Goal: Task Accomplishment & Management: Manage account settings

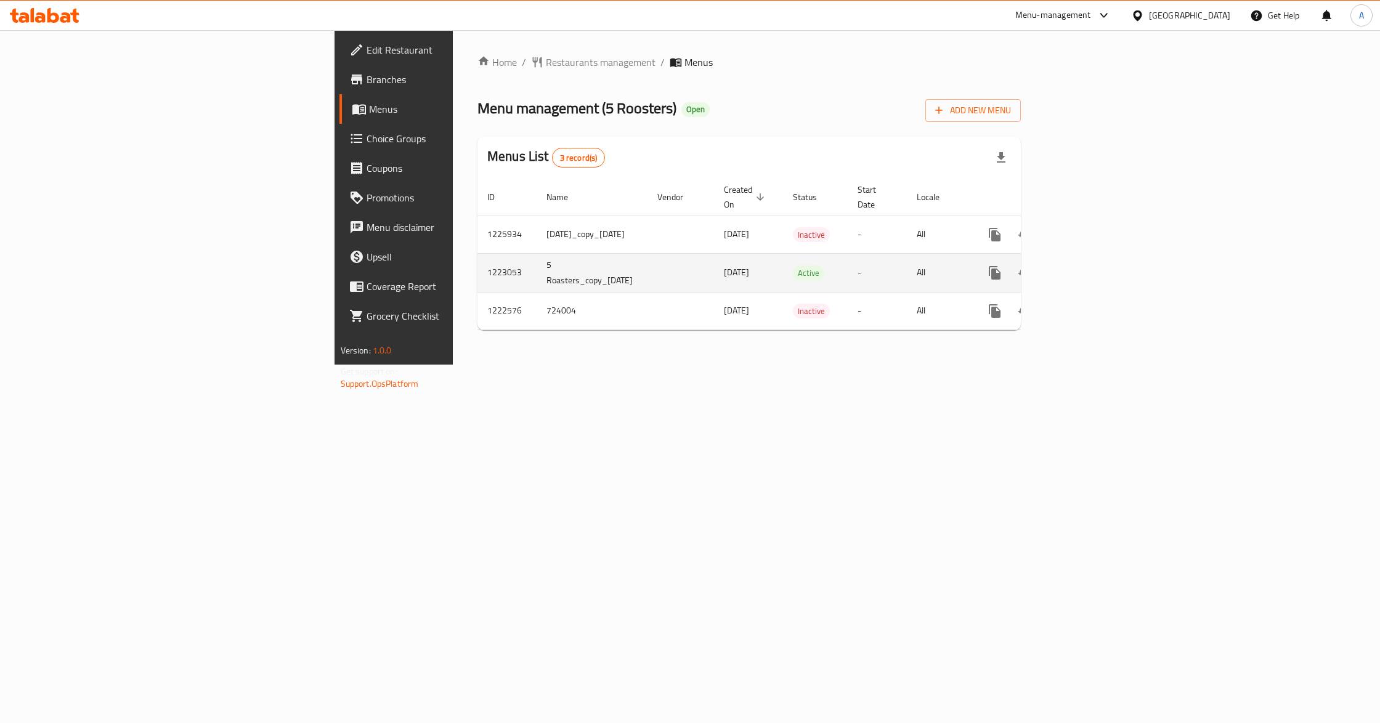
click at [1091, 266] on icon "enhanced table" at bounding box center [1083, 273] width 15 height 15
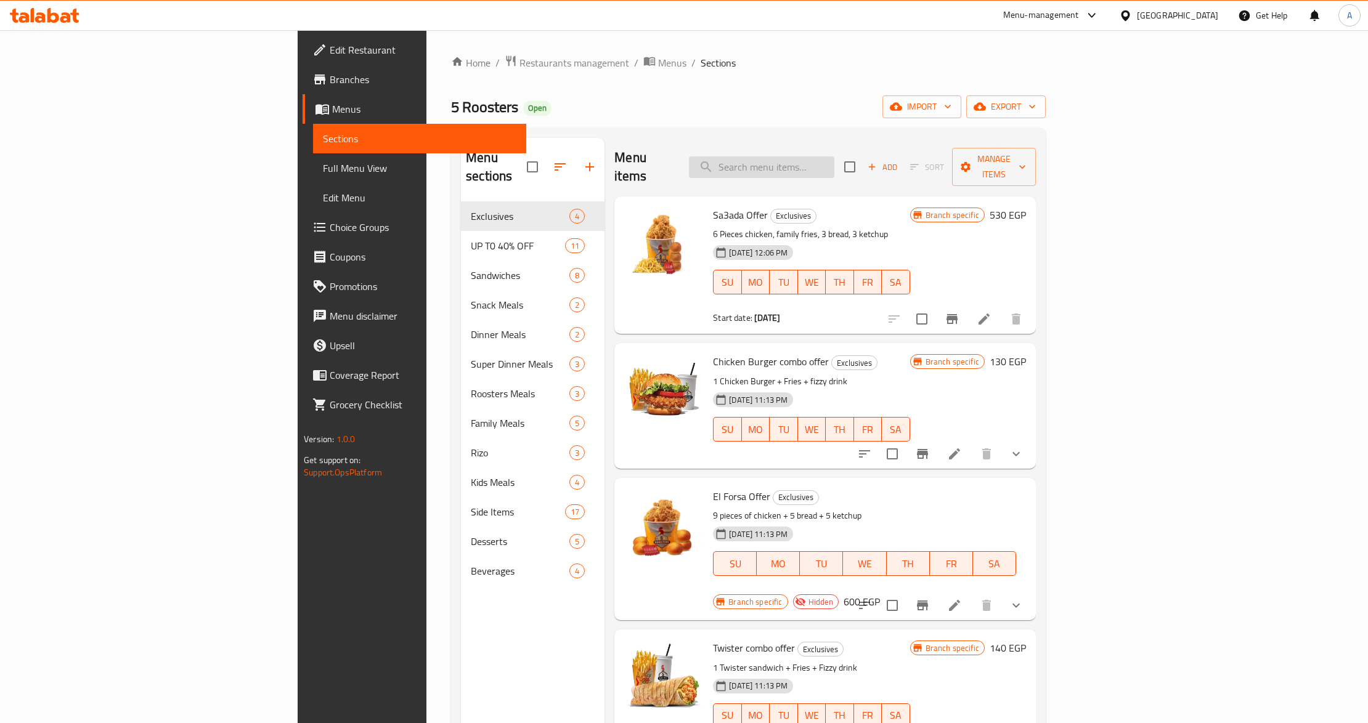
click at [830, 165] on input "search" at bounding box center [761, 167] width 145 height 22
paste input "Twister combo offer"
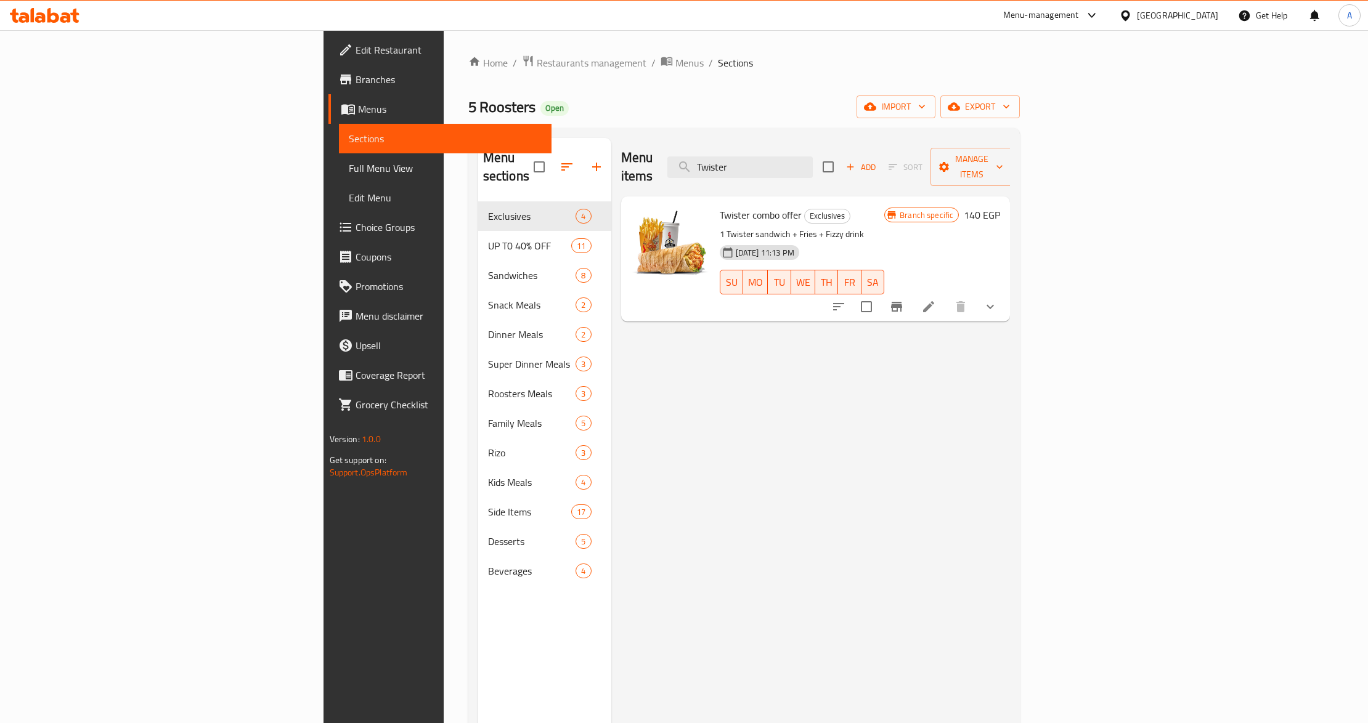
type input "Twister"
click at [885, 227] on p "1 Twister sandwich + Fries + Fizzy drink" at bounding box center [802, 234] width 165 height 15
click at [720, 206] on span "Twister combo offer" at bounding box center [761, 215] width 82 height 18
click at [946, 296] on li at bounding box center [928, 307] width 34 height 22
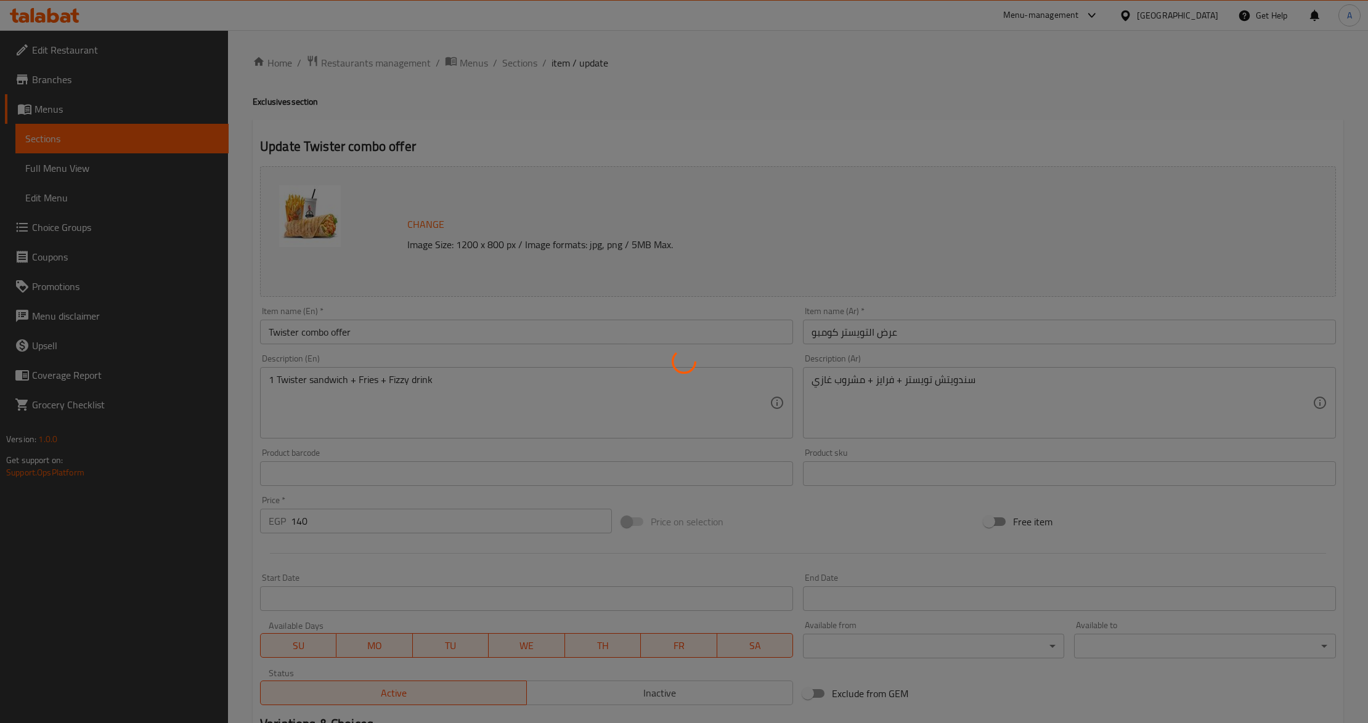
type input "المذاق"
type input "1"
type input "اضافة كولسلو"
type input "0"
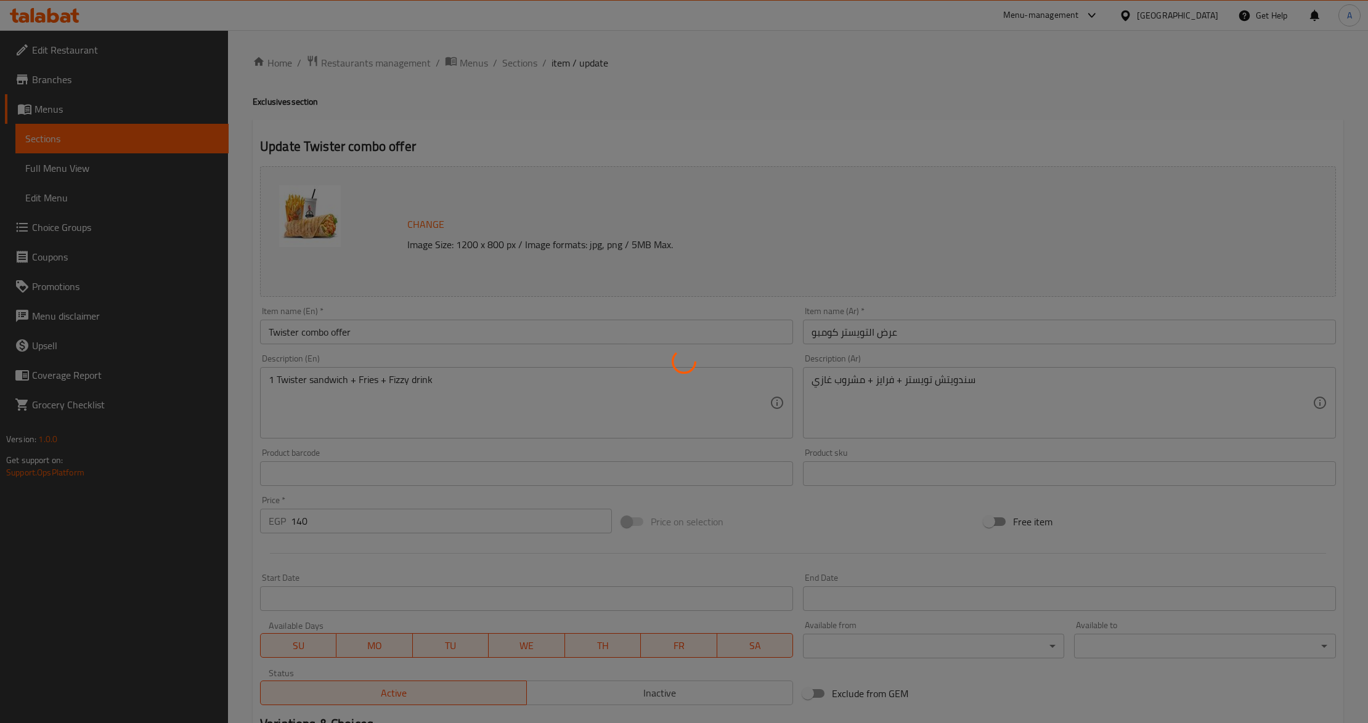
type input "1"
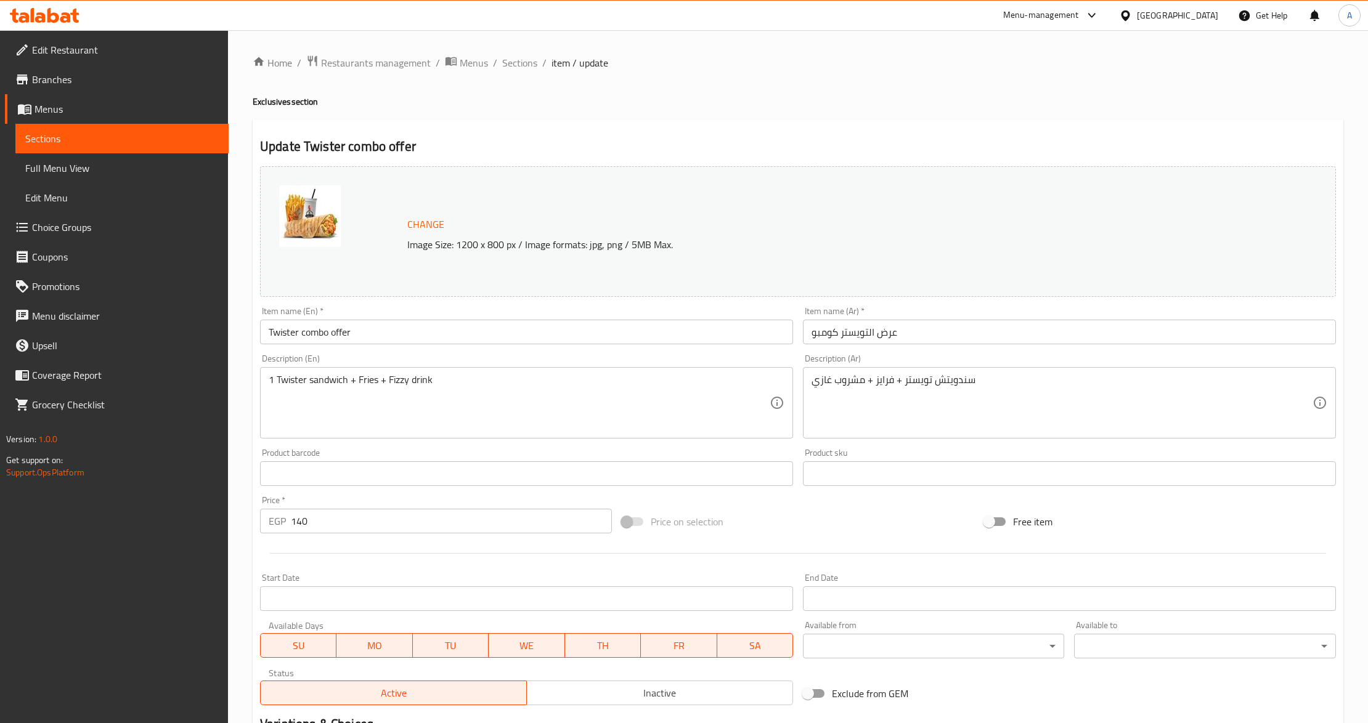
drag, startPoint x: 109, startPoint y: 58, endPoint x: 108, endPoint y: 51, distance: 7.4
click at [109, 58] on link "Edit Restaurant" at bounding box center [117, 50] width 224 height 30
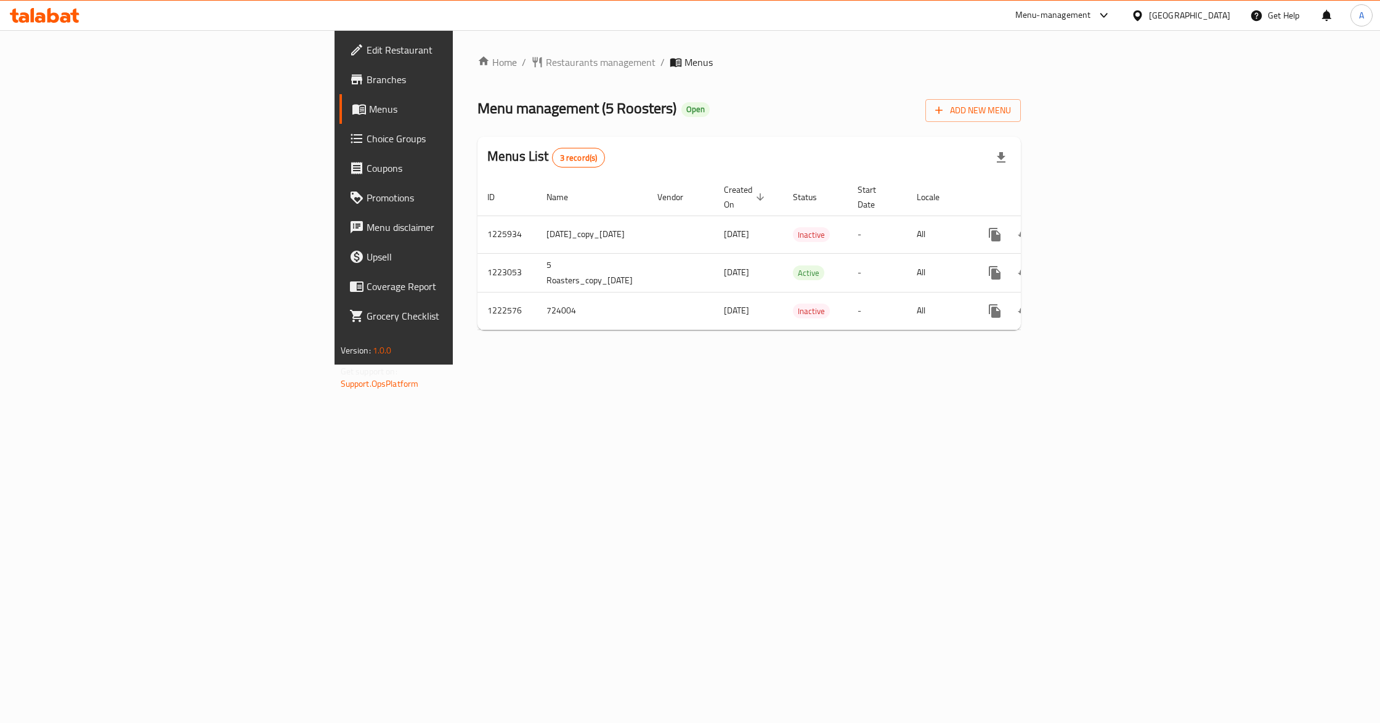
click at [367, 79] on span "Branches" at bounding box center [461, 79] width 189 height 15
click at [1091, 266] on icon "enhanced table" at bounding box center [1083, 273] width 15 height 15
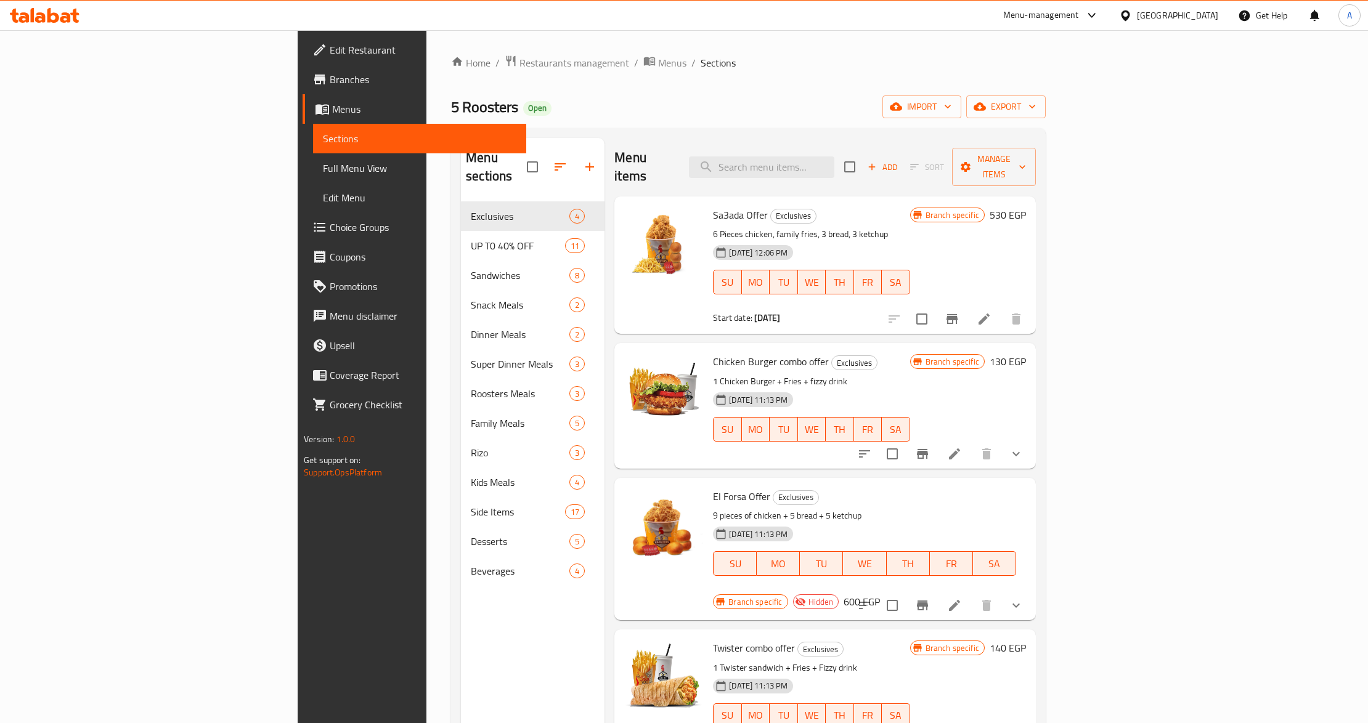
click at [866, 227] on p "6 Pieces chicken, family fries, 3 bread, 3 ketchup" at bounding box center [811, 234] width 197 height 15
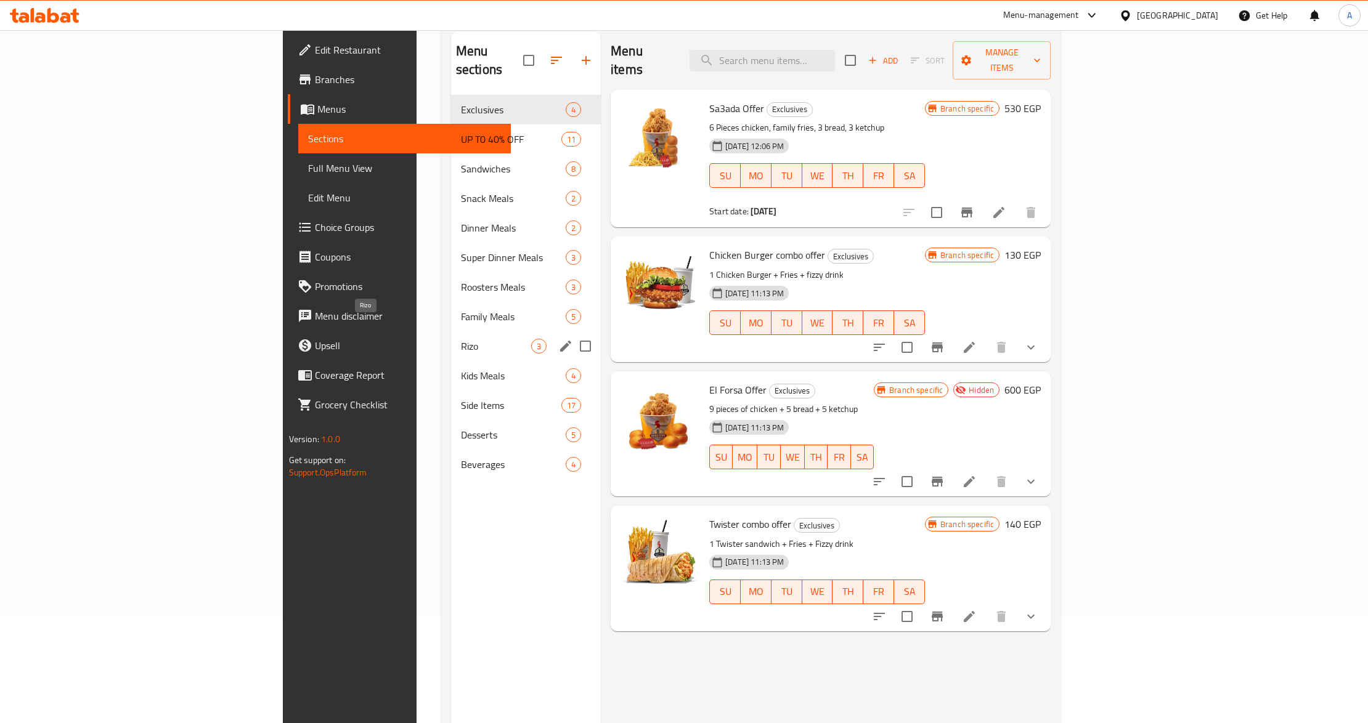
scroll to position [9, 0]
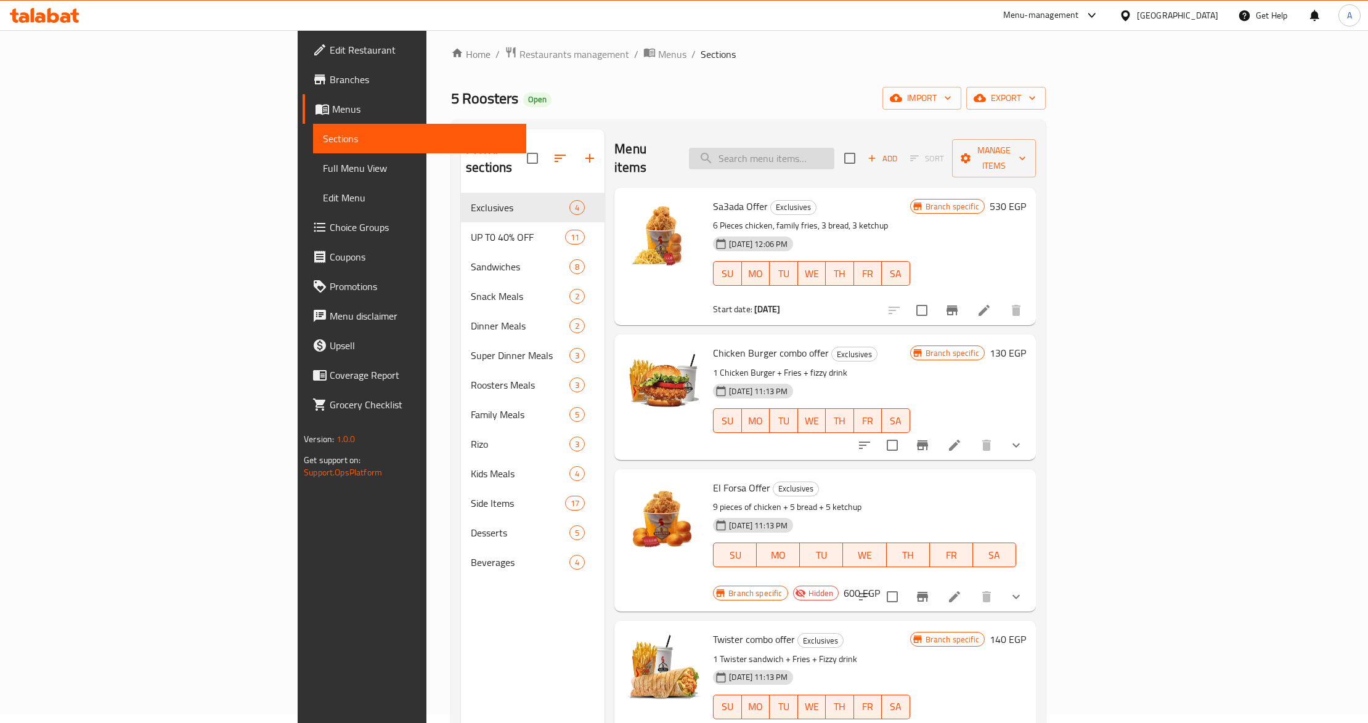
click at [834, 152] on input "search" at bounding box center [761, 159] width 145 height 22
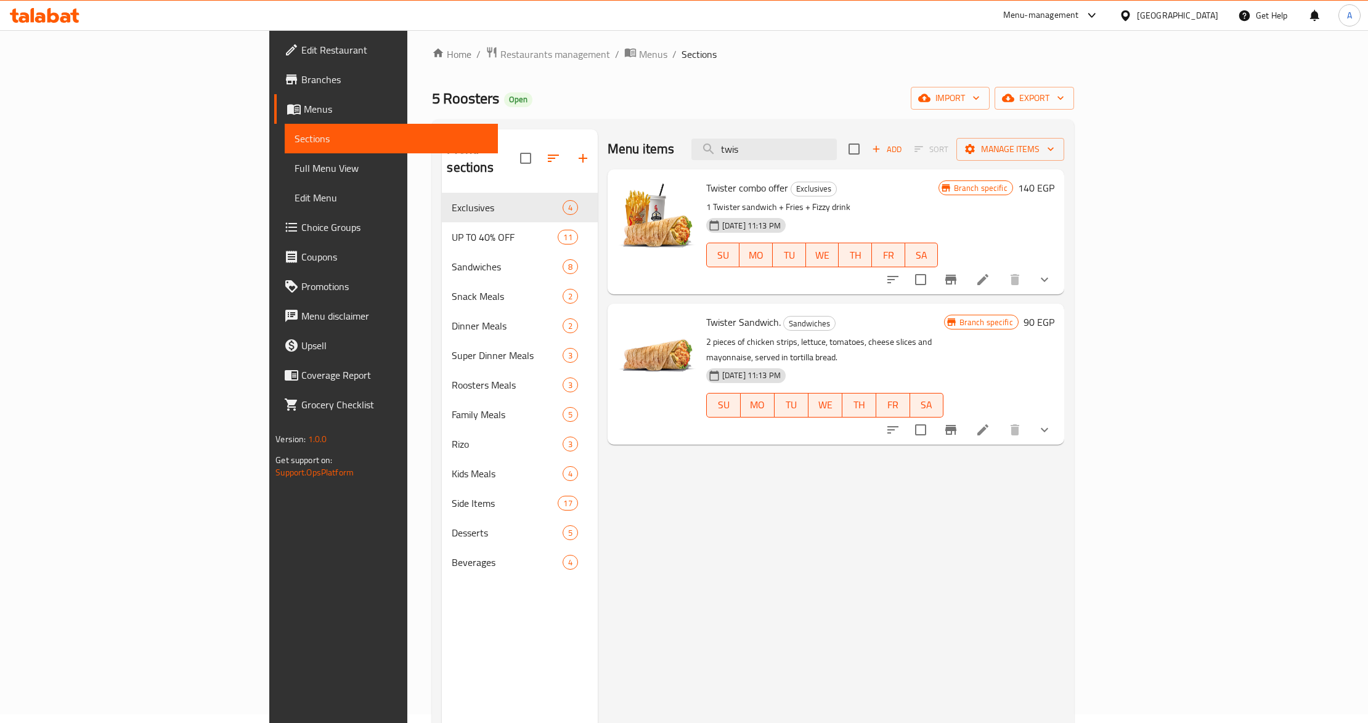
type input "twis"
click at [834, 208] on p "1 Twister sandwich + Fries + Fizzy drink" at bounding box center [822, 207] width 232 height 15
click at [761, 221] on div "[DATE] 11:13 PM" at bounding box center [731, 225] width 60 height 25
click at [1052, 277] on icon "show more" at bounding box center [1044, 279] width 15 height 15
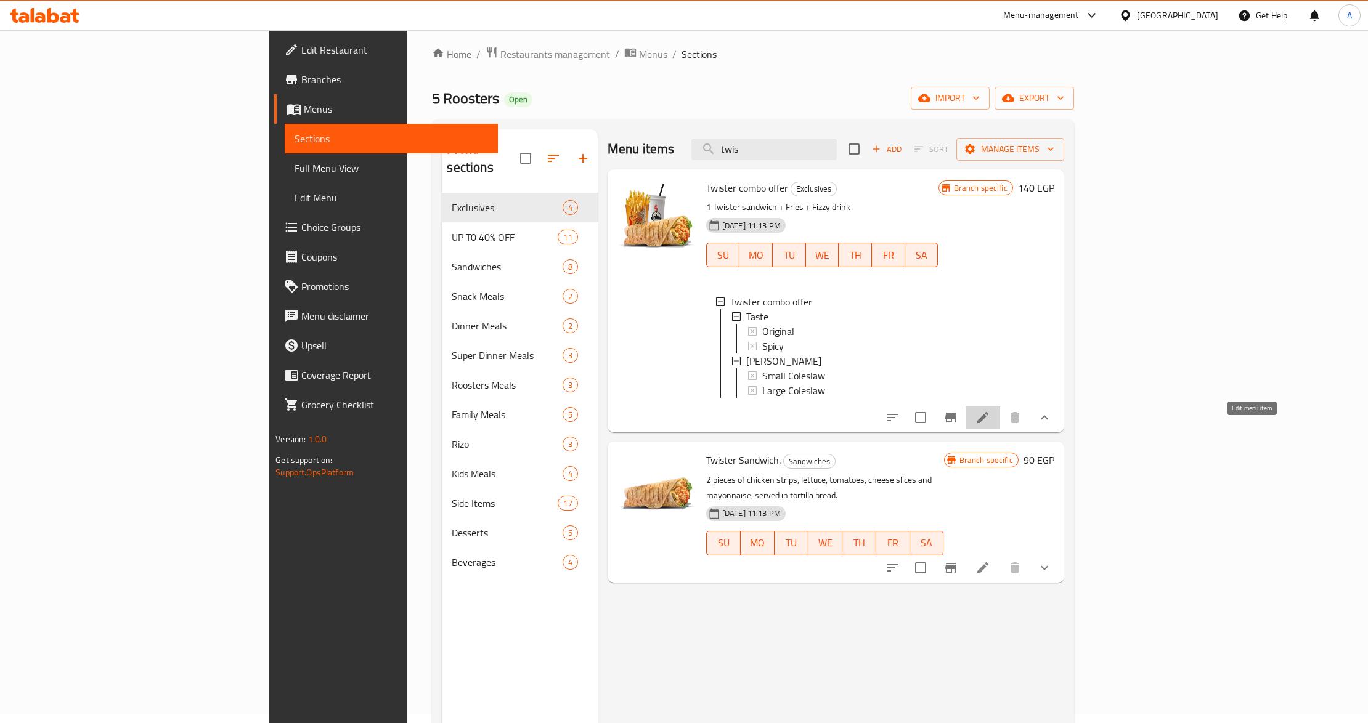
click at [990, 425] on icon at bounding box center [982, 417] width 15 height 15
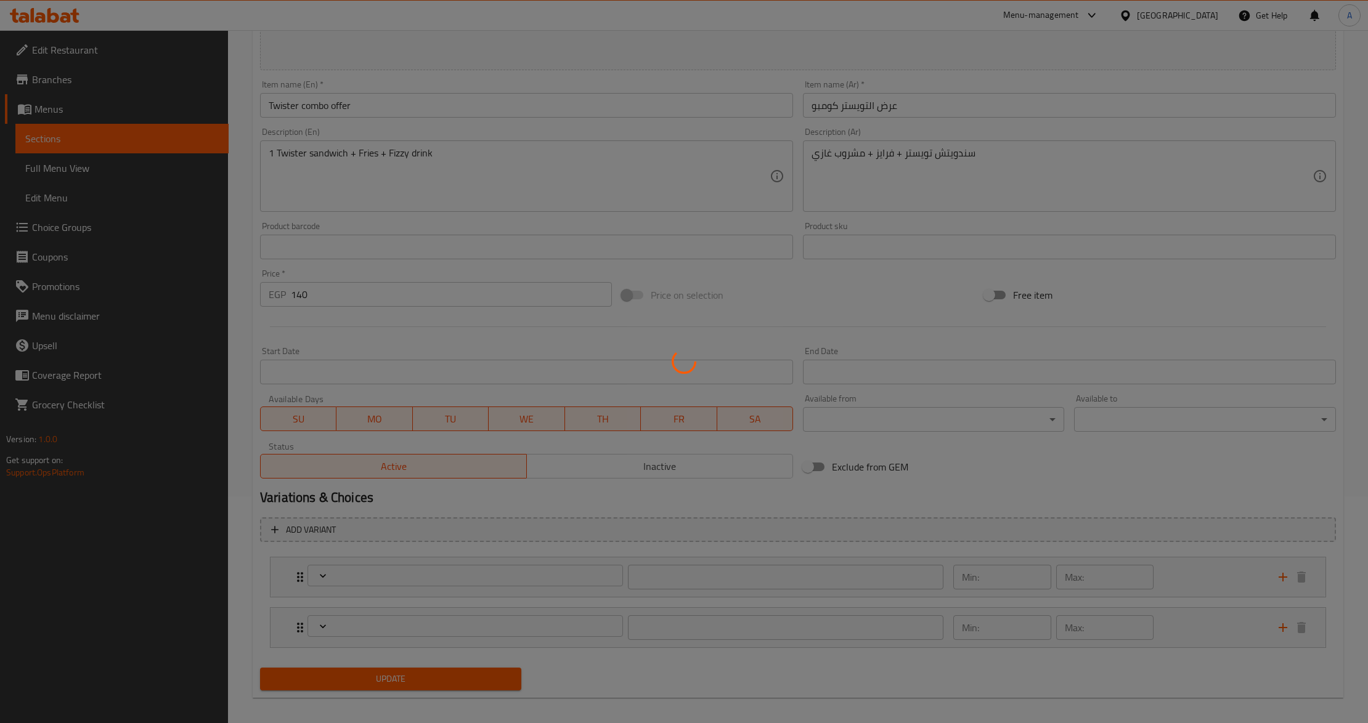
type input "المذاق"
type input "1"
type input "اضافة كولسلو"
type input "0"
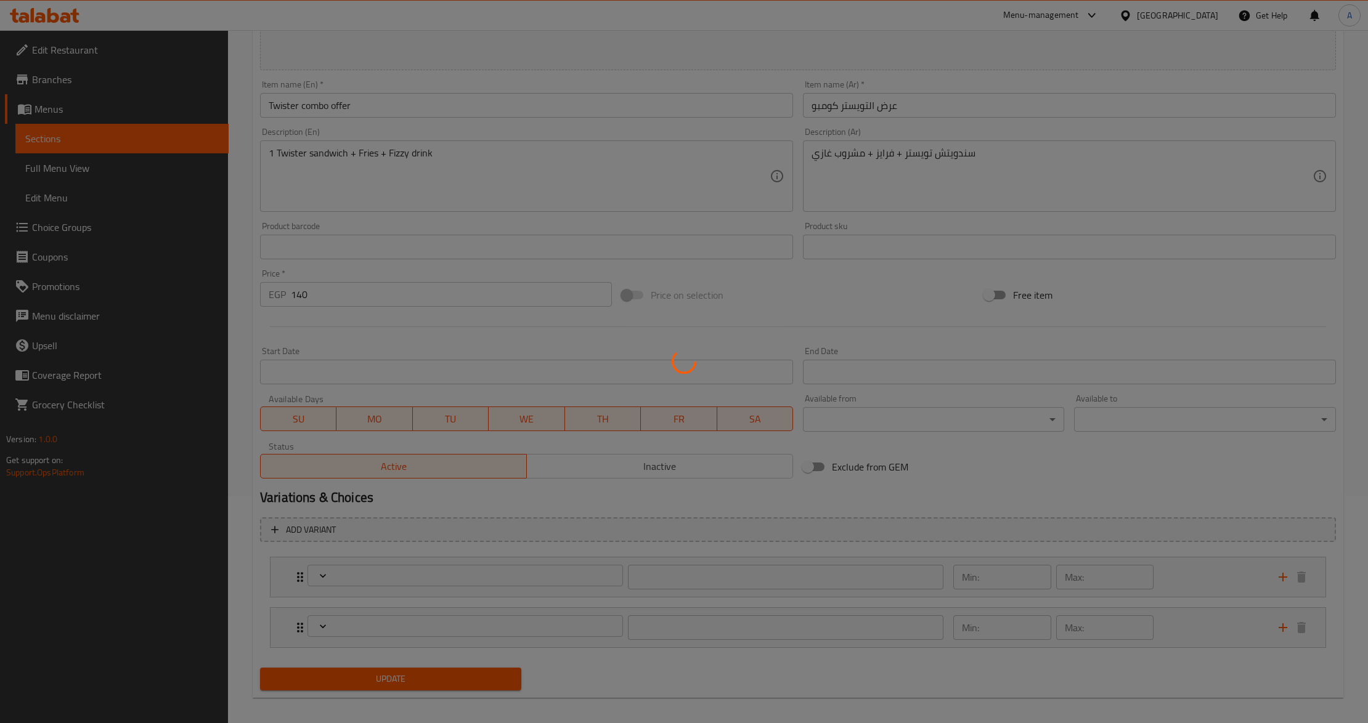
type input "1"
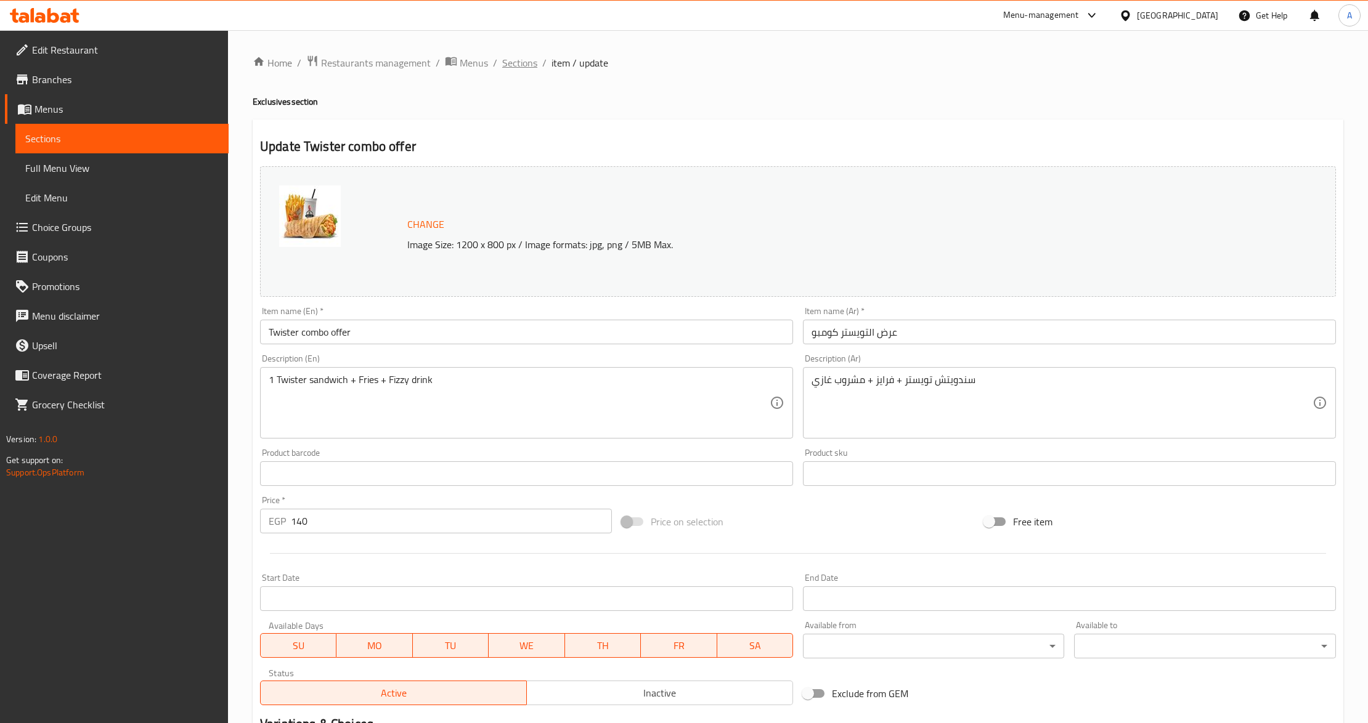
click at [526, 67] on span "Sections" at bounding box center [519, 62] width 35 height 15
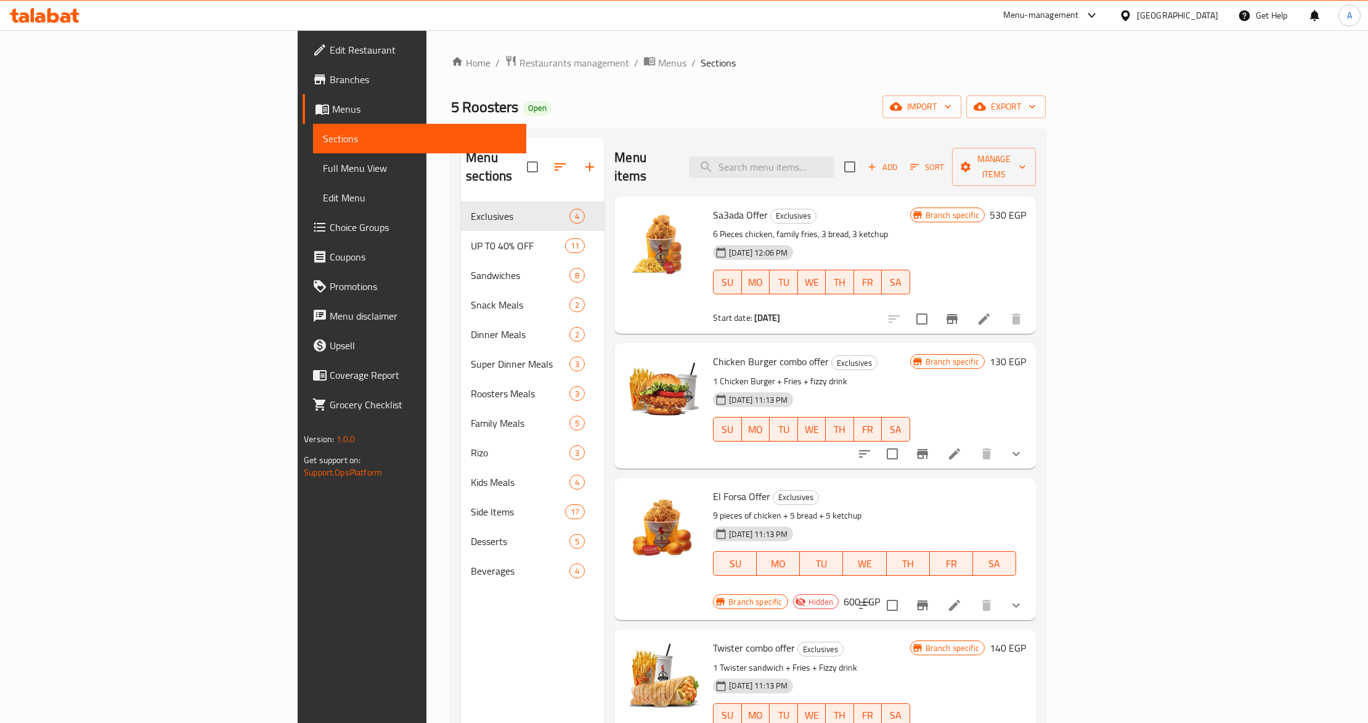
click at [863, 137] on div "Menu sections Exclusives 4 UP T0 40% OFF 11 Sandwiches 8 Snack Meals 2 Dinner M…" at bounding box center [748, 499] width 594 height 743
click at [834, 168] on input "search" at bounding box center [761, 167] width 145 height 22
paste input "Make your own Combo Sandwich"
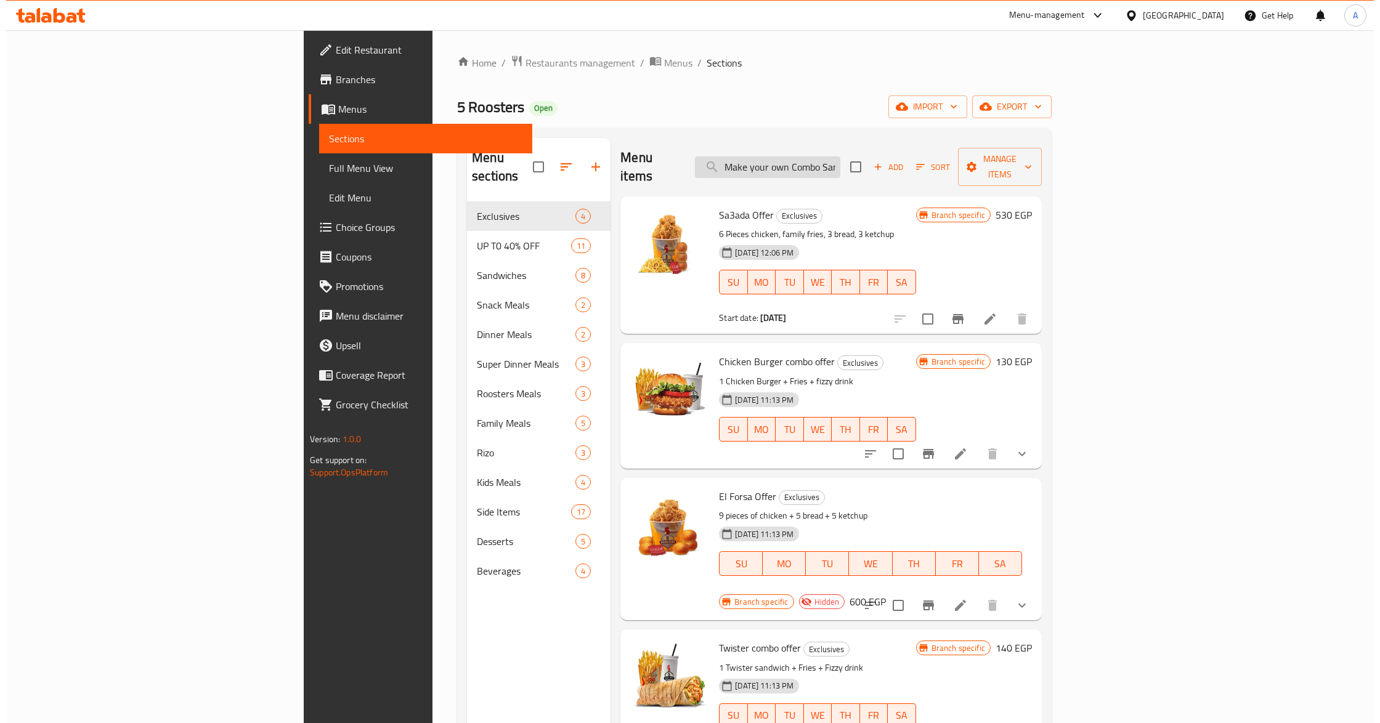
scroll to position [0, 26]
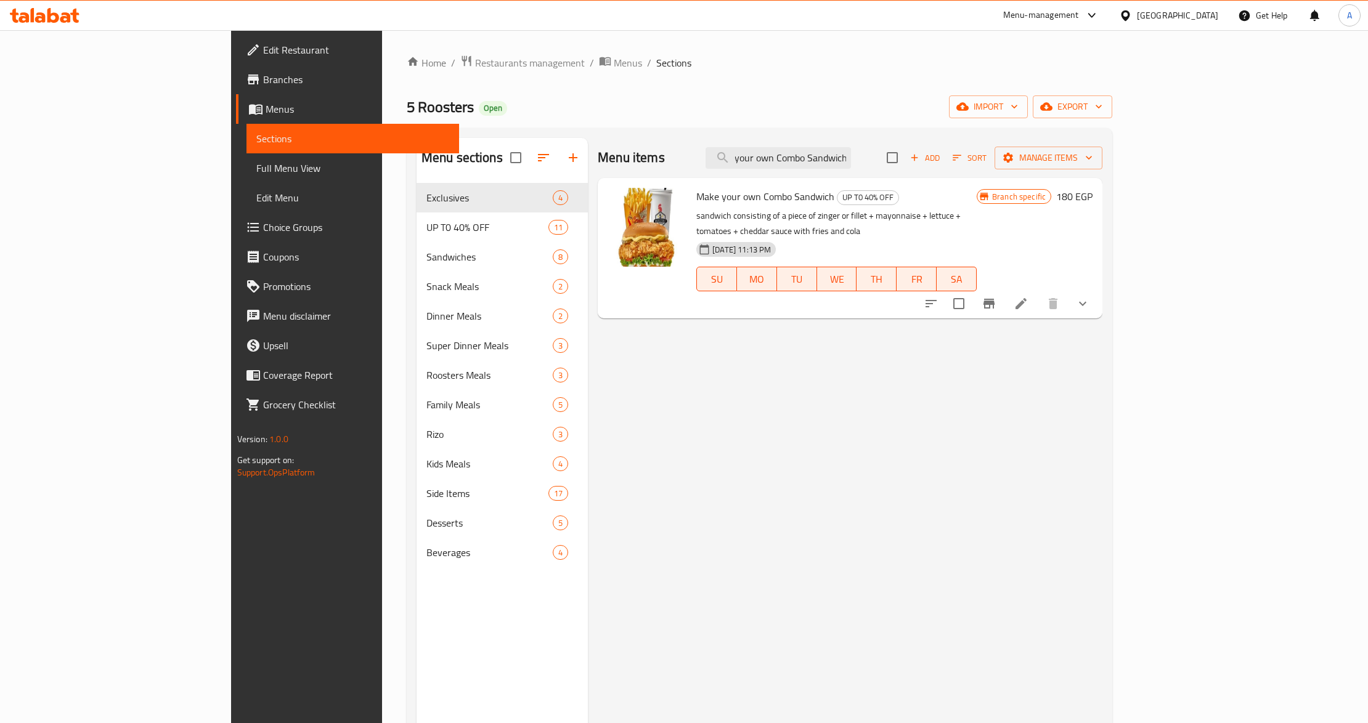
type input "Make your own Combo Sandwich"
click at [1038, 293] on li at bounding box center [1020, 304] width 34 height 22
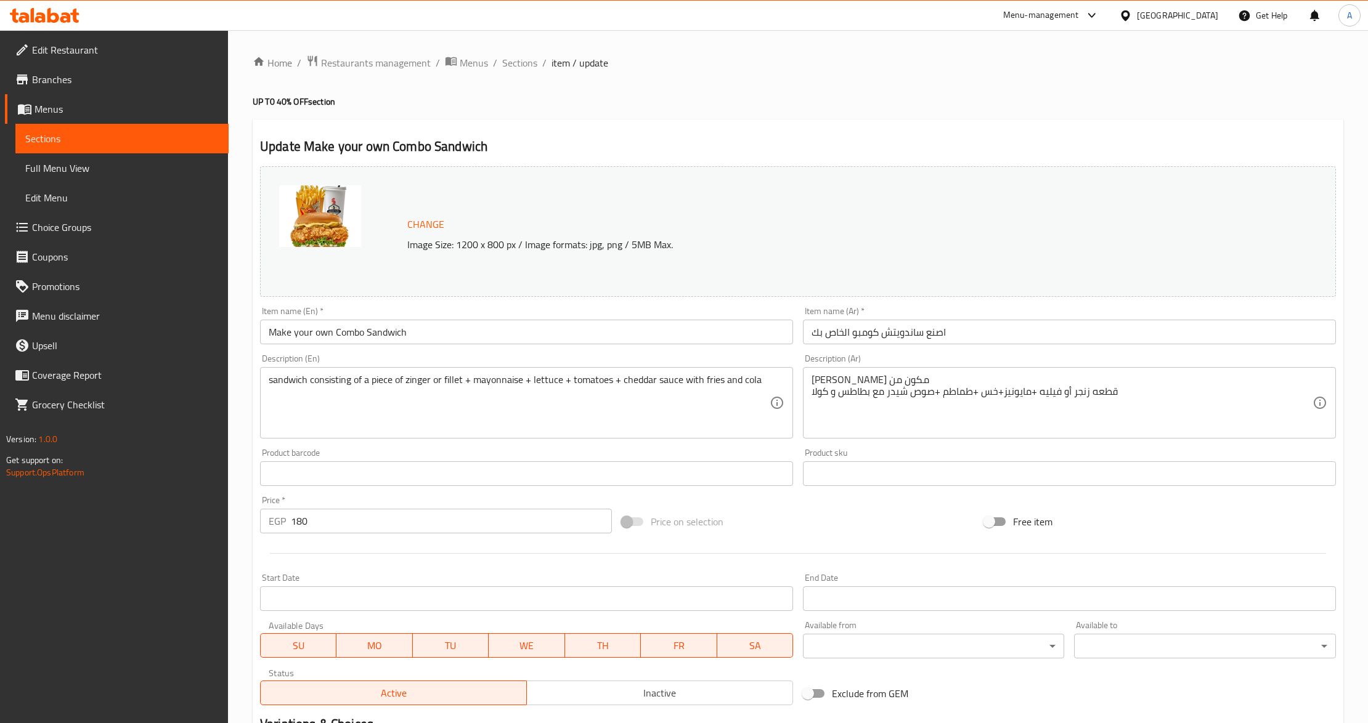
scroll to position [237, 0]
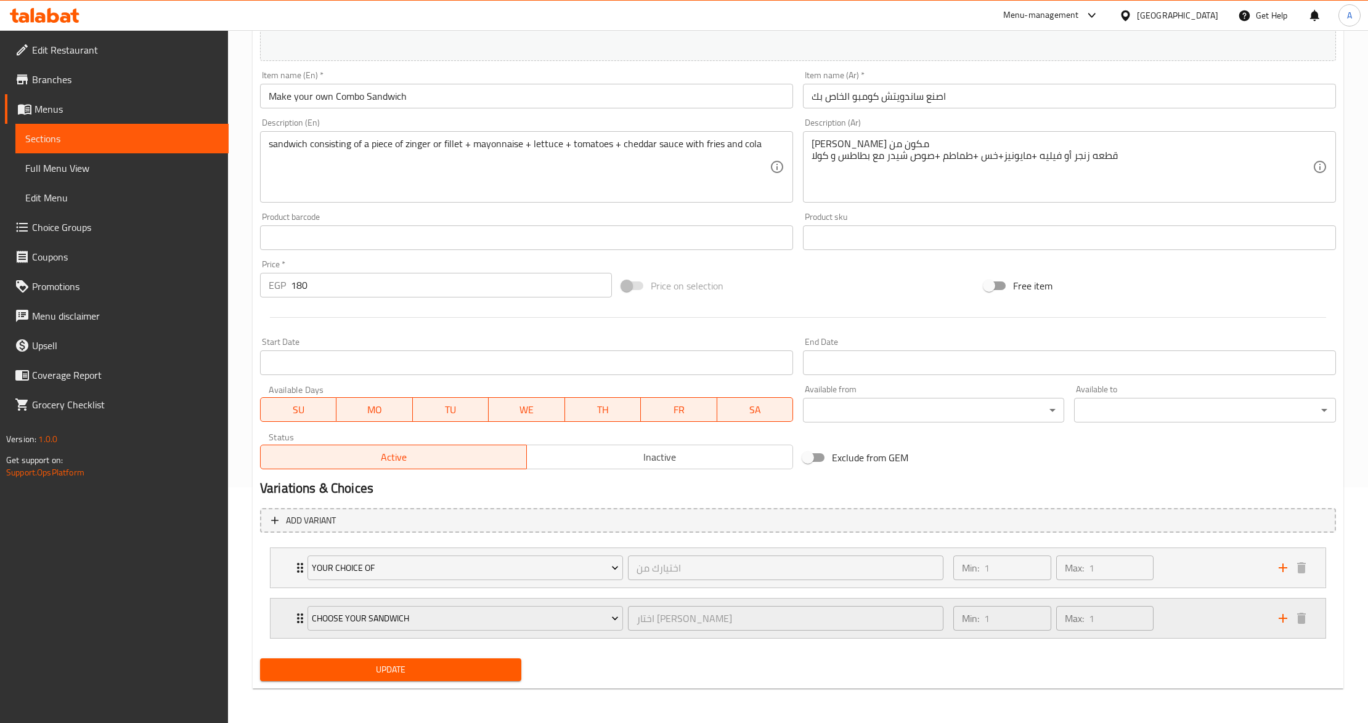
click at [299, 627] on div "Choose your Sandwich اختار الساندوتش الخاص بك ​ Min: 1 ​ Max: 1 ​" at bounding box center [802, 618] width 1018 height 39
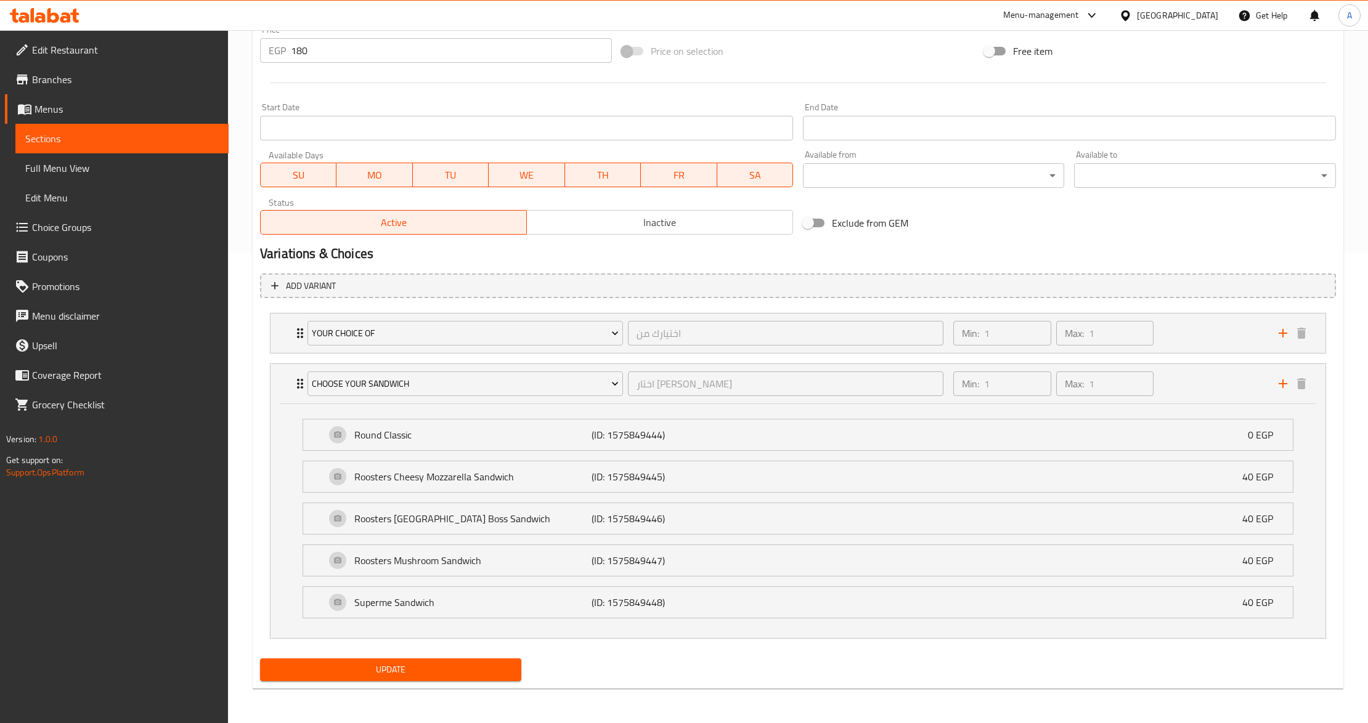
scroll to position [474, 0]
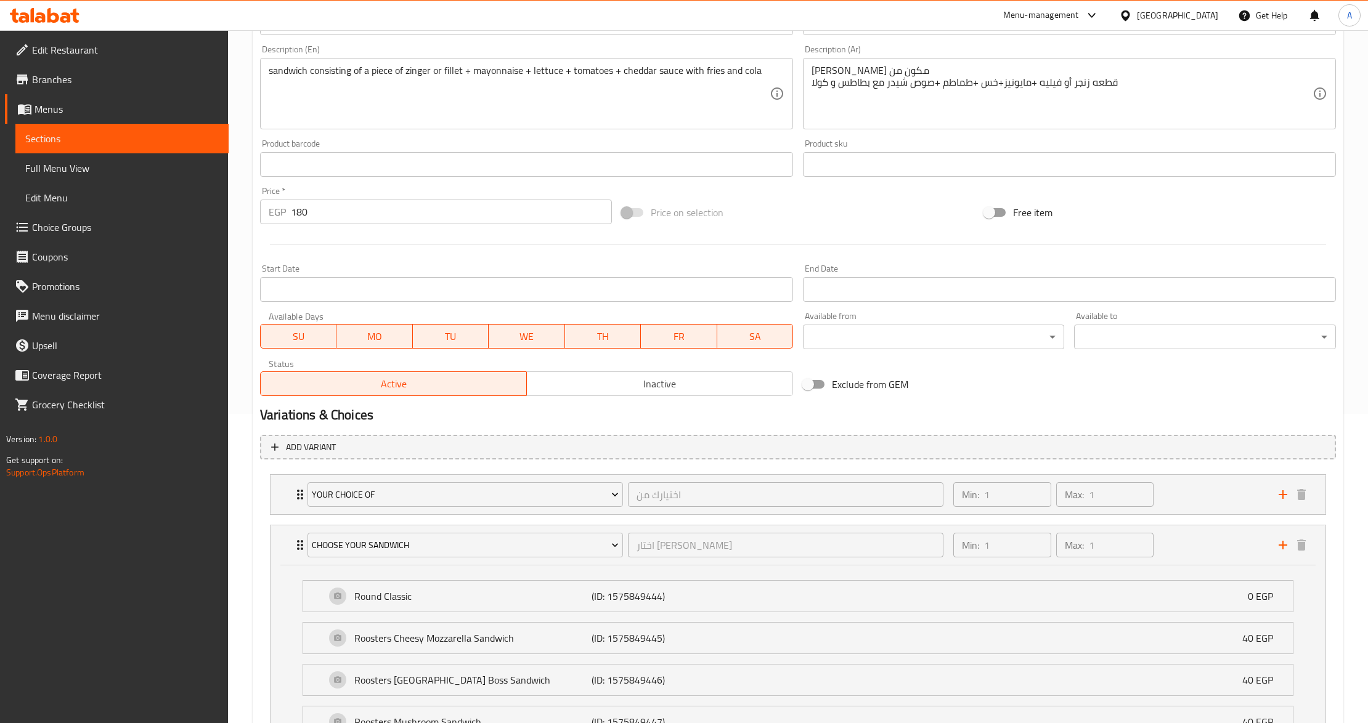
click at [590, 379] on span "Inactive" at bounding box center [660, 384] width 256 height 18
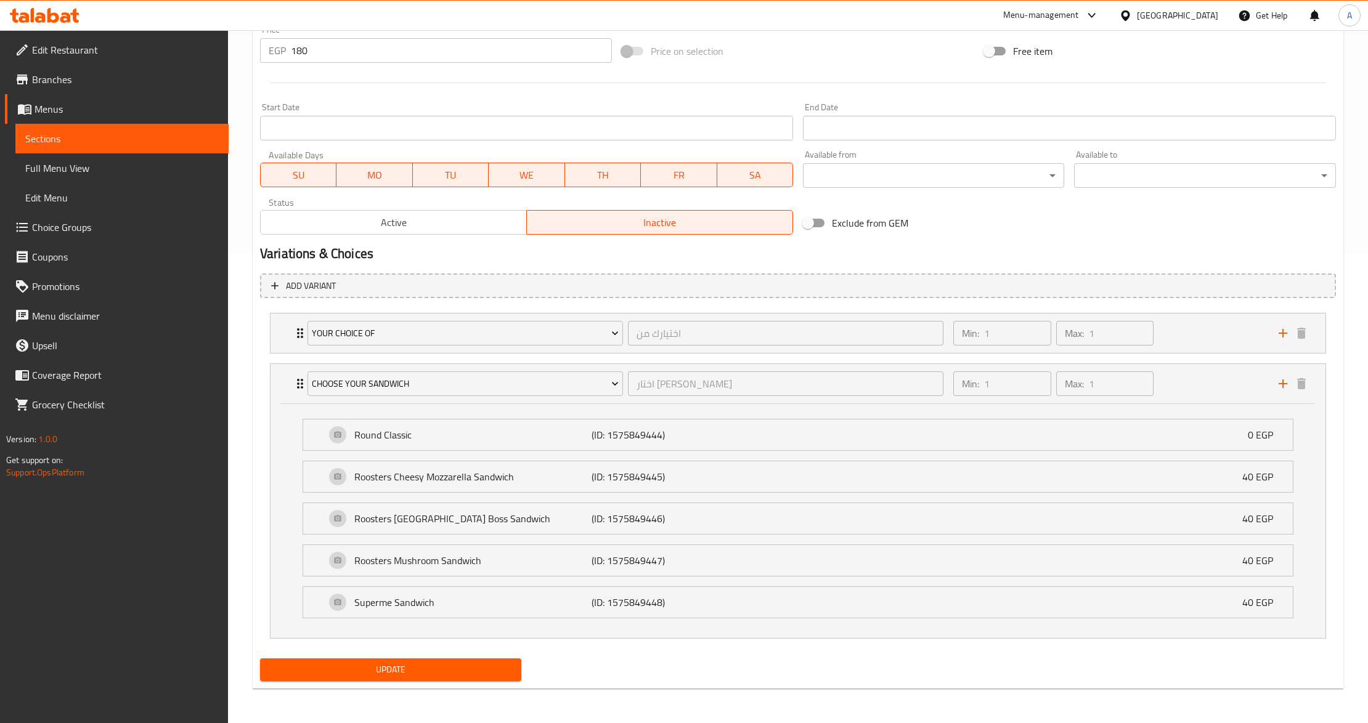
click at [424, 676] on span "Update" at bounding box center [390, 669] width 241 height 15
click at [456, 676] on span "Update" at bounding box center [390, 669] width 241 height 15
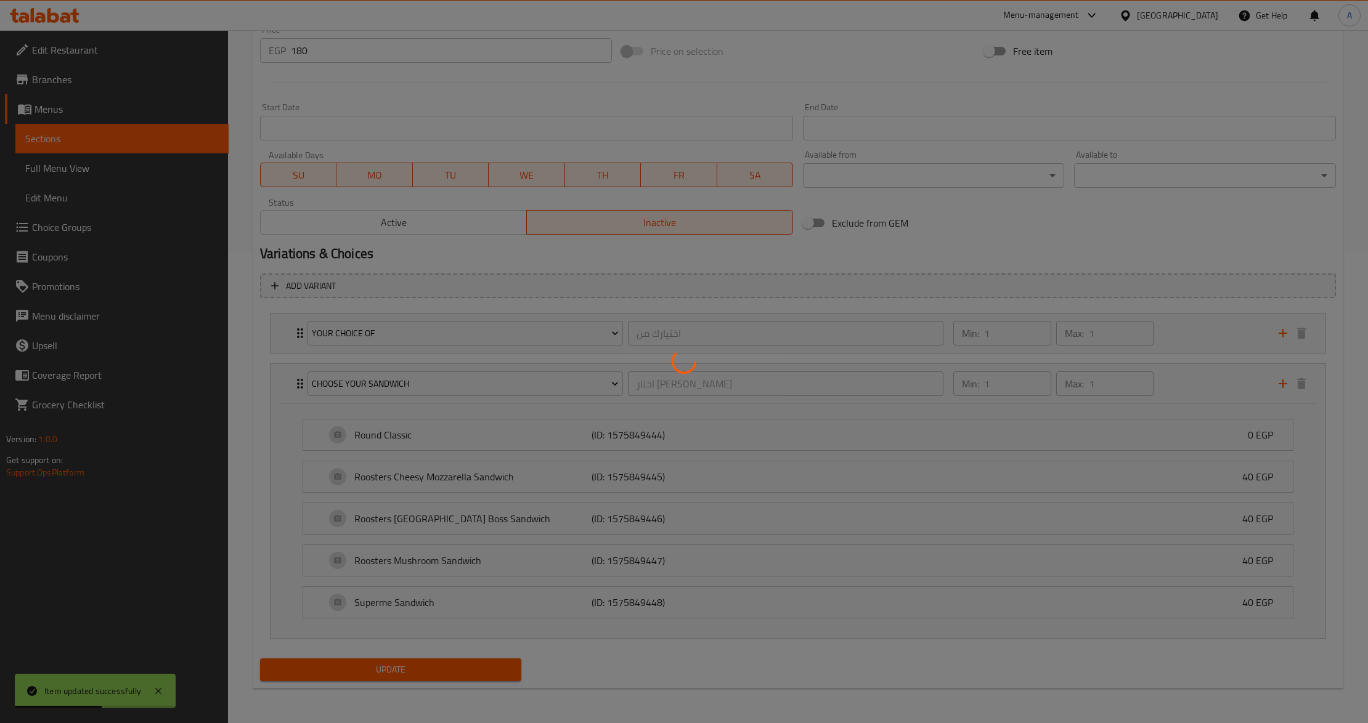
click at [456, 676] on div at bounding box center [684, 361] width 1368 height 723
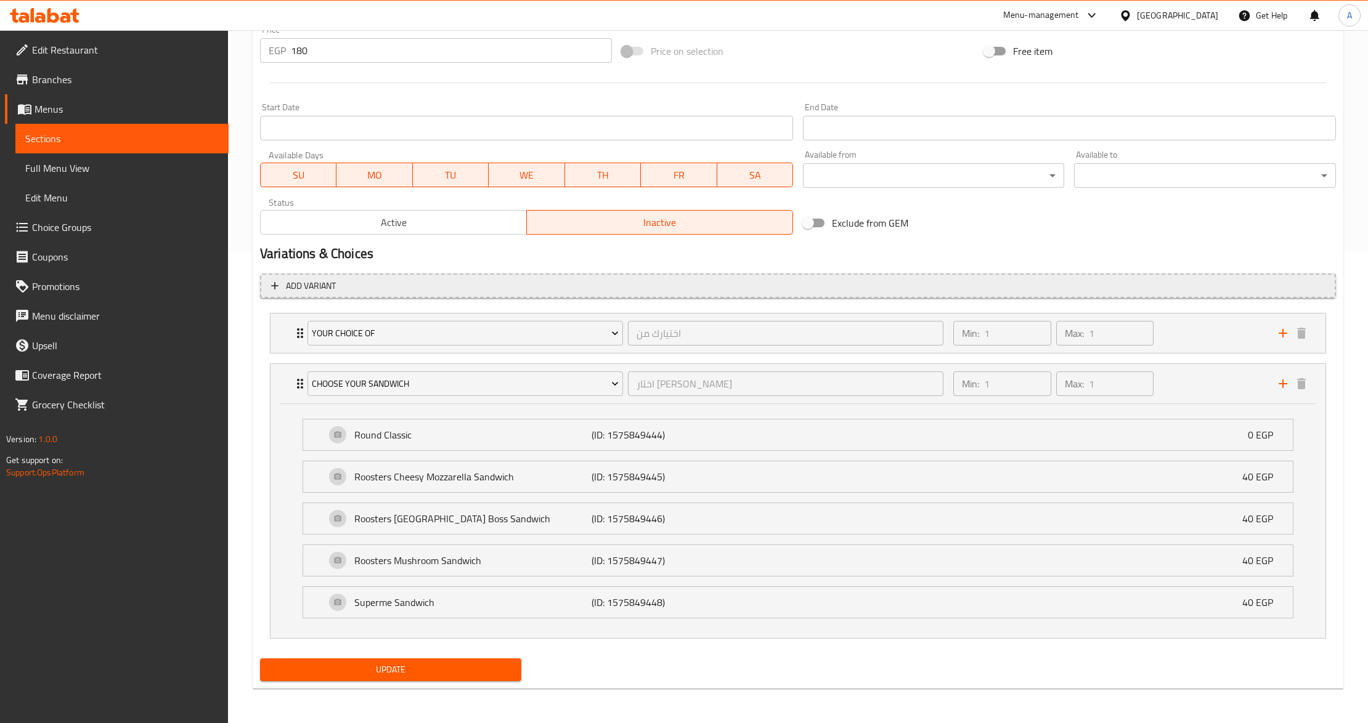
scroll to position [63, 0]
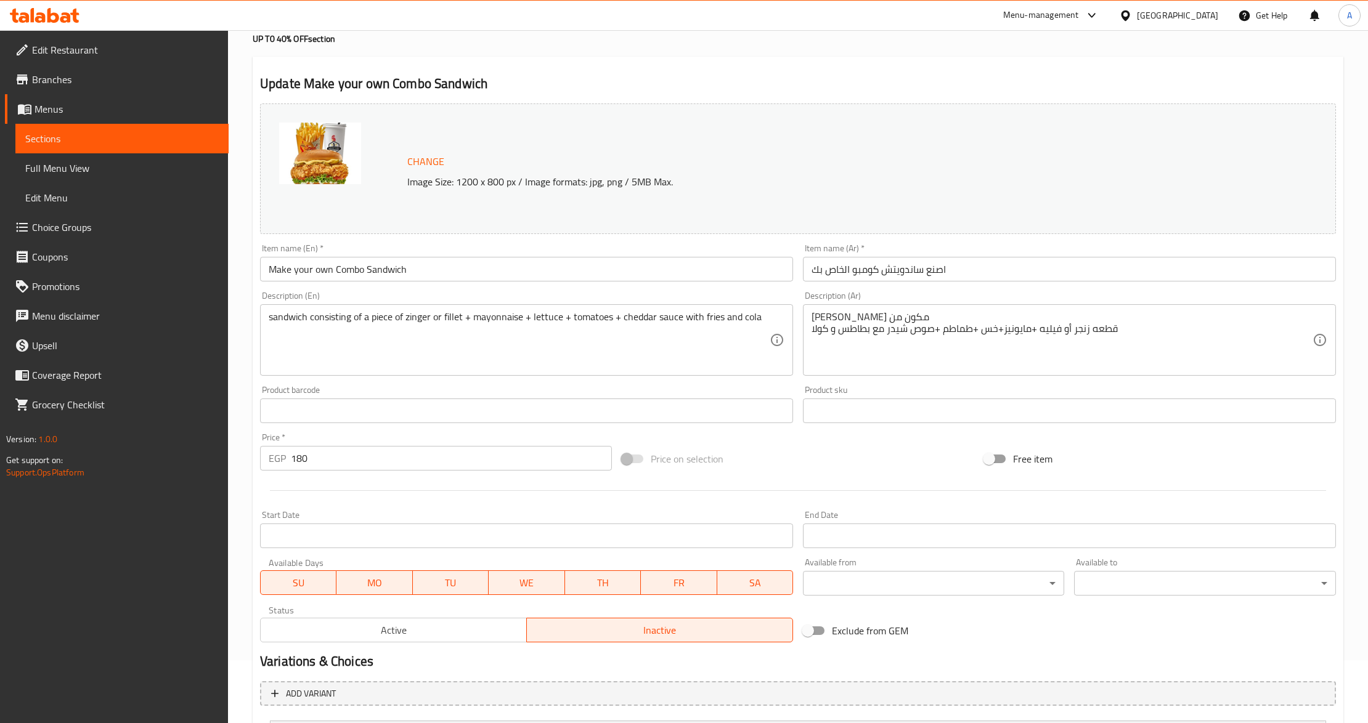
click at [671, 242] on div "Item name (En)   * Make your own Combo Sandwich Item name (En) *" at bounding box center [526, 262] width 543 height 47
click at [387, 276] on input "Make your own Combo Sandwich" at bounding box center [526, 269] width 533 height 25
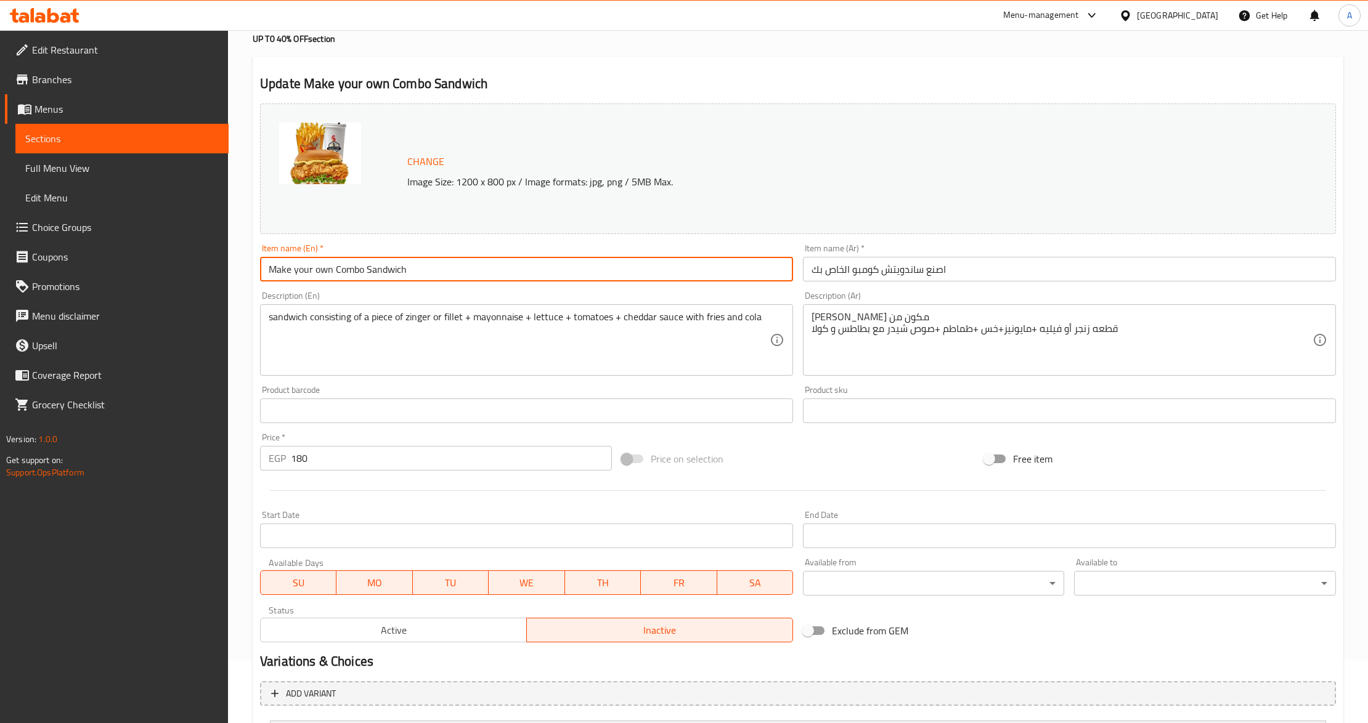
click at [387, 276] on input "Make your own Combo Sandwich" at bounding box center [526, 269] width 533 height 25
click at [497, 249] on div "Item name (En)   * Make your own Combo Sandwich Item name (En) *" at bounding box center [526, 263] width 533 height 38
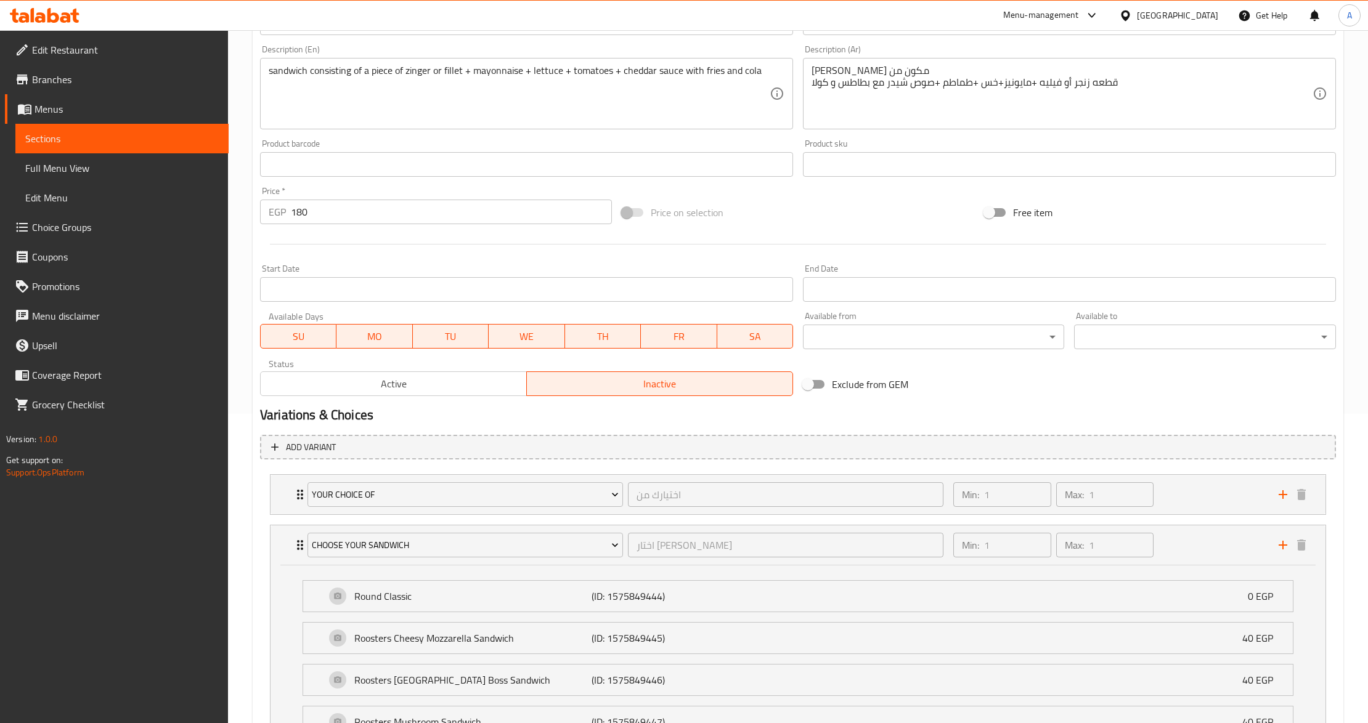
click at [418, 396] on button "Active" at bounding box center [393, 383] width 267 height 25
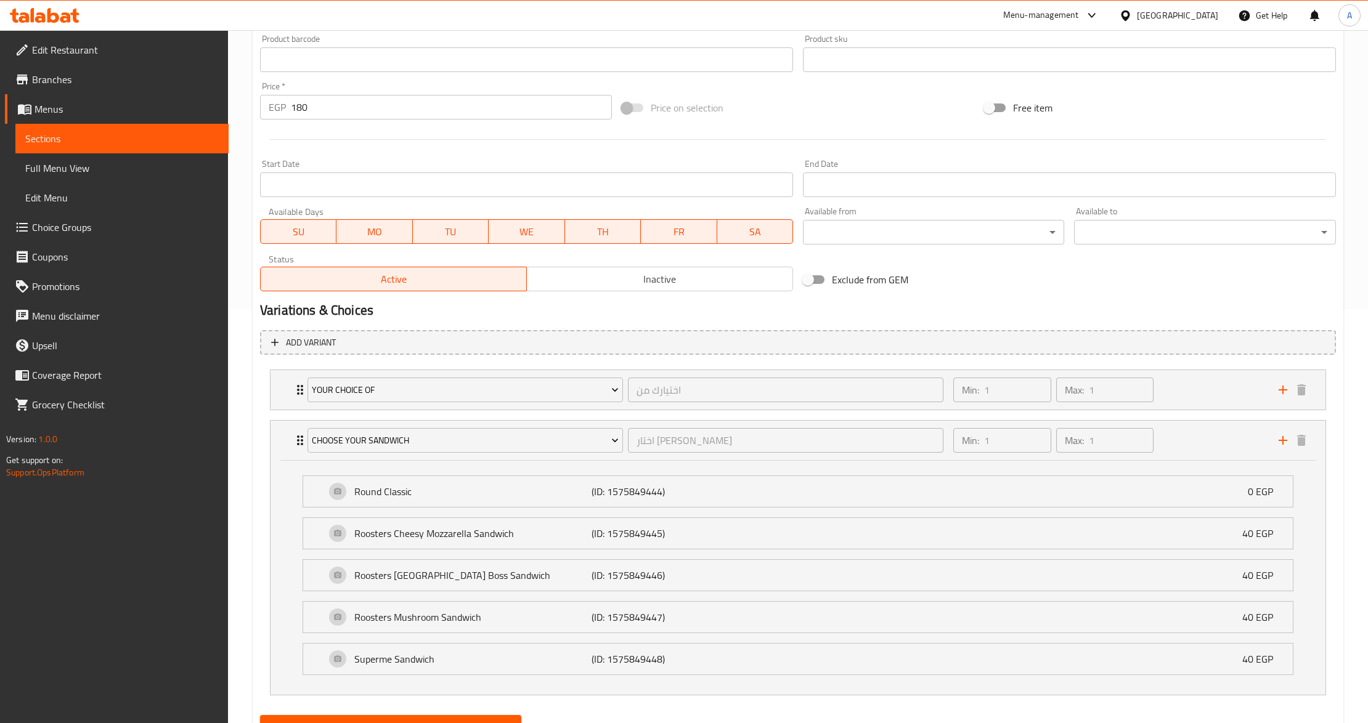
scroll to position [474, 0]
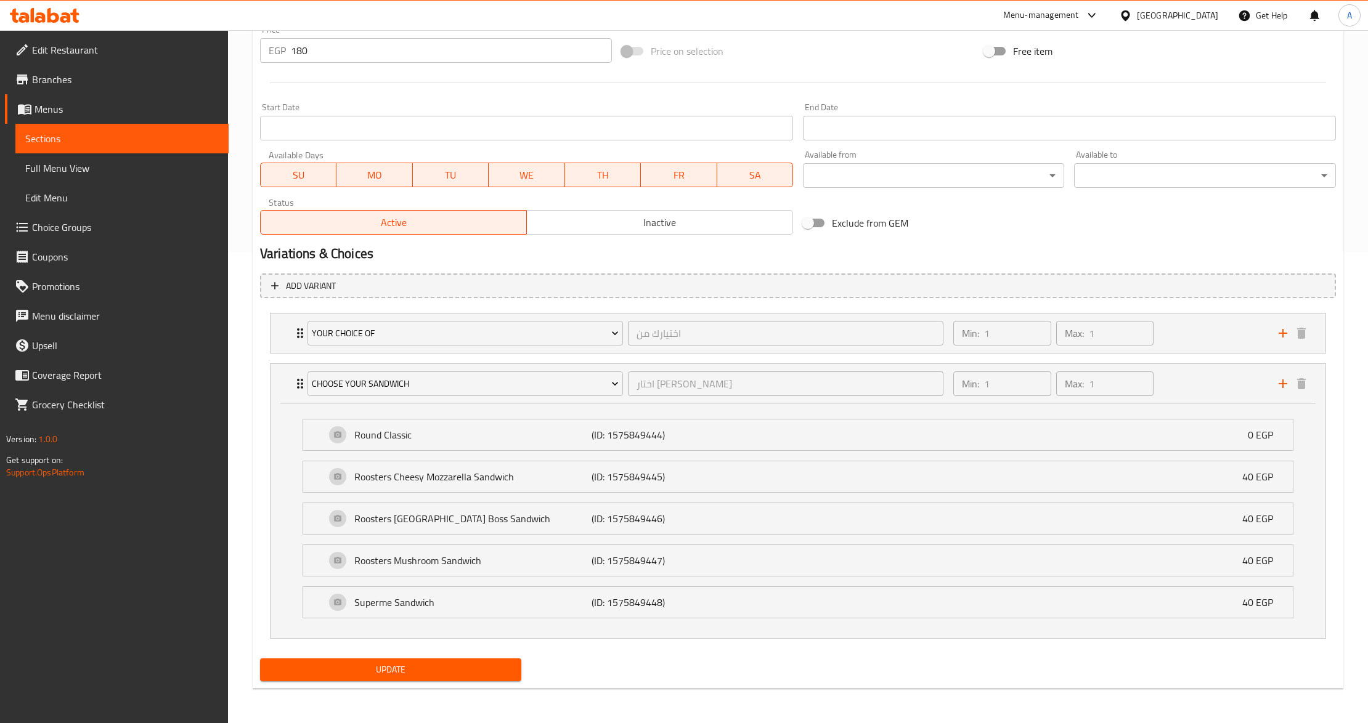
click at [366, 691] on div "Home / Restaurants management / Menus / Sections / item / update UP T0 40% OFF …" at bounding box center [798, 141] width 1090 height 1114
click at [365, 671] on span "Update" at bounding box center [390, 669] width 241 height 15
click at [365, 671] on div at bounding box center [684, 361] width 1368 height 723
click at [451, 664] on span "Update" at bounding box center [390, 669] width 241 height 15
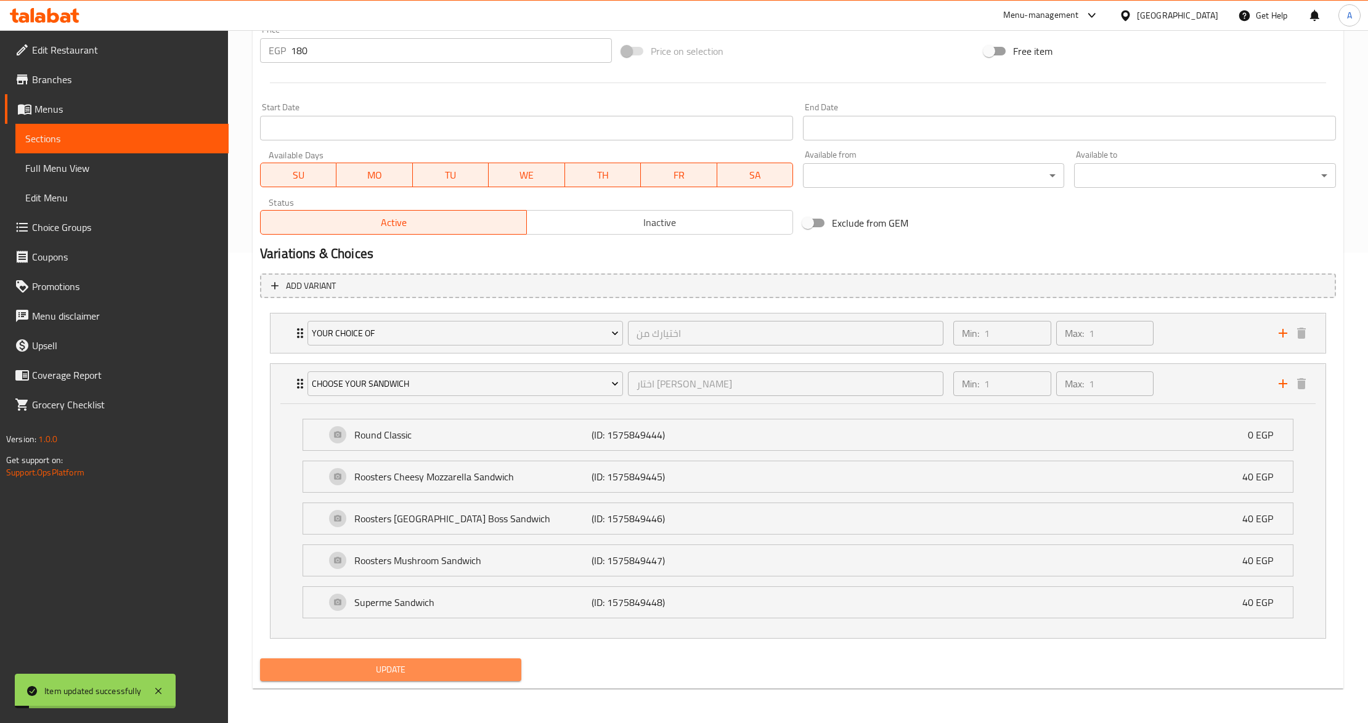
click at [451, 664] on span "Update" at bounding box center [390, 669] width 241 height 15
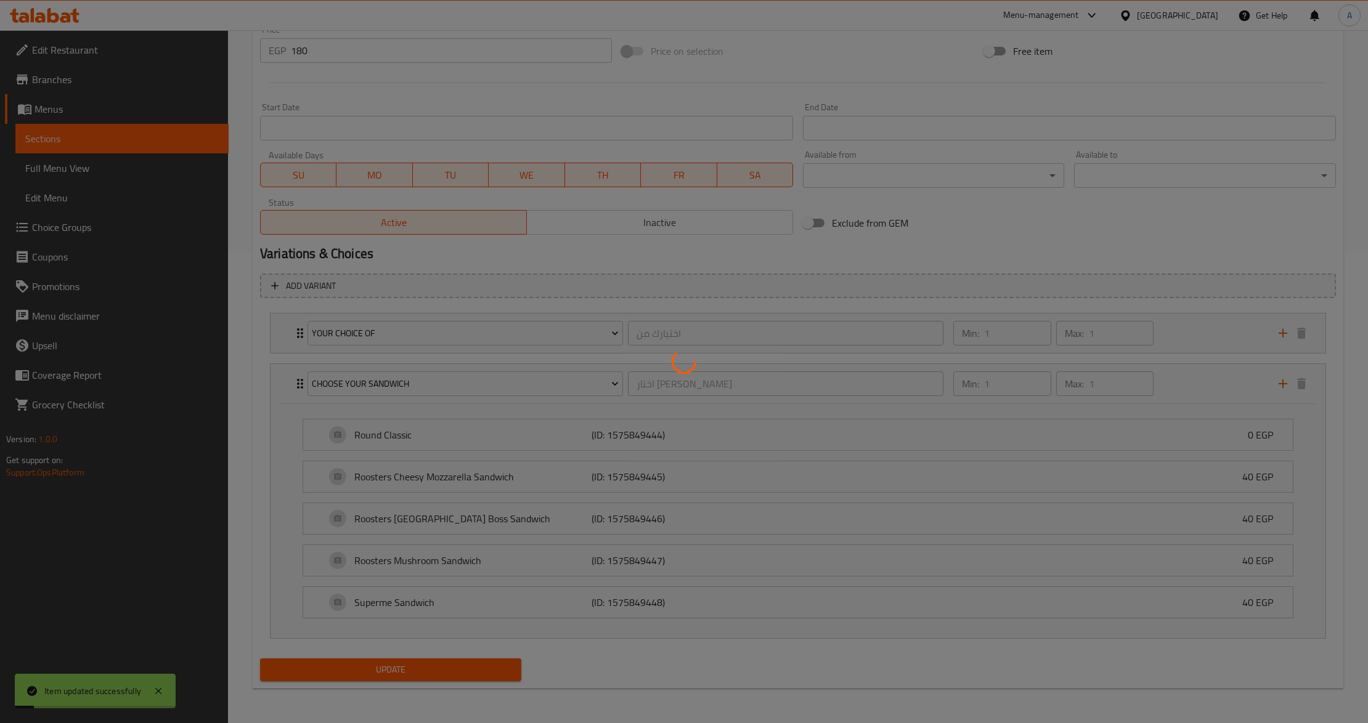
click at [451, 664] on div at bounding box center [684, 361] width 1368 height 723
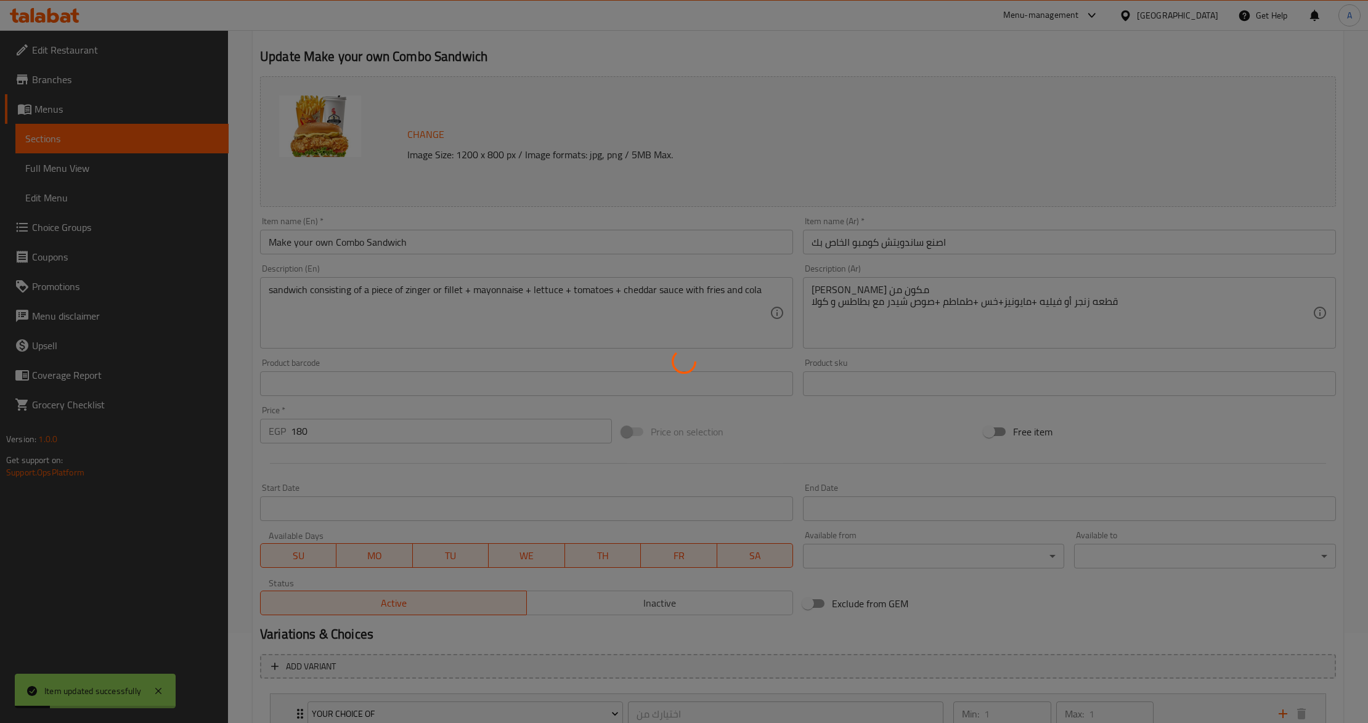
scroll to position [63, 0]
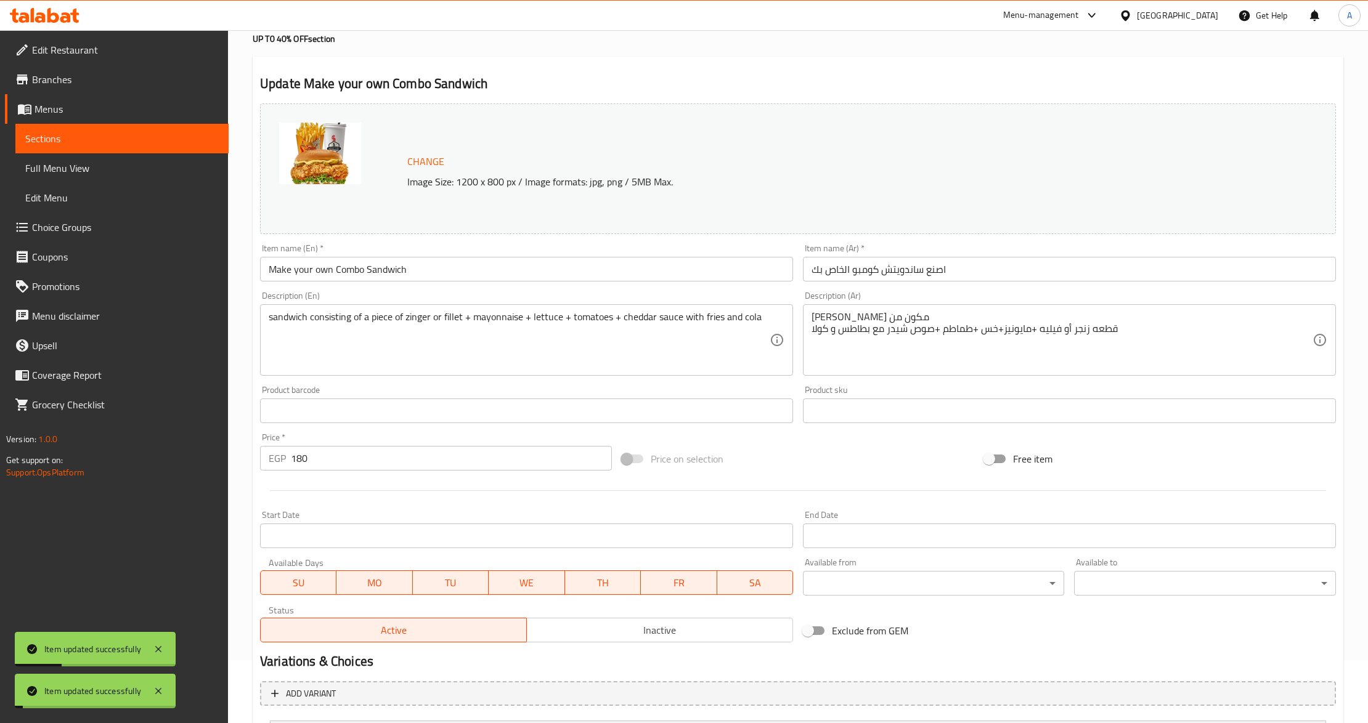
click at [397, 269] on input "Make your own Combo Sandwich" at bounding box center [526, 269] width 533 height 25
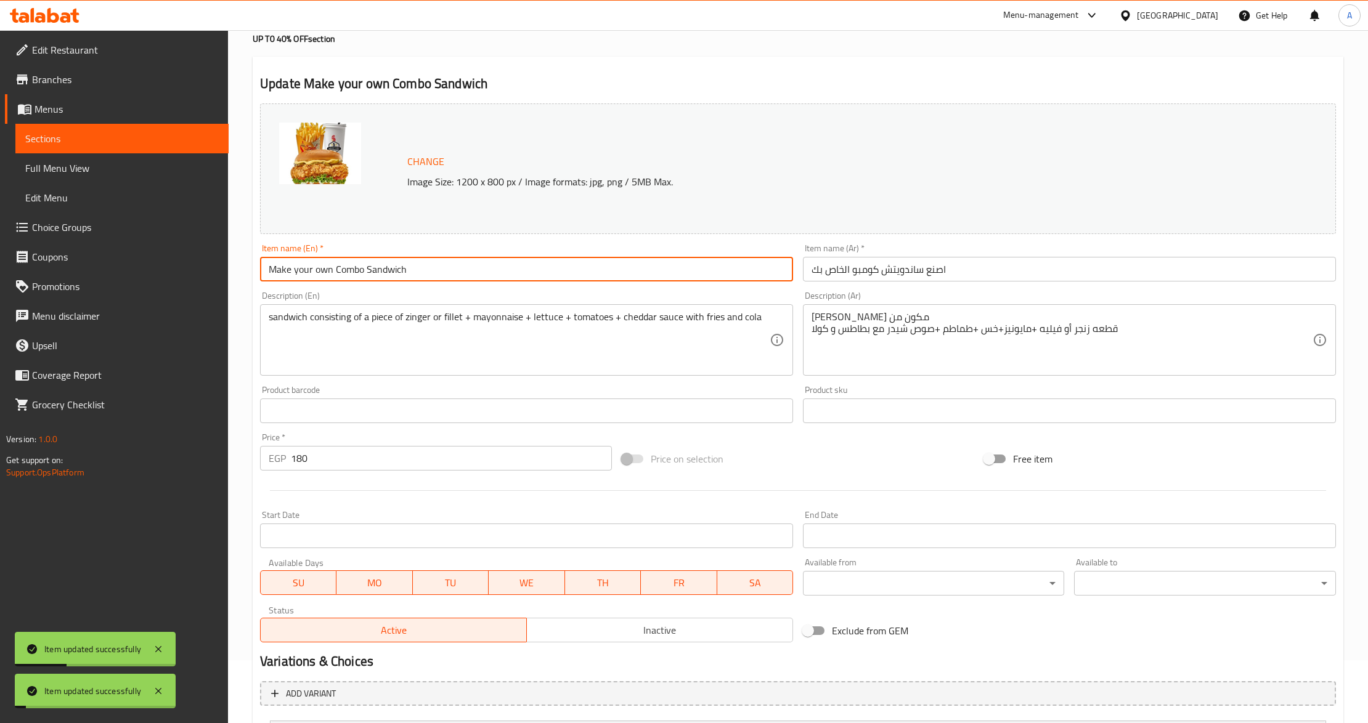
click at [397, 269] on input "Make your own Combo Sandwich" at bounding box center [526, 269] width 533 height 25
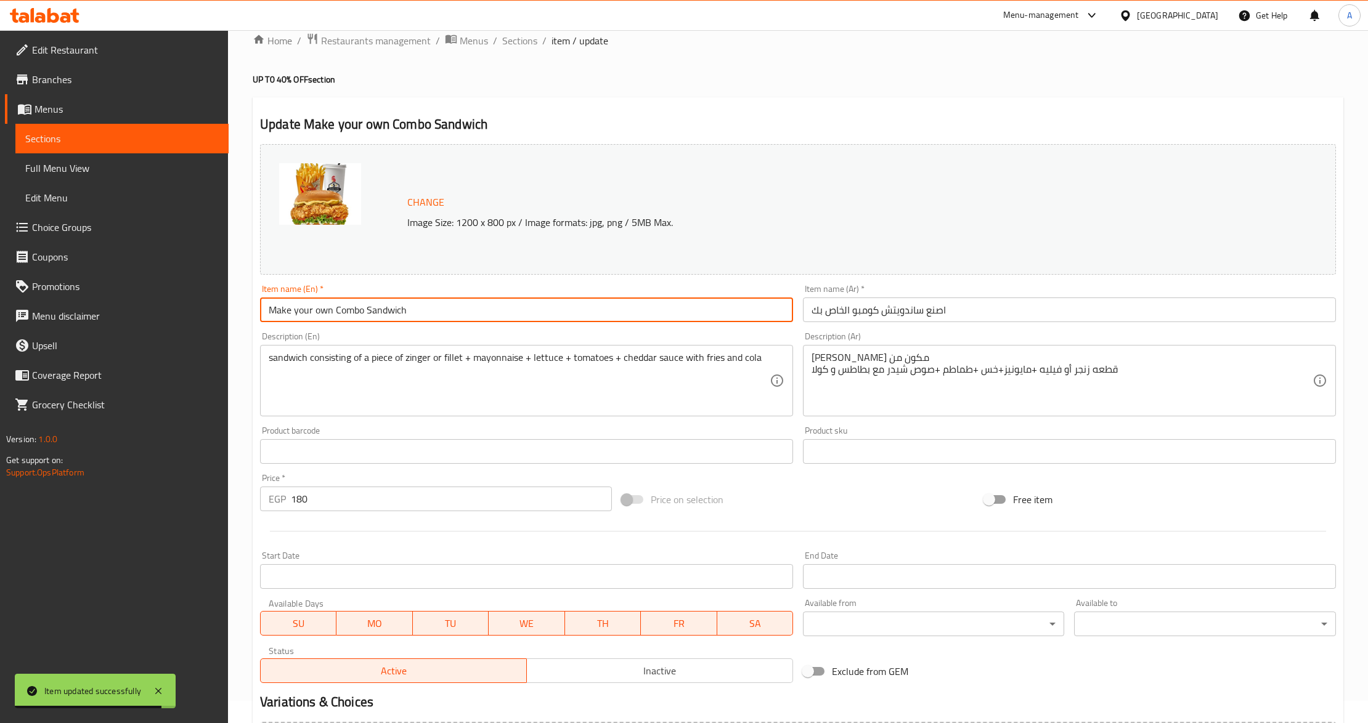
scroll to position [0, 0]
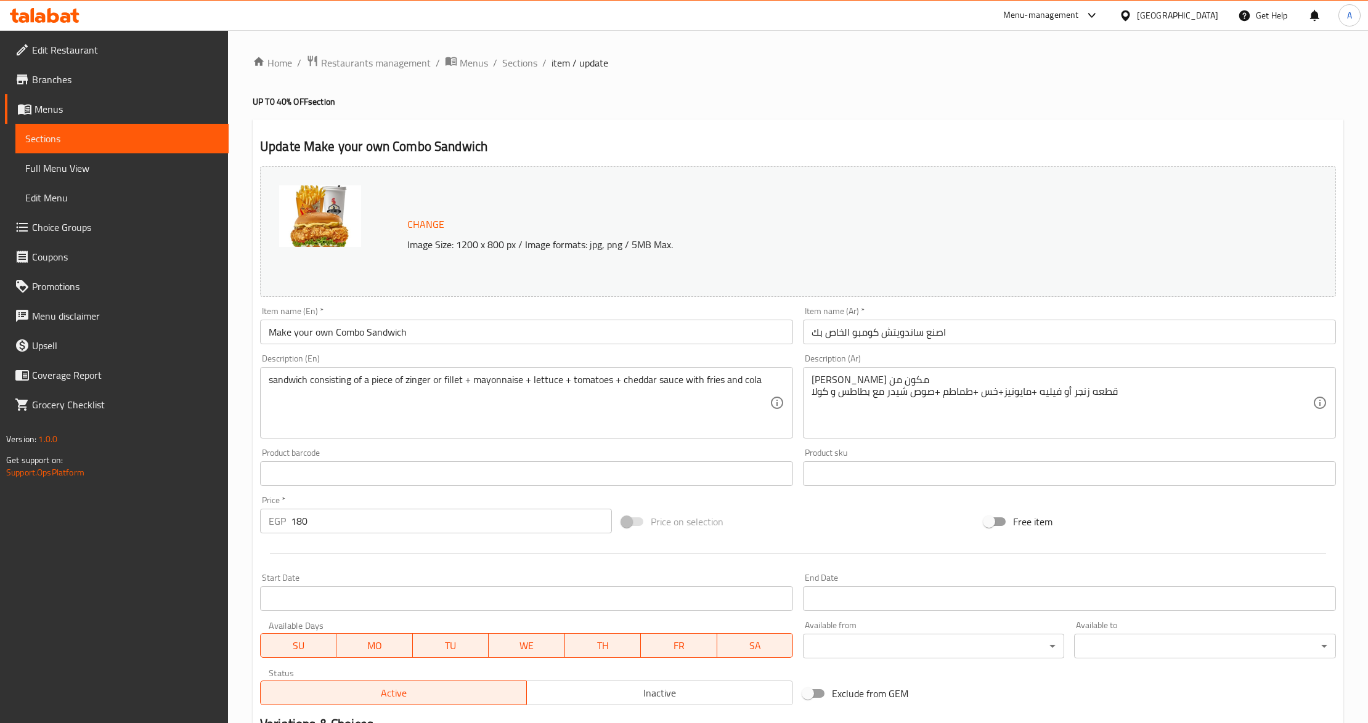
click at [103, 63] on link "Edit Restaurant" at bounding box center [117, 50] width 224 height 30
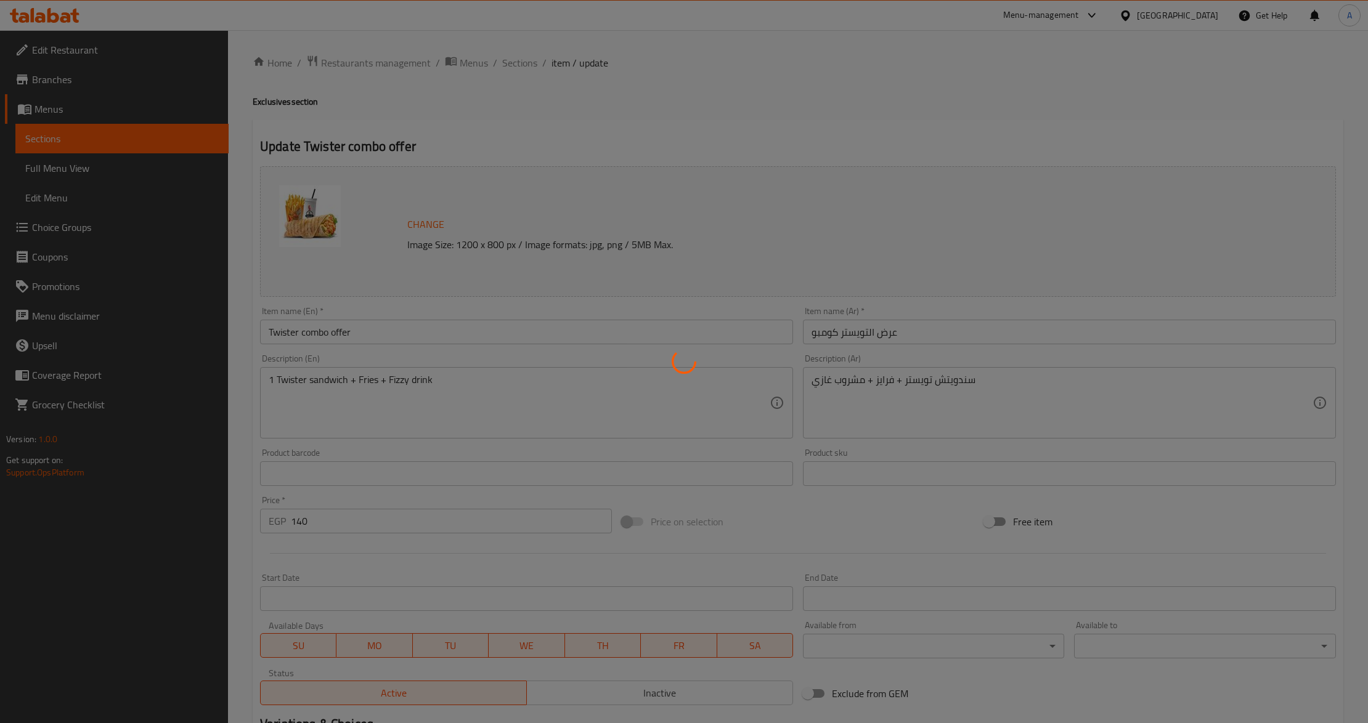
click at [78, 235] on div at bounding box center [684, 361] width 1368 height 723
type input "المذاق"
type input "1"
type input "اضافة كولسلو"
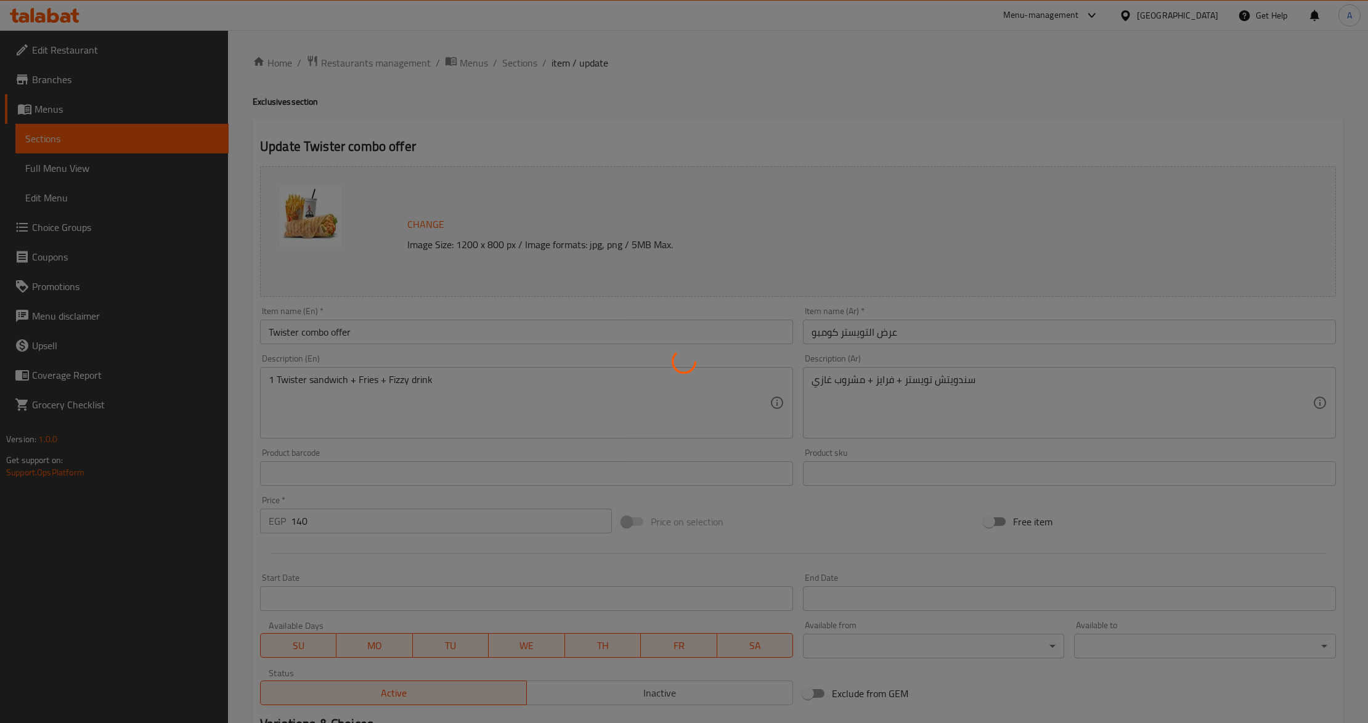
type input "0"
type input "1"
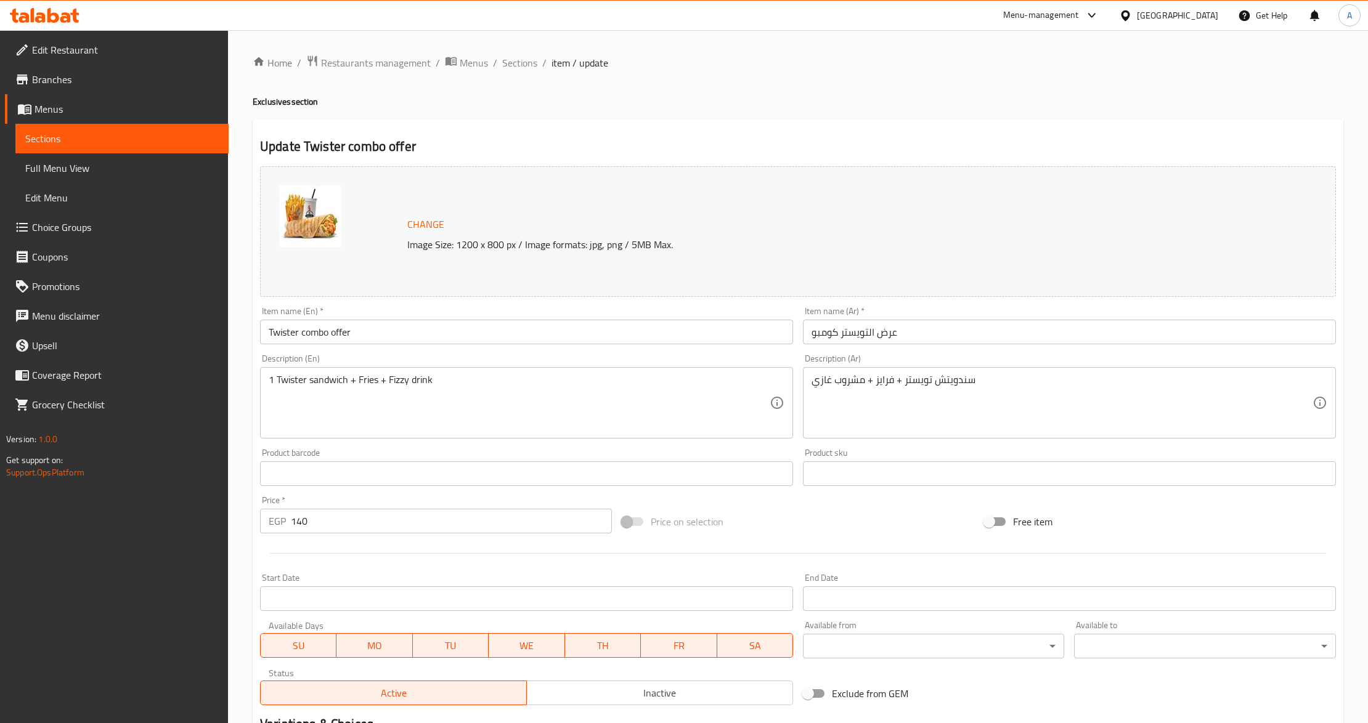
click at [78, 235] on span "Choice Groups" at bounding box center [125, 227] width 187 height 15
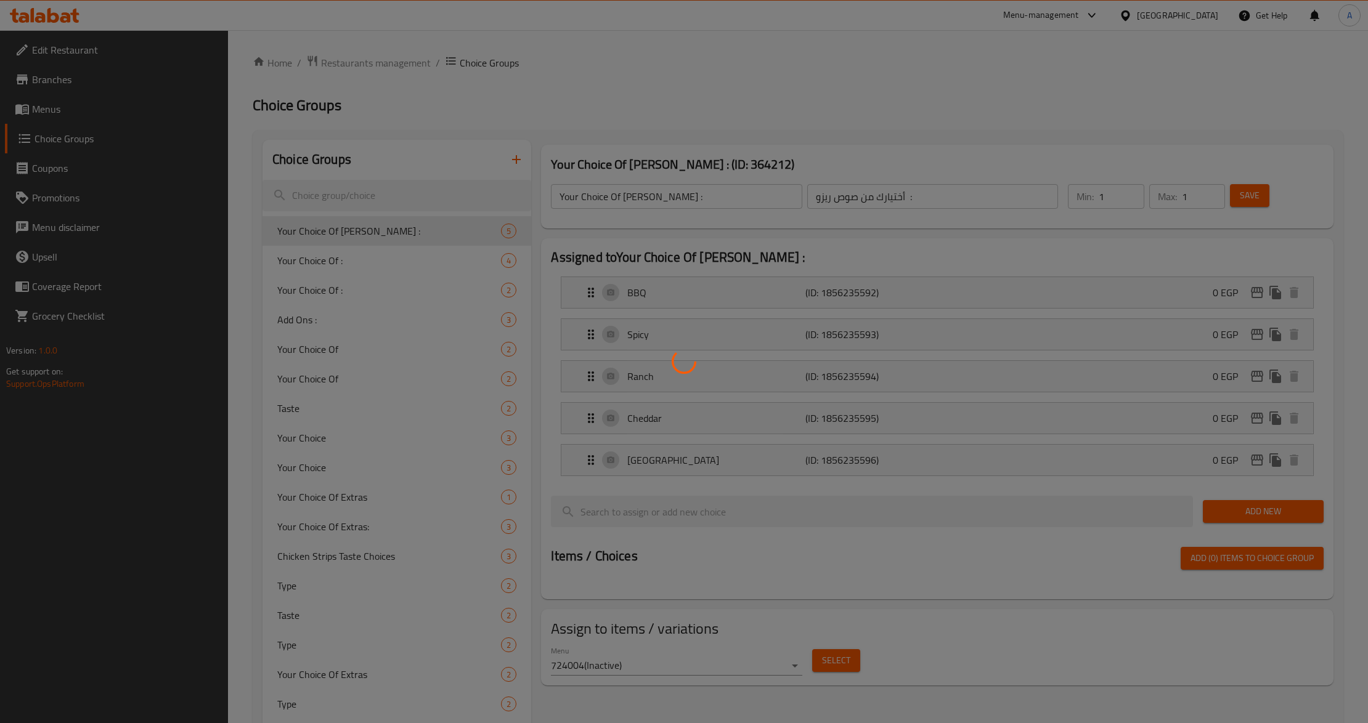
click at [405, 186] on div at bounding box center [684, 361] width 1368 height 723
click at [405, 198] on div at bounding box center [684, 361] width 1368 height 723
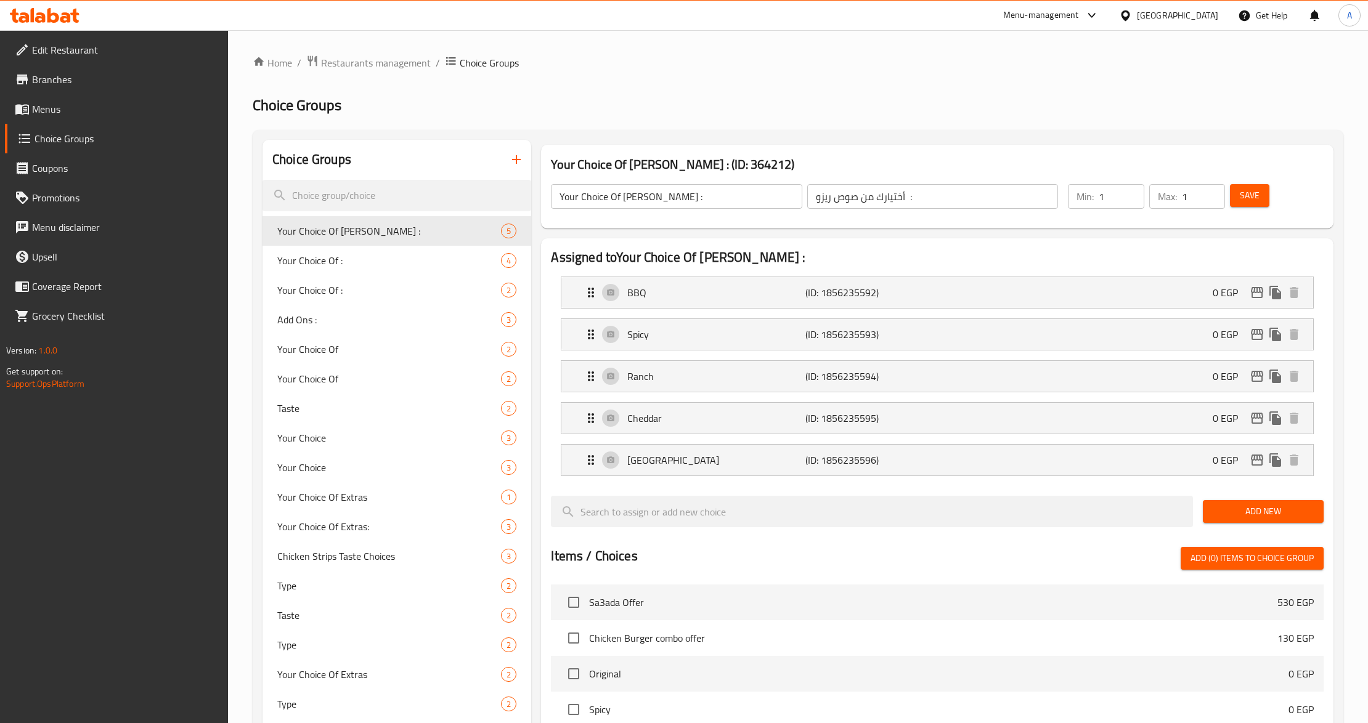
click at [405, 198] on input "search" at bounding box center [396, 195] width 269 height 31
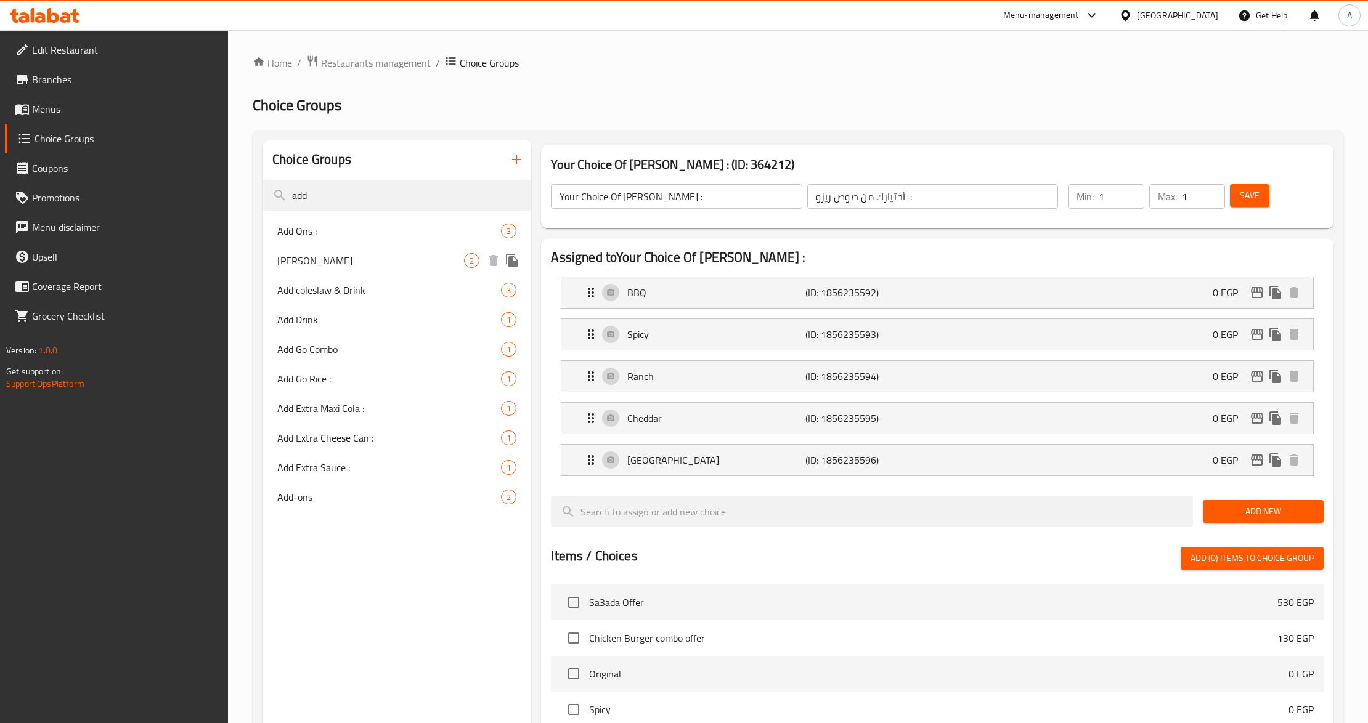
type input "add"
click at [368, 259] on span "Add coleslaw" at bounding box center [370, 260] width 187 height 15
type input "Add coleslaw"
type input "اضافة كولسلو"
type input "0"
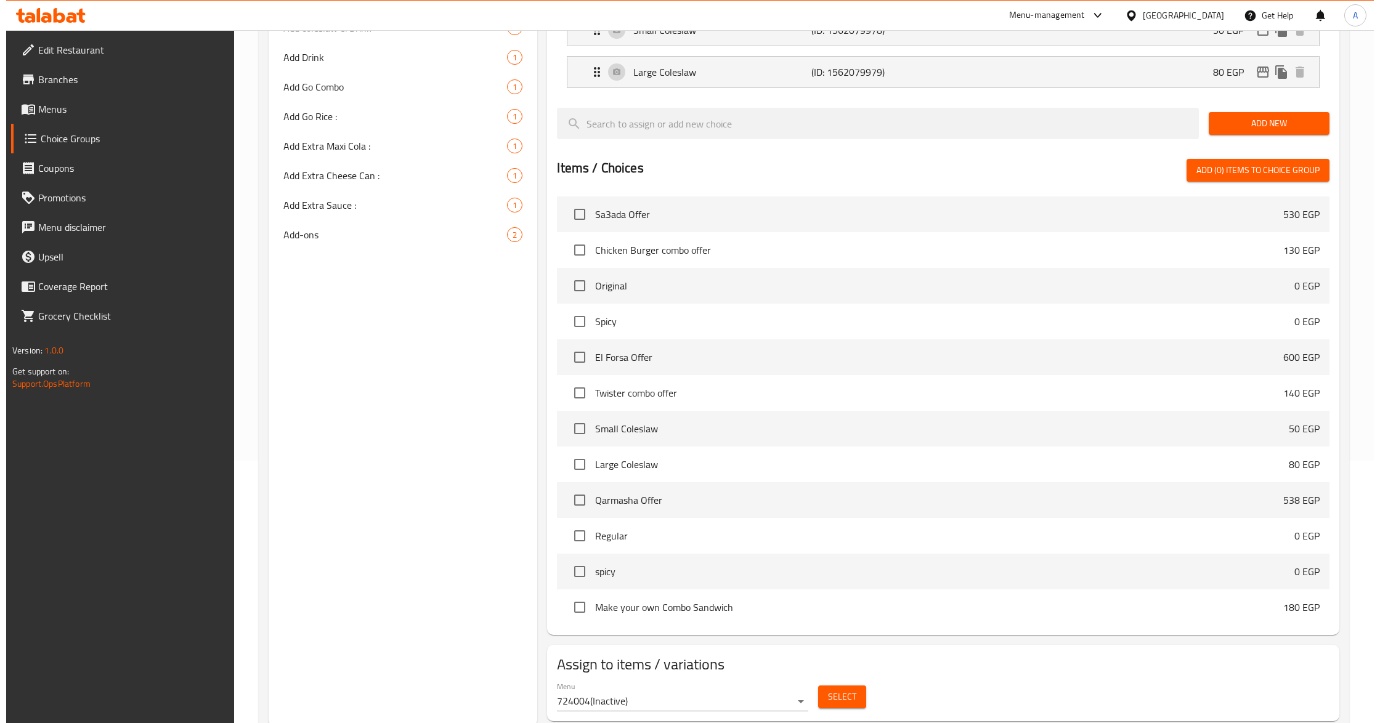
scroll to position [301, 0]
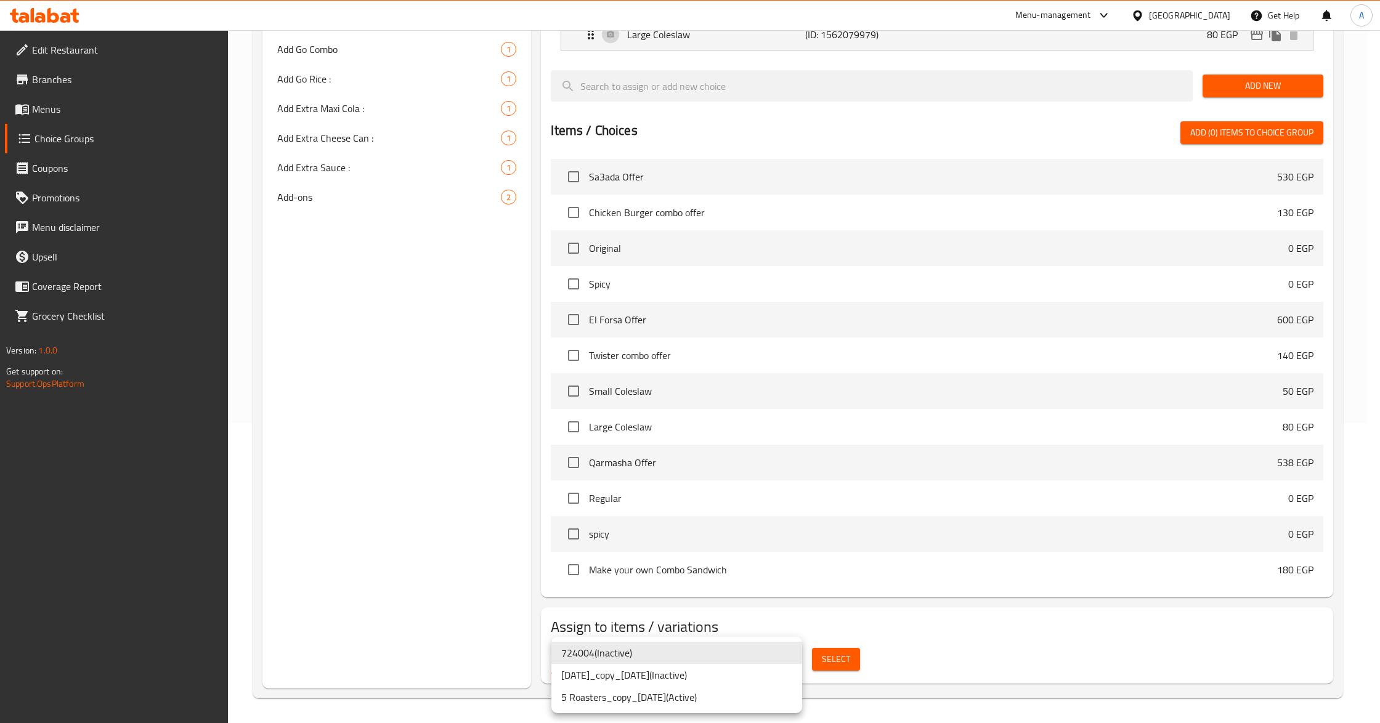
click at [786, 423] on body "​ Menu-management Egypt Get Help A Edit Restaurant Branches Menus Choice Groups…" at bounding box center [690, 76] width 1380 height 693
click at [735, 700] on li "5 Roasters_copy_14/02/2024 ( Active )" at bounding box center [676, 697] width 251 height 22
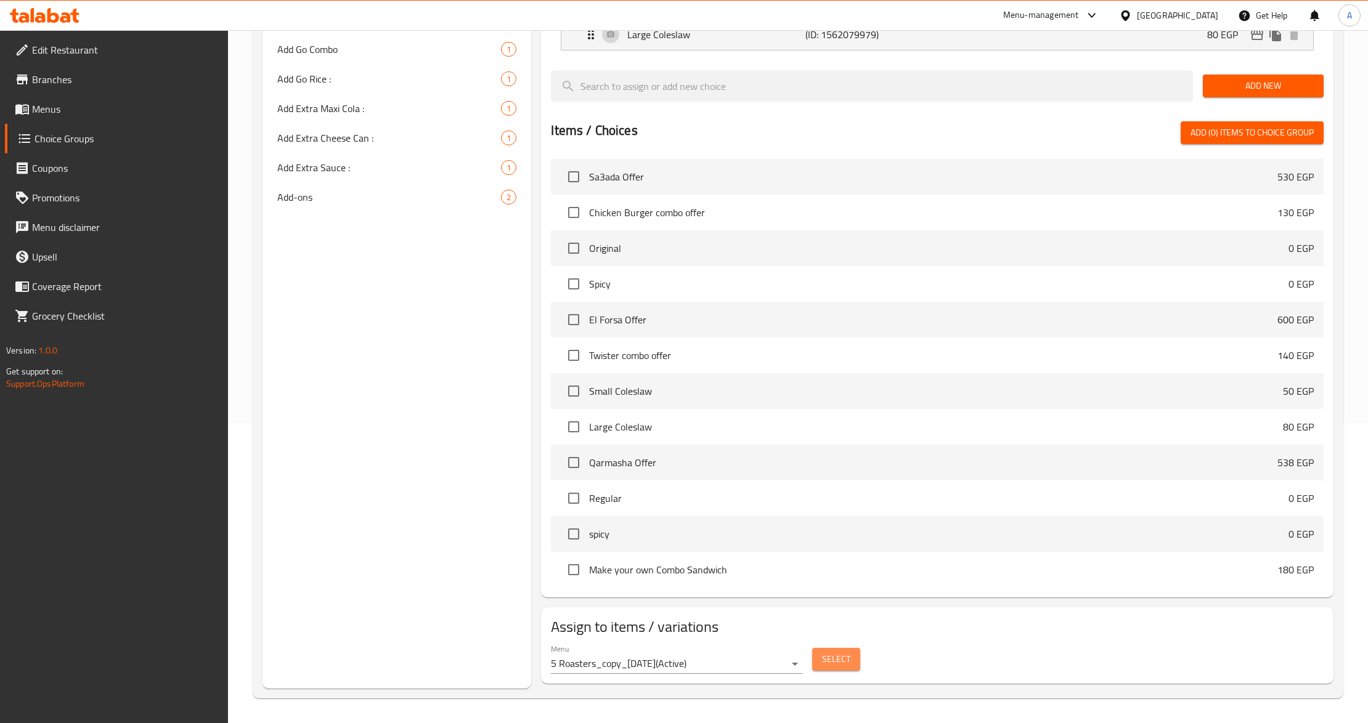
click at [829, 652] on span "Select" at bounding box center [836, 659] width 28 height 15
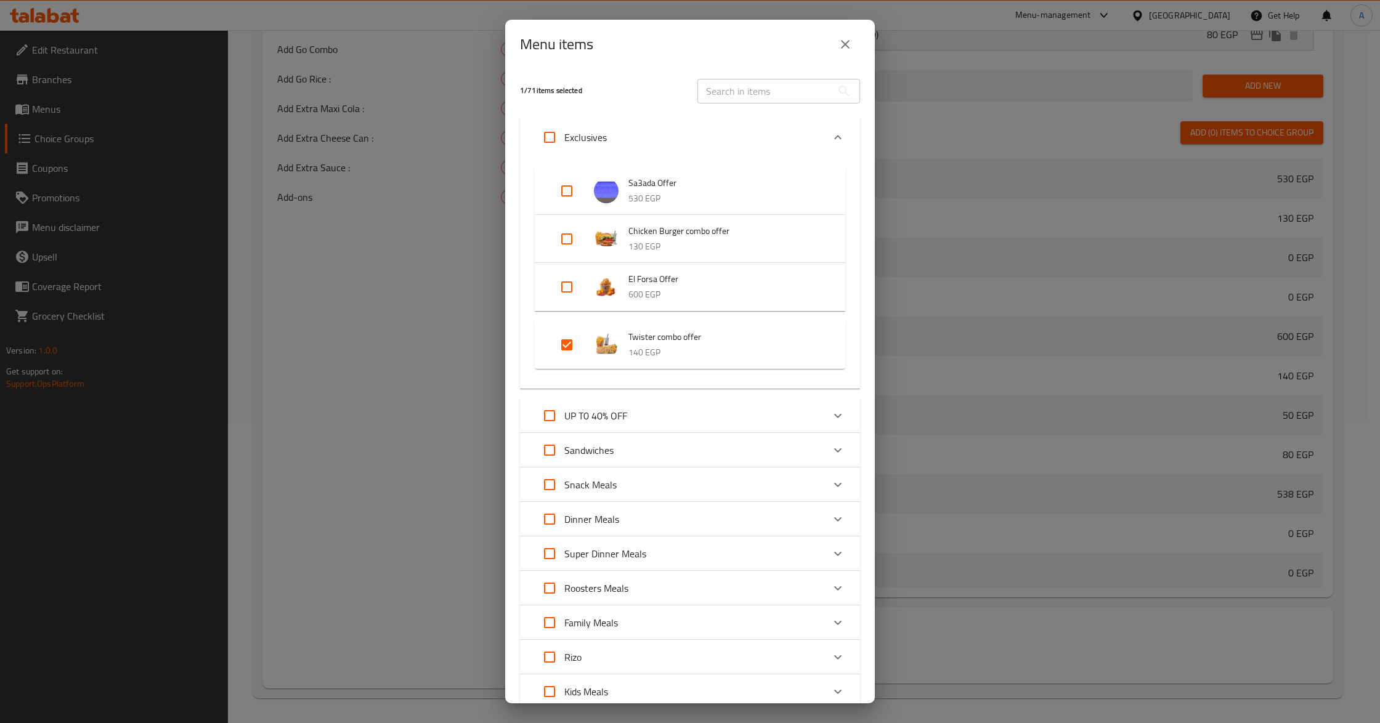
click at [570, 350] on input "Expand" at bounding box center [567, 345] width 30 height 30
checkbox input "false"
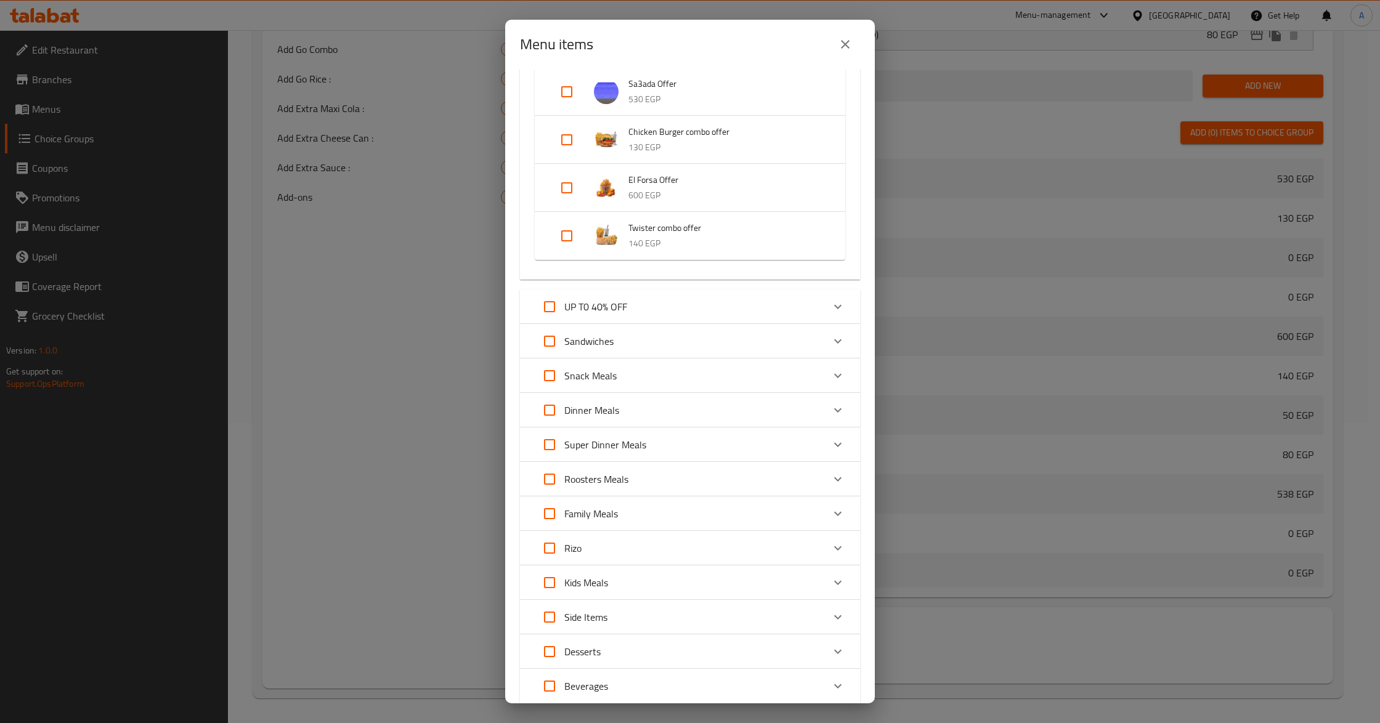
scroll to position [185, 0]
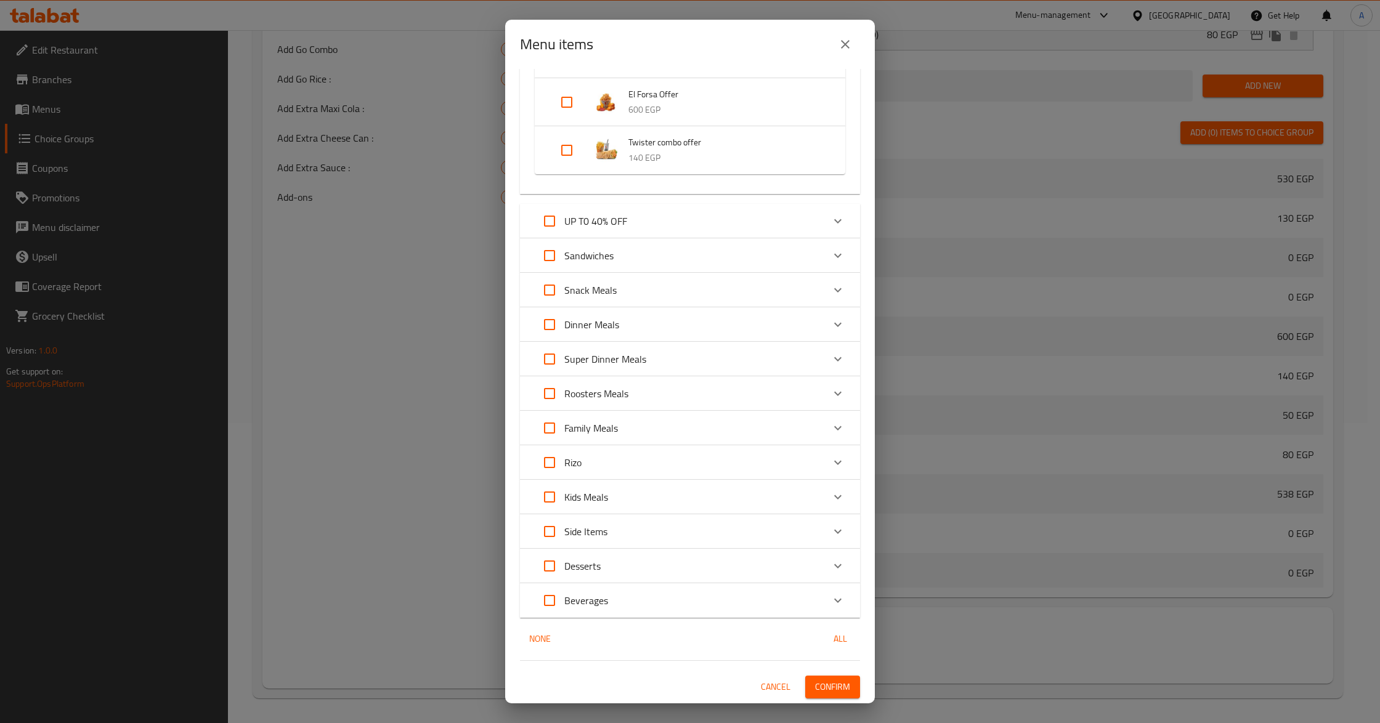
click at [825, 681] on span "Confirm" at bounding box center [832, 686] width 35 height 15
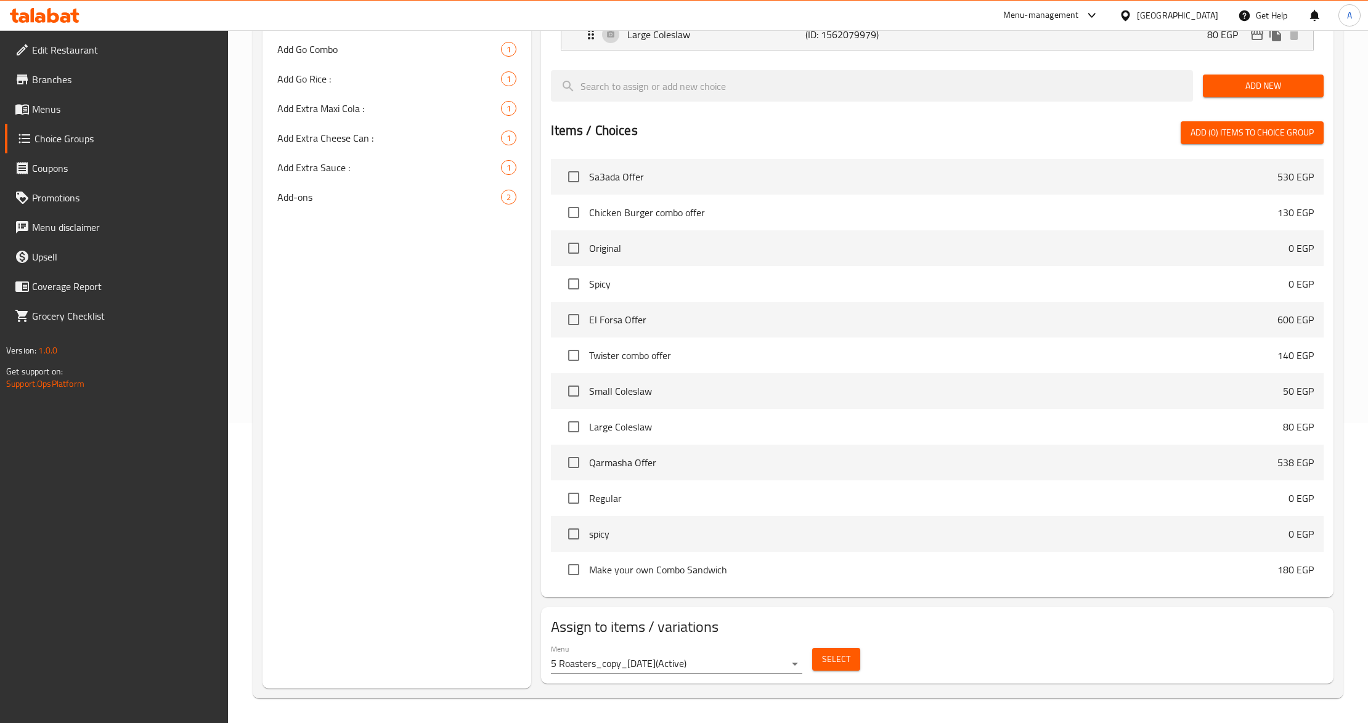
click at [841, 663] on span "Select" at bounding box center [836, 659] width 28 height 15
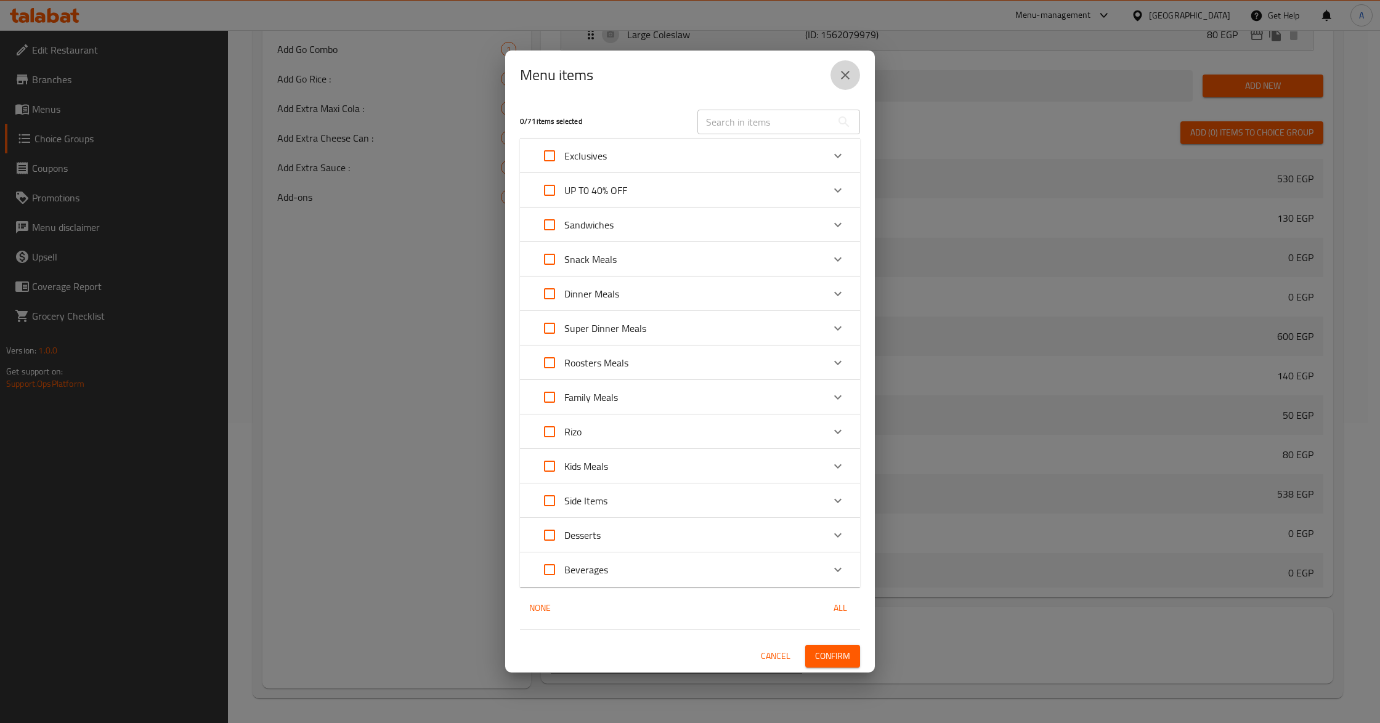
click at [850, 77] on icon "close" at bounding box center [845, 75] width 15 height 15
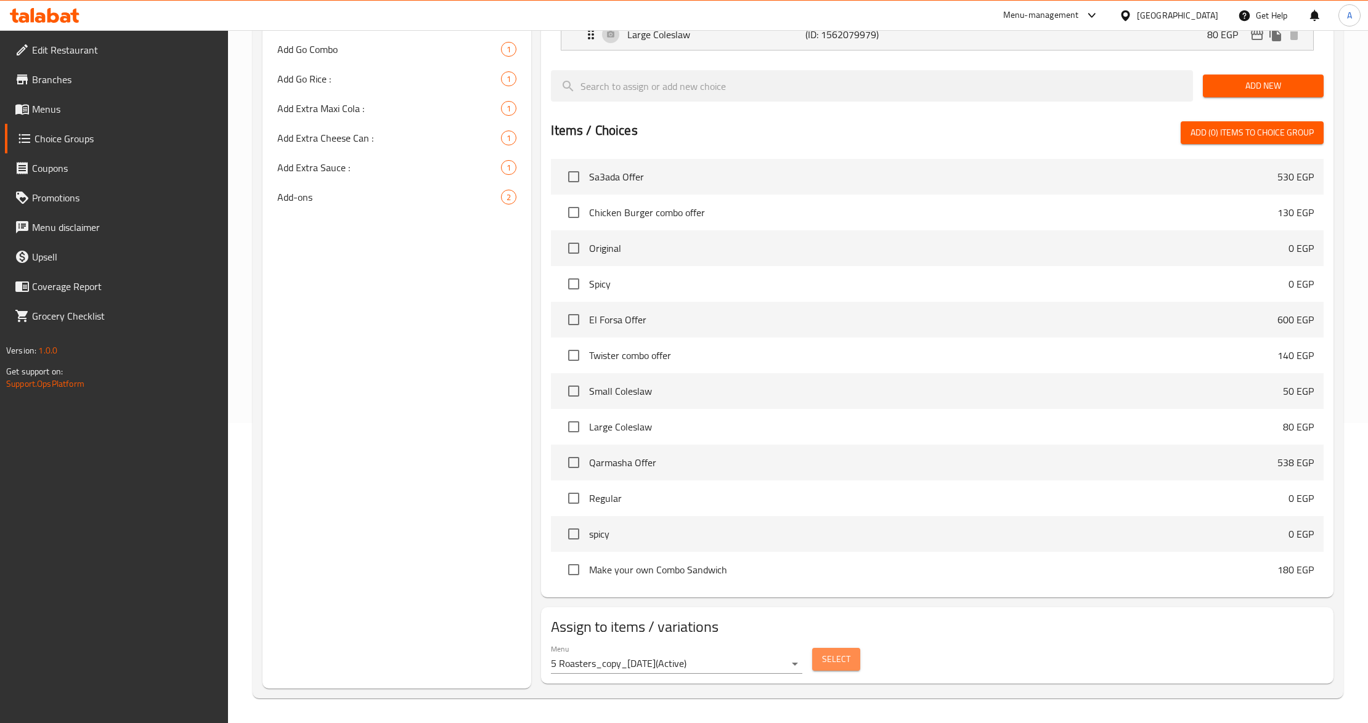
click at [843, 658] on span "Select" at bounding box center [836, 659] width 28 height 15
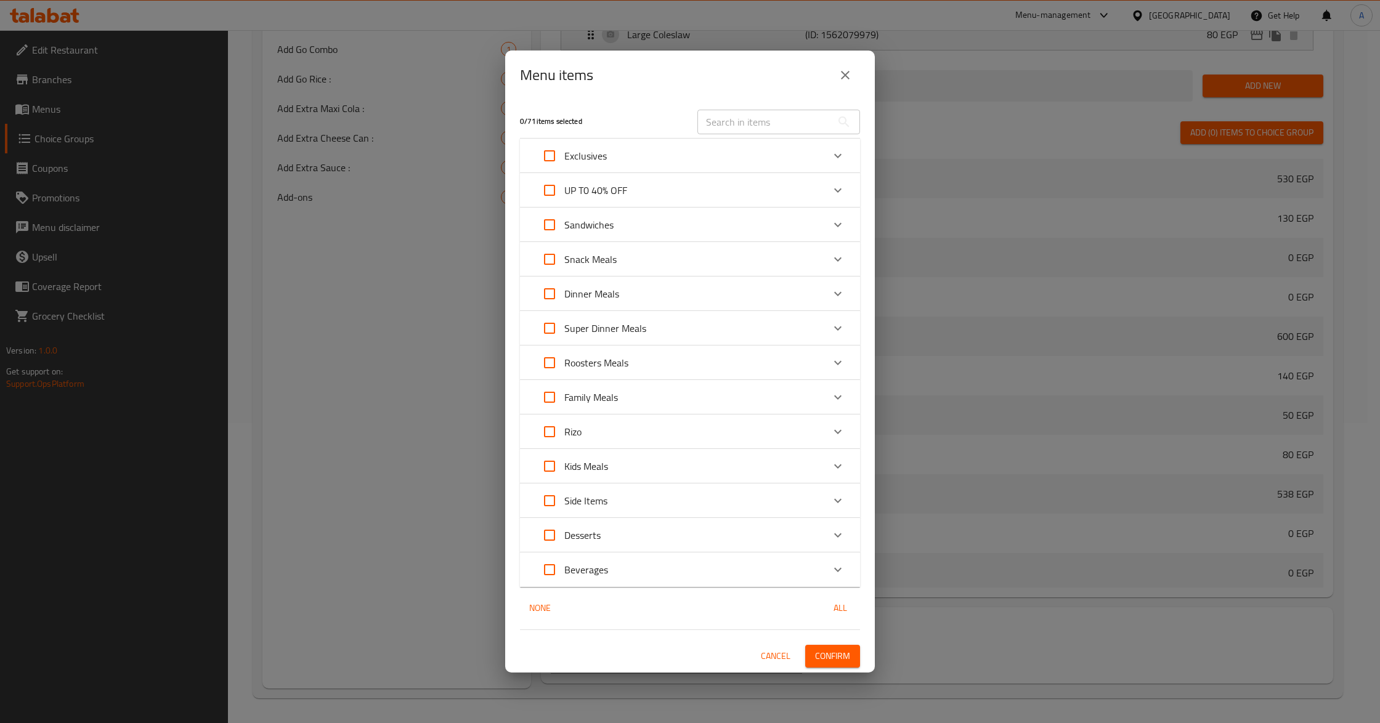
click at [695, 169] on div "Exclusives" at bounding box center [679, 156] width 288 height 30
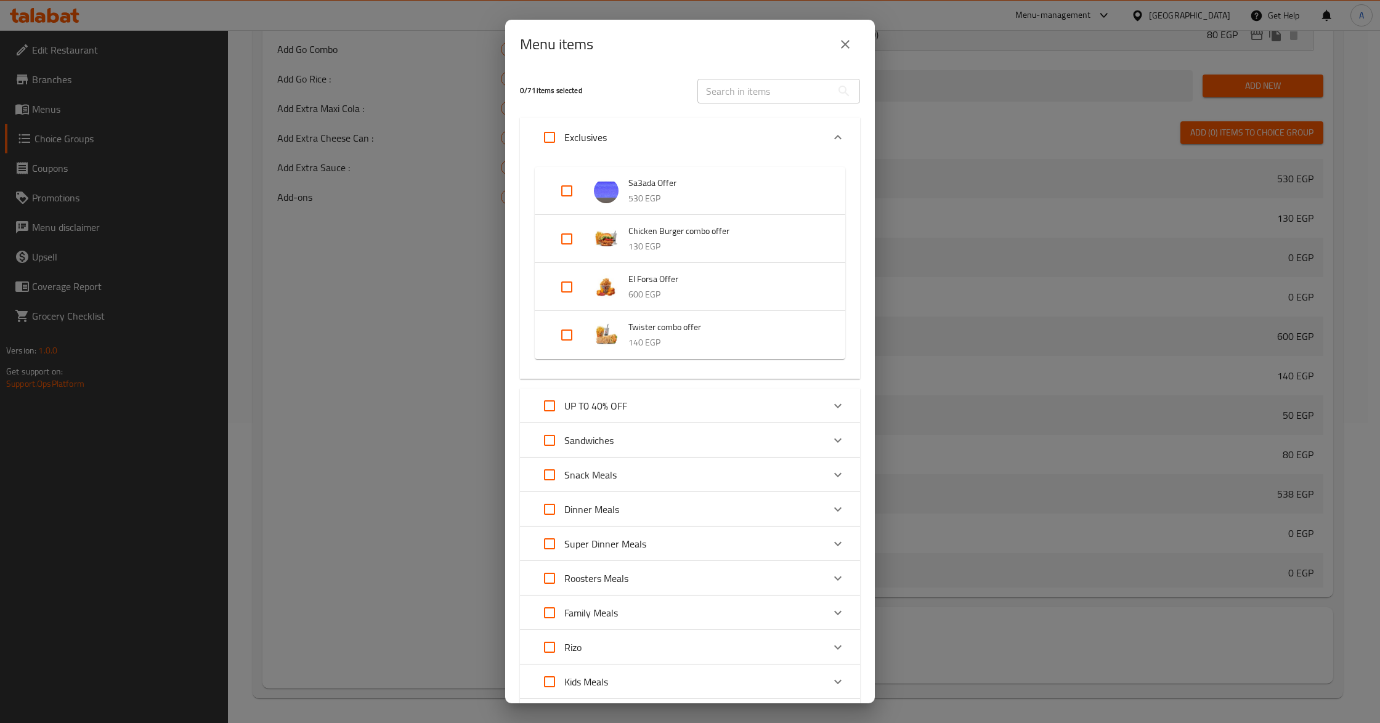
click at [551, 336] on li "Twister combo offer 140 EGP" at bounding box center [689, 335] width 281 height 43
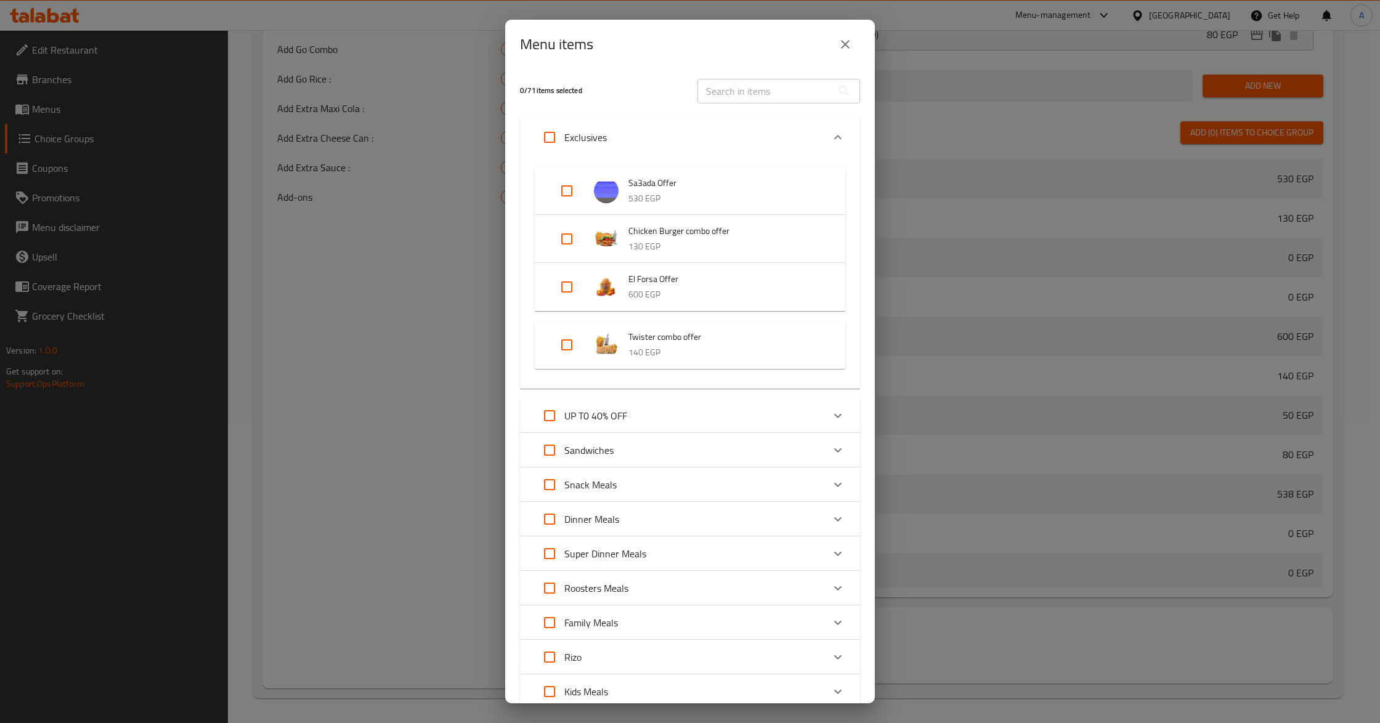
click at [580, 333] on div "Expand" at bounding box center [576, 345] width 34 height 30
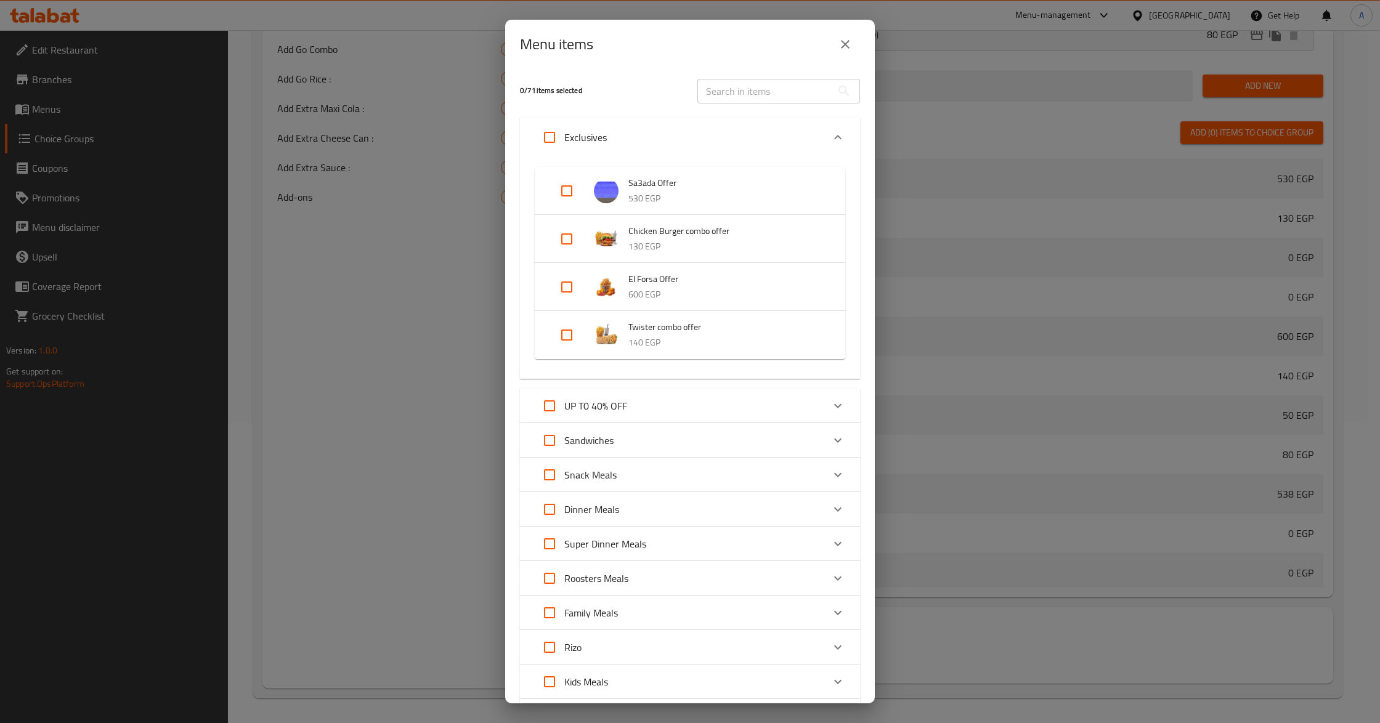
click at [575, 338] on input "Expand" at bounding box center [567, 335] width 30 height 30
checkbox input "true"
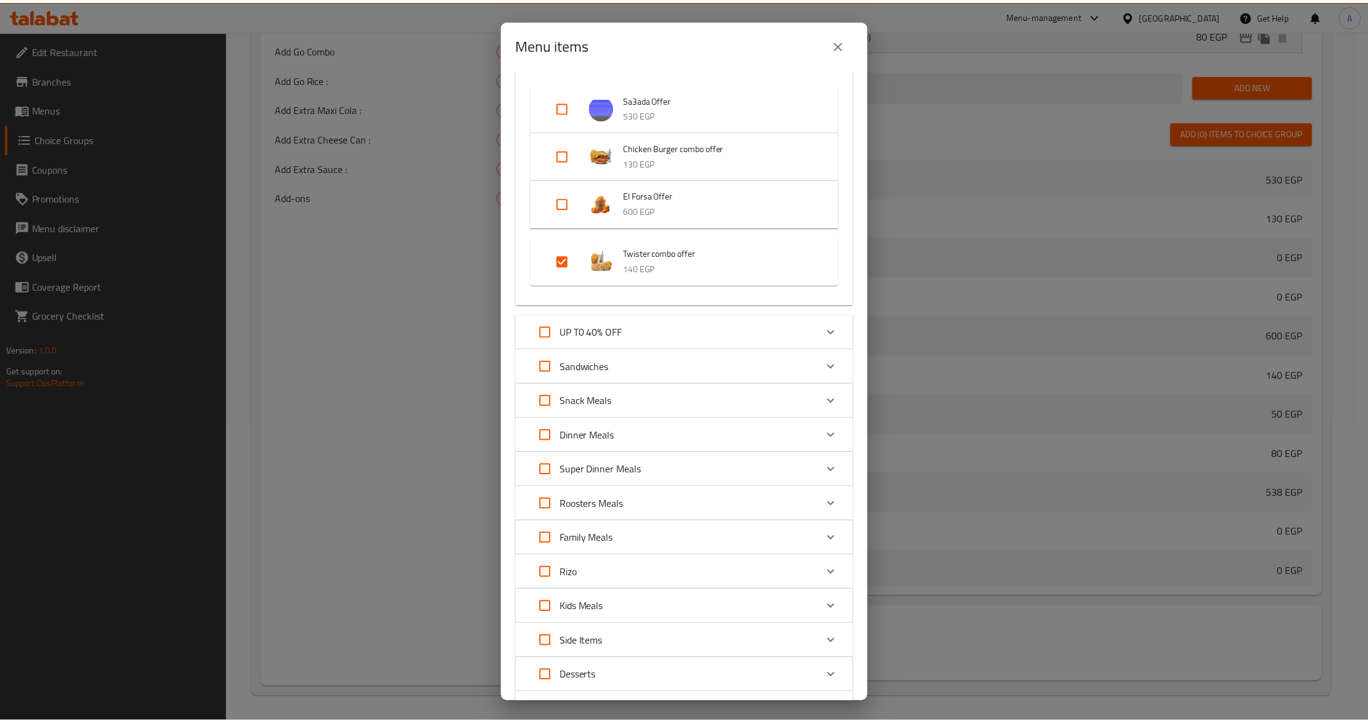
scroll to position [195, 0]
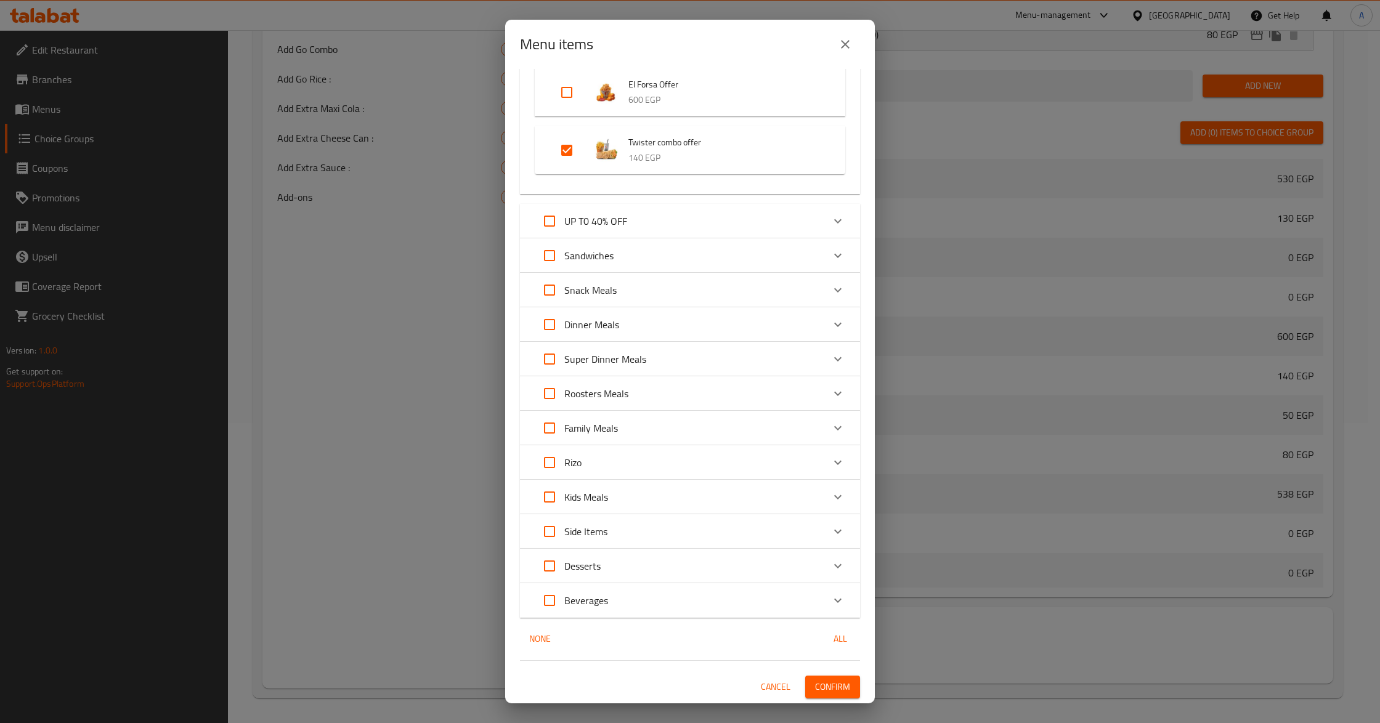
click at [824, 681] on span "Confirm" at bounding box center [832, 686] width 35 height 15
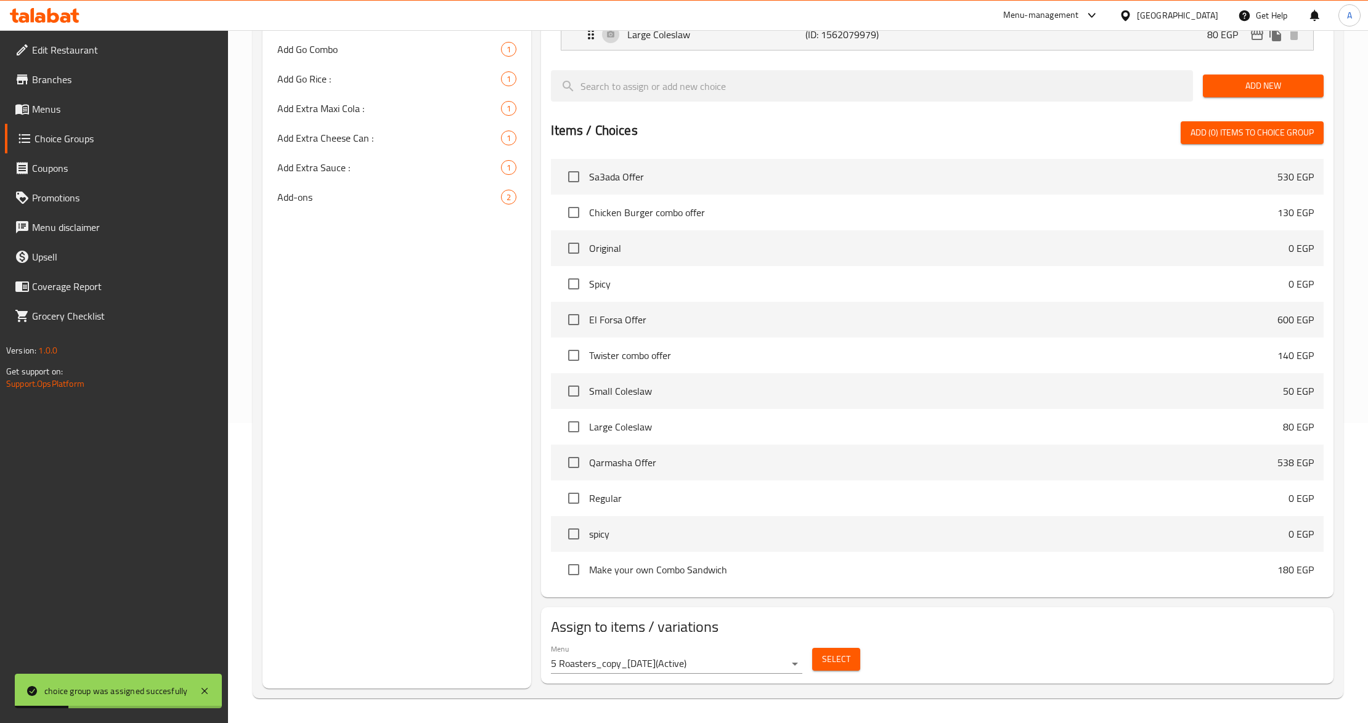
click at [334, 399] on div "Choice Groups add Add Ons : 3 Add coleslaw 2 Add coleslaw & Drink 3 Add Drink 1…" at bounding box center [396, 264] width 269 height 849
click at [389, 398] on div "Choice Groups add Add Ons : 3 Add coleslaw 2 Add coleslaw & Drink 3 Add Drink 1…" at bounding box center [396, 264] width 269 height 849
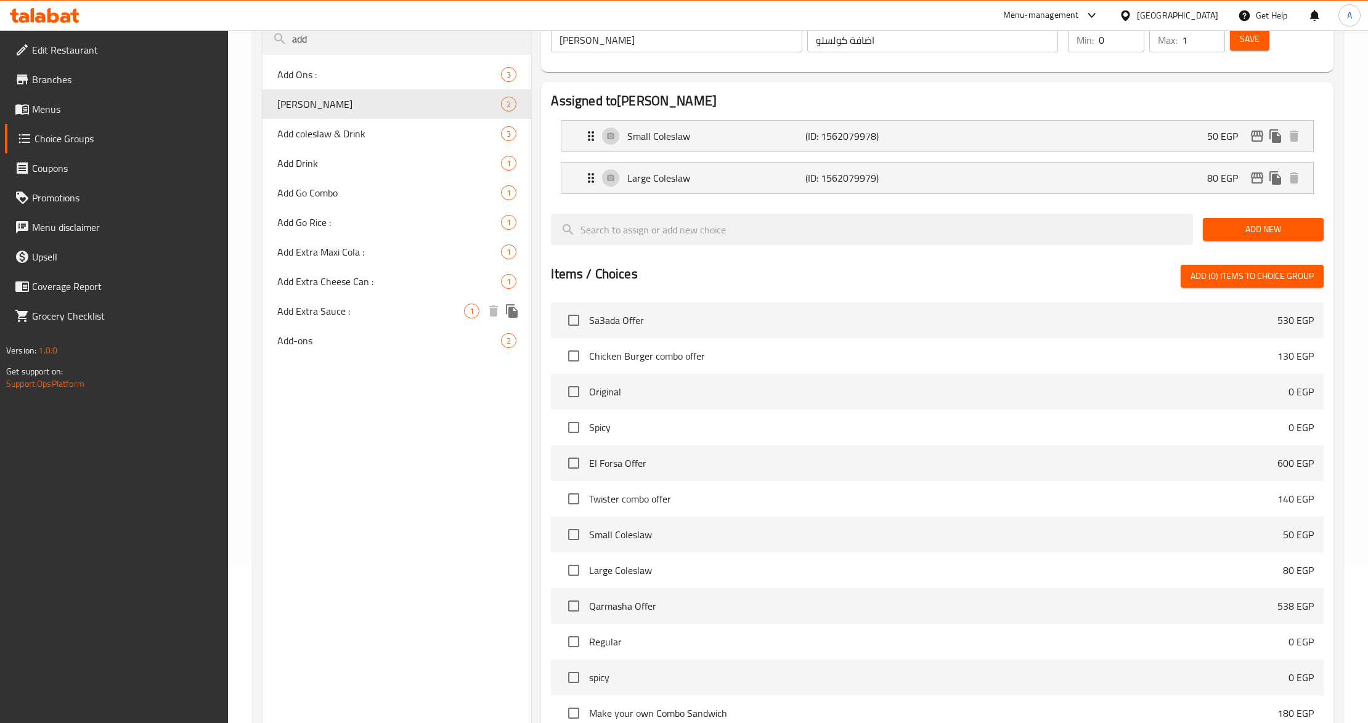
scroll to position [0, 0]
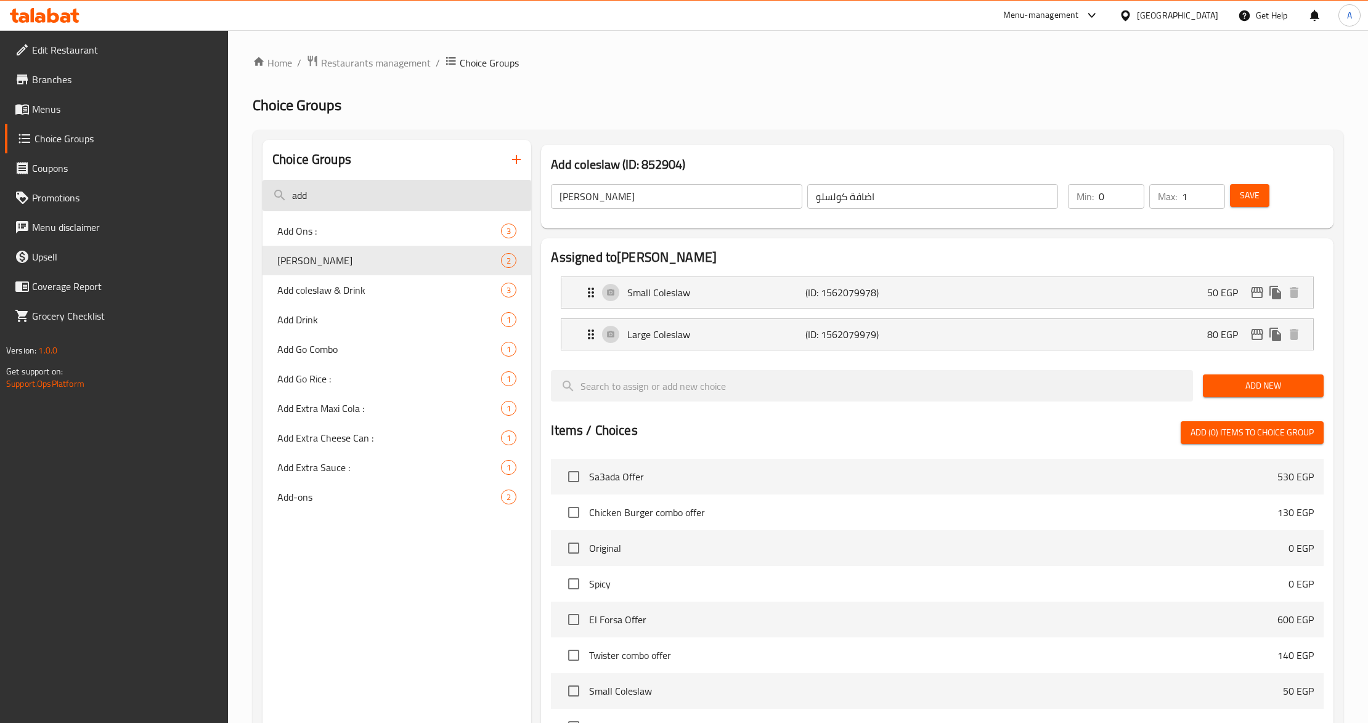
click at [392, 191] on input "add" at bounding box center [396, 195] width 269 height 31
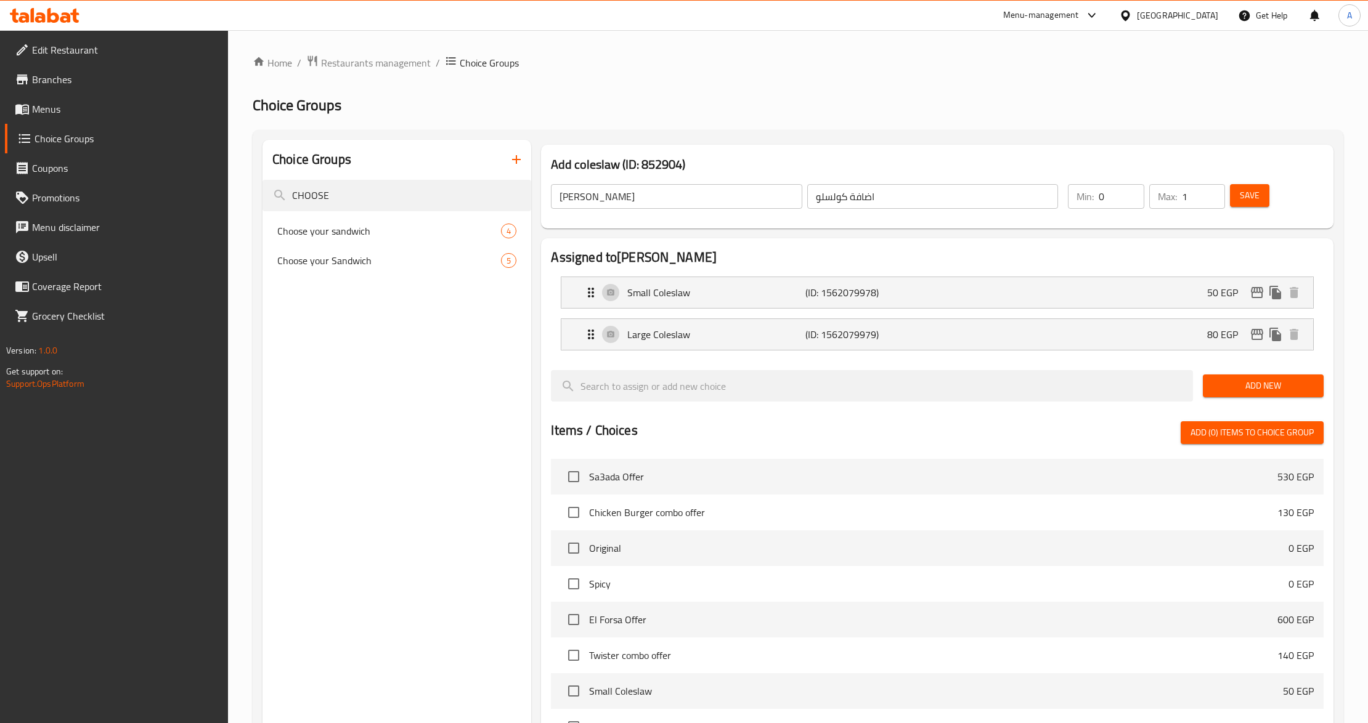
type input "CHOOSE"
click at [407, 224] on span "Choose your sandwich" at bounding box center [389, 231] width 224 height 15
type input "Choose your sandwich"
type input "اختيارك من الساندويتش"
type input "1"
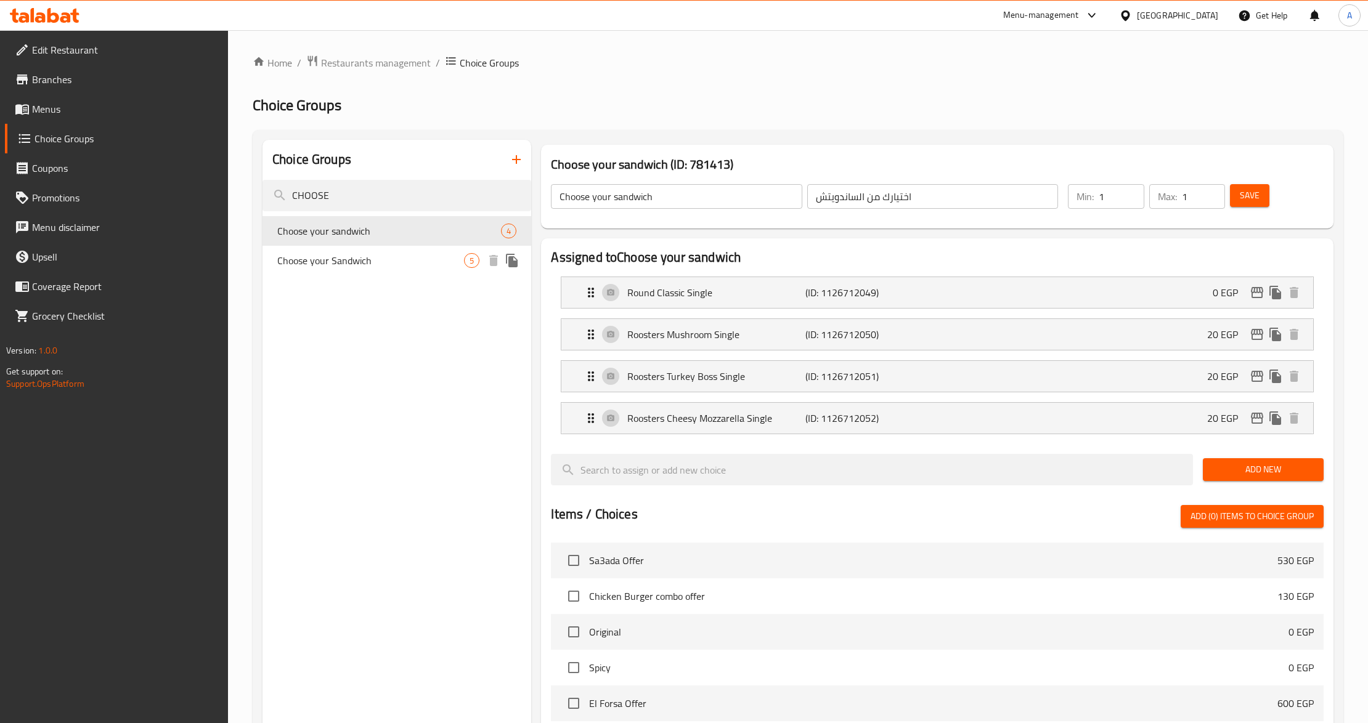
click at [348, 259] on span "Choose your Sandwich" at bounding box center [370, 260] width 187 height 15
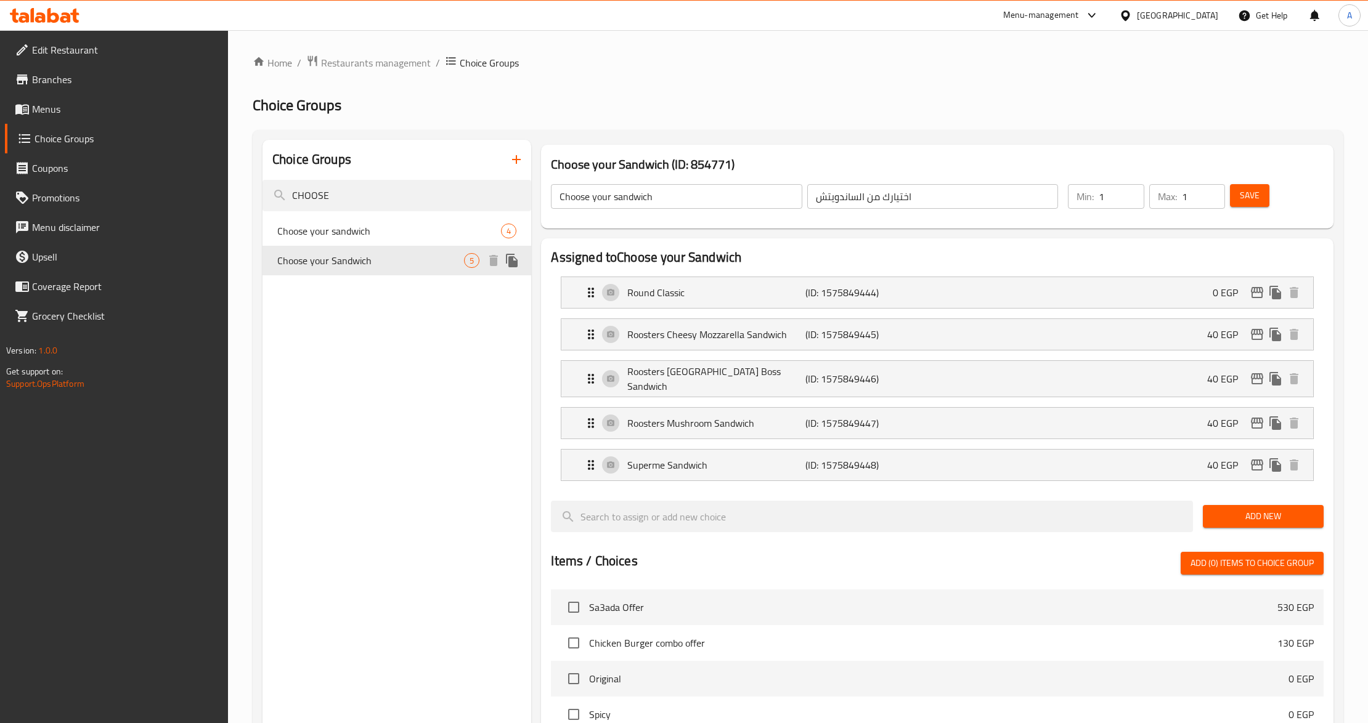
type input "Choose your Sandwich"
type input "اختار الساندوتش الخاص بك"
click at [320, 419] on div "Choice Groups CHOOSE Choose your sandwich 4 Choose your Sandwich 5" at bounding box center [396, 629] width 269 height 979
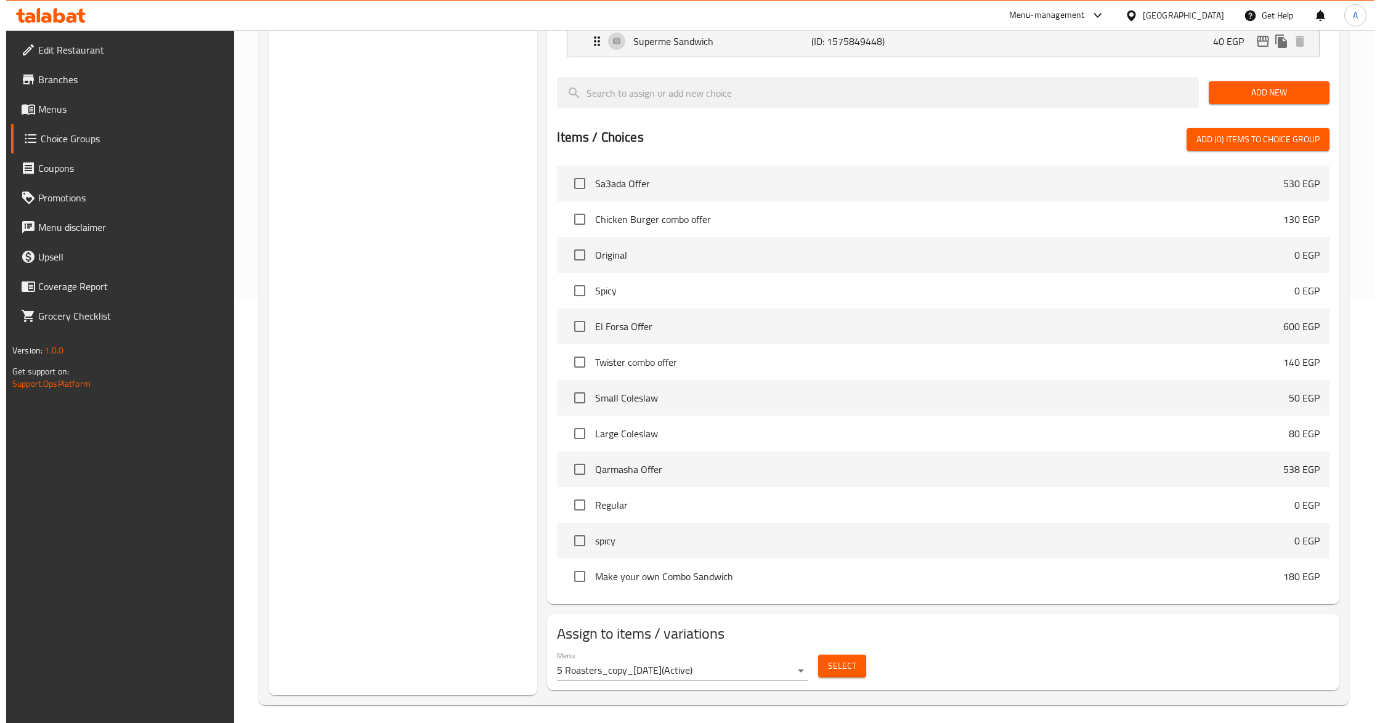
scroll to position [428, 0]
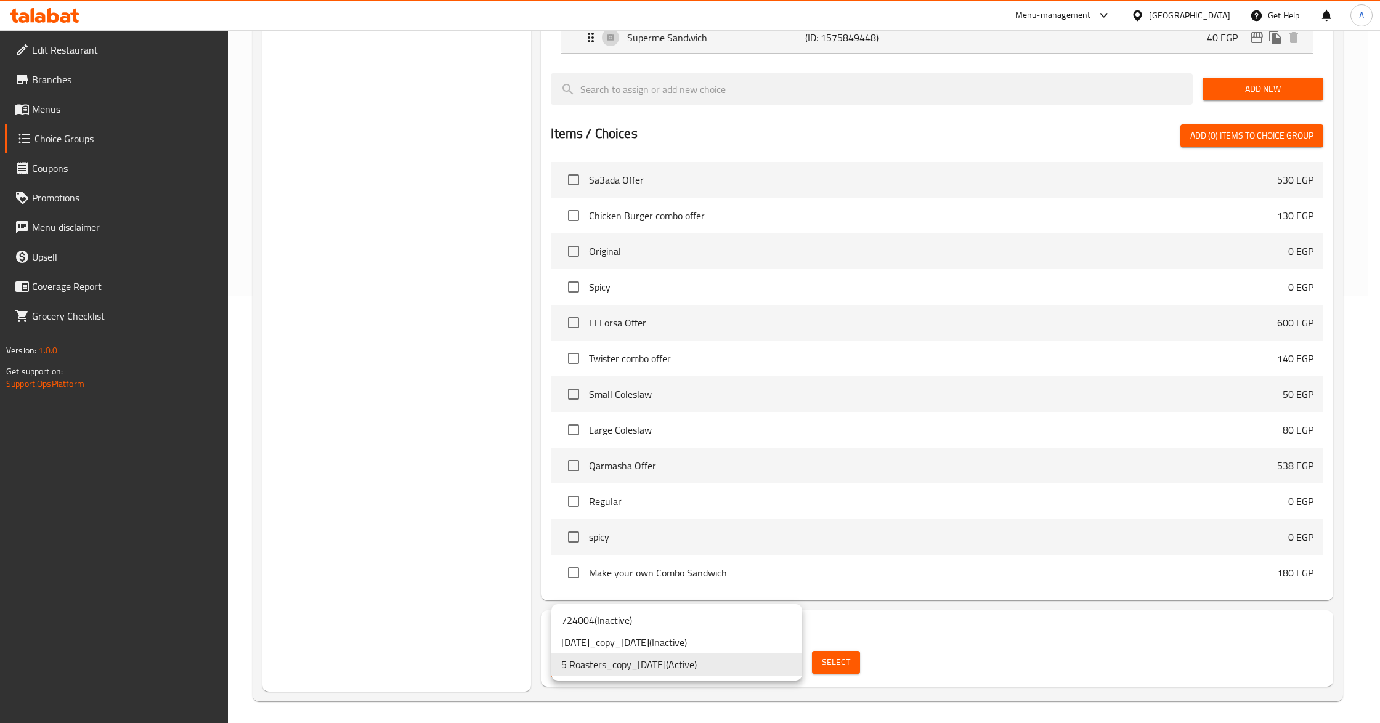
click at [816, 659] on div at bounding box center [690, 361] width 1380 height 723
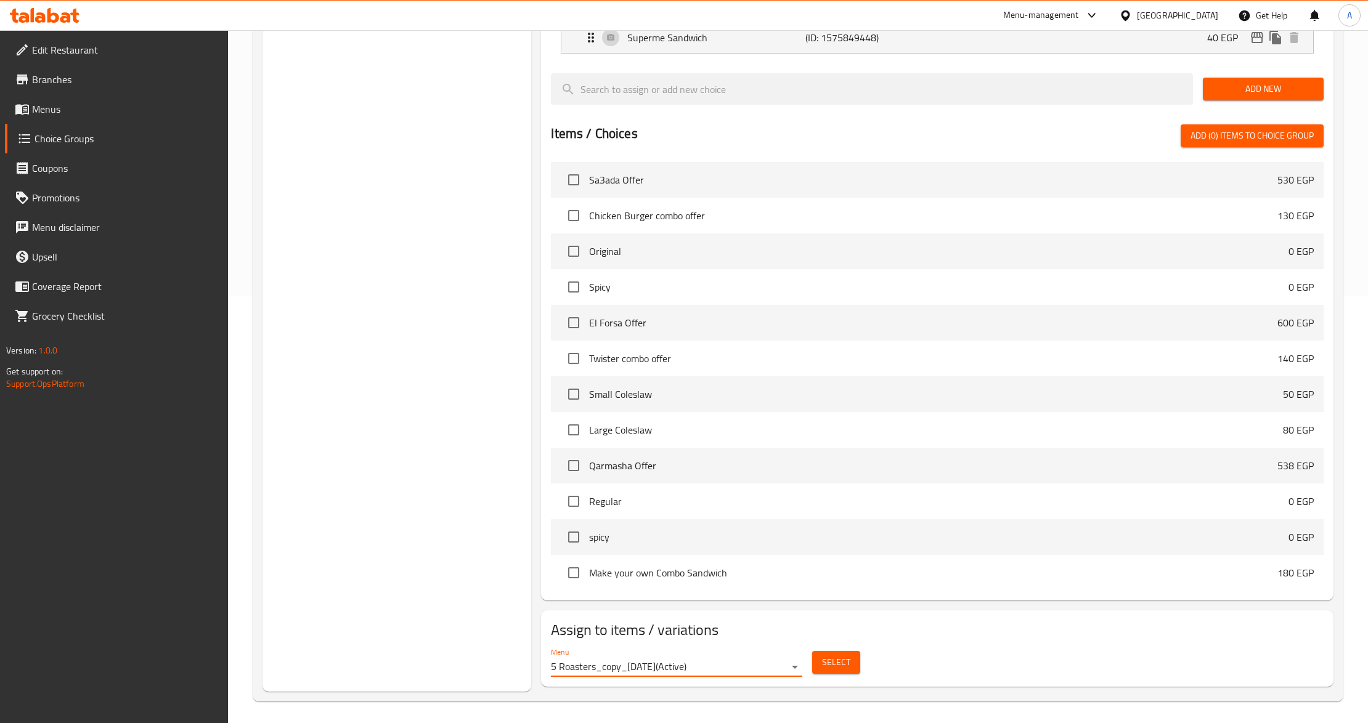
click at [816, 659] on button "Select" at bounding box center [836, 662] width 48 height 23
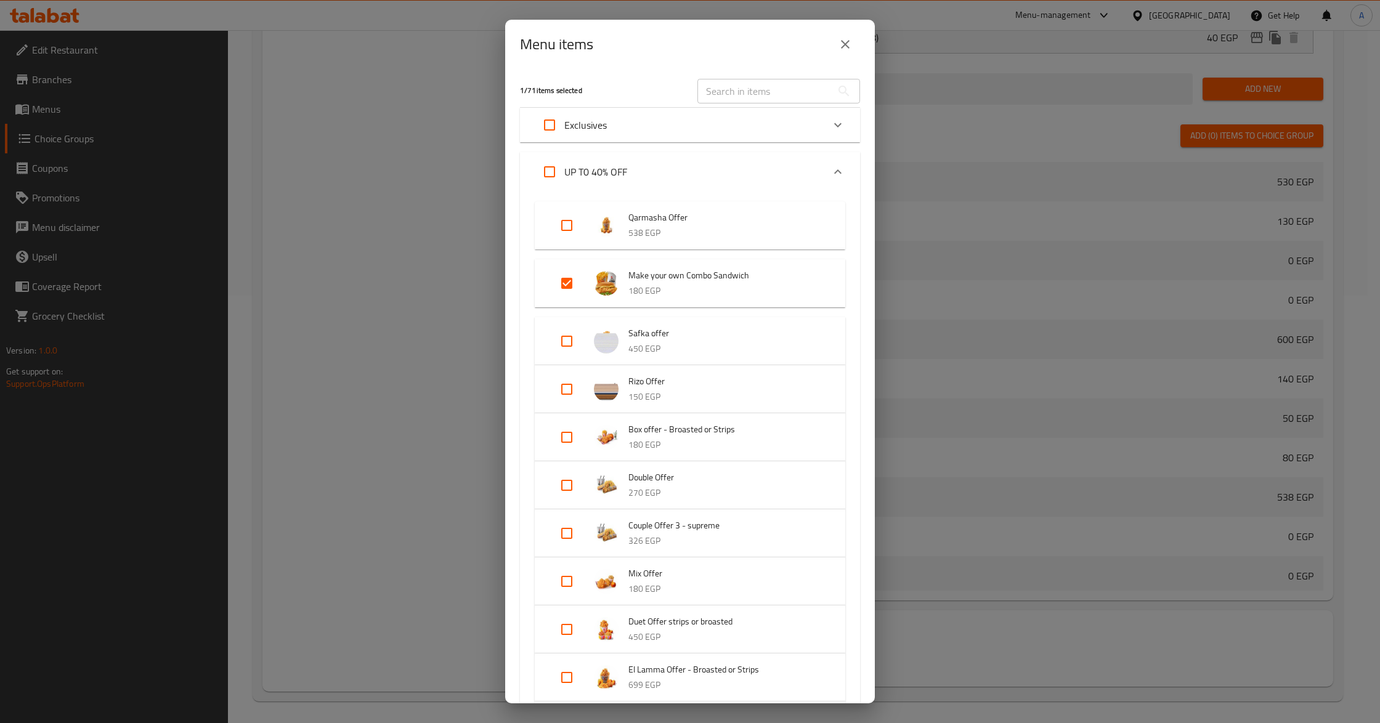
click at [740, 227] on p "538 EGP" at bounding box center [724, 232] width 192 height 15
click at [558, 284] on input "Expand" at bounding box center [567, 284] width 30 height 30
checkbox input "false"
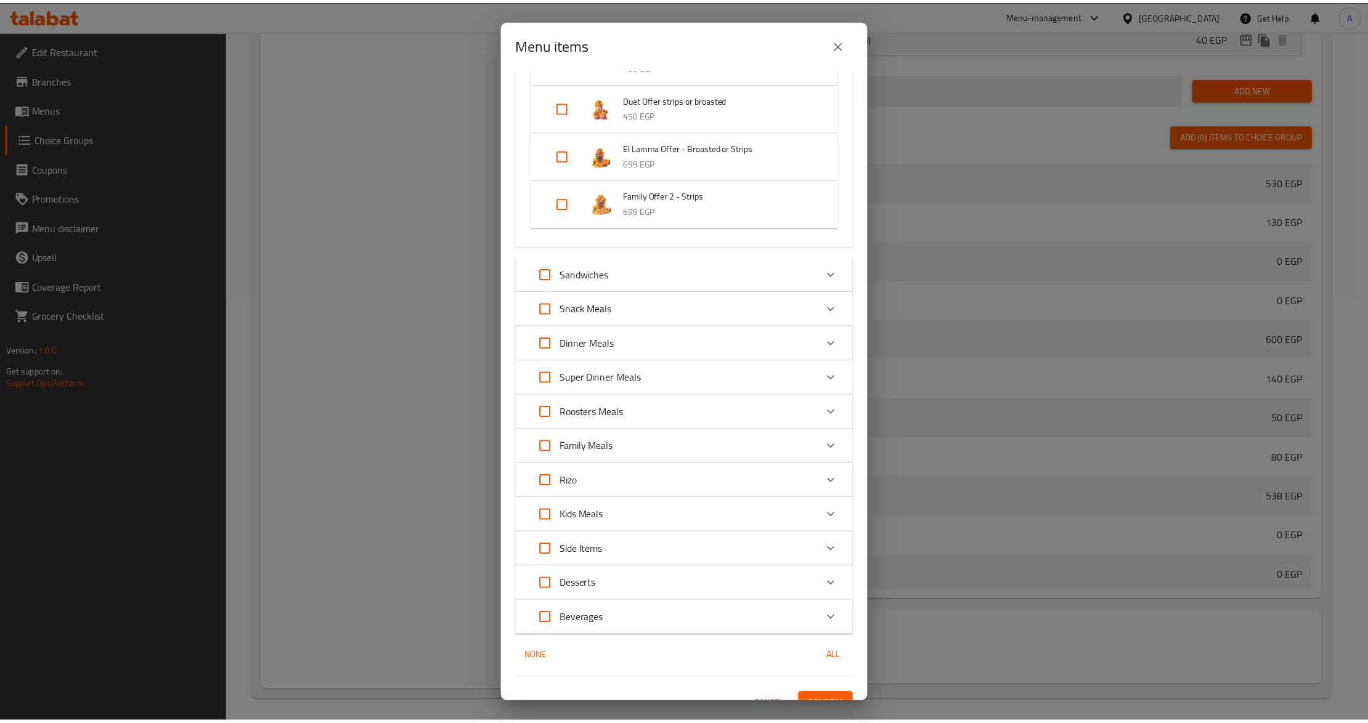
scroll to position [530, 0]
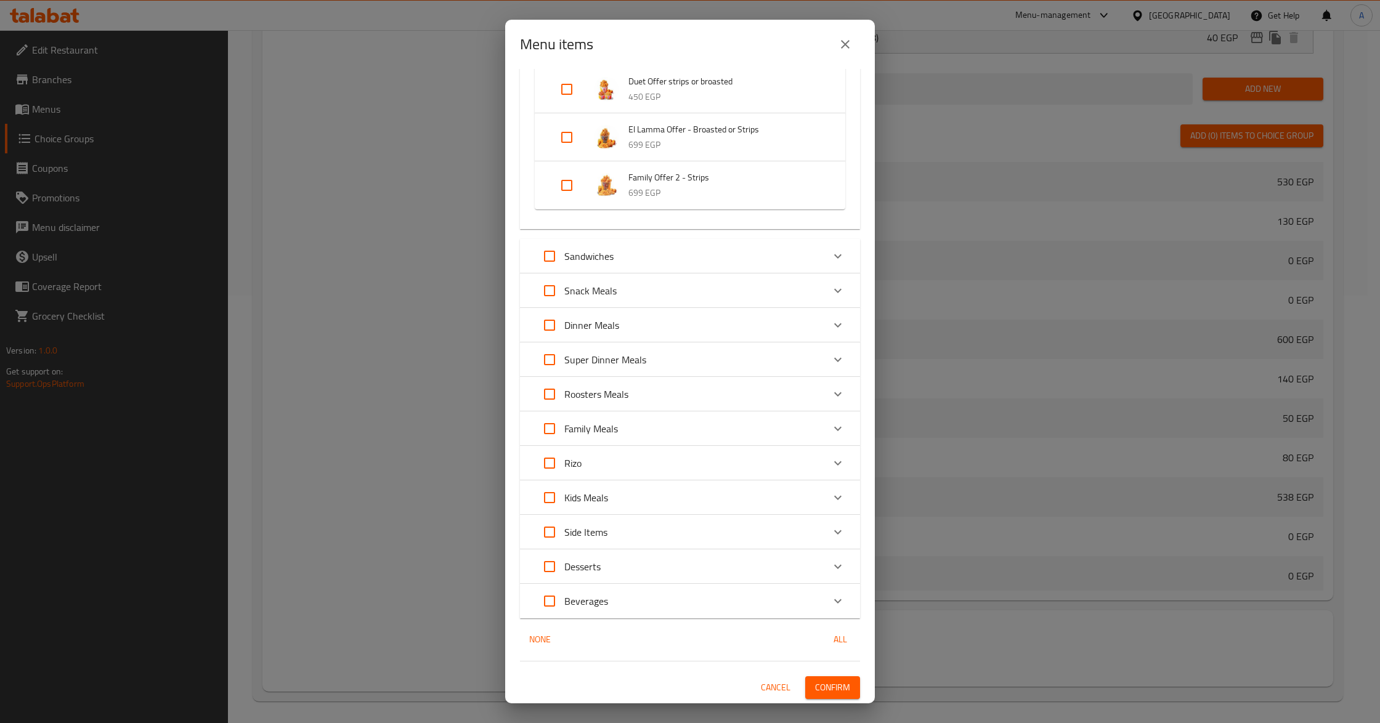
click at [806, 676] on button "Confirm" at bounding box center [832, 687] width 55 height 23
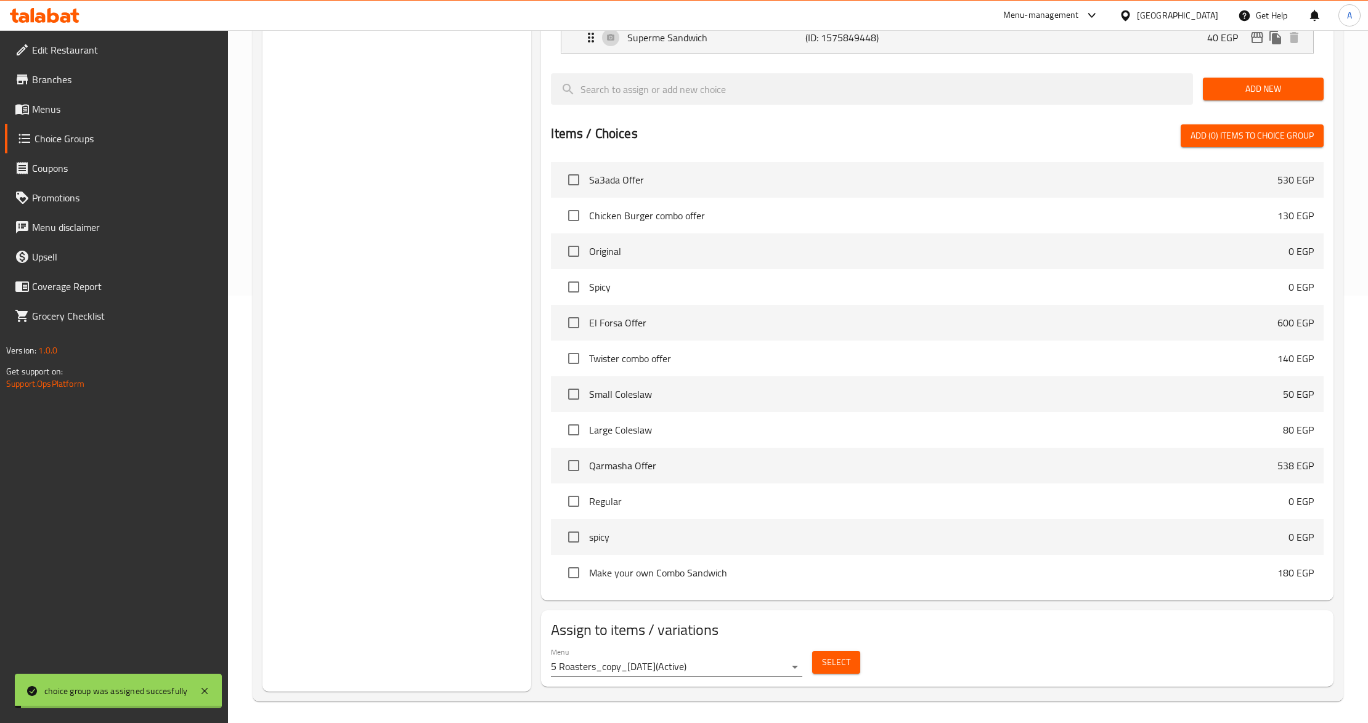
scroll to position [0, 0]
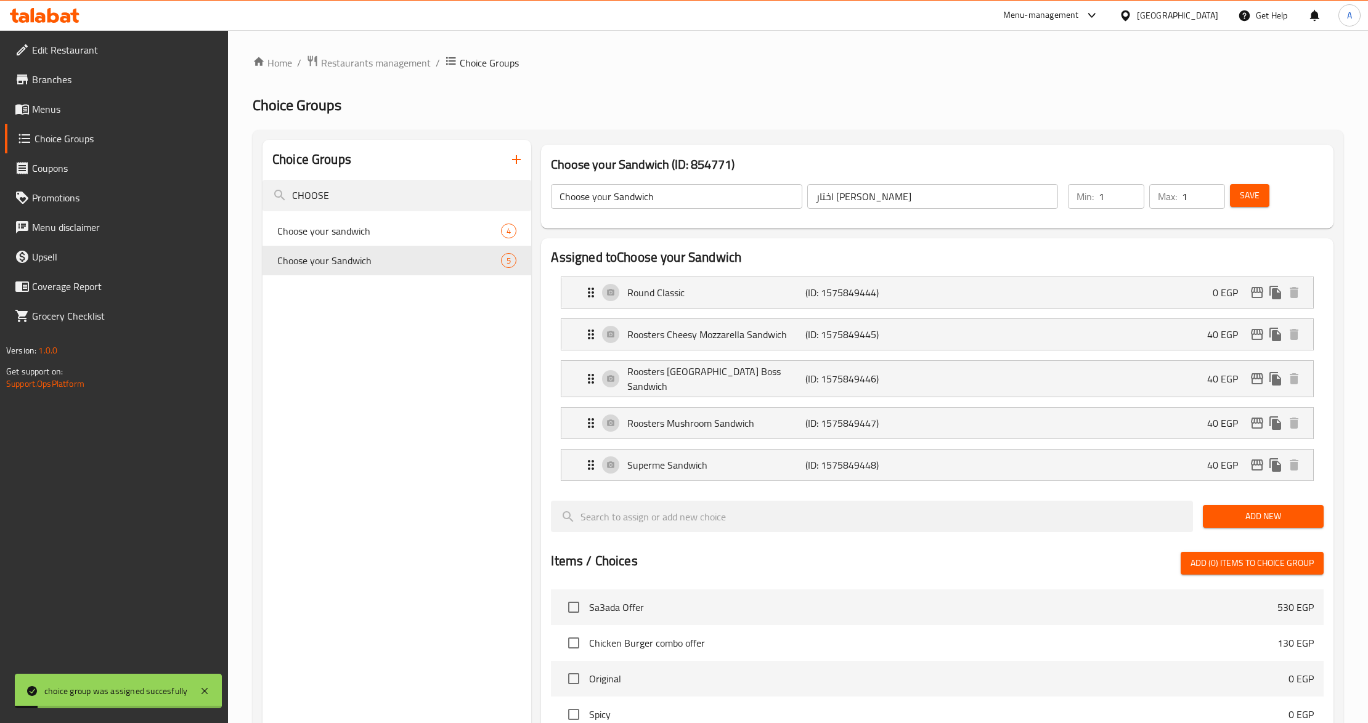
click at [1245, 193] on span "Save" at bounding box center [1249, 195] width 20 height 15
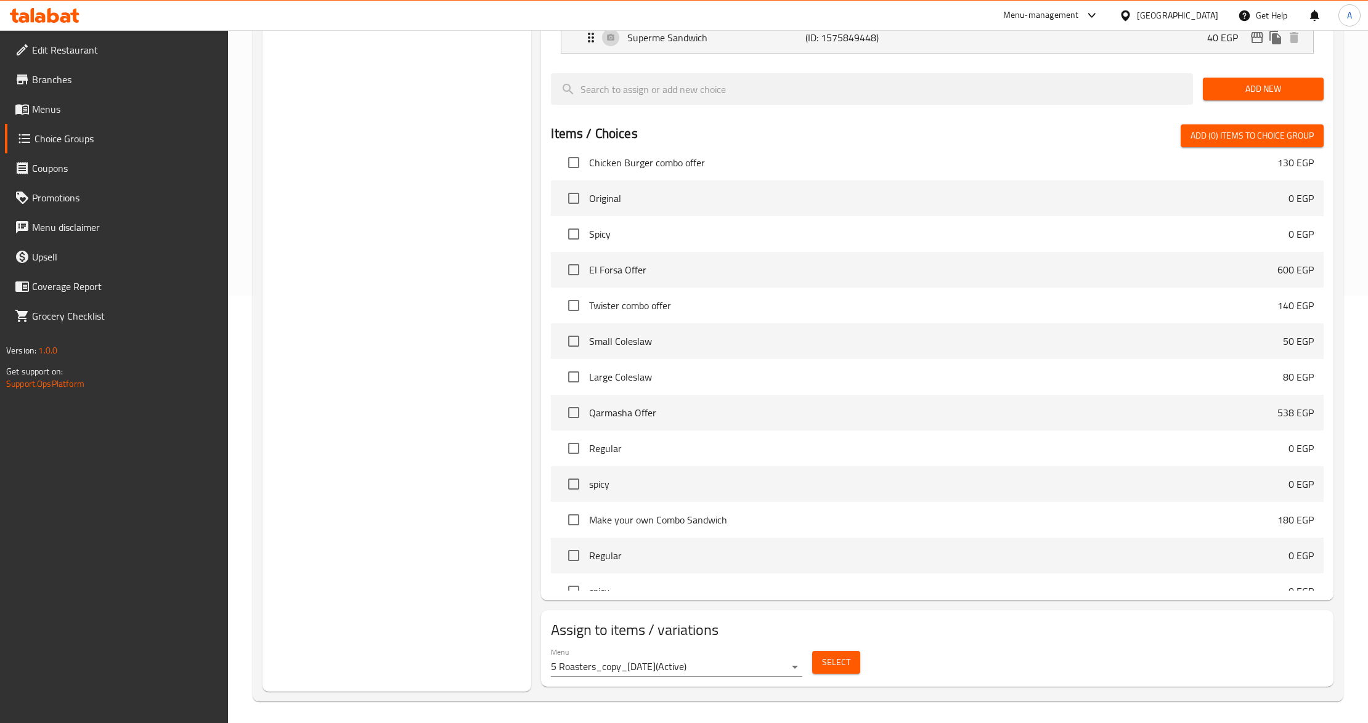
scroll to position [82, 0]
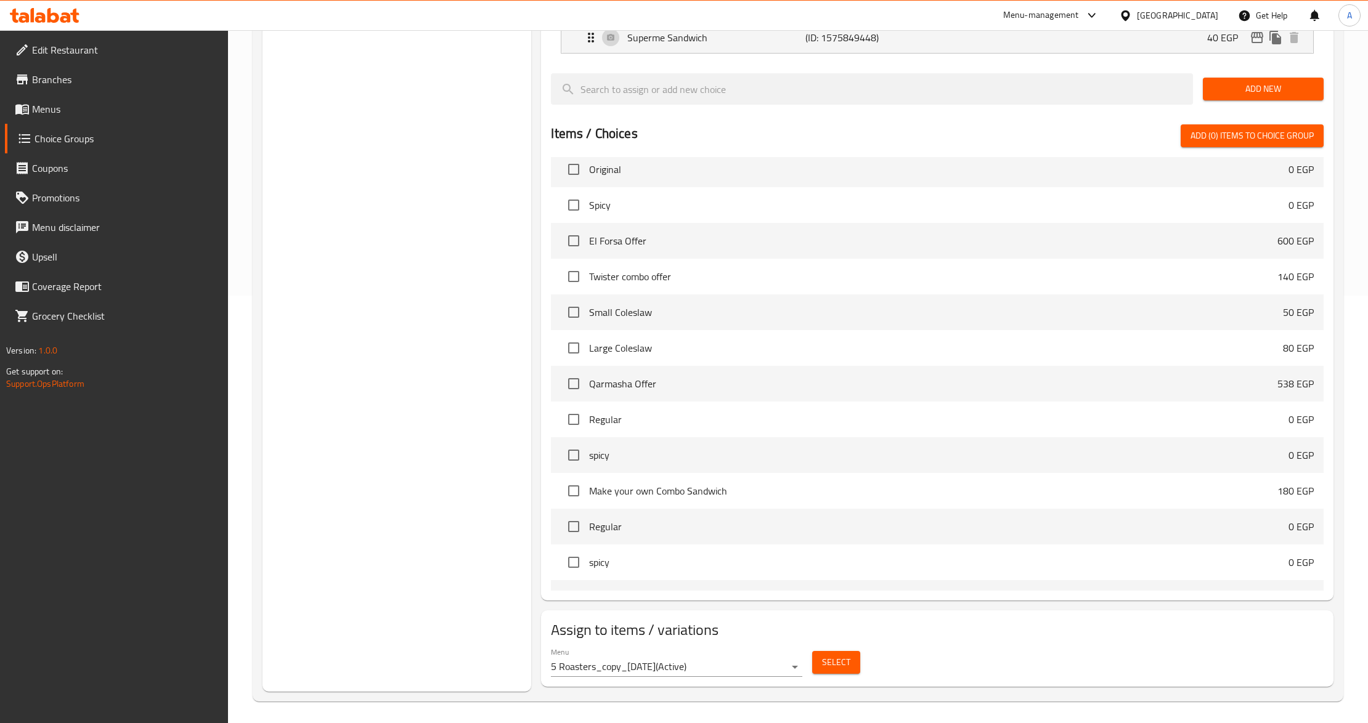
click at [850, 671] on div "Select" at bounding box center [836, 662] width 58 height 33
click at [849, 668] on button "Select" at bounding box center [836, 662] width 48 height 23
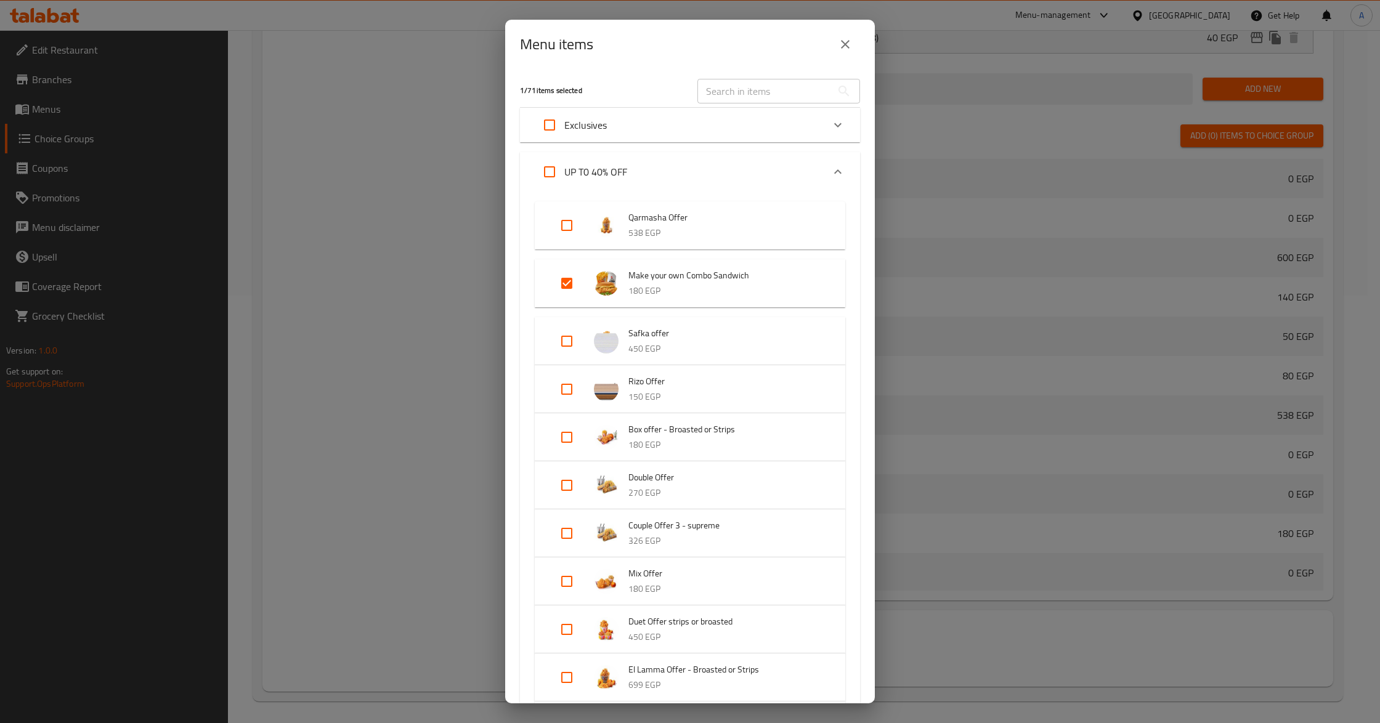
click at [839, 48] on icon "close" at bounding box center [845, 44] width 15 height 15
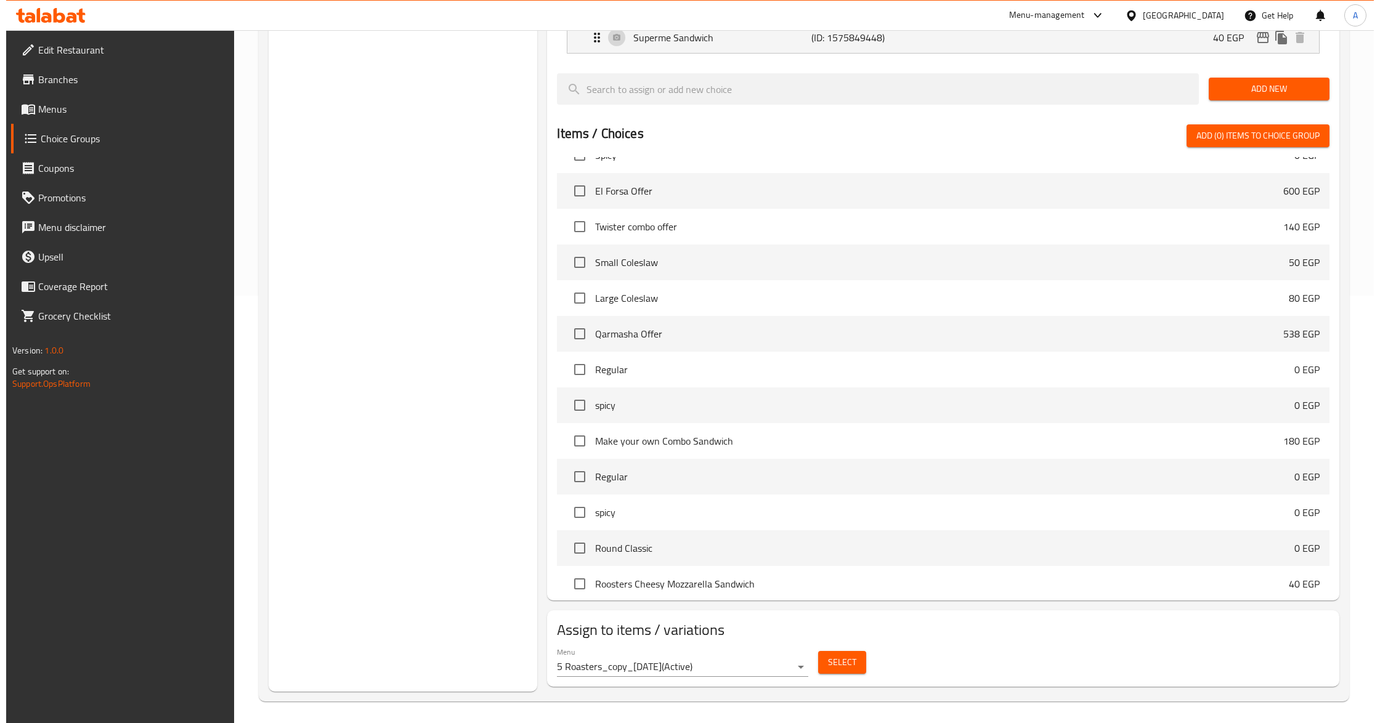
scroll to position [161, 0]
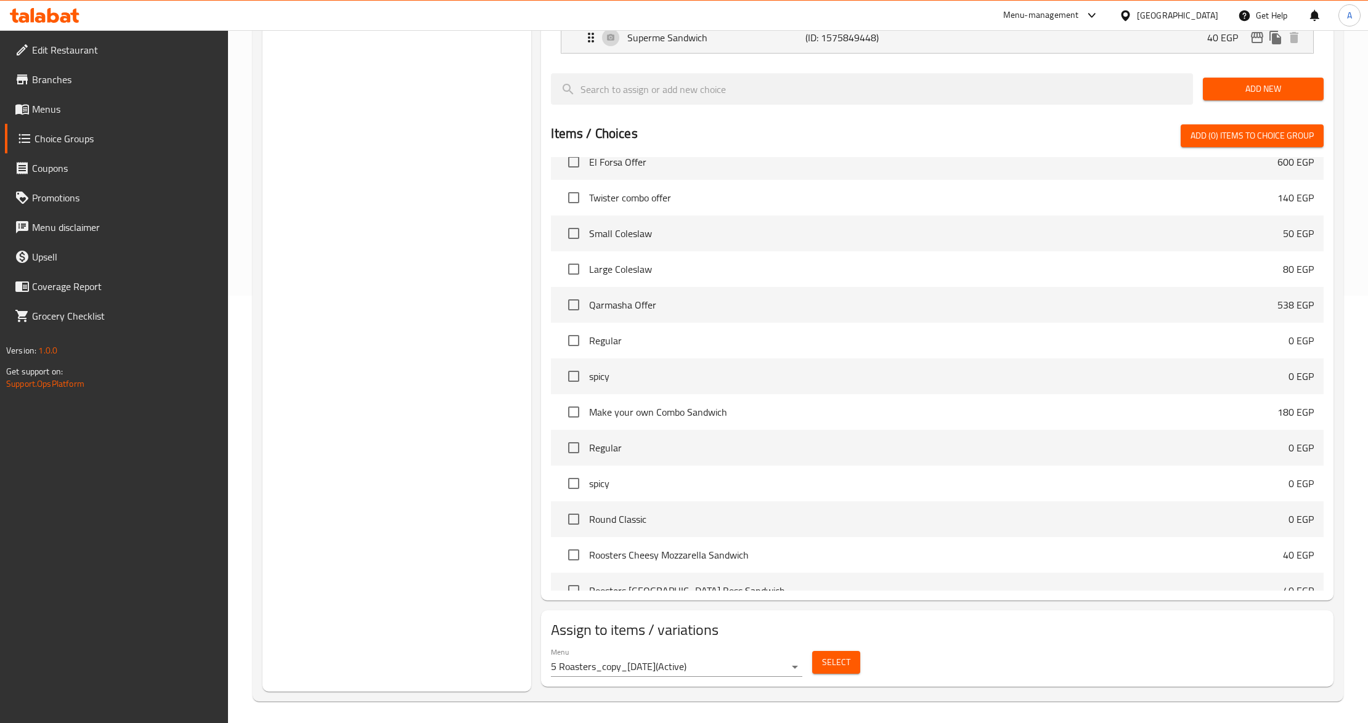
click at [828, 656] on span "Select" at bounding box center [836, 662] width 28 height 15
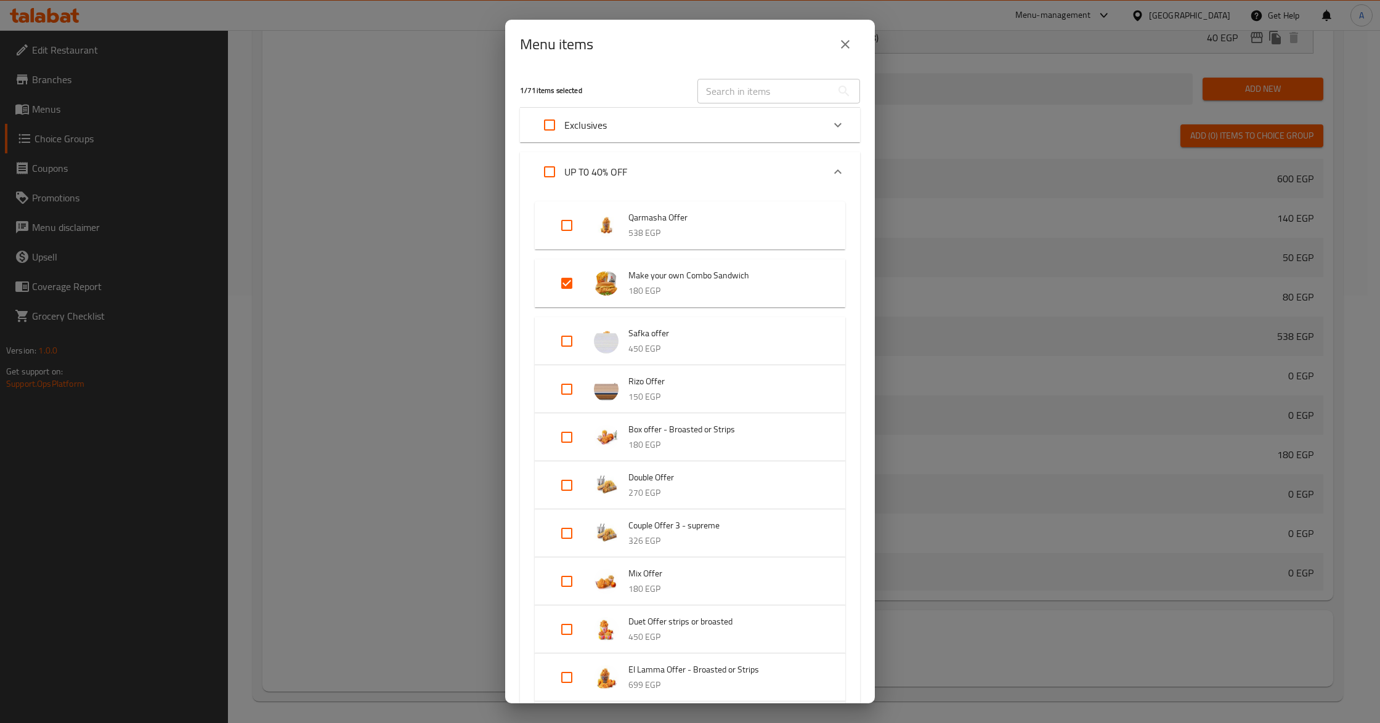
click at [573, 276] on input "Expand" at bounding box center [567, 284] width 30 height 30
checkbox input "false"
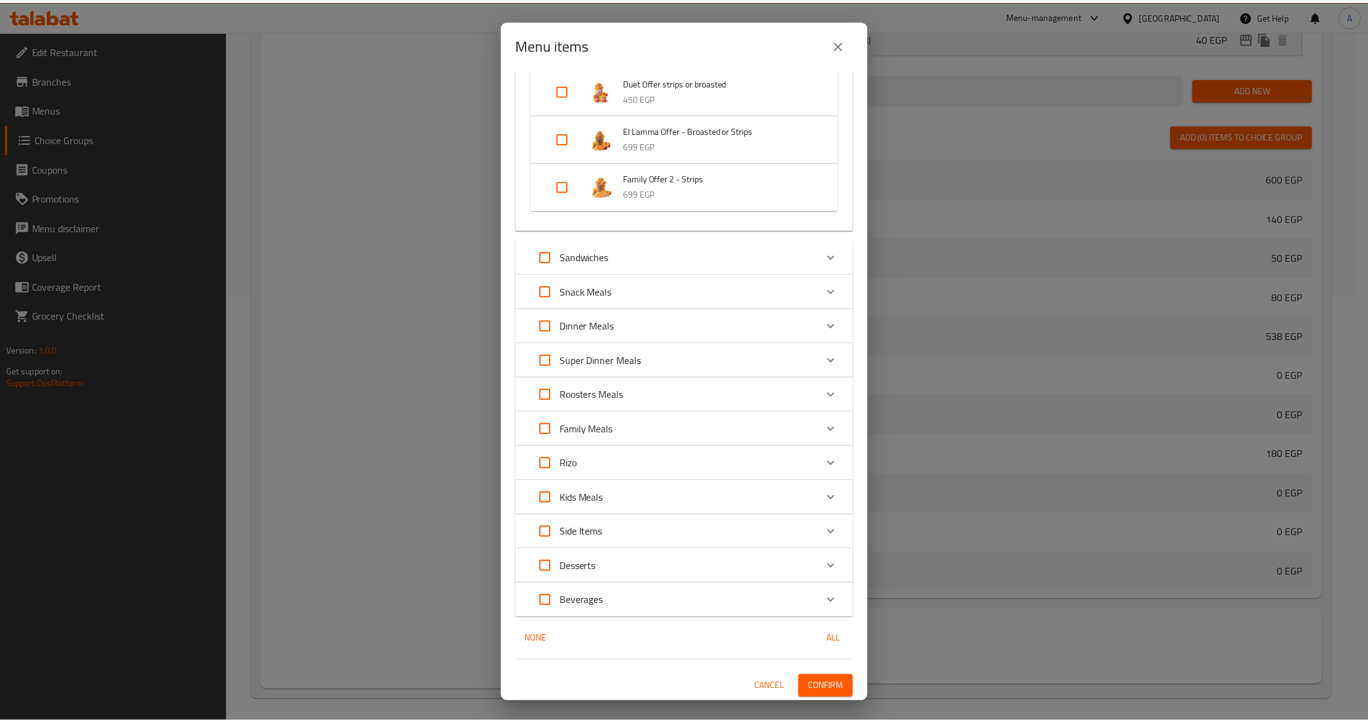
scroll to position [521, 0]
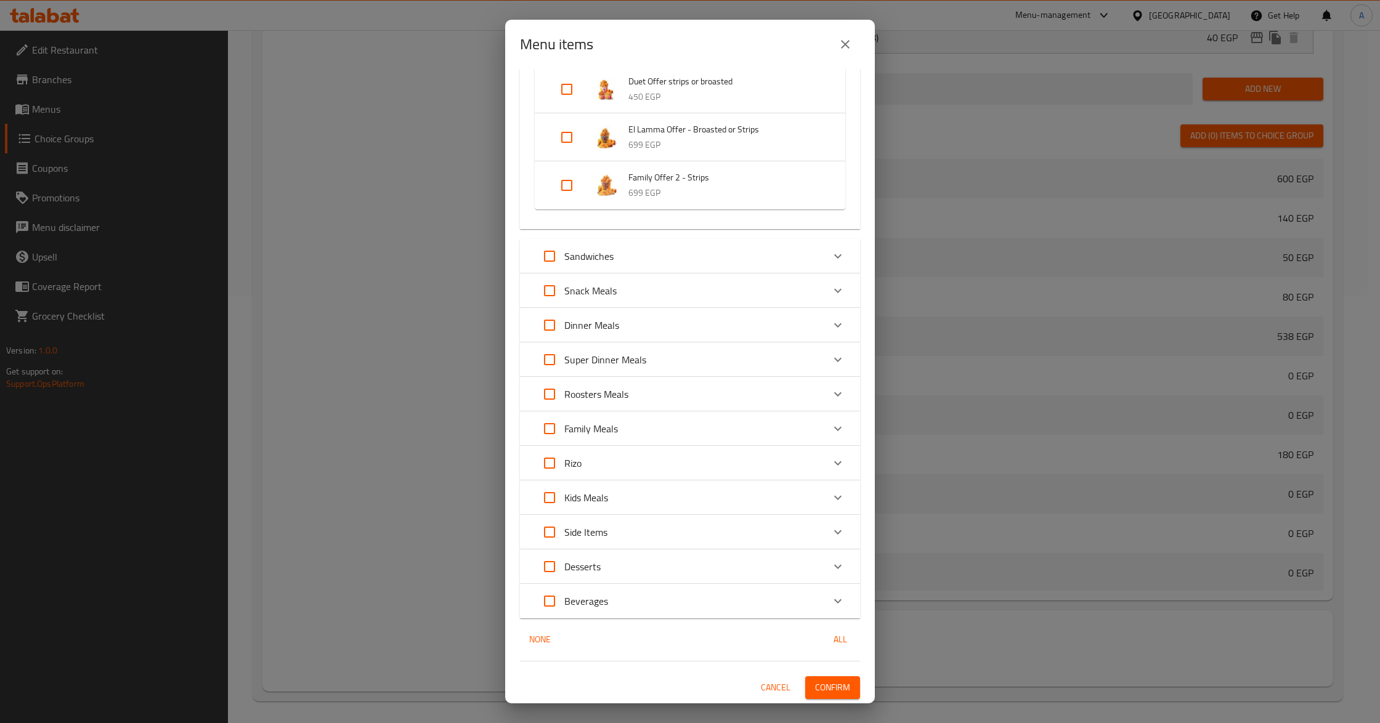
click at [825, 678] on button "Confirm" at bounding box center [832, 687] width 55 height 23
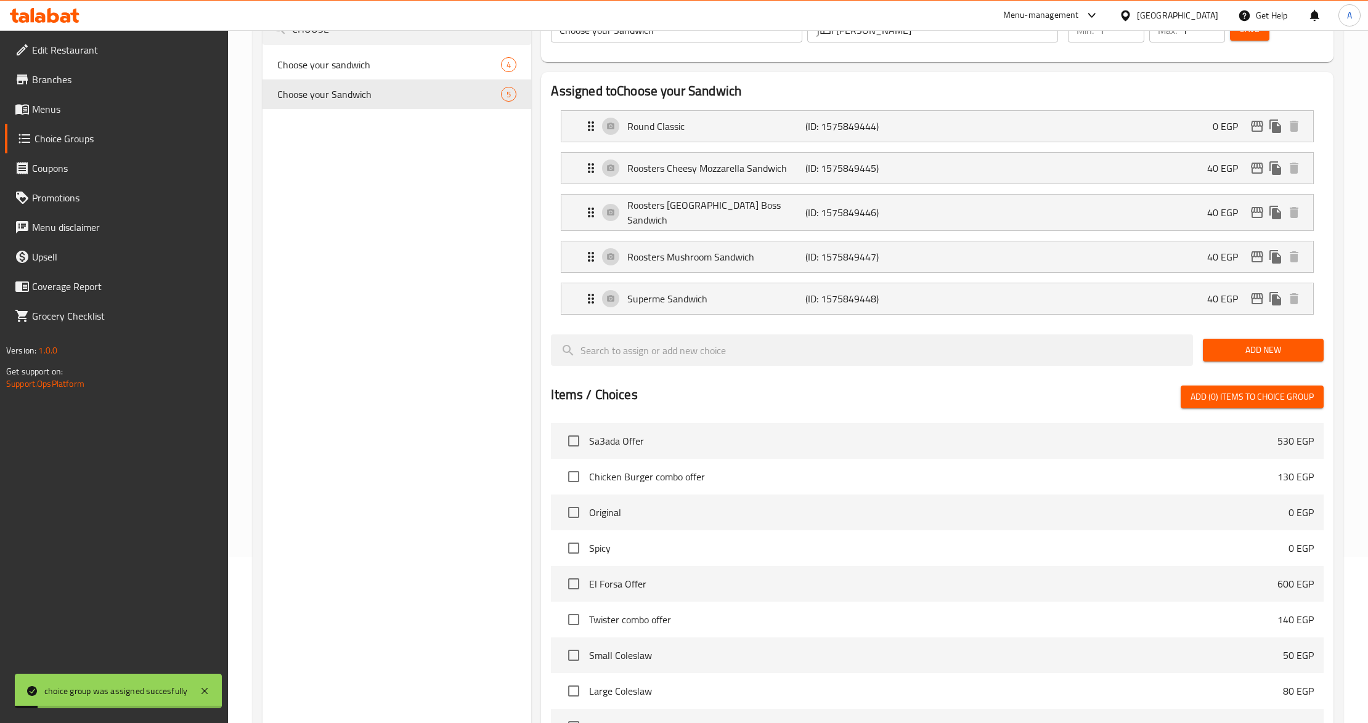
scroll to position [99, 0]
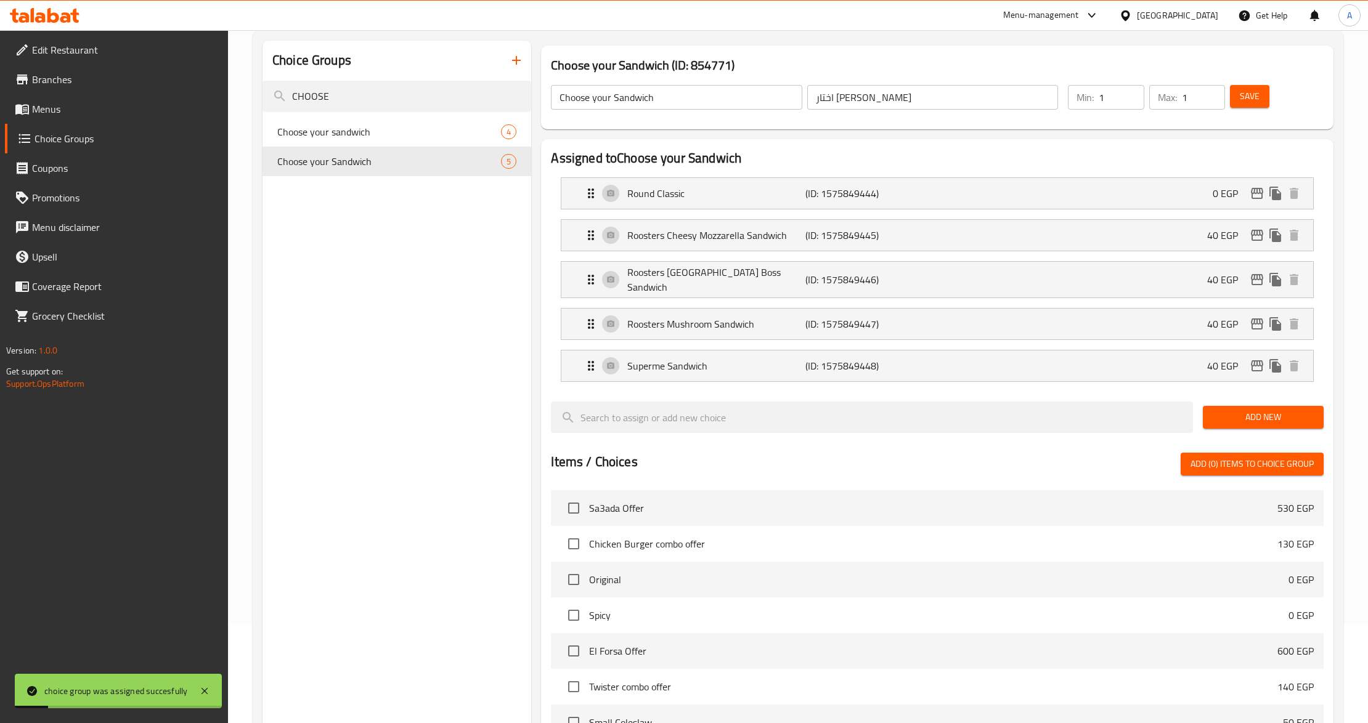
click at [1242, 101] on span "Save" at bounding box center [1249, 96] width 20 height 15
click at [391, 299] on div "Choice Groups CHOOSE Choose your sandwich 4 Choose your Sandwich 5" at bounding box center [396, 530] width 269 height 979
click at [358, 277] on div "Choice Groups CHOOSE Choose your sandwich 4 Choose your Sandwich 5" at bounding box center [396, 530] width 269 height 979
click at [398, 257] on div "Choice Groups CHOOSE Choose your sandwich 4 Choose your Sandwich 5" at bounding box center [396, 530] width 269 height 979
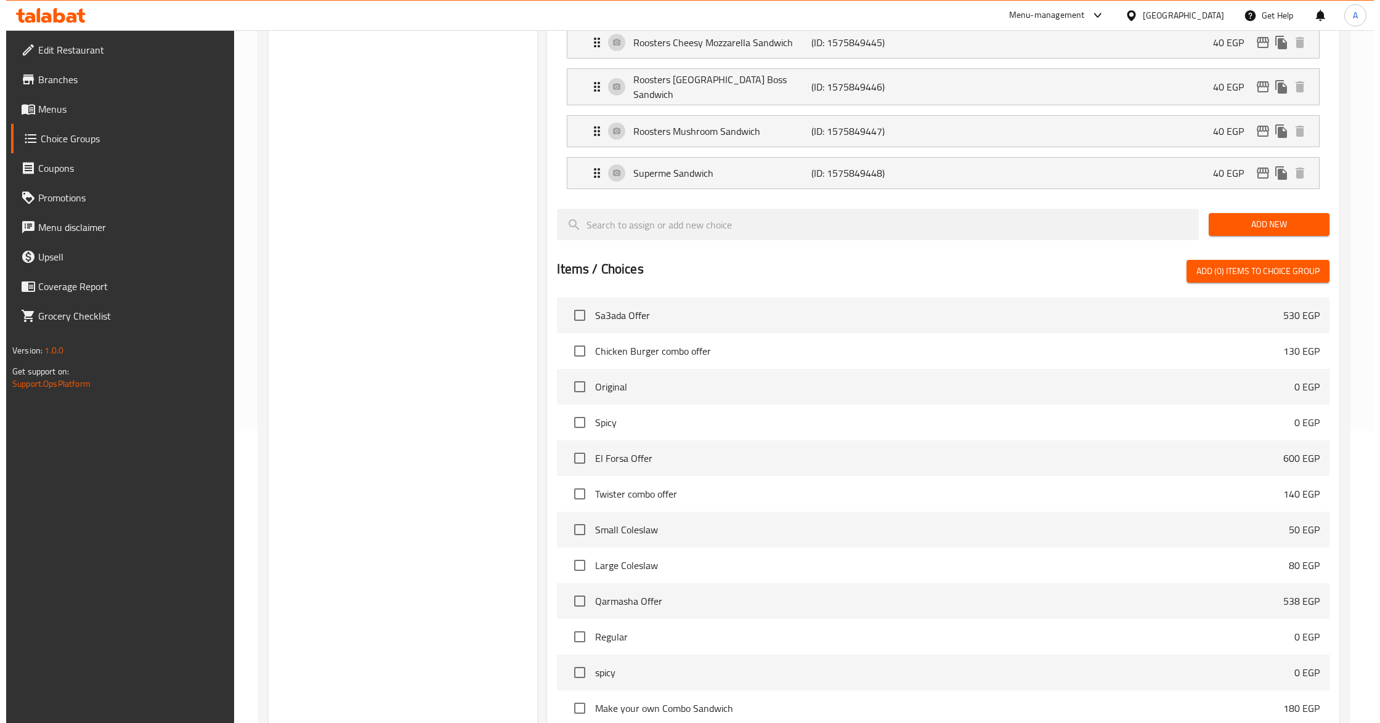
scroll to position [428, 0]
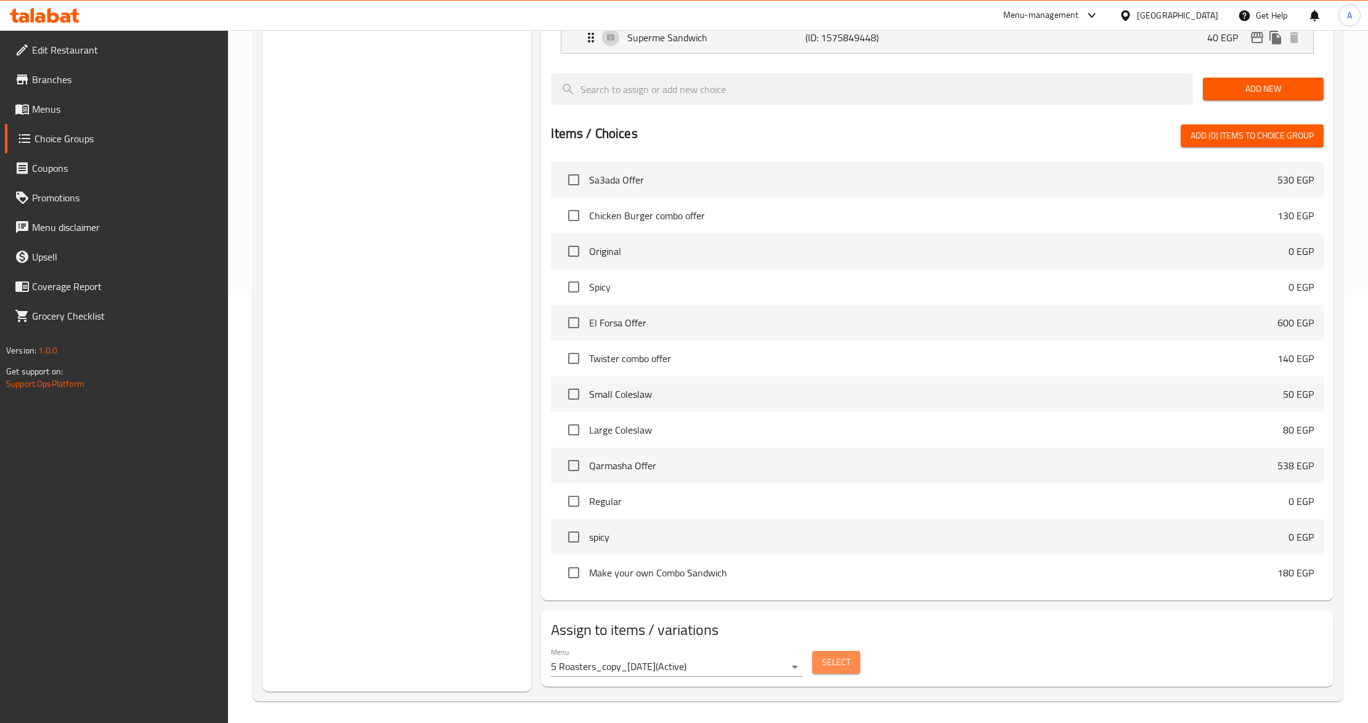
click at [849, 651] on button "Select" at bounding box center [836, 662] width 48 height 23
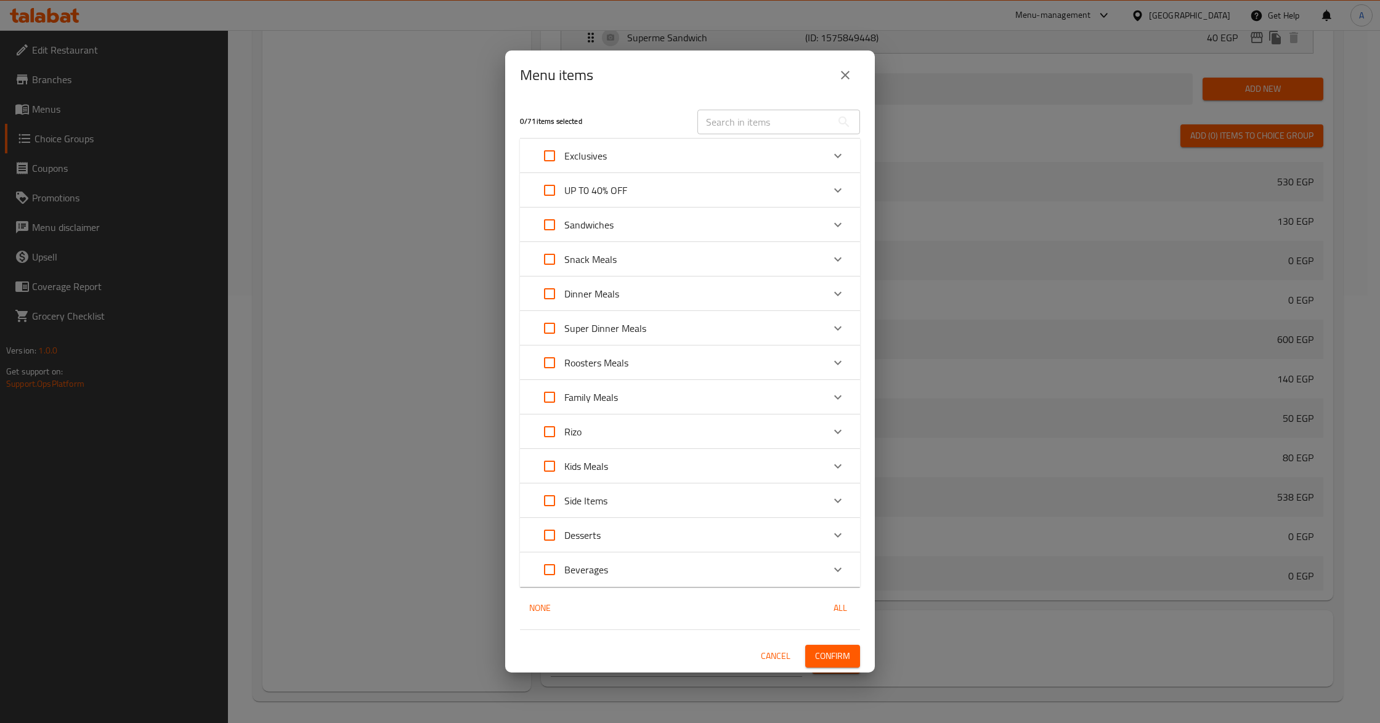
click at [755, 123] on input "text" at bounding box center [764, 122] width 134 height 25
click at [756, 124] on input "text" at bounding box center [764, 122] width 134 height 25
paste input "Make your own Combo Sandwich"
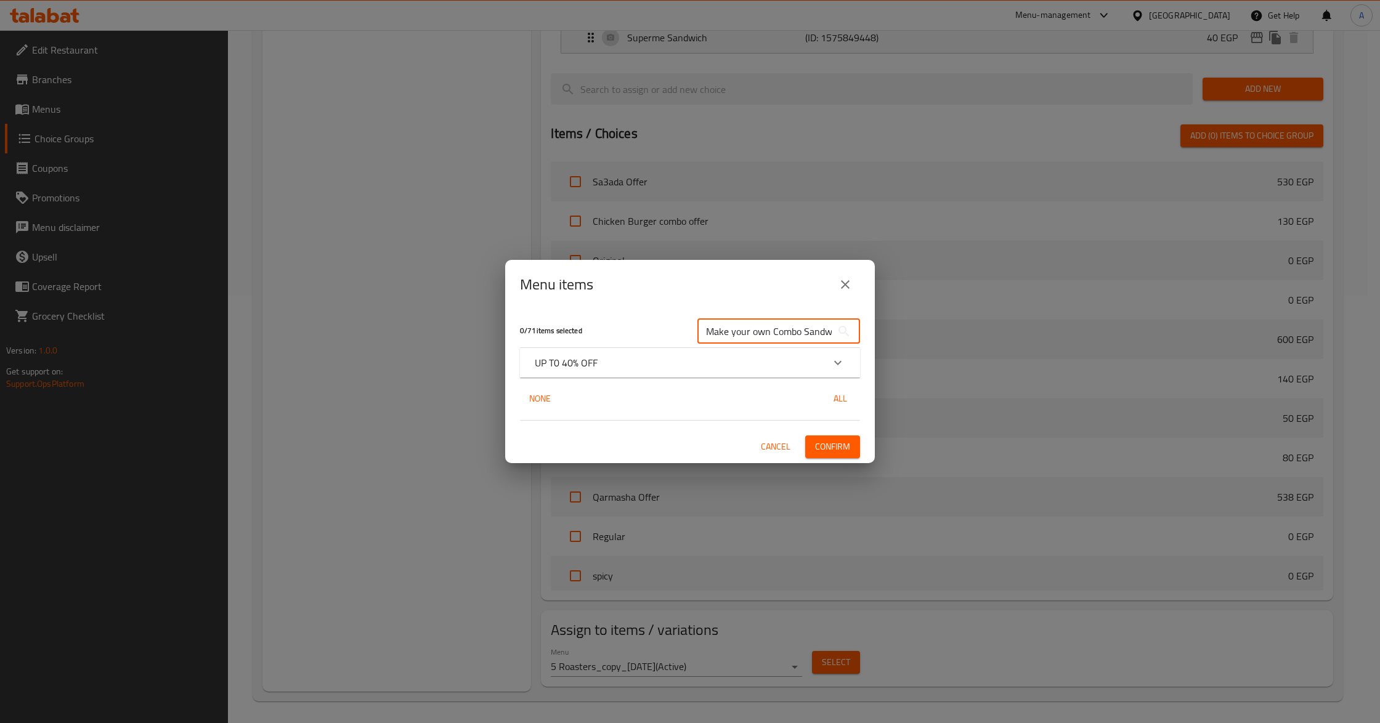
scroll to position [0, 11]
type input "Make your own Combo Sandwich"
click at [659, 354] on div "UP T0 40% OFF" at bounding box center [690, 363] width 340 height 30
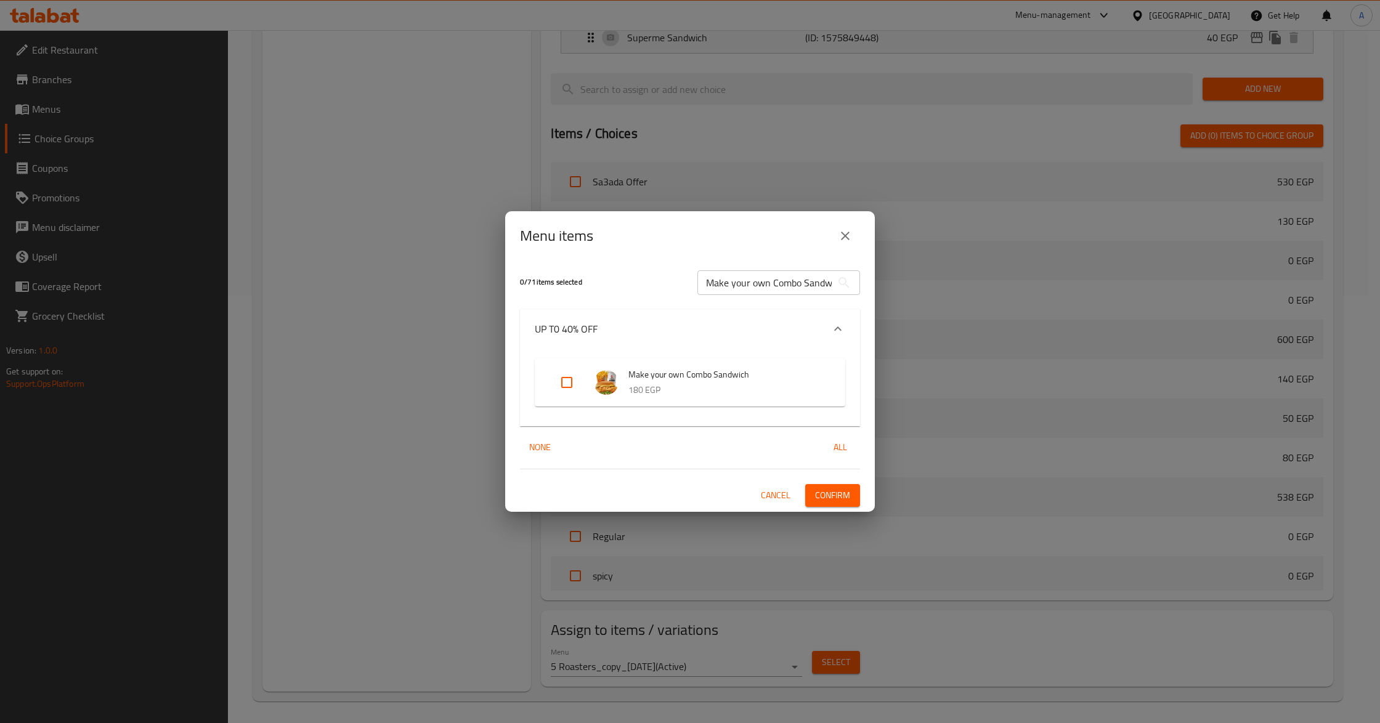
click at [567, 384] on input "Expand" at bounding box center [567, 383] width 30 height 30
checkbox input "true"
click at [835, 488] on span "Confirm" at bounding box center [832, 495] width 35 height 15
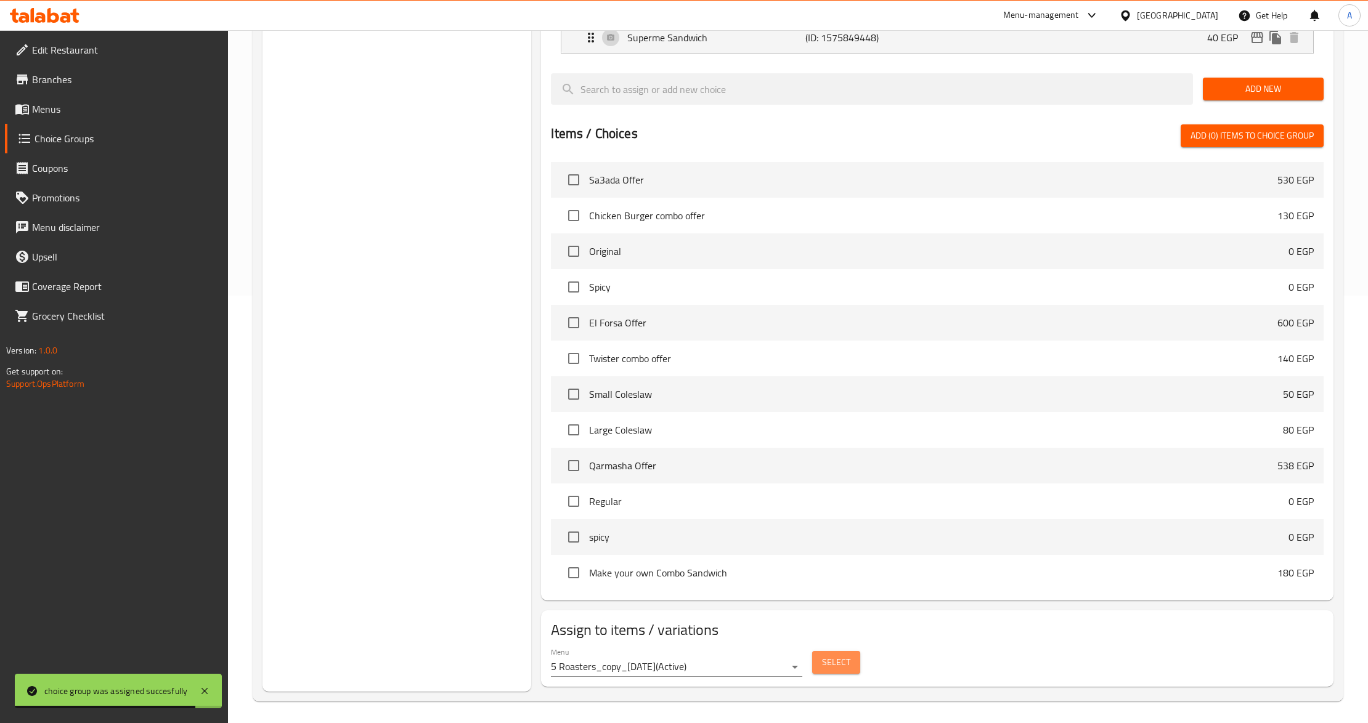
click at [833, 655] on span "Select" at bounding box center [836, 662] width 28 height 15
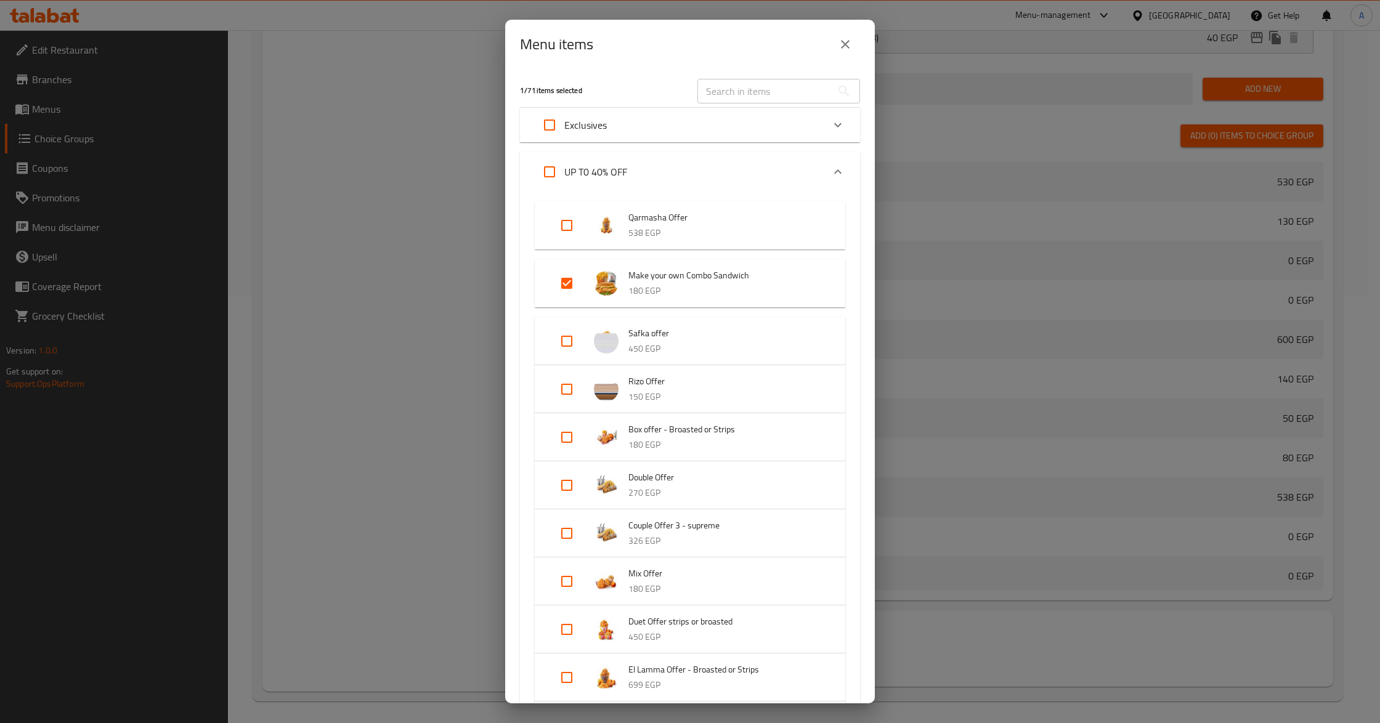
click at [559, 296] on input "Expand" at bounding box center [567, 284] width 30 height 30
checkbox input "false"
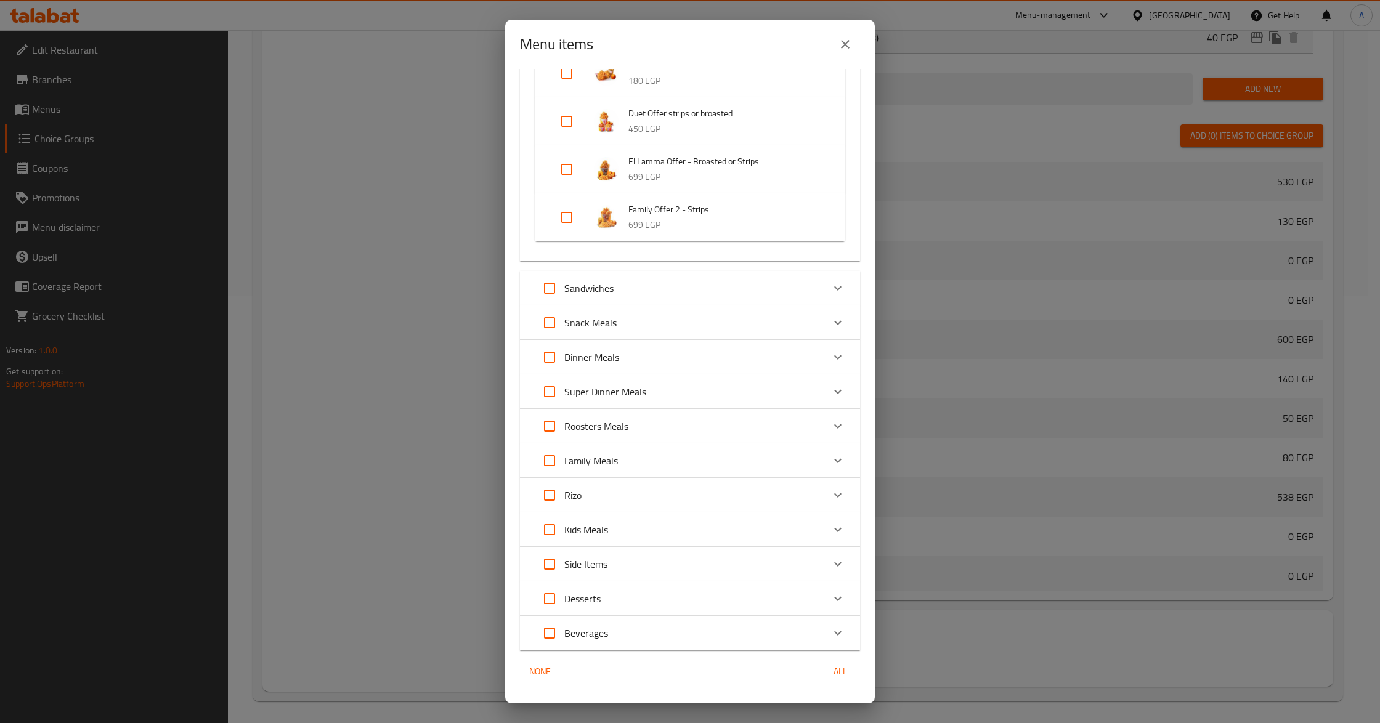
scroll to position [521, 0]
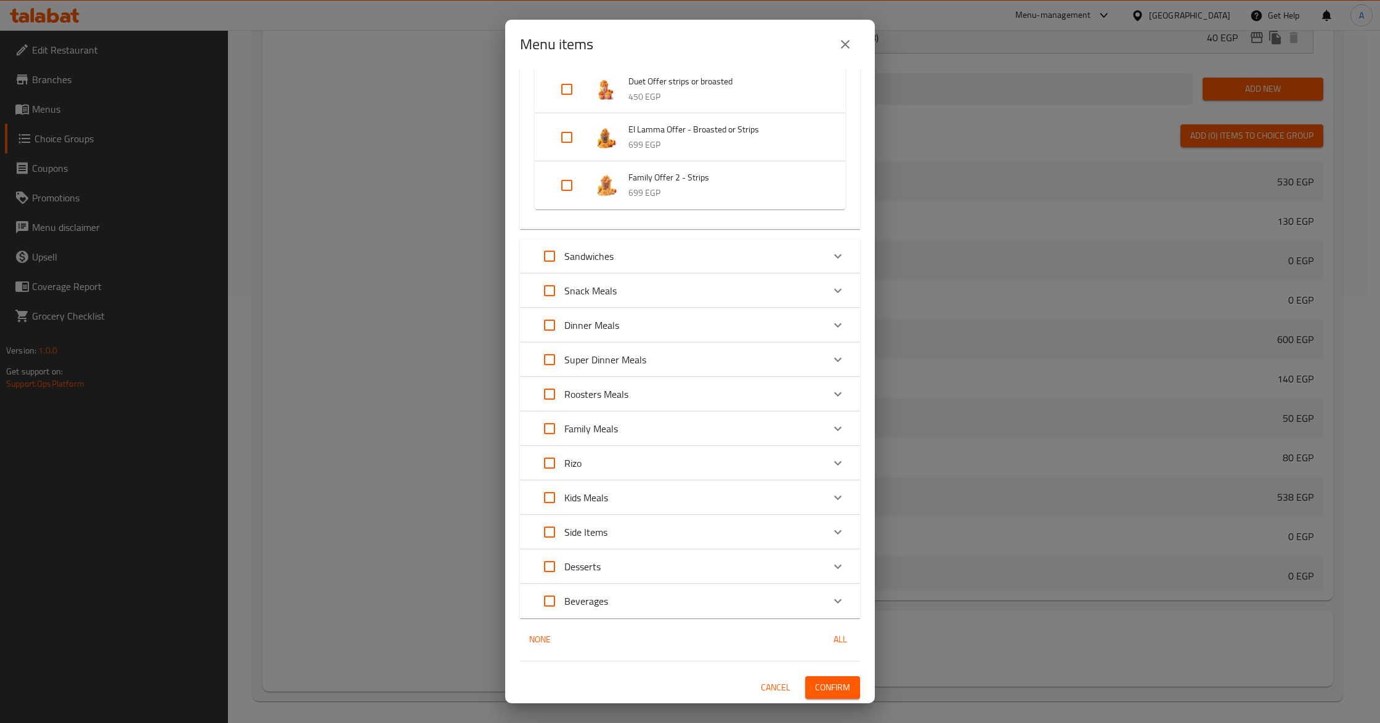
click at [815, 688] on span "Confirm" at bounding box center [832, 687] width 35 height 15
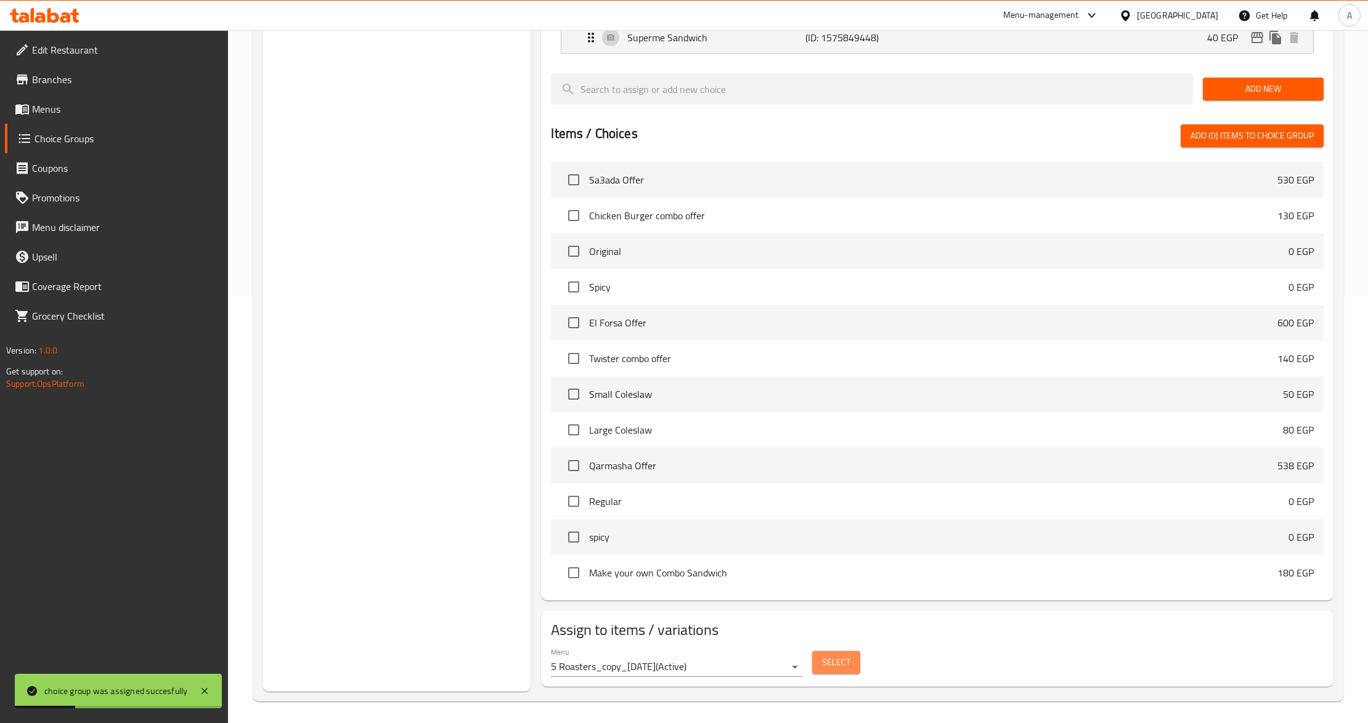
click at [835, 663] on span "Select" at bounding box center [836, 662] width 28 height 15
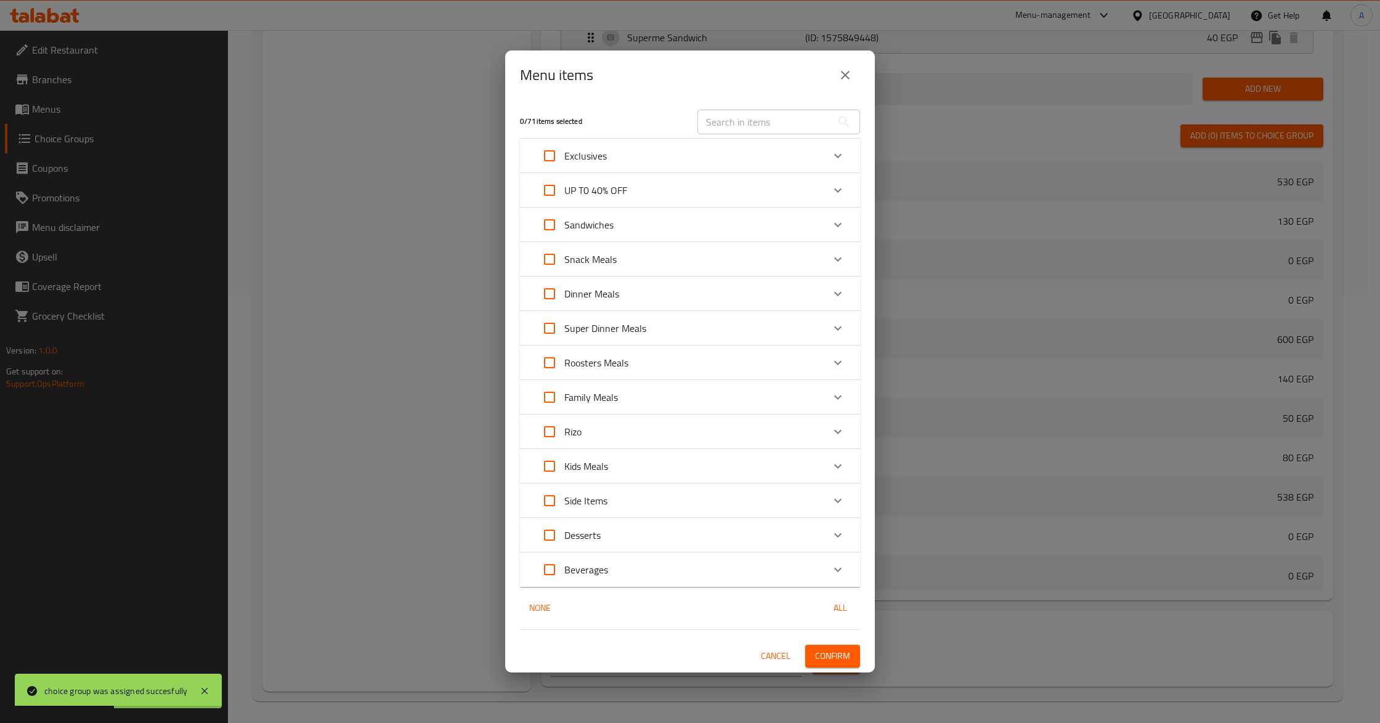
click at [694, 193] on div "UP T0 40% OFF" at bounding box center [679, 191] width 288 height 30
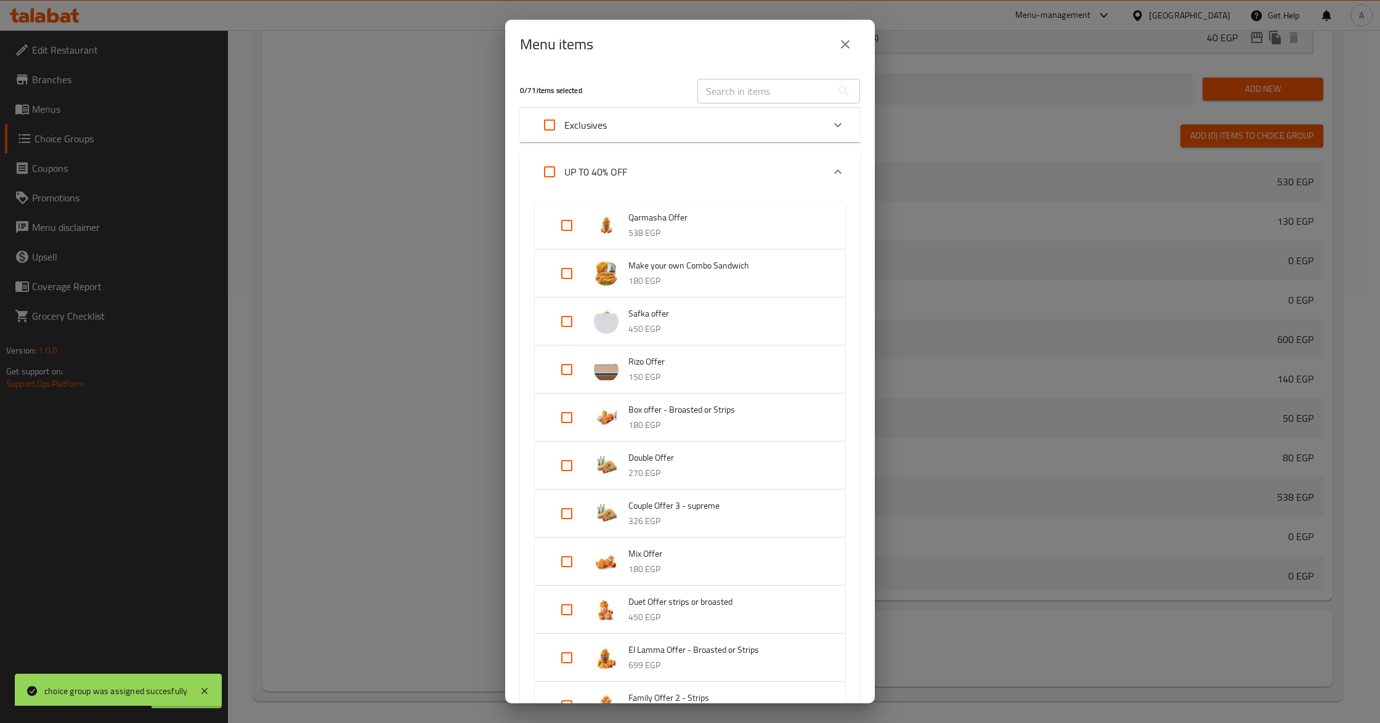
click at [555, 272] on input "Expand" at bounding box center [567, 274] width 30 height 30
checkbox input "true"
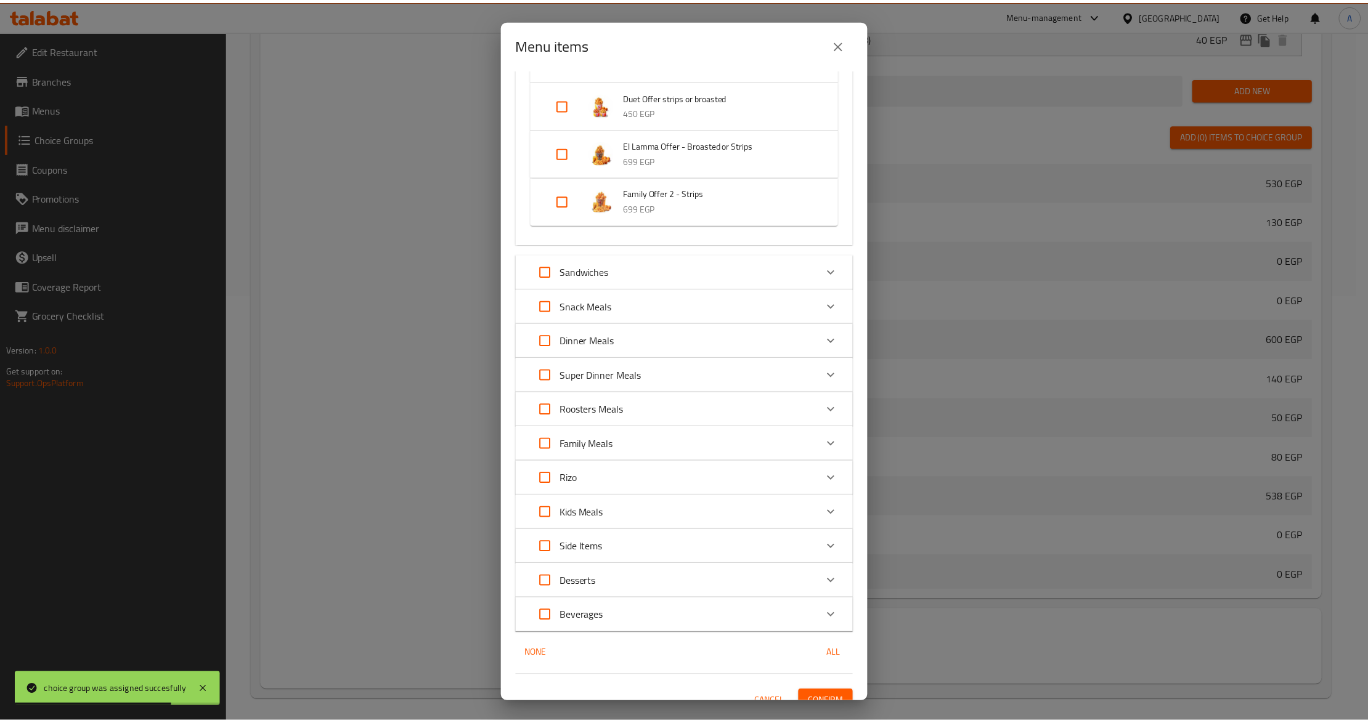
scroll to position [540, 0]
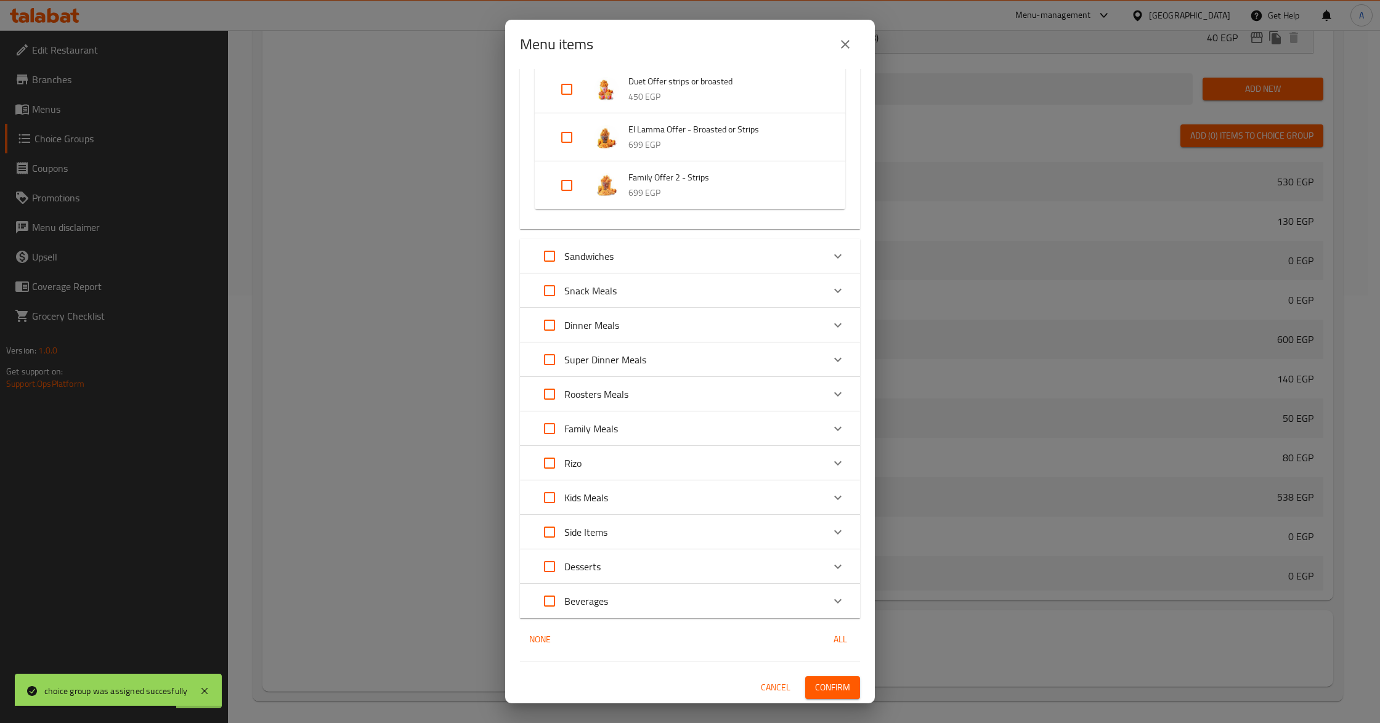
click at [826, 695] on span "Confirm" at bounding box center [832, 687] width 35 height 15
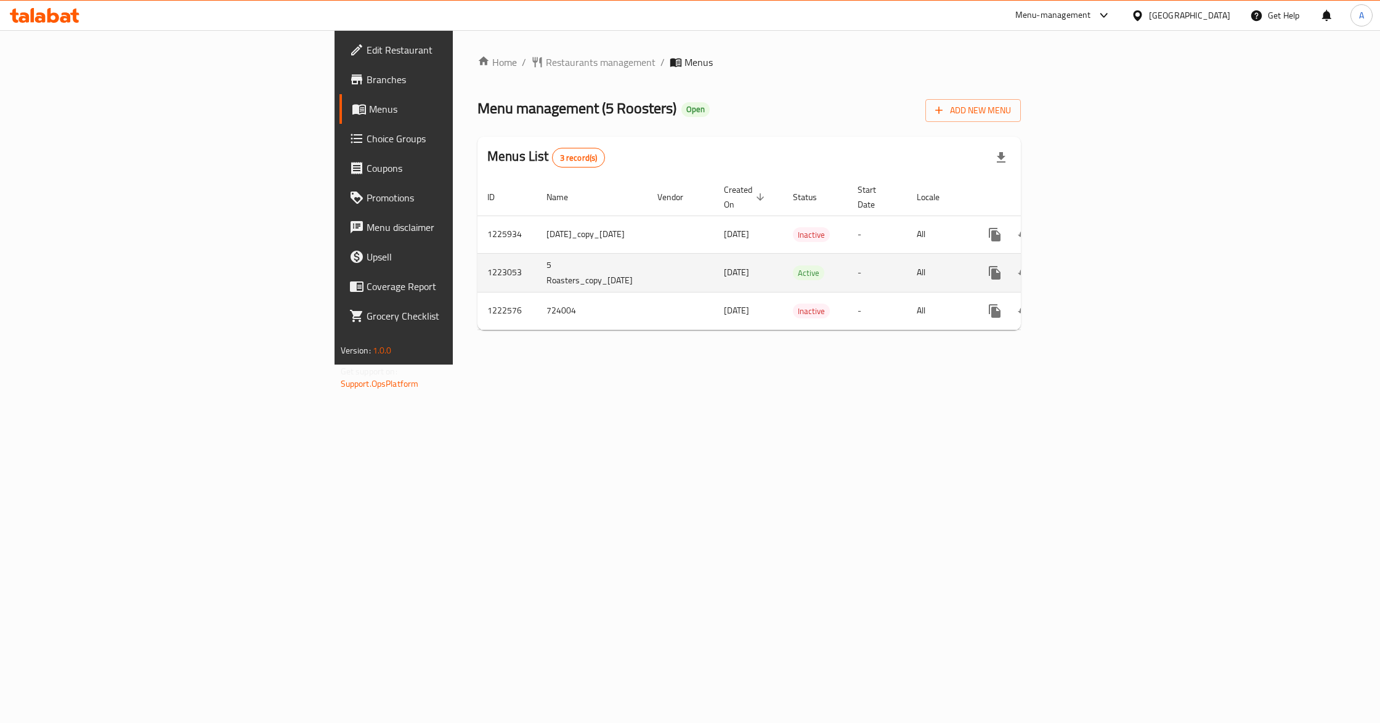
click at [1089, 267] on icon "enhanced table" at bounding box center [1083, 272] width 11 height 11
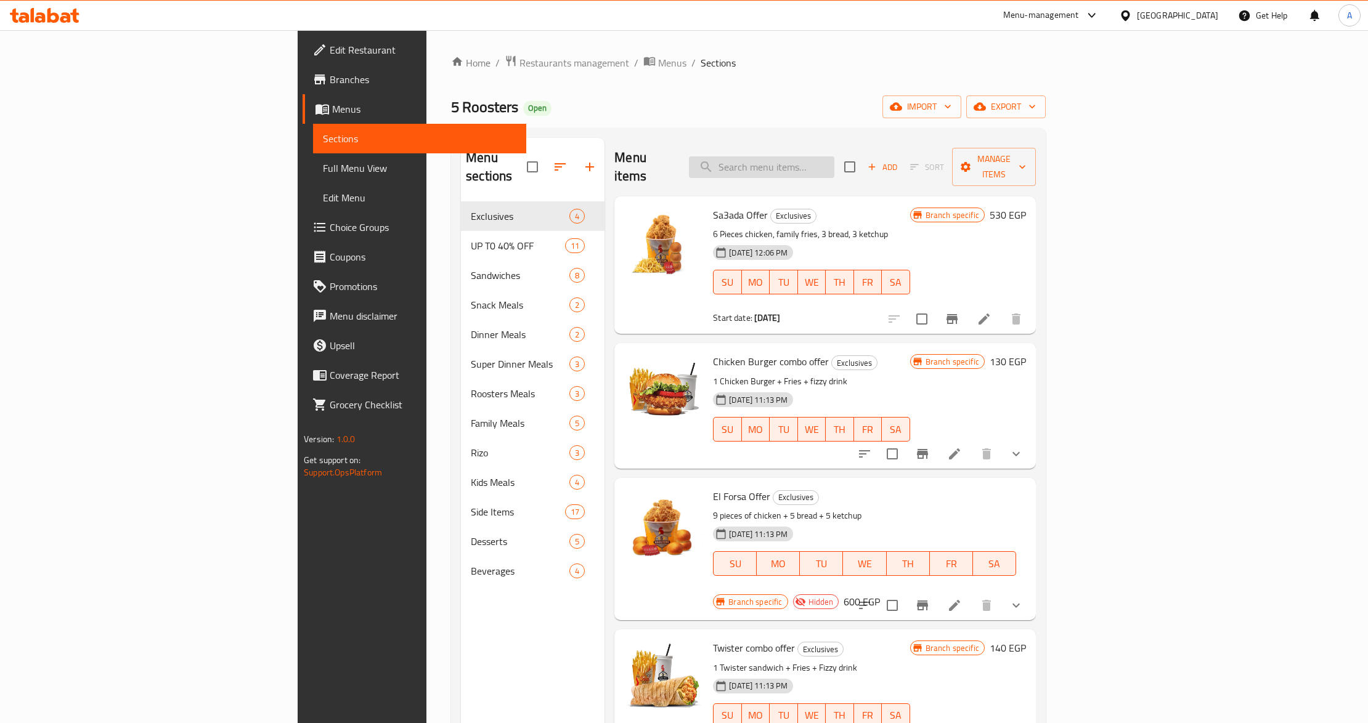
click at [834, 164] on input "search" at bounding box center [761, 167] width 145 height 22
paste input "Make your own Combo Sandwich"
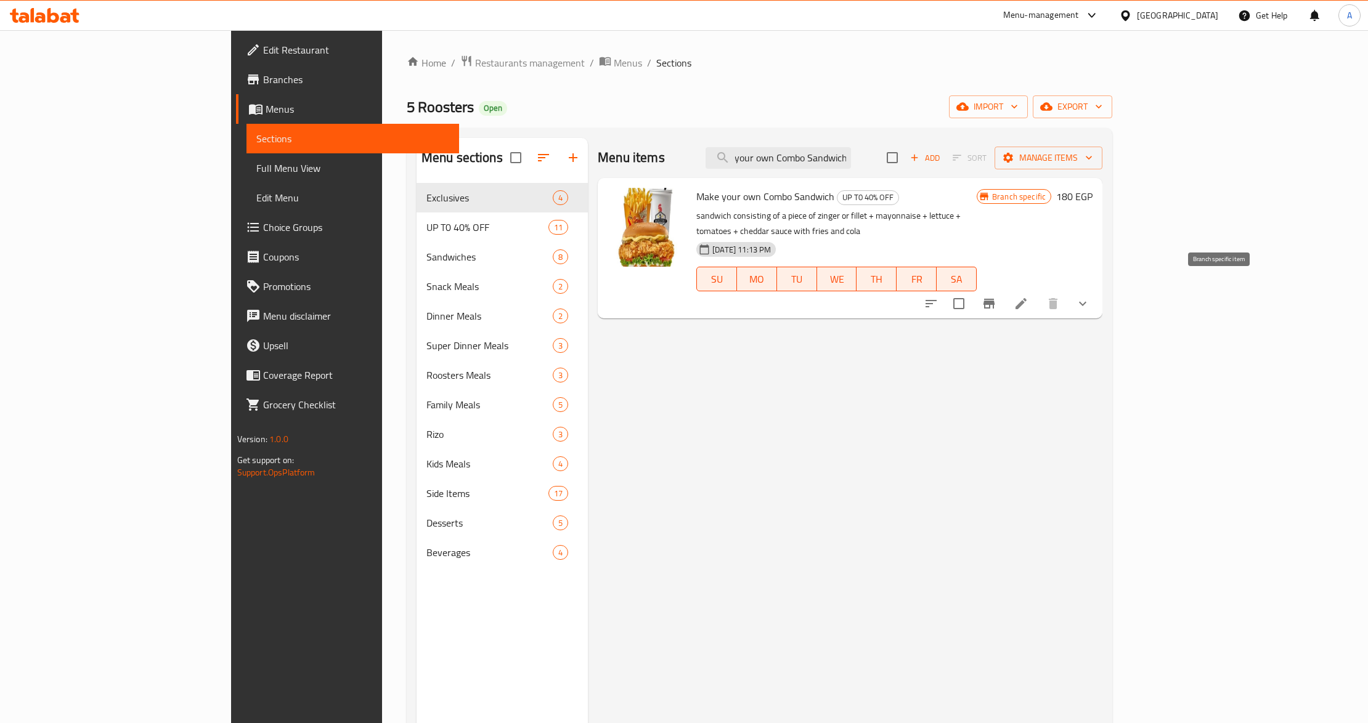
type input "Make your own Combo Sandwich"
click at [996, 296] on icon "Branch-specific-item" at bounding box center [988, 303] width 15 height 15
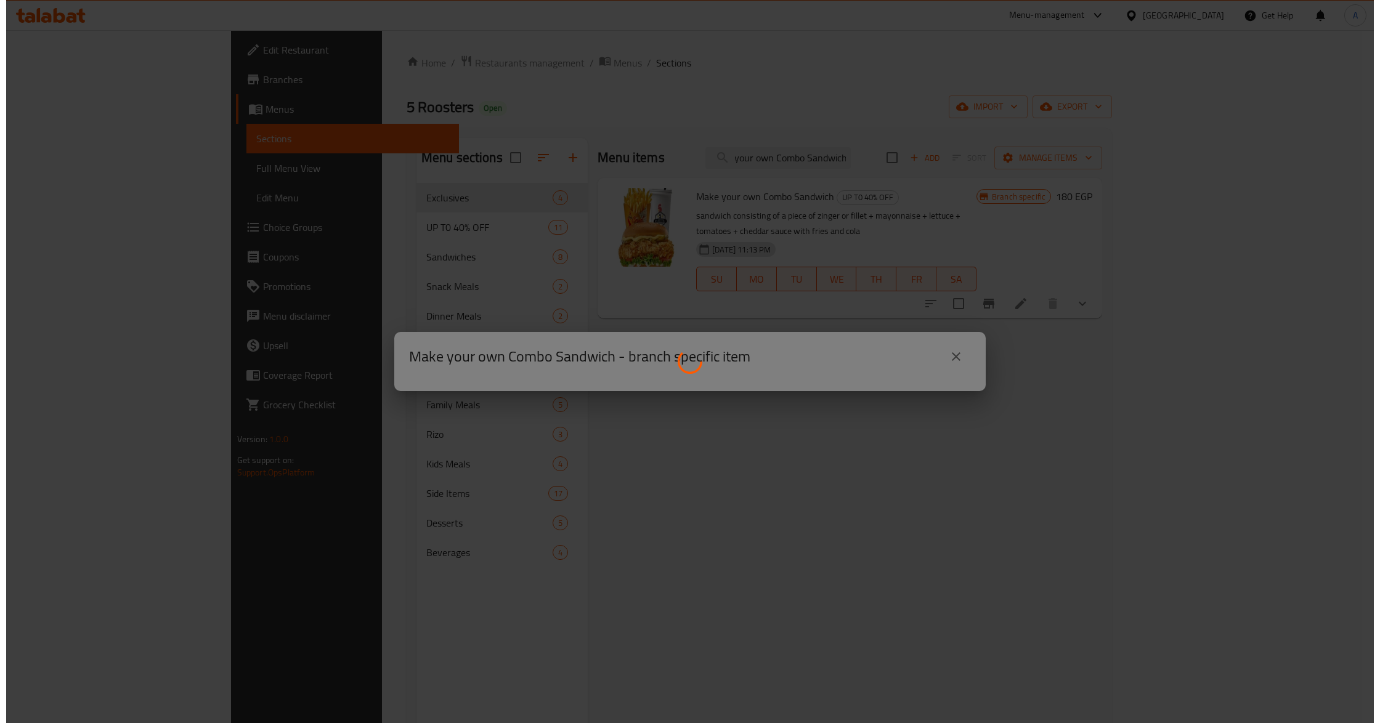
scroll to position [0, 0]
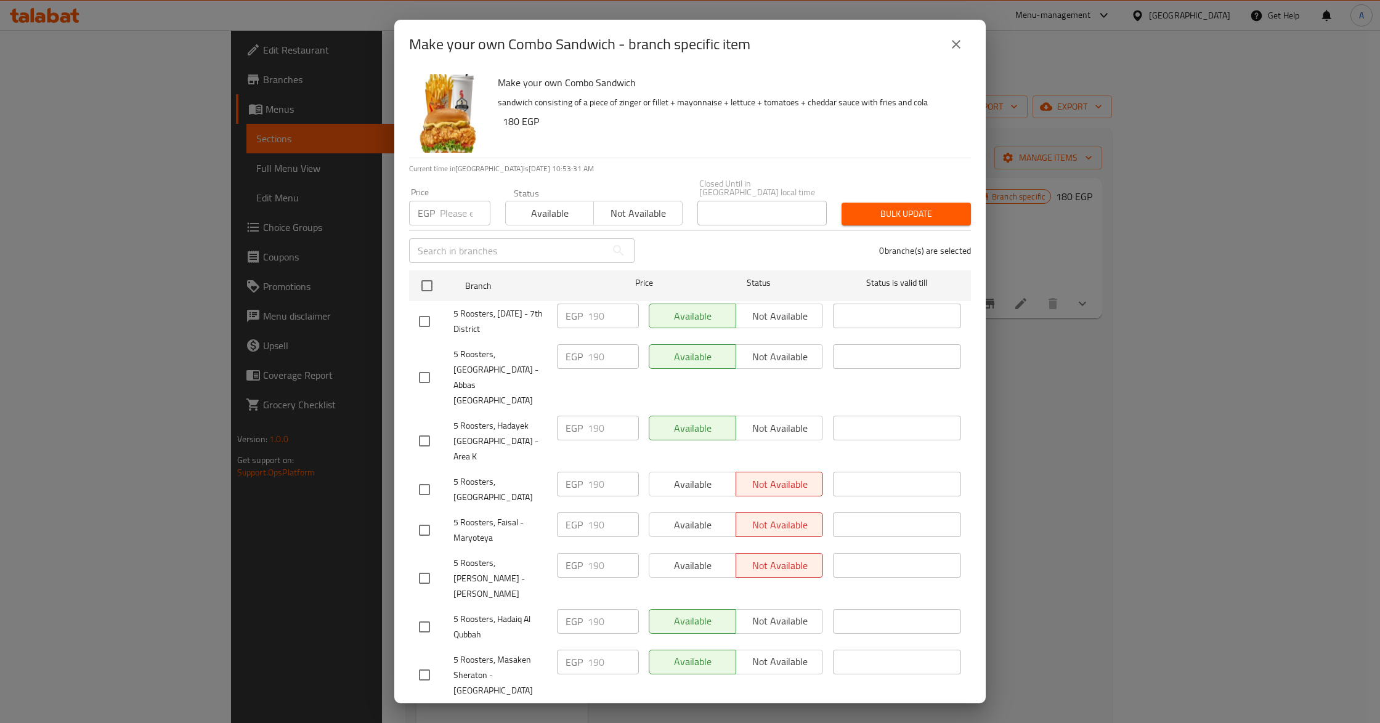
click at [883, 128] on h6 "180 EGP" at bounding box center [732, 121] width 458 height 17
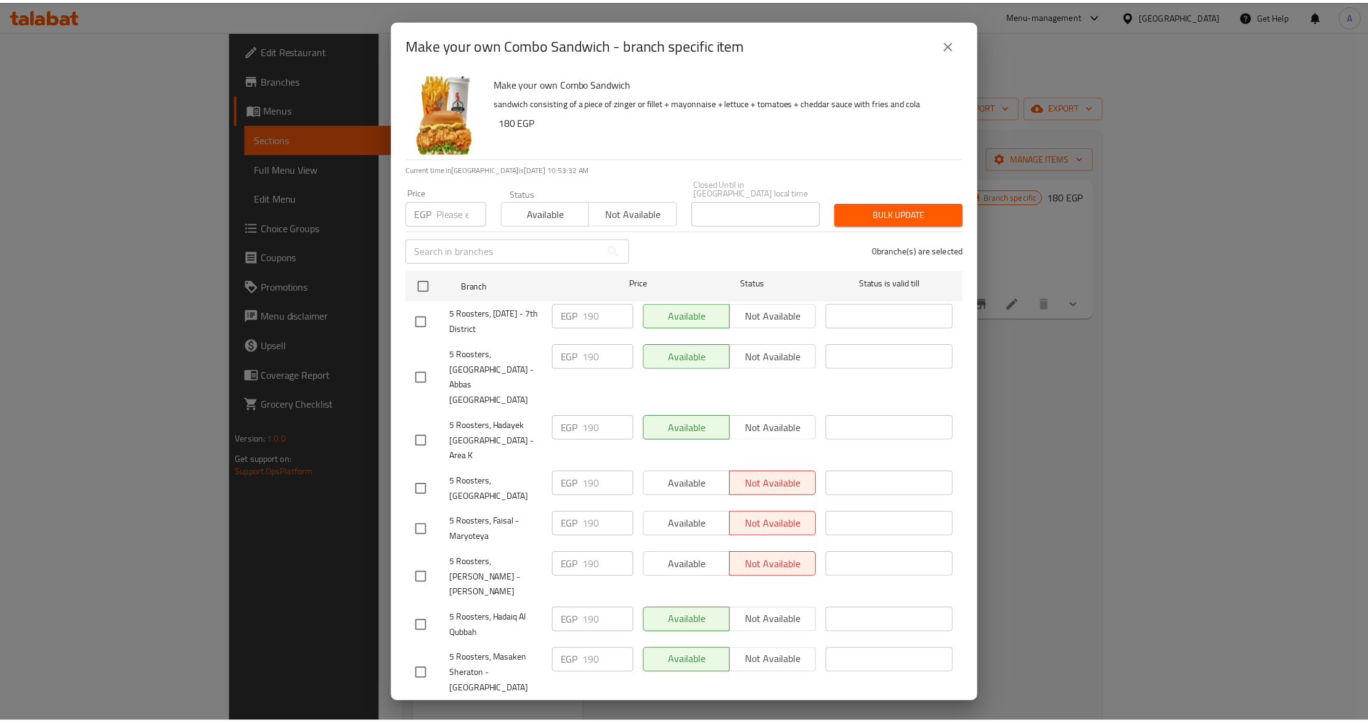
scroll to position [286, 0]
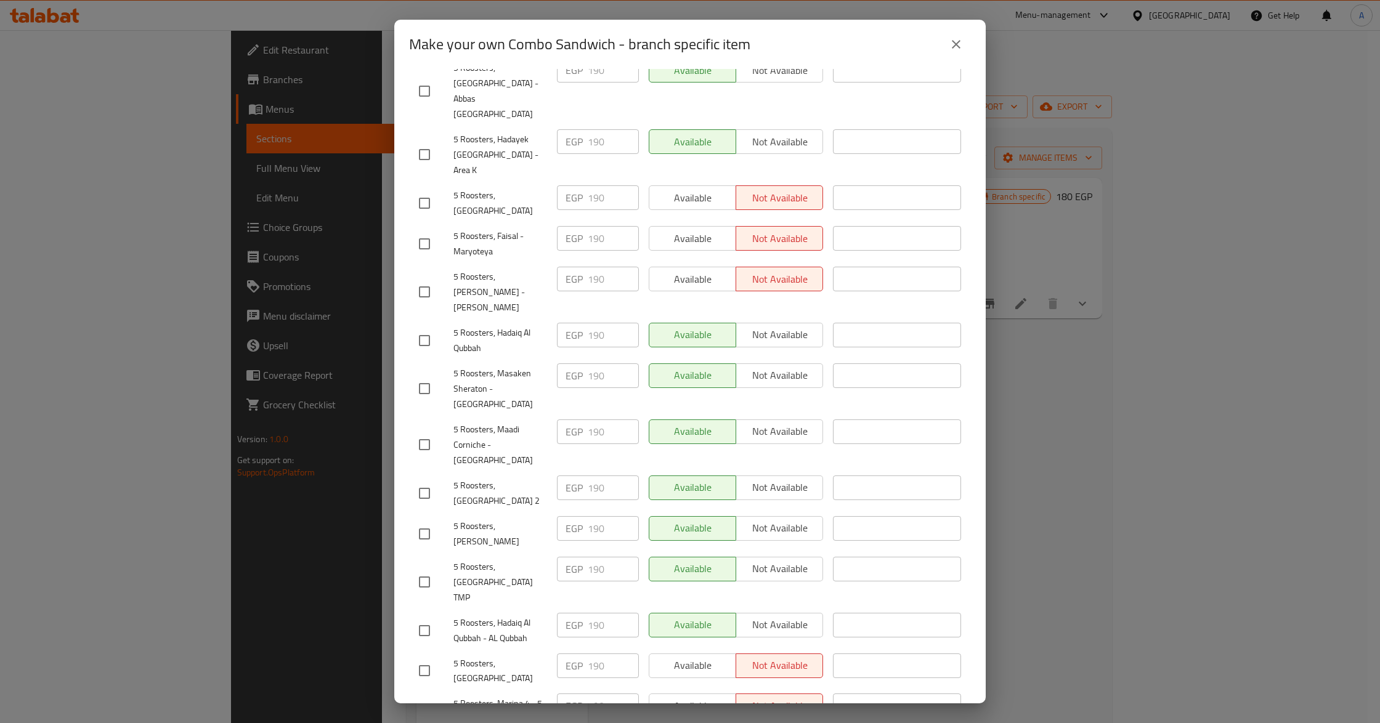
drag, startPoint x: 954, startPoint y: 53, endPoint x: 941, endPoint y: 67, distance: 19.2
click at [954, 52] on button "close" at bounding box center [956, 45] width 30 height 30
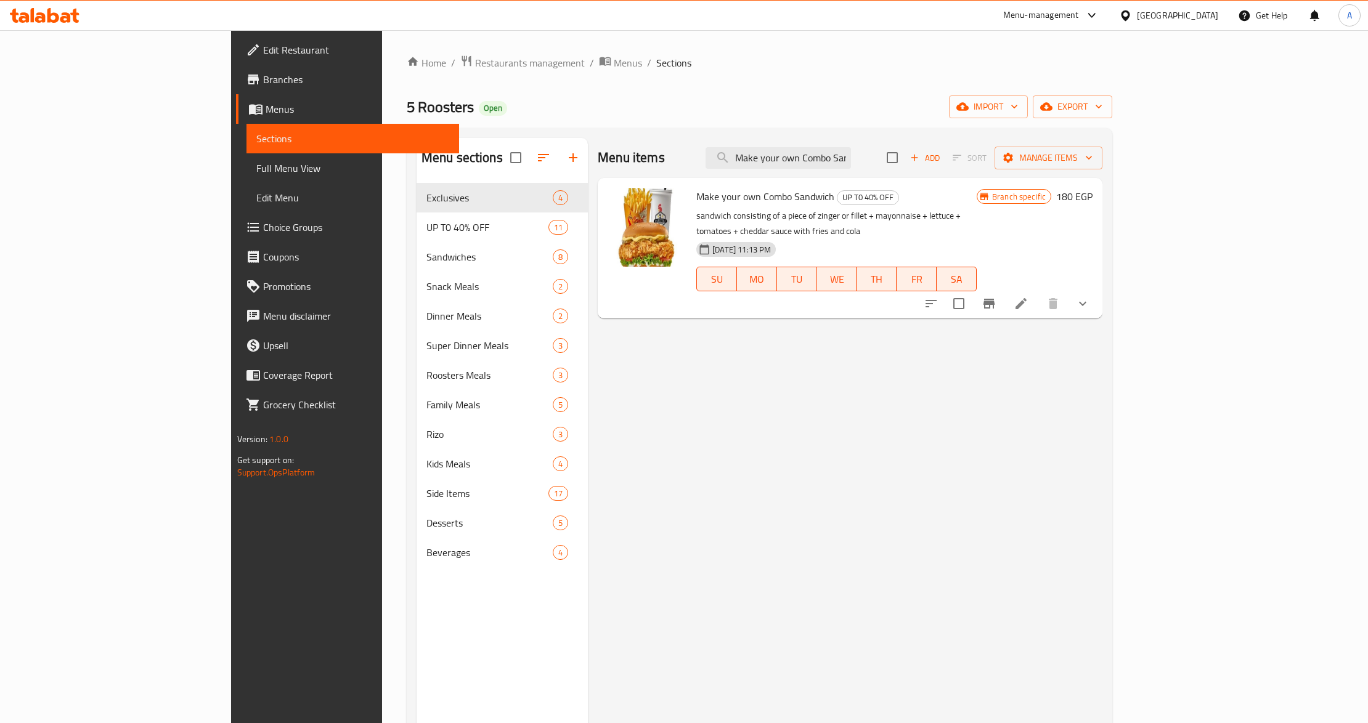
click at [872, 383] on div "Menu items Make your own Combo Sandwich Add Sort Manage items Make your own Com…" at bounding box center [845, 499] width 514 height 723
click at [1003, 289] on button "Branch-specific-item" at bounding box center [989, 304] width 30 height 30
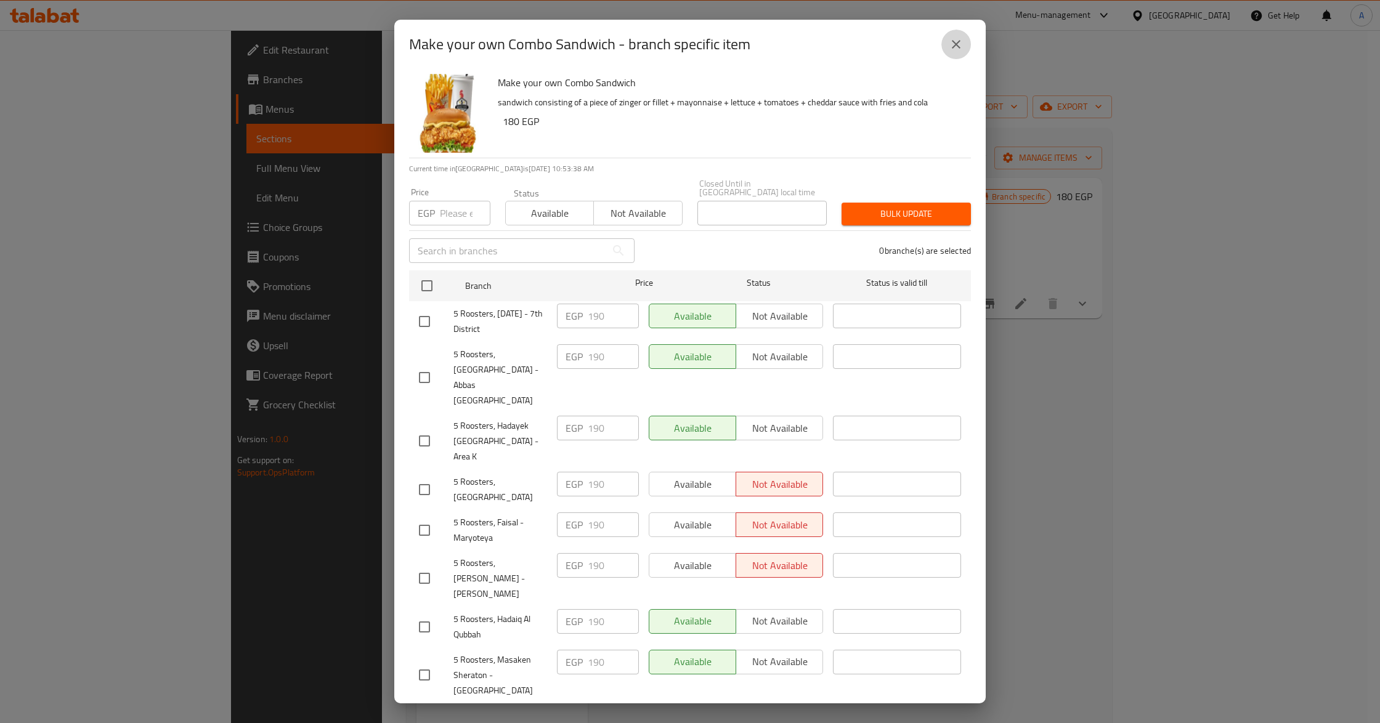
click at [956, 48] on icon "close" at bounding box center [956, 44] width 15 height 15
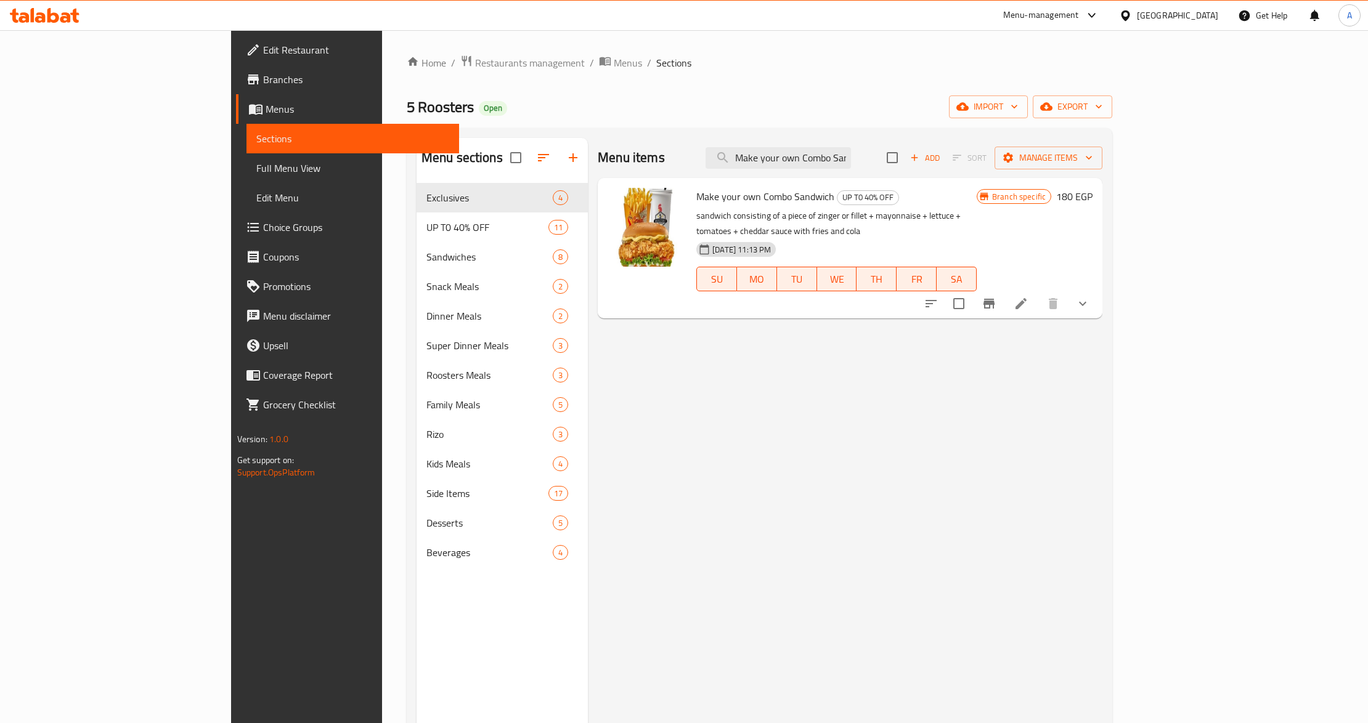
click at [1048, 314] on div "Menu items Make your own Combo Sandwich Add Sort Manage items Make your own Com…" at bounding box center [845, 499] width 514 height 723
click at [1028, 296] on icon at bounding box center [1020, 303] width 15 height 15
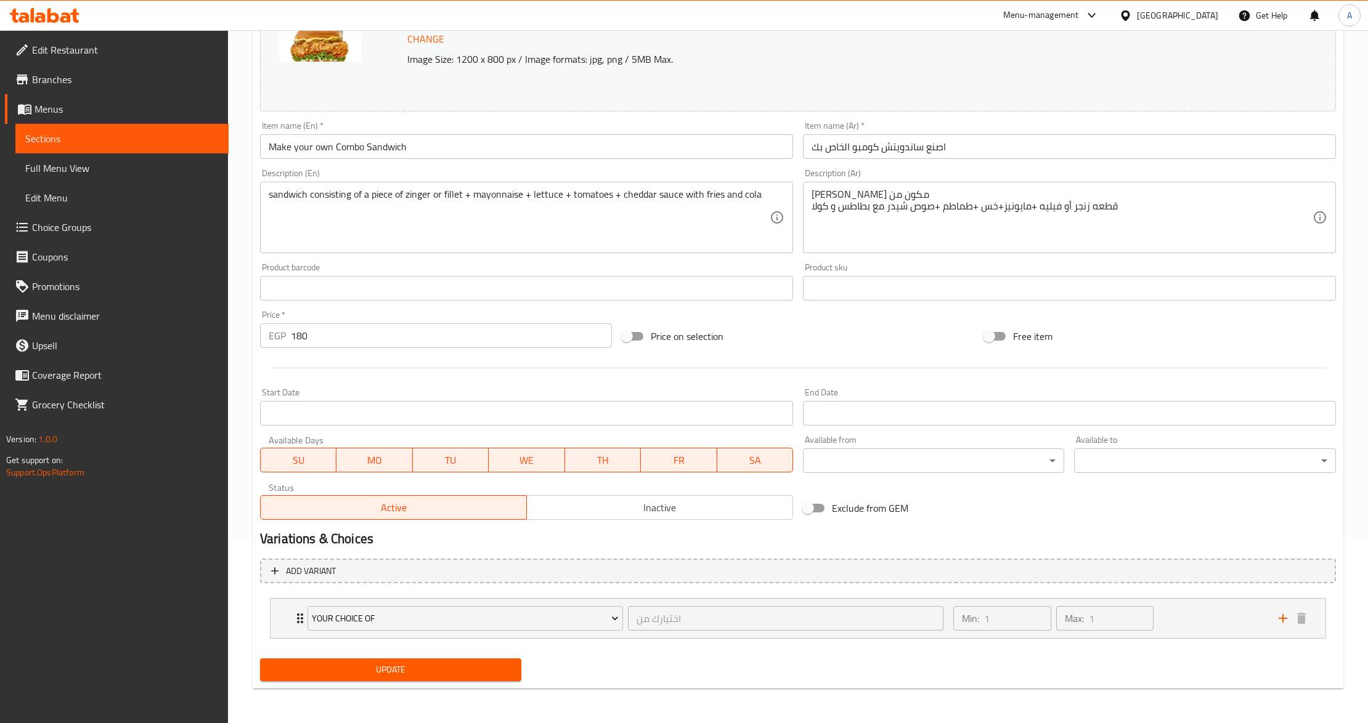
scroll to position [185, 0]
click at [583, 513] on span "Inactive" at bounding box center [660, 508] width 256 height 18
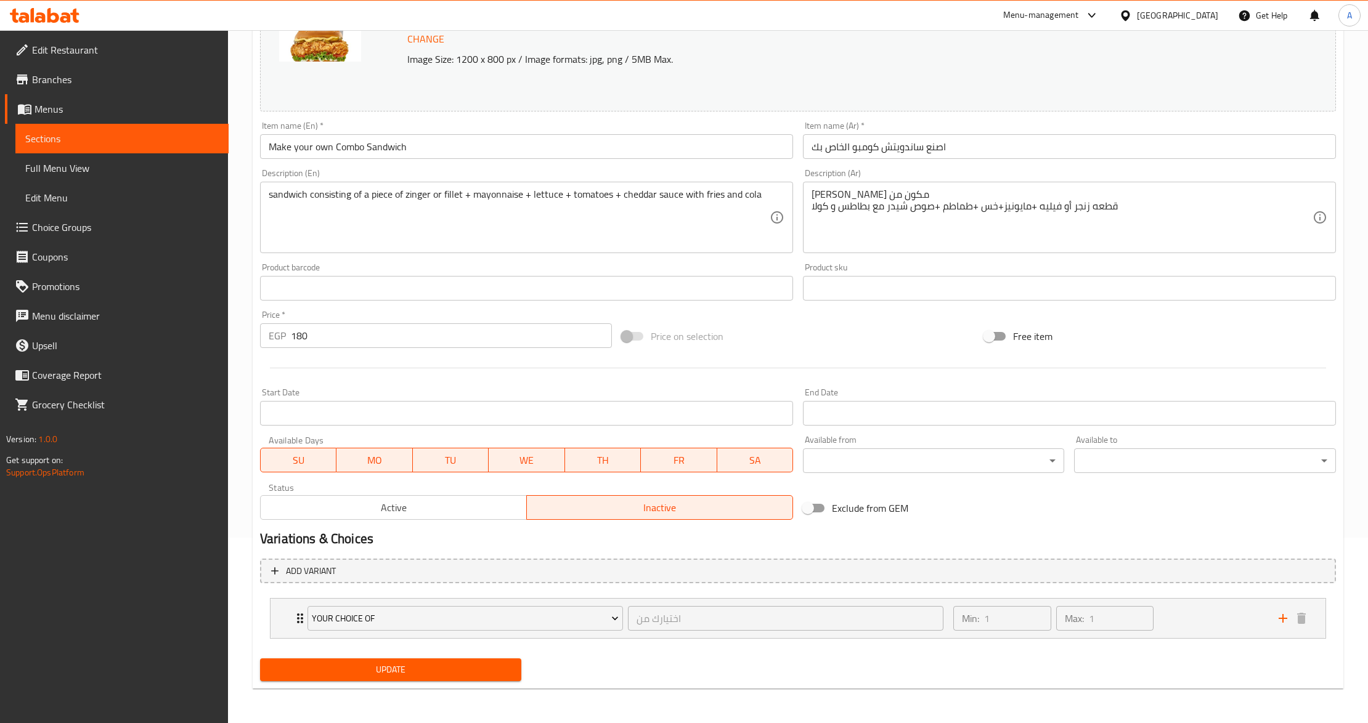
click at [444, 671] on span "Update" at bounding box center [390, 669] width 241 height 15
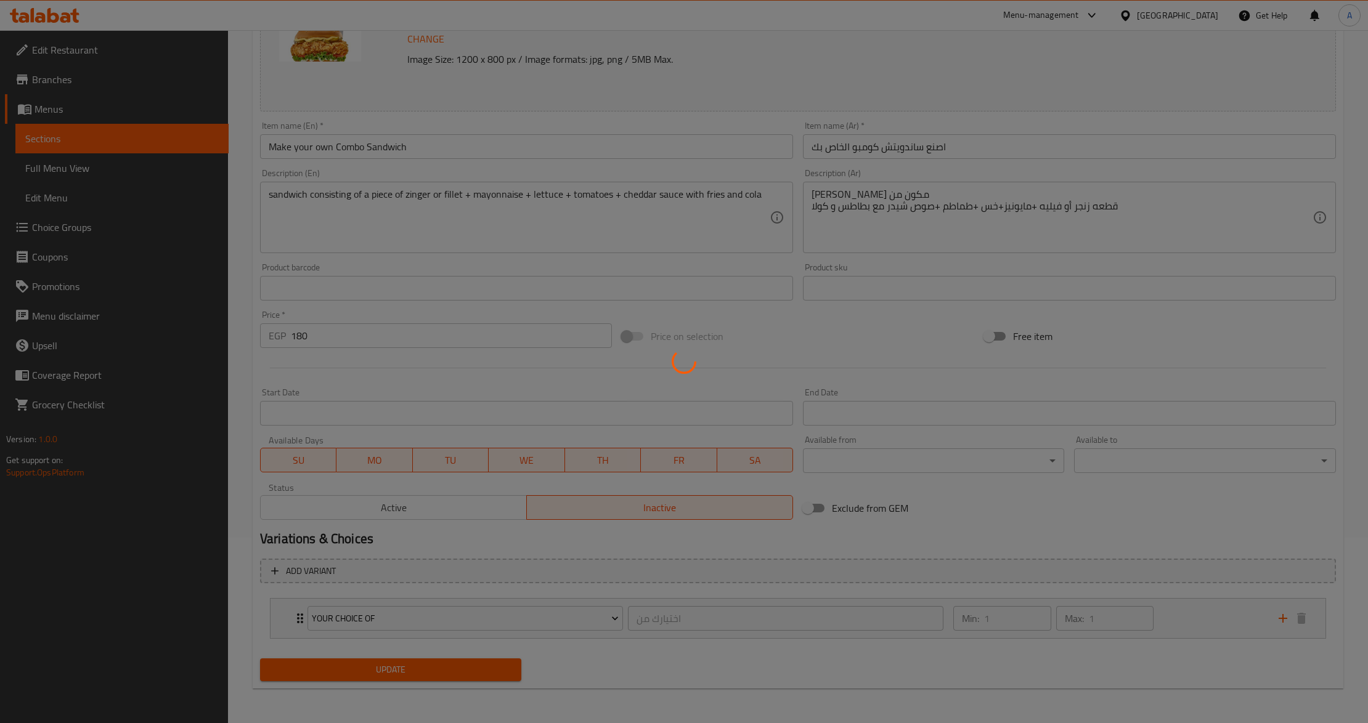
click at [508, 671] on div at bounding box center [684, 361] width 1368 height 723
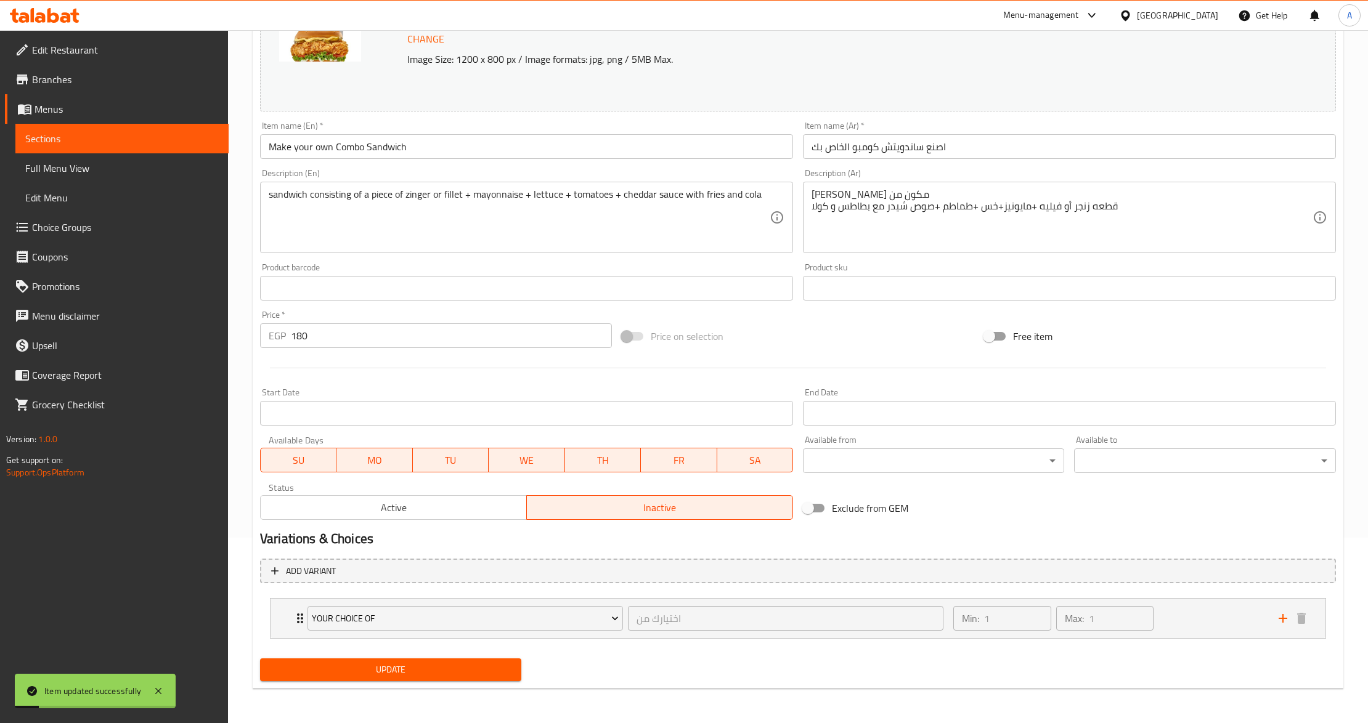
click at [508, 671] on span "Update" at bounding box center [390, 669] width 241 height 15
click at [340, 518] on button "Active" at bounding box center [393, 507] width 267 height 25
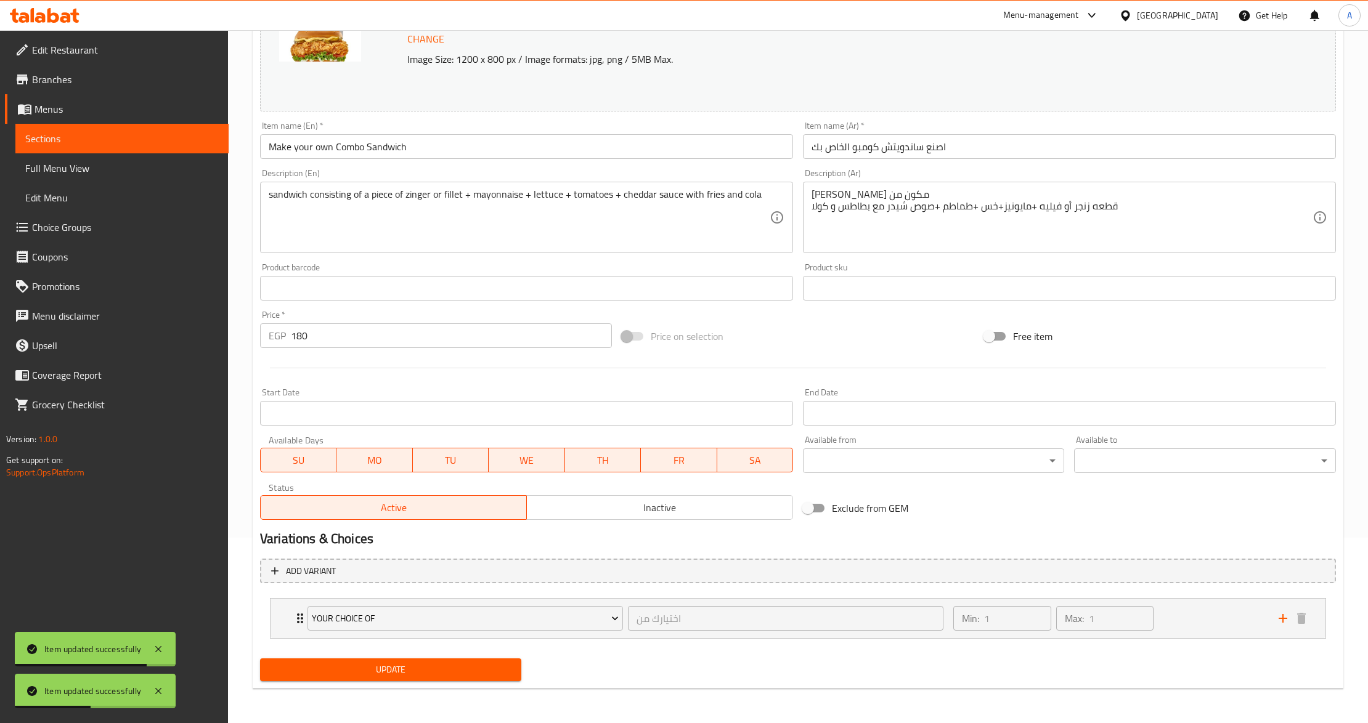
click at [367, 673] on span "Update" at bounding box center [390, 669] width 241 height 15
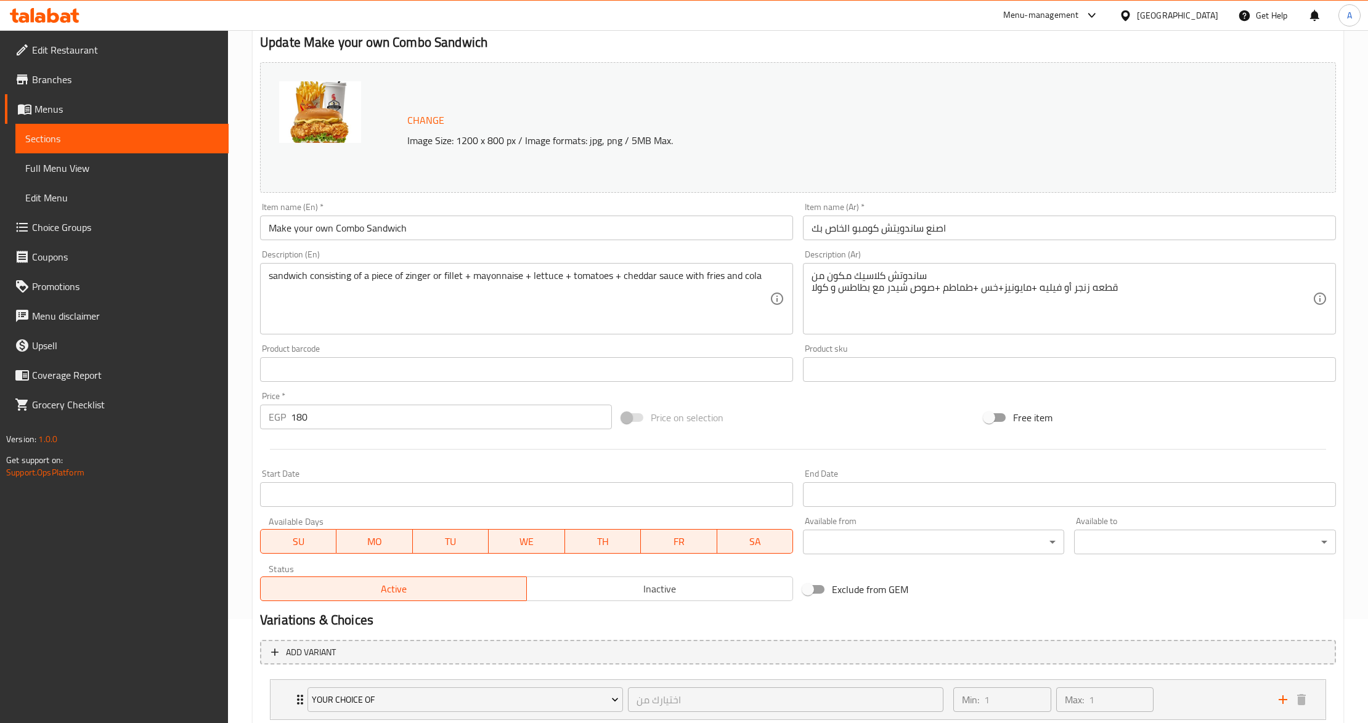
scroll to position [185, 0]
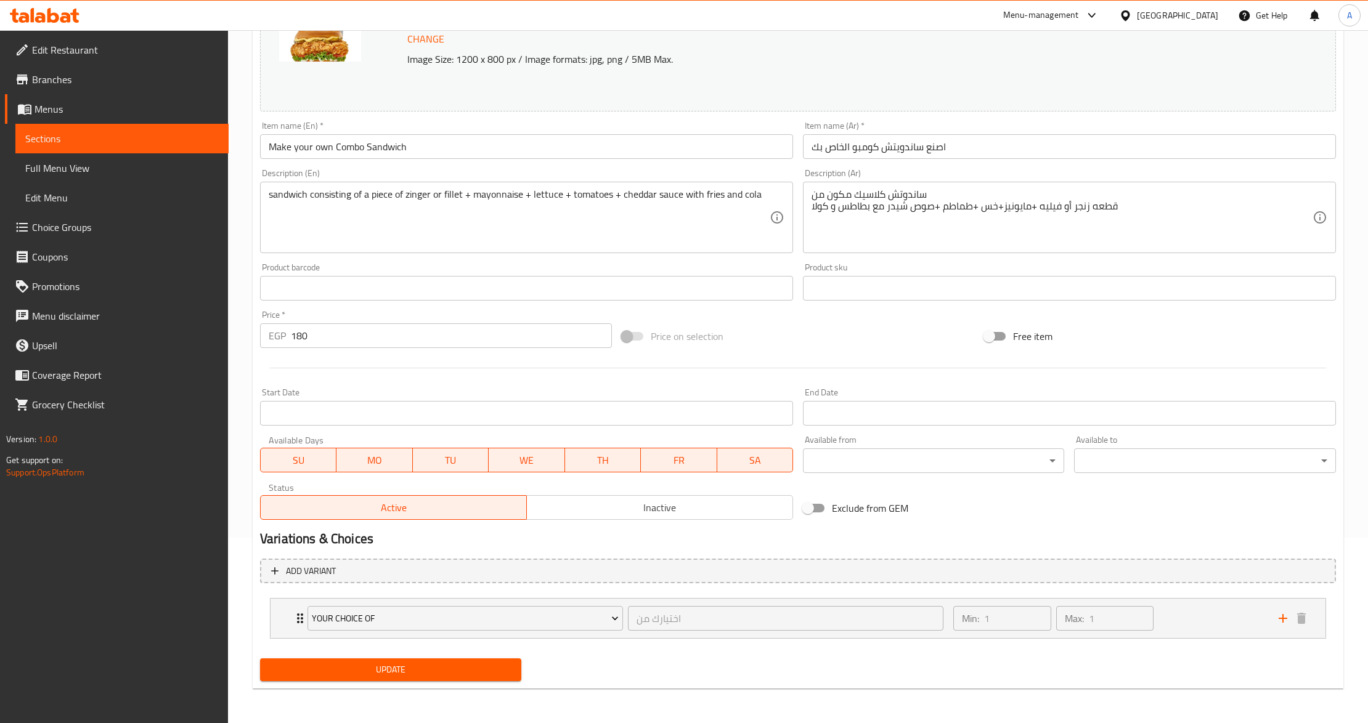
click at [596, 525] on div "Status Active Inactive" at bounding box center [526, 501] width 543 height 47
click at [605, 499] on span "Inactive" at bounding box center [660, 508] width 256 height 18
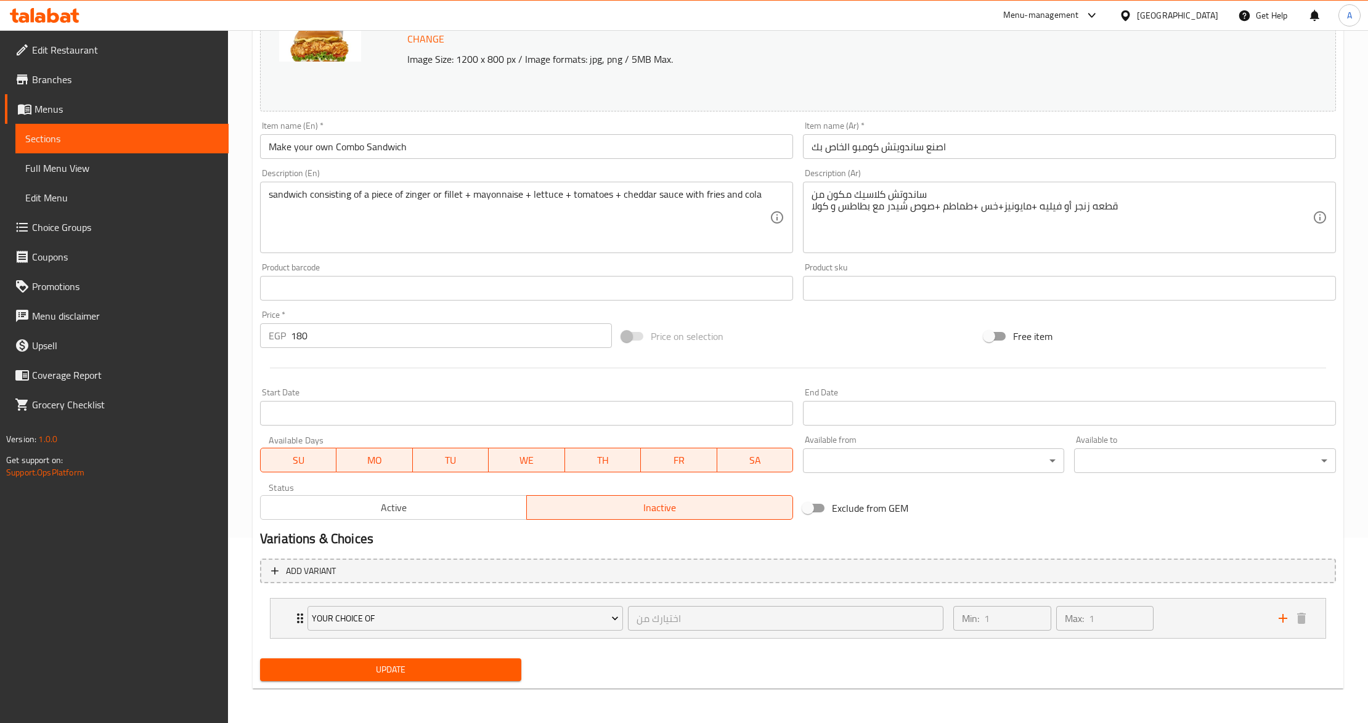
click at [440, 673] on span "Update" at bounding box center [390, 669] width 241 height 15
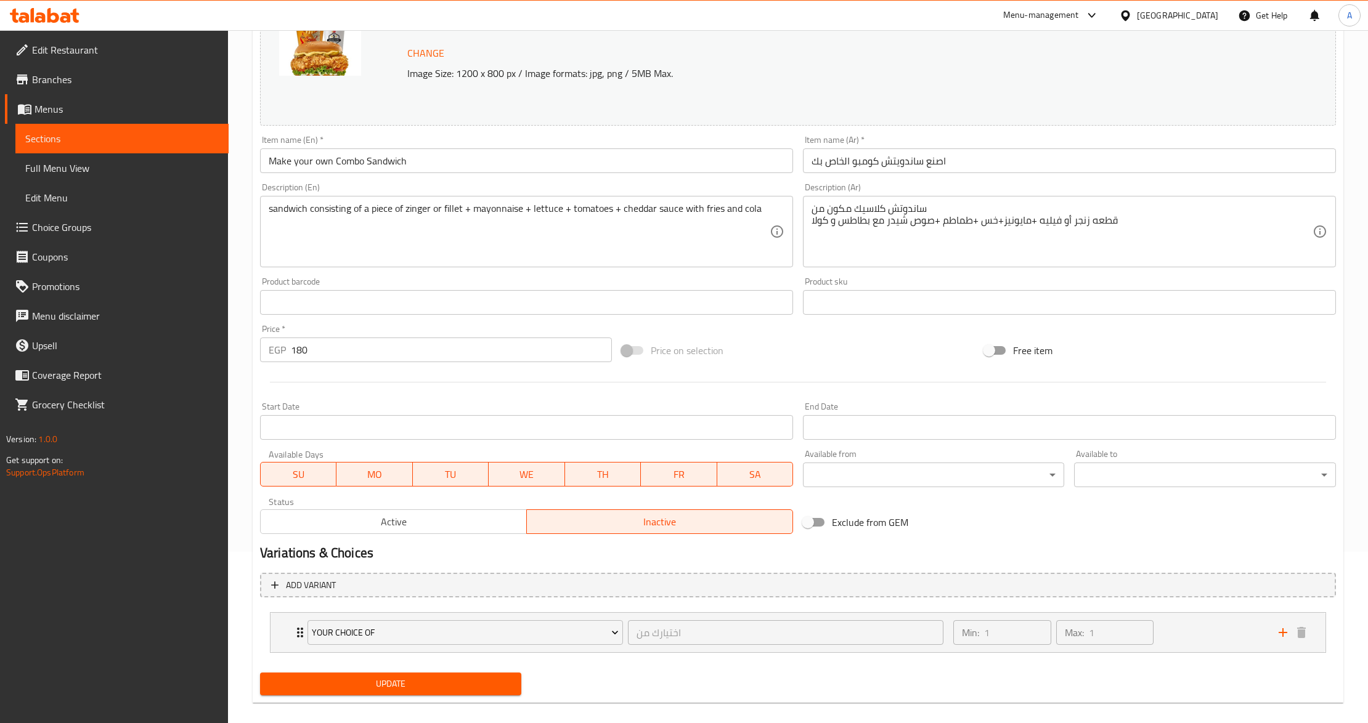
scroll to position [185, 0]
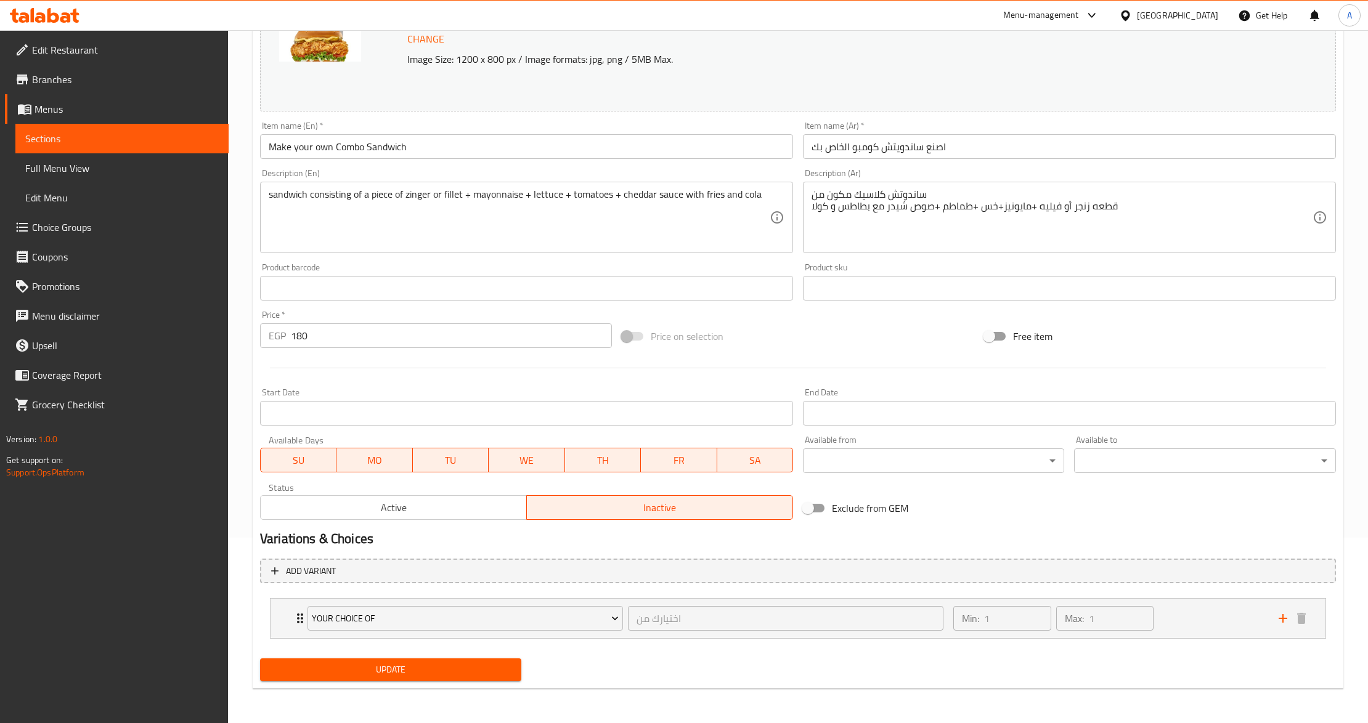
click at [428, 500] on span "Active" at bounding box center [394, 508] width 256 height 18
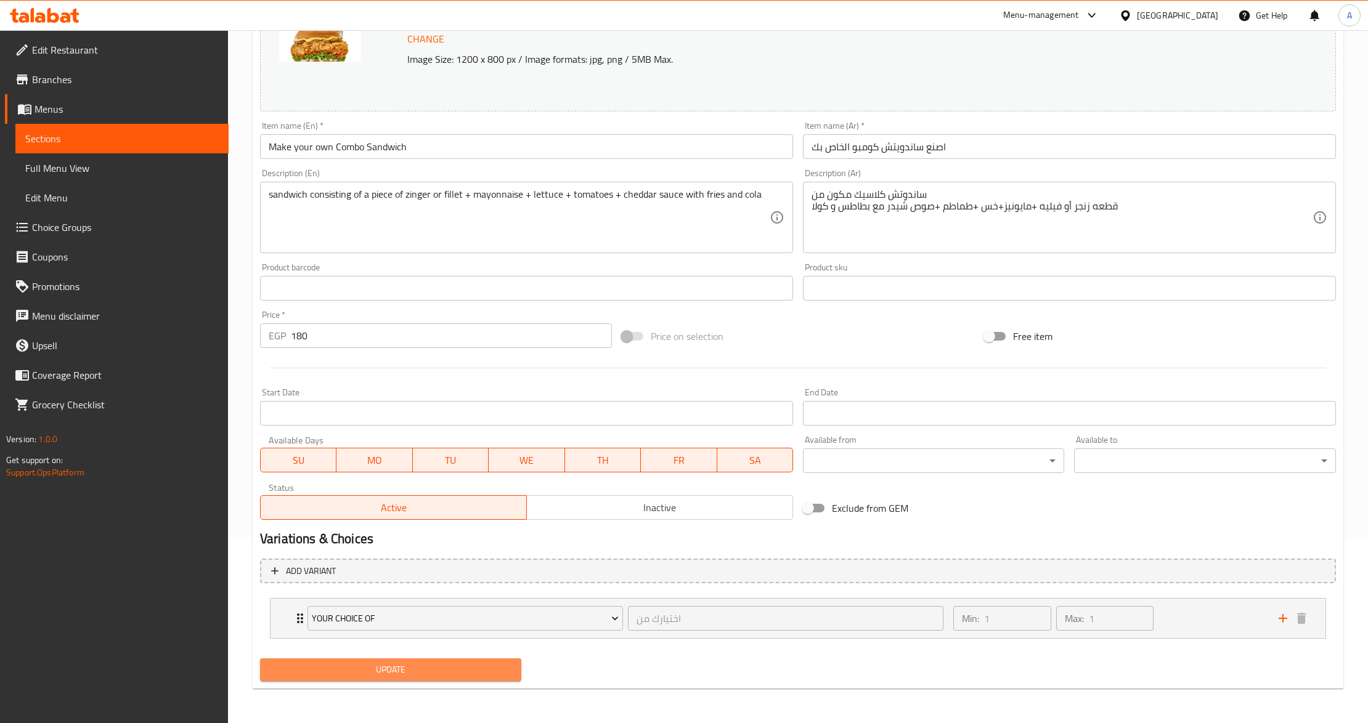
click at [420, 676] on span "Update" at bounding box center [390, 669] width 241 height 15
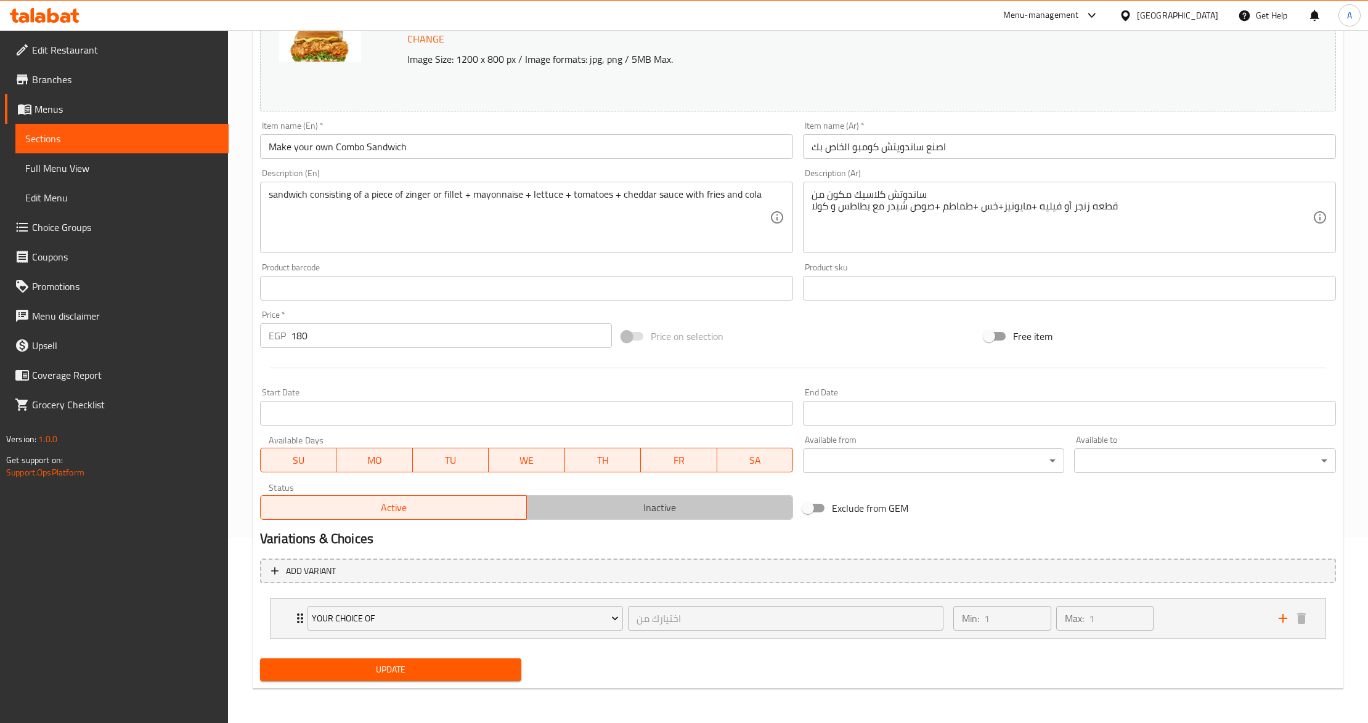
click at [630, 513] on span "Inactive" at bounding box center [660, 508] width 256 height 18
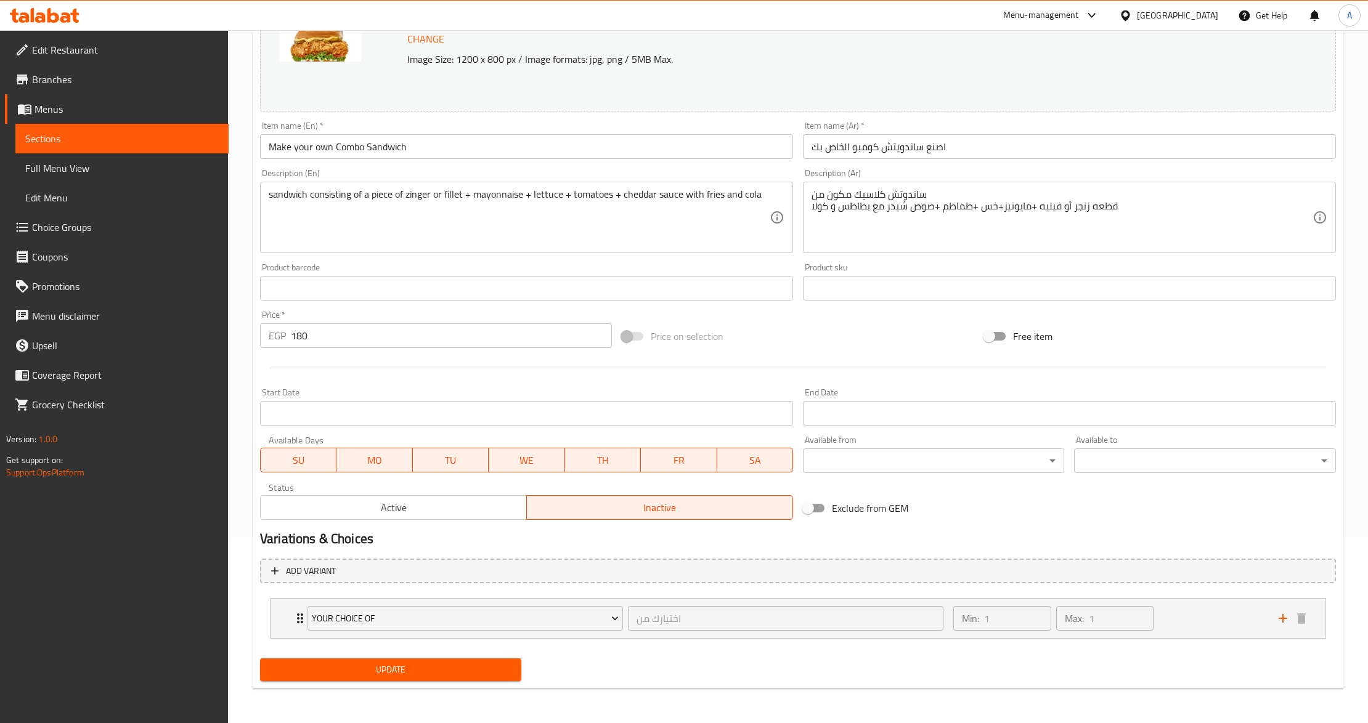
click at [421, 671] on span "Update" at bounding box center [390, 669] width 241 height 15
click at [408, 503] on span "Active" at bounding box center [394, 508] width 256 height 18
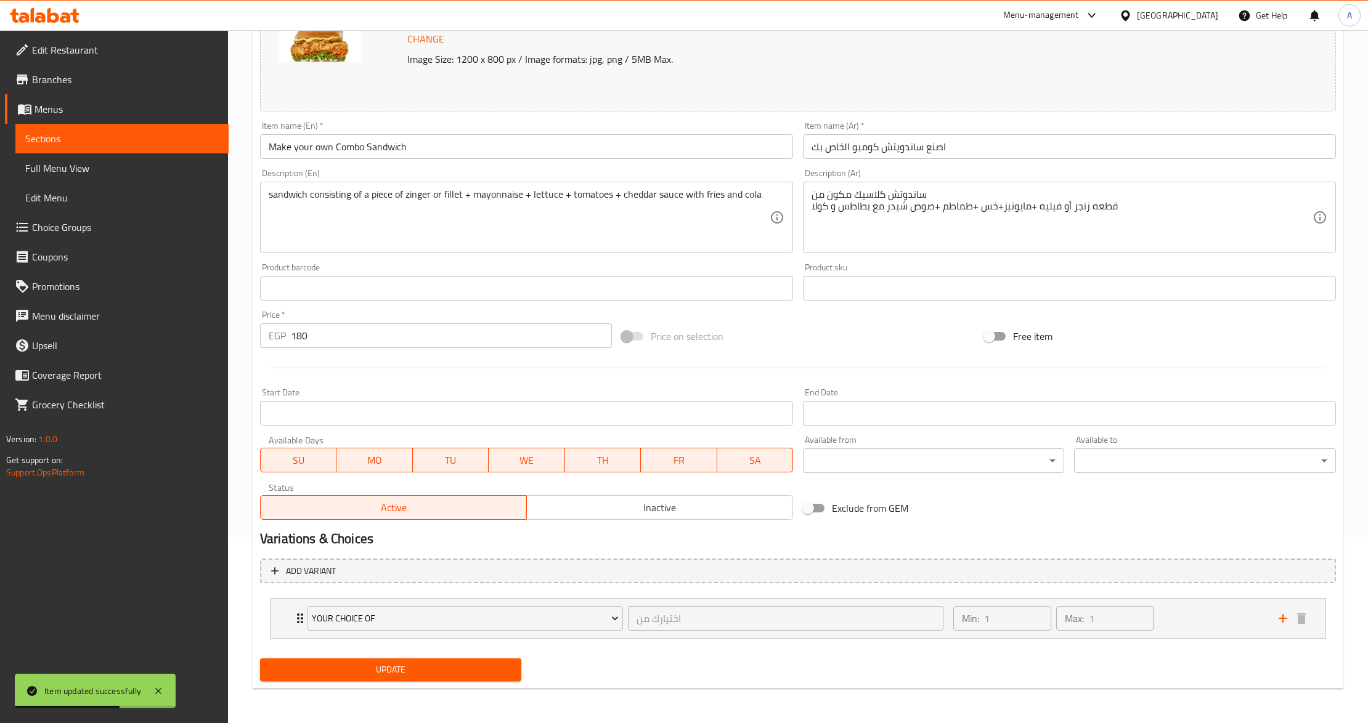
click at [407, 669] on span "Update" at bounding box center [390, 669] width 241 height 15
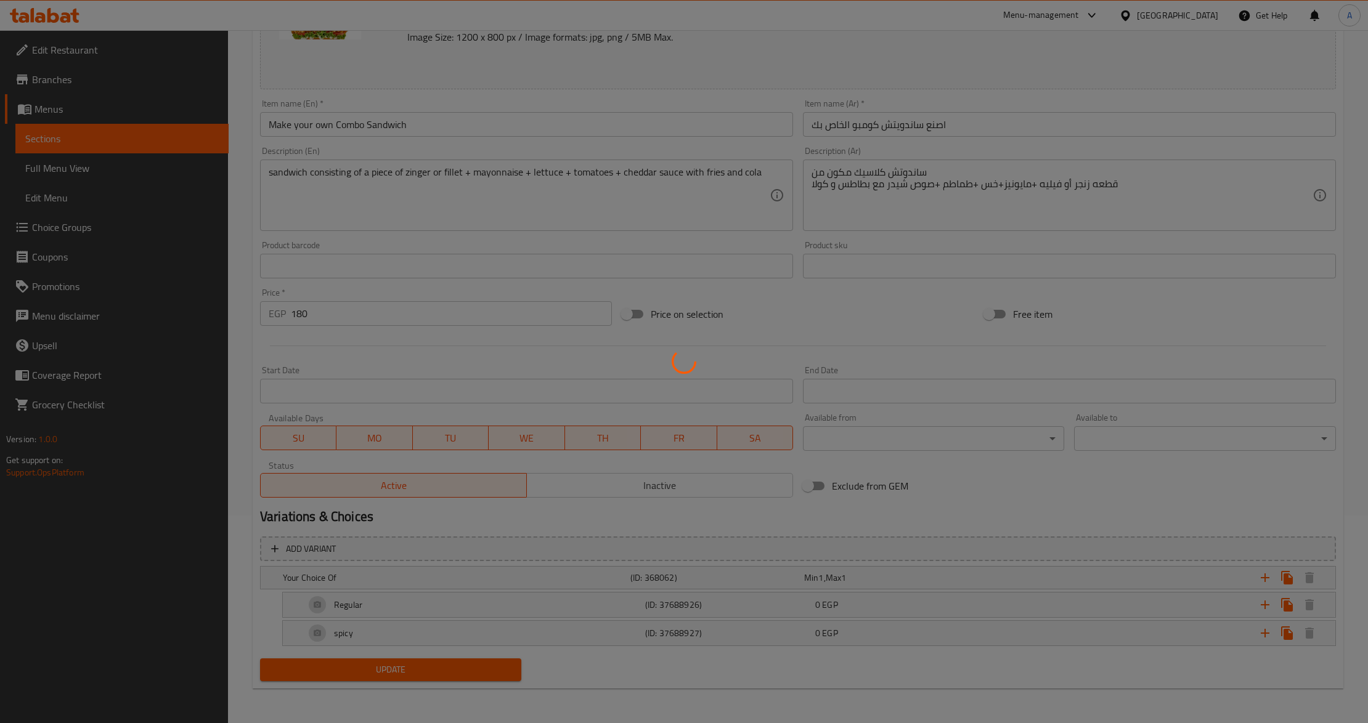
scroll to position [185, 0]
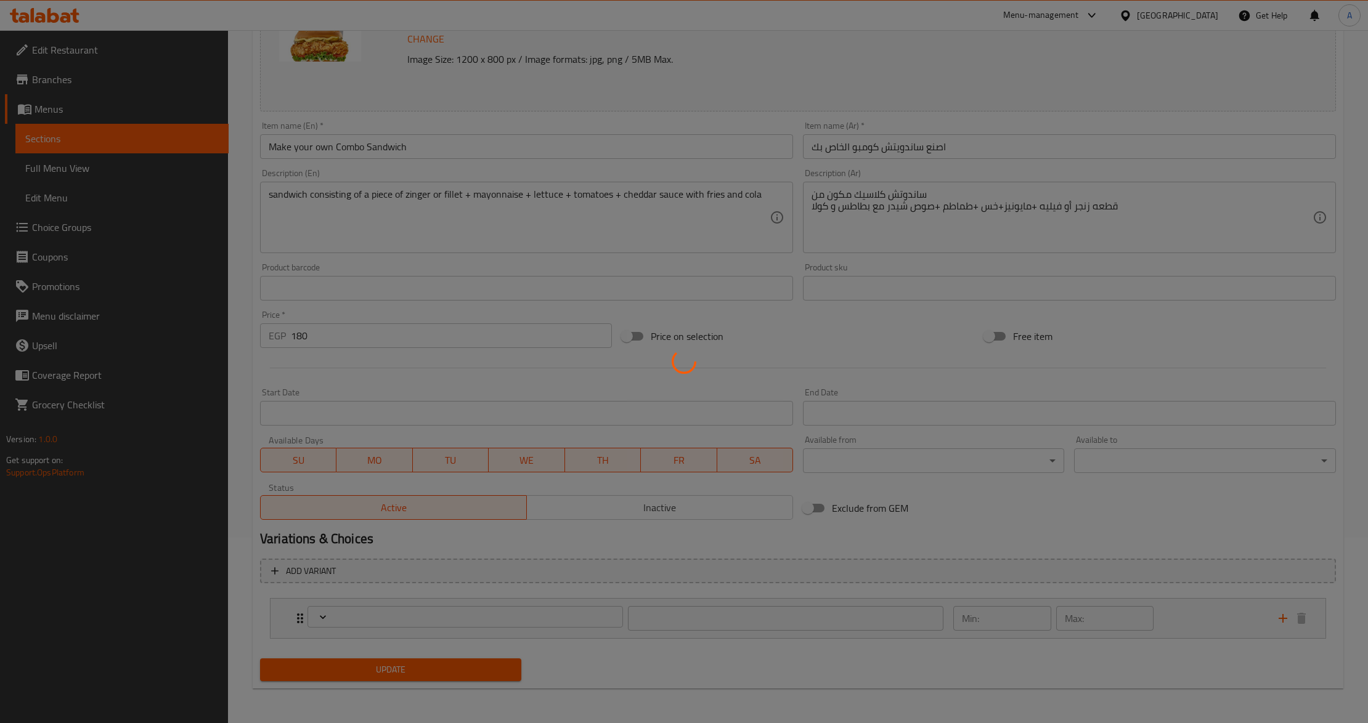
type input "اختيارك من"
type input "1"
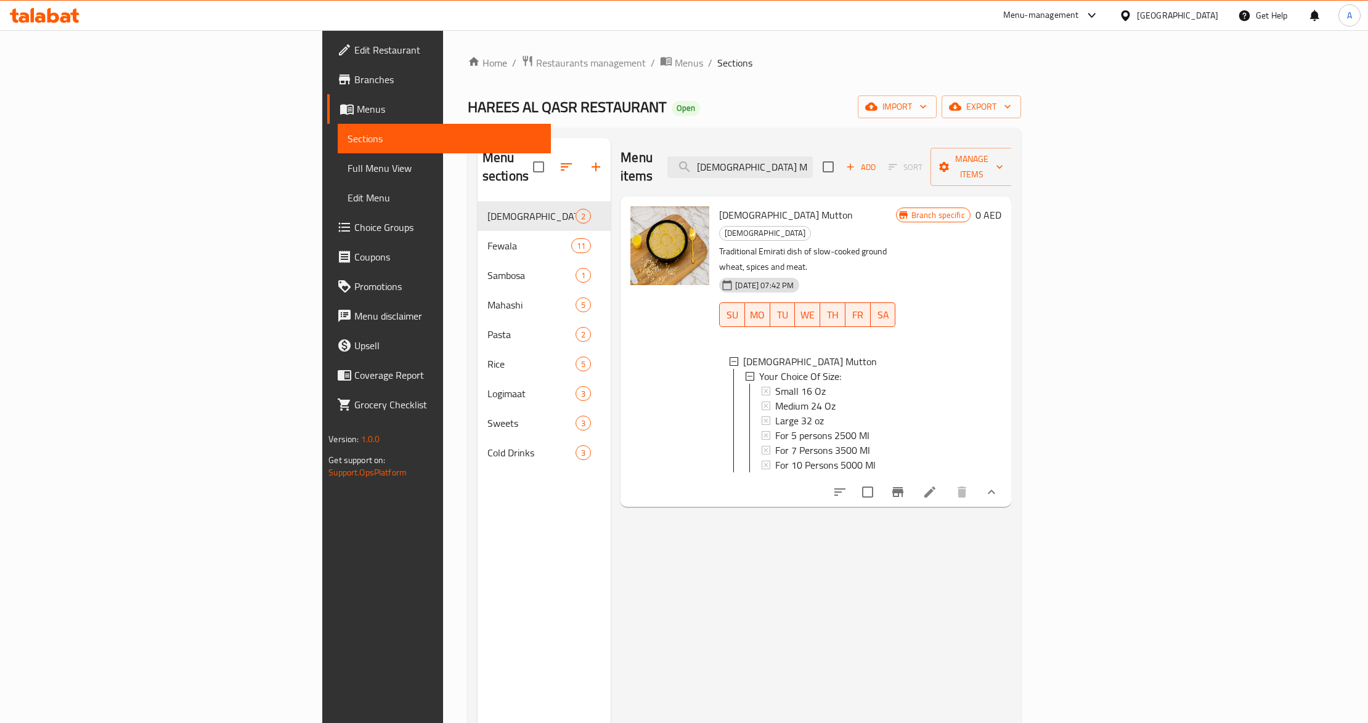
click at [1207, 16] on div "[GEOGRAPHIC_DATA]" at bounding box center [1177, 16] width 81 height 14
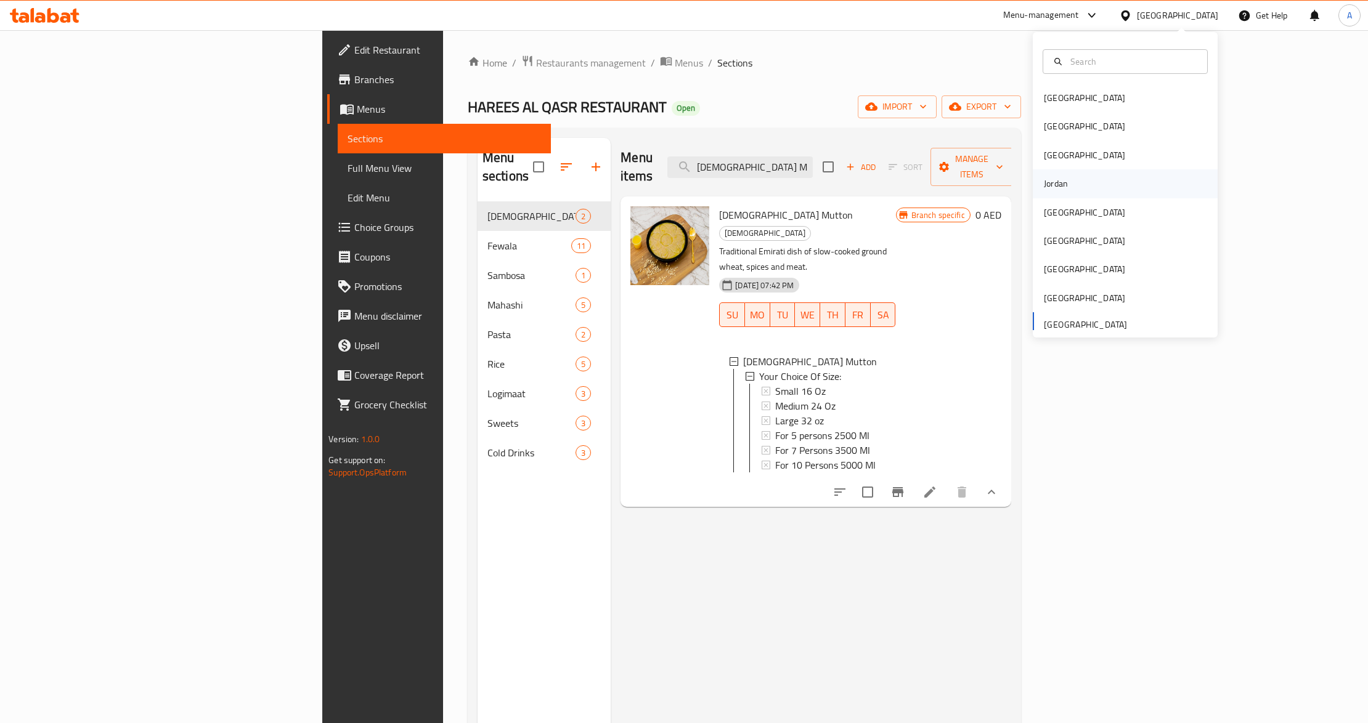
click at [1050, 185] on div "Jordan" at bounding box center [1056, 184] width 24 height 14
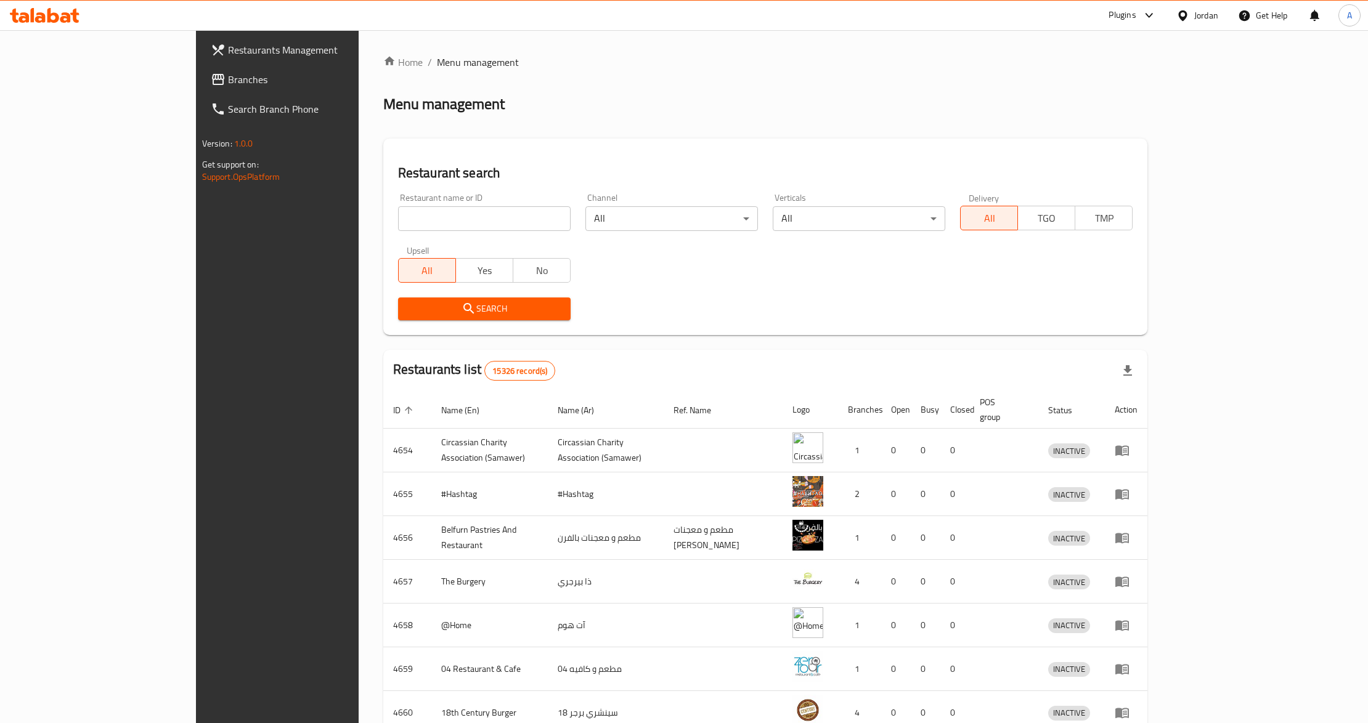
click at [1120, 79] on div "Home / Menu management Menu management Restaurant search Restaurant name or ID …" at bounding box center [765, 481] width 764 height 853
click at [483, 211] on input "search" at bounding box center [484, 218] width 172 height 25
paste input "623948"
type input "623948"
click at [463, 310] on icon "submit" at bounding box center [468, 308] width 10 height 10
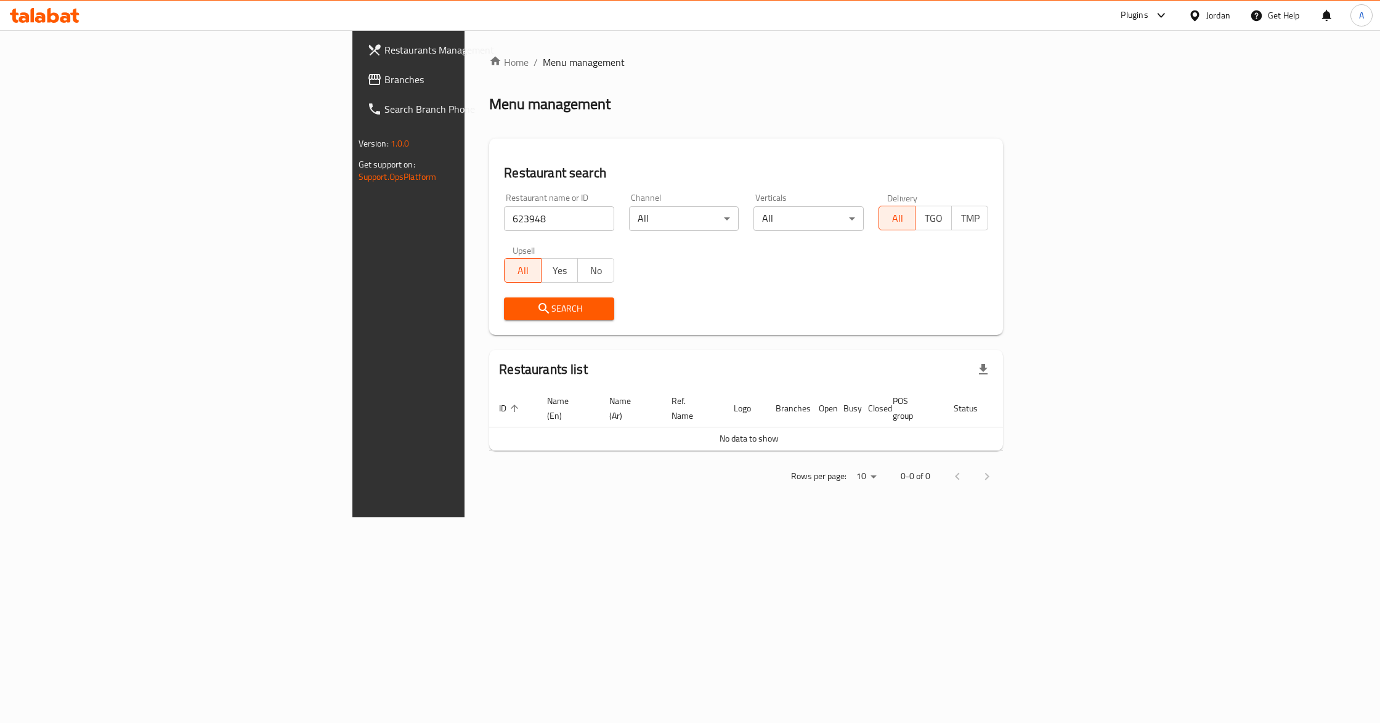
click at [384, 83] on span "Branches" at bounding box center [478, 79] width 189 height 15
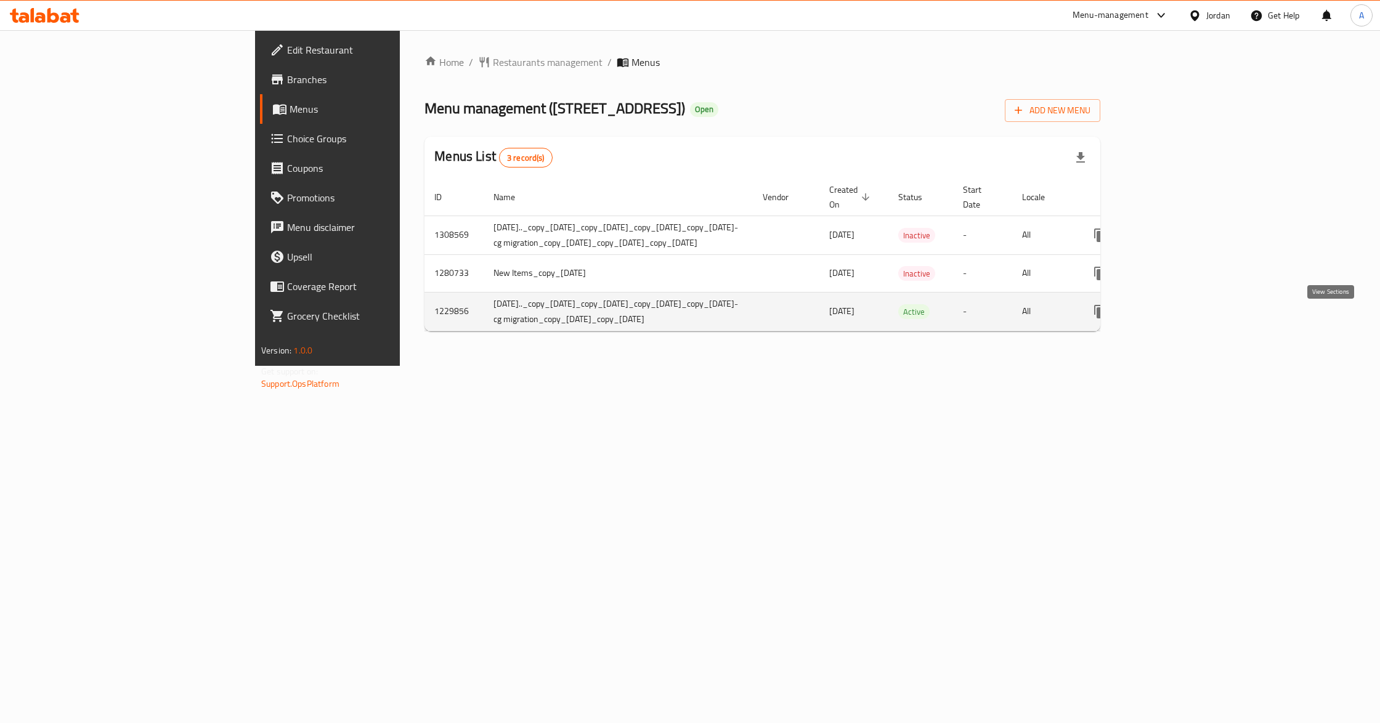
click at [1196, 319] on icon "enhanced table" at bounding box center [1189, 311] width 15 height 15
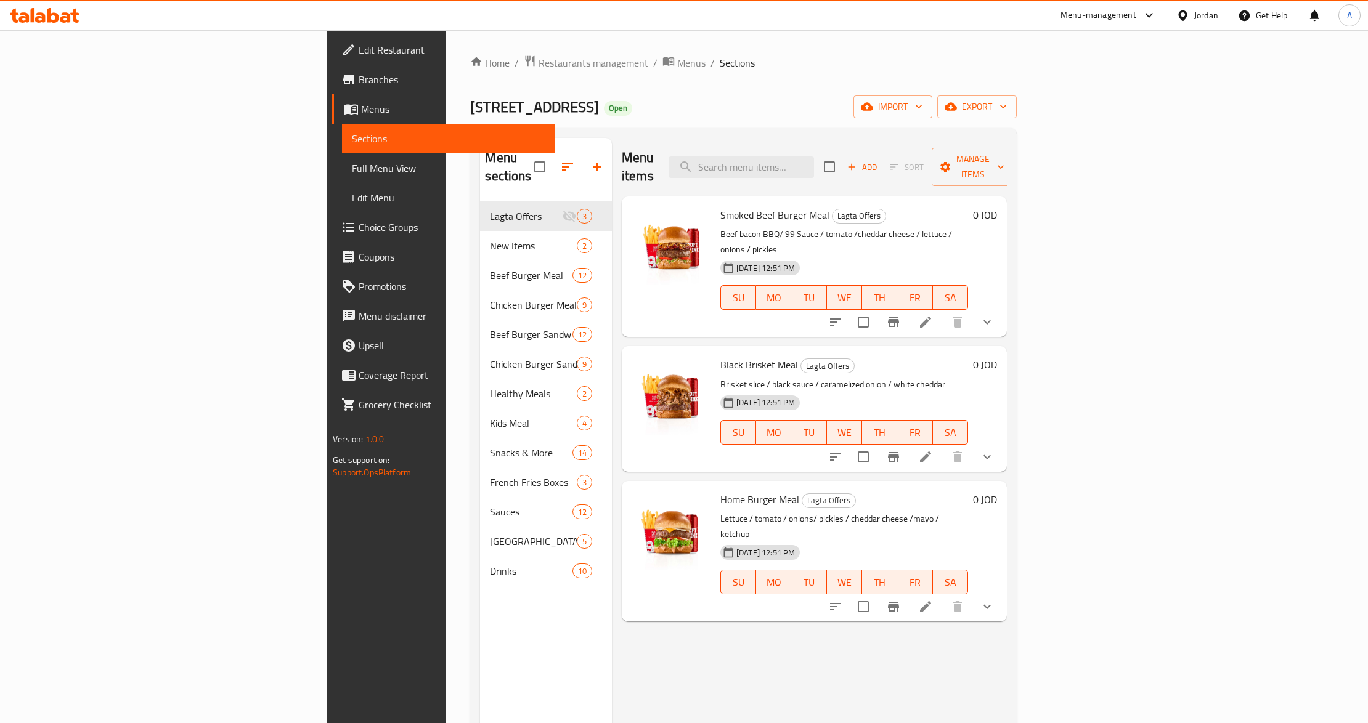
click at [359, 228] on span "Choice Groups" at bounding box center [452, 227] width 187 height 15
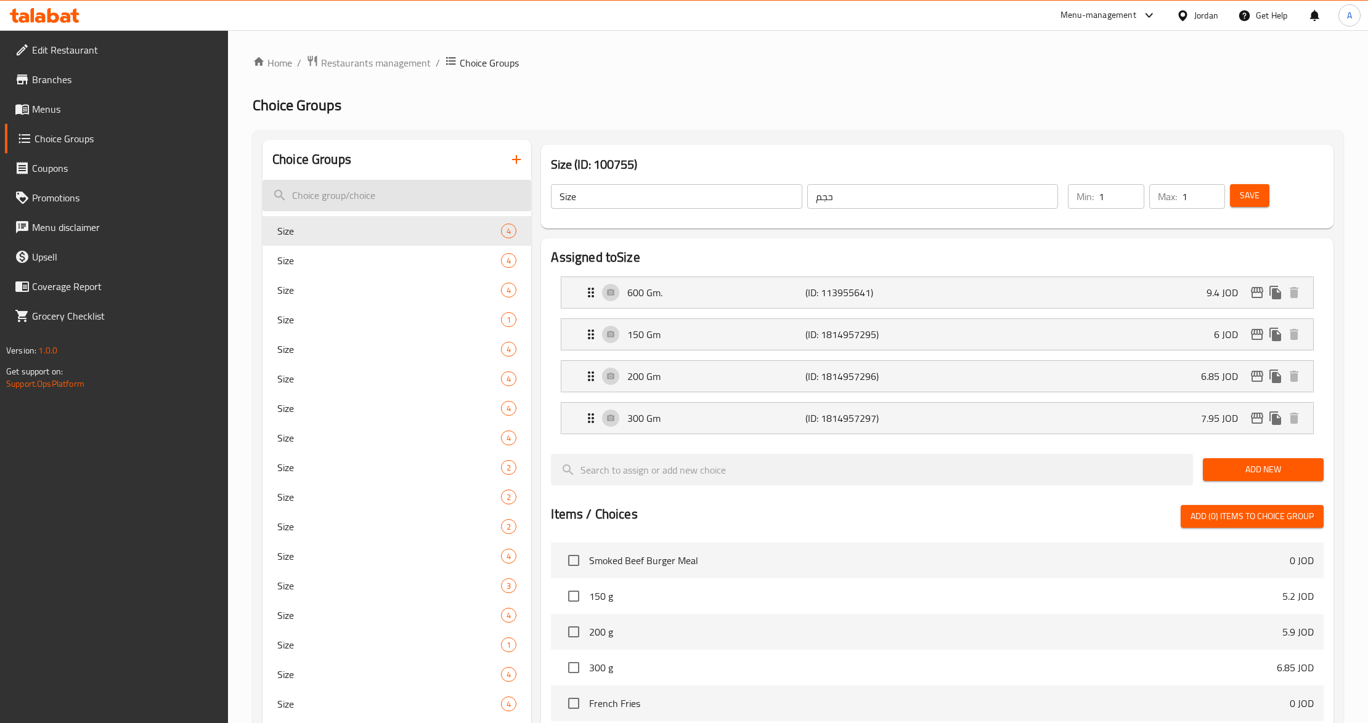
click at [363, 201] on input "search" at bounding box center [396, 195] width 269 height 31
paste input "Chicken Tender Size"
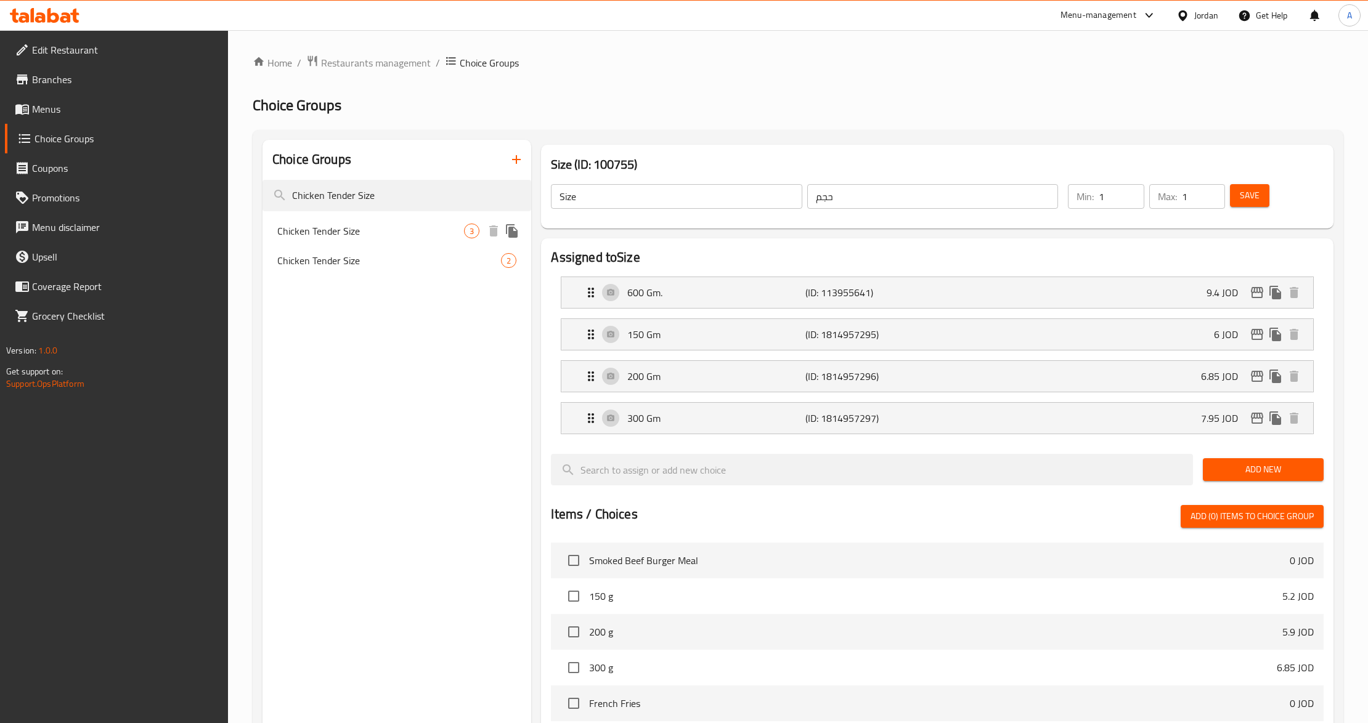
type input "Chicken Tender Size"
click at [380, 235] on span "Chicken Tender Size" at bounding box center [370, 231] width 187 height 15
type input "Chicken Tender Size"
type input "اختيارك من الحجم"
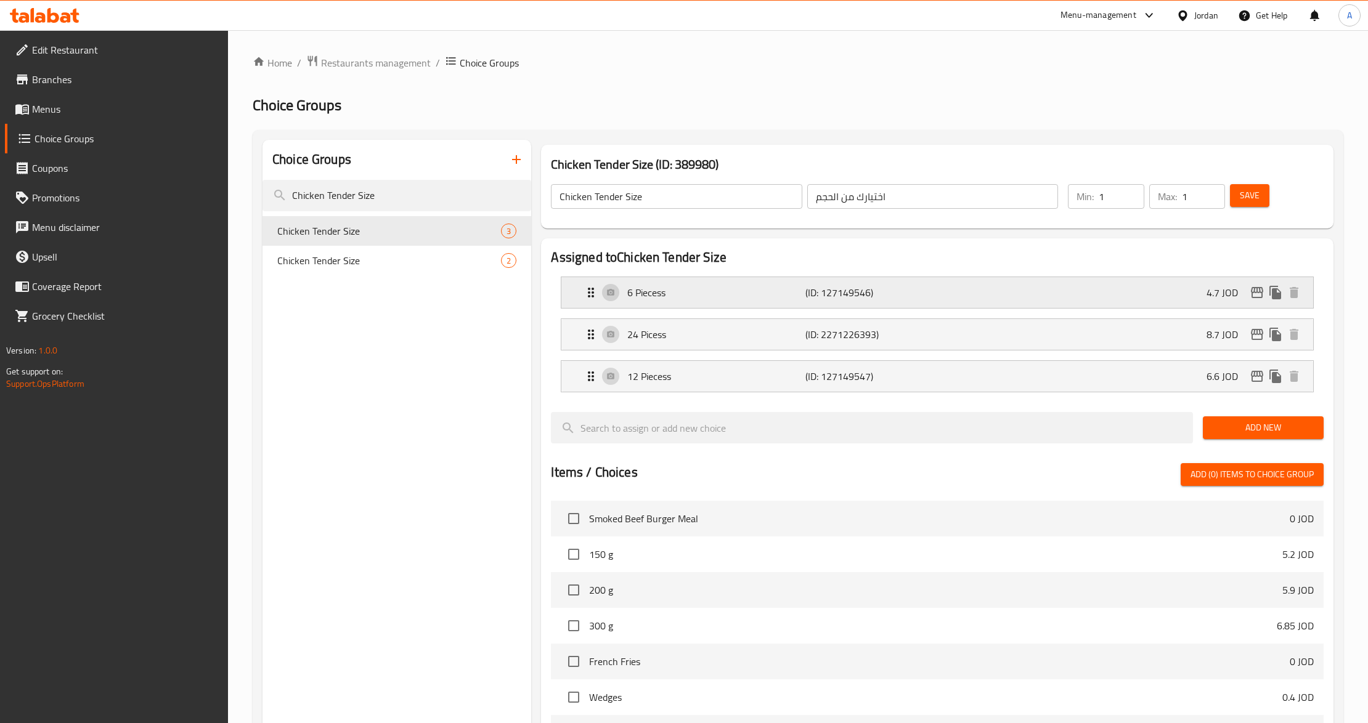
click at [706, 308] on div "6 Piecess (ID: 127149546) 4.7 JOD" at bounding box center [940, 292] width 714 height 31
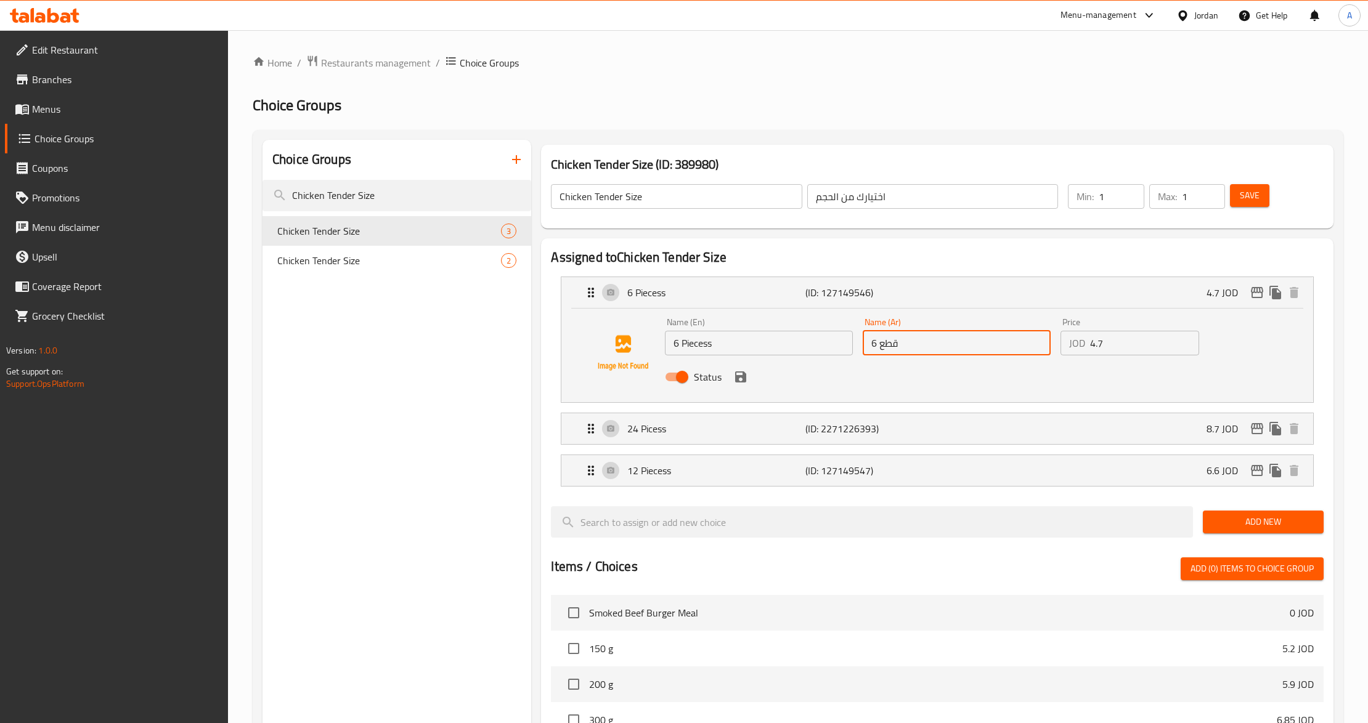
click at [885, 350] on input "6 قطع" at bounding box center [956, 343] width 188 height 25
click at [782, 429] on p "24 Picess" at bounding box center [716, 428] width 178 height 15
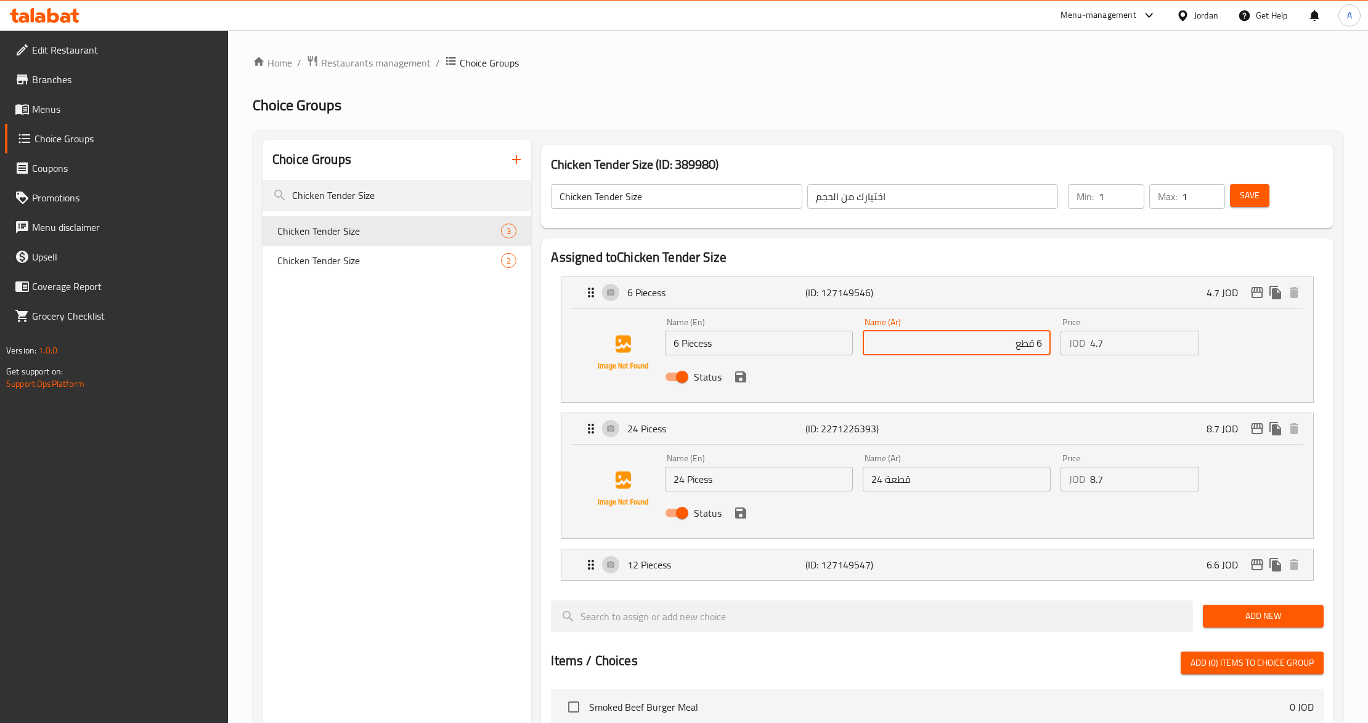
click at [902, 479] on input "24 قطعة" at bounding box center [956, 479] width 188 height 25
click at [851, 556] on div "12 Piecess (ID: 127149547) 6.6 JOD" at bounding box center [940, 564] width 714 height 31
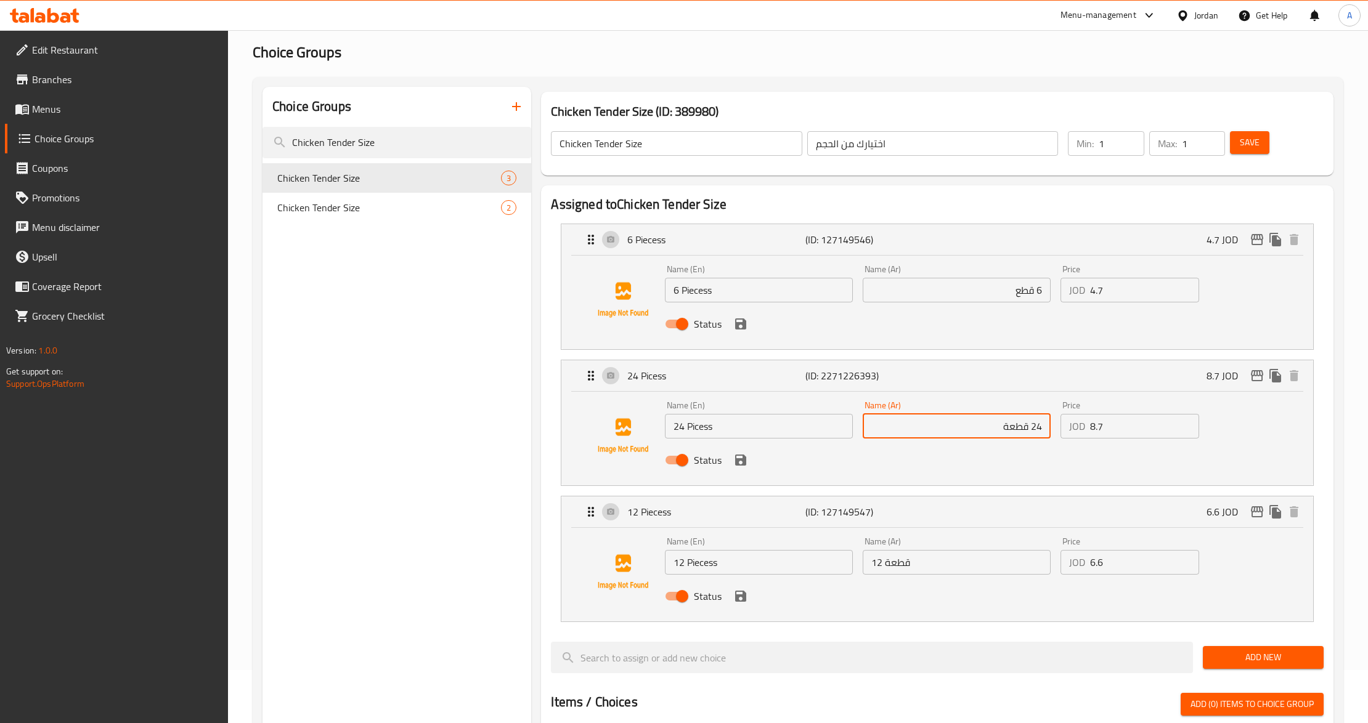
scroll to position [82, 0]
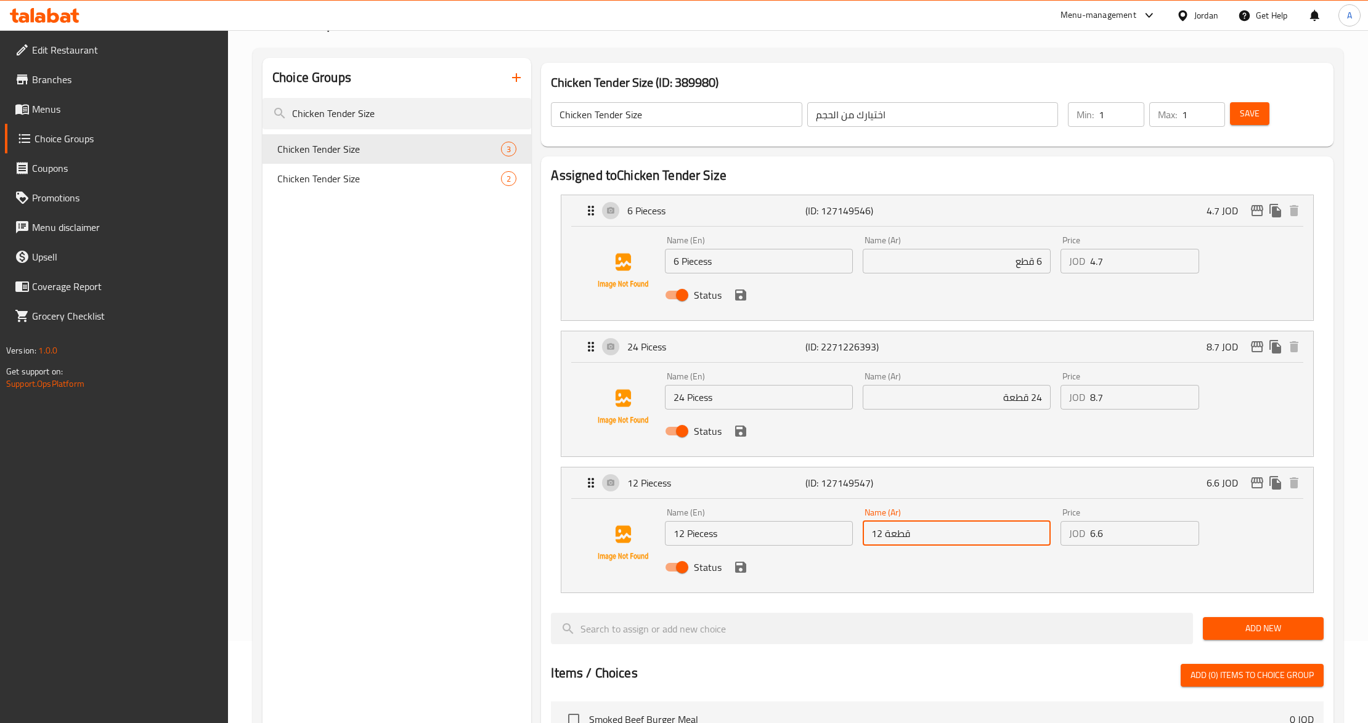
click at [906, 545] on input "12 قطعة" at bounding box center [956, 533] width 188 height 25
click at [701, 259] on input "6 Piecess" at bounding box center [759, 261] width 188 height 25
paste input "text"
type input "6 Pieces"
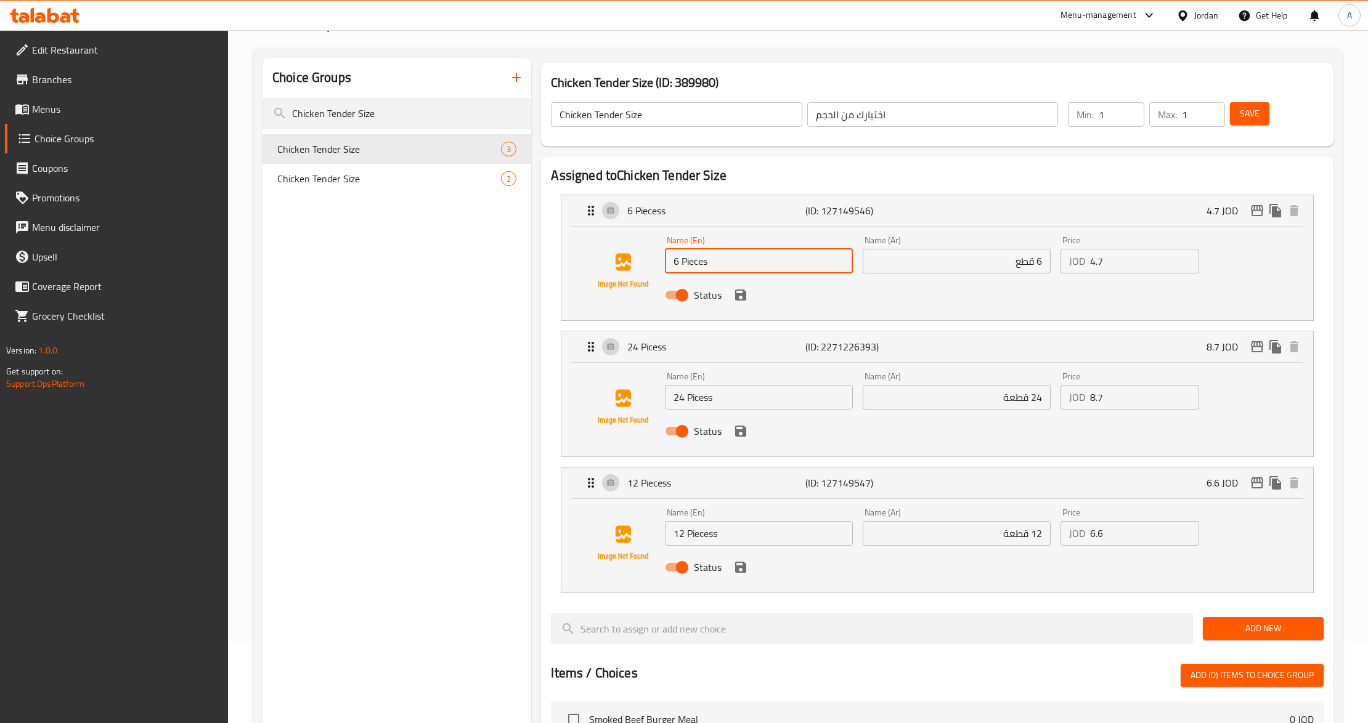
click at [697, 405] on input "24 Picess" at bounding box center [759, 397] width 188 height 25
paste input "ece"
type input "24 Pieces"
click at [706, 538] on input "12 Piecess" at bounding box center [759, 533] width 188 height 25
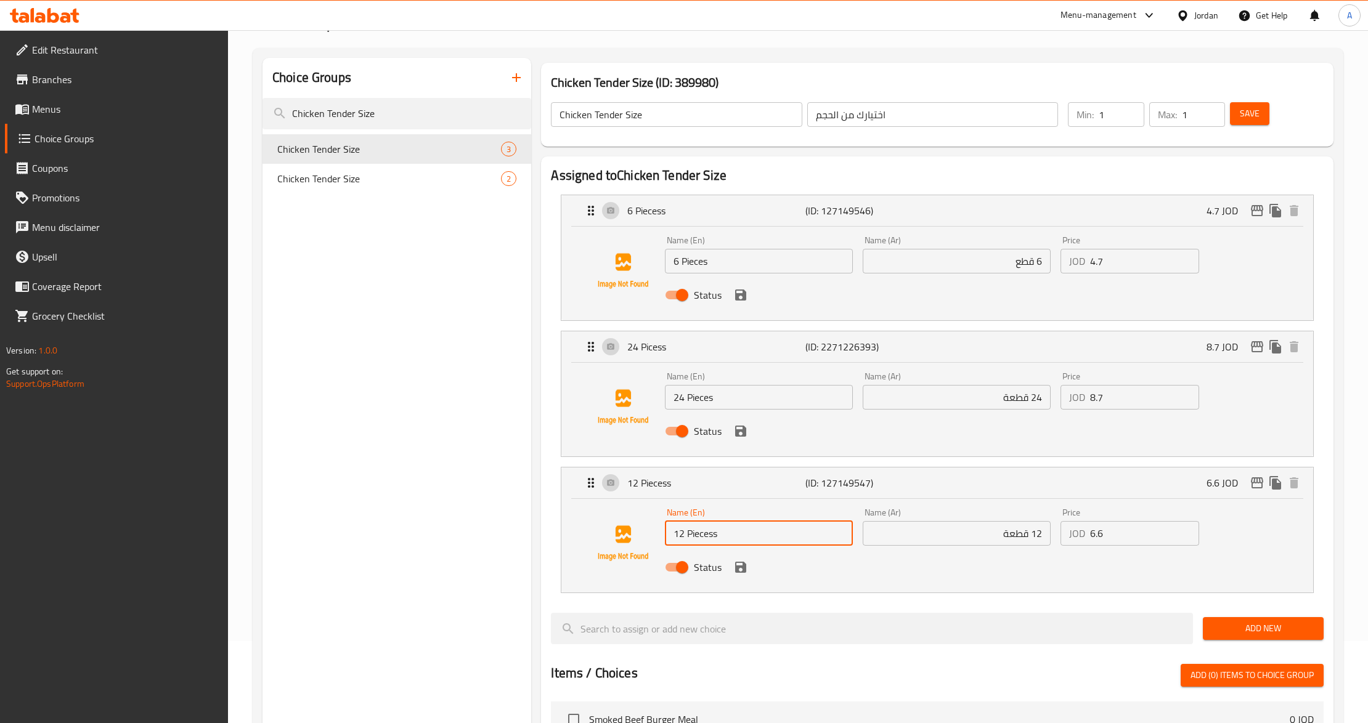
click at [706, 538] on input "12 Piecess" at bounding box center [759, 533] width 188 height 25
paste input "text"
click at [743, 575] on icon "save" at bounding box center [740, 567] width 15 height 15
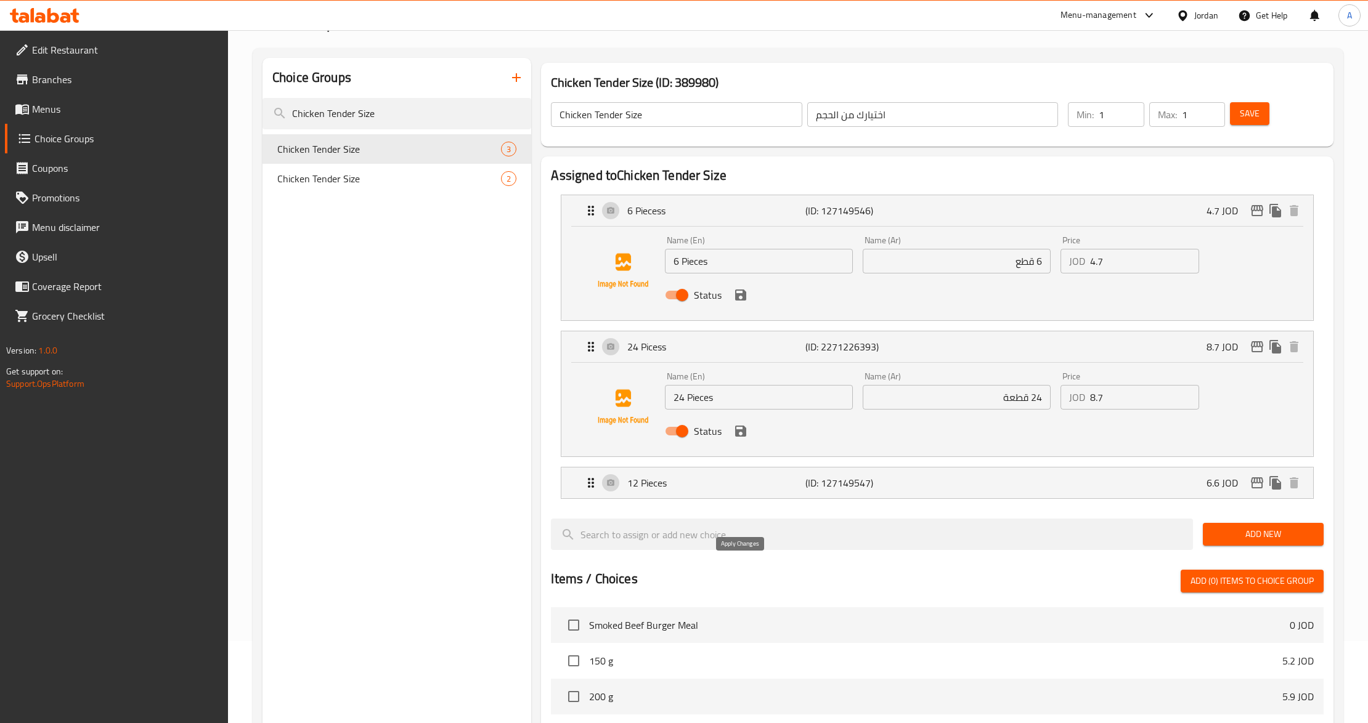
type input "12 Pieces"
click at [736, 434] on icon "save" at bounding box center [740, 431] width 11 height 11
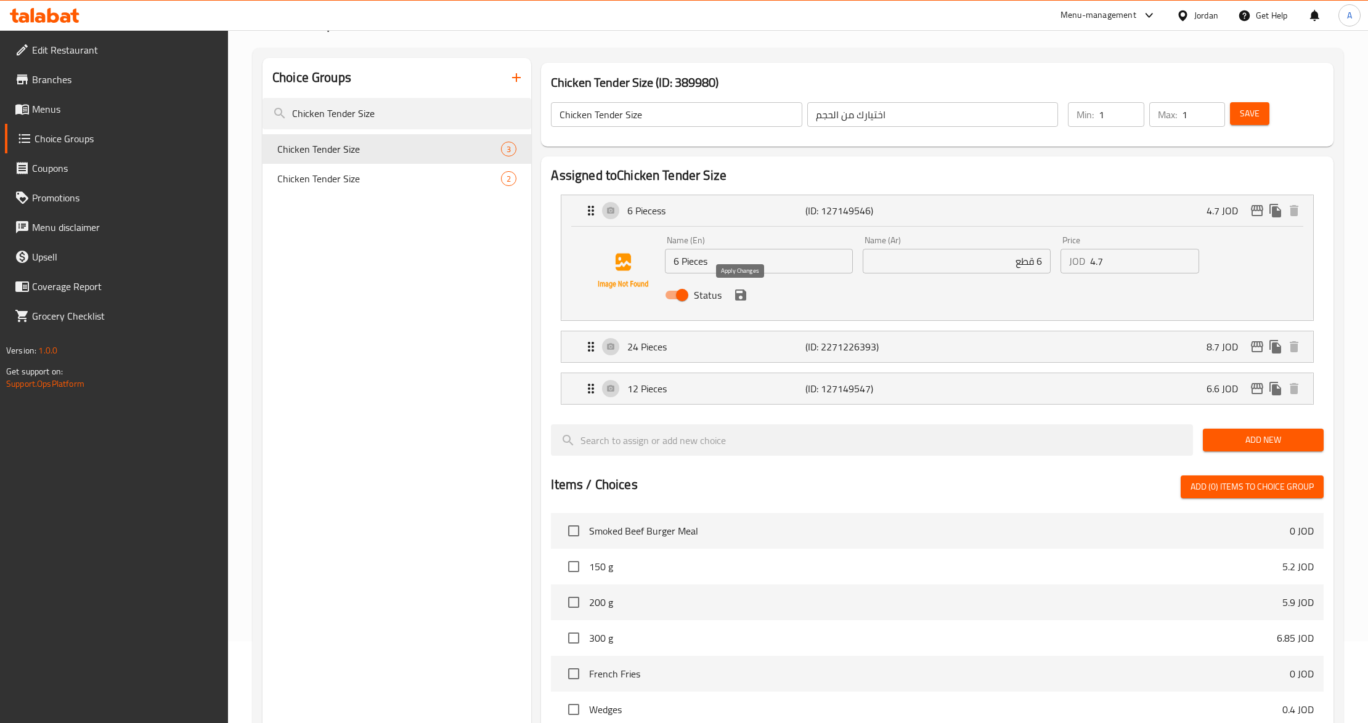
click at [744, 294] on icon "save" at bounding box center [740, 295] width 11 height 11
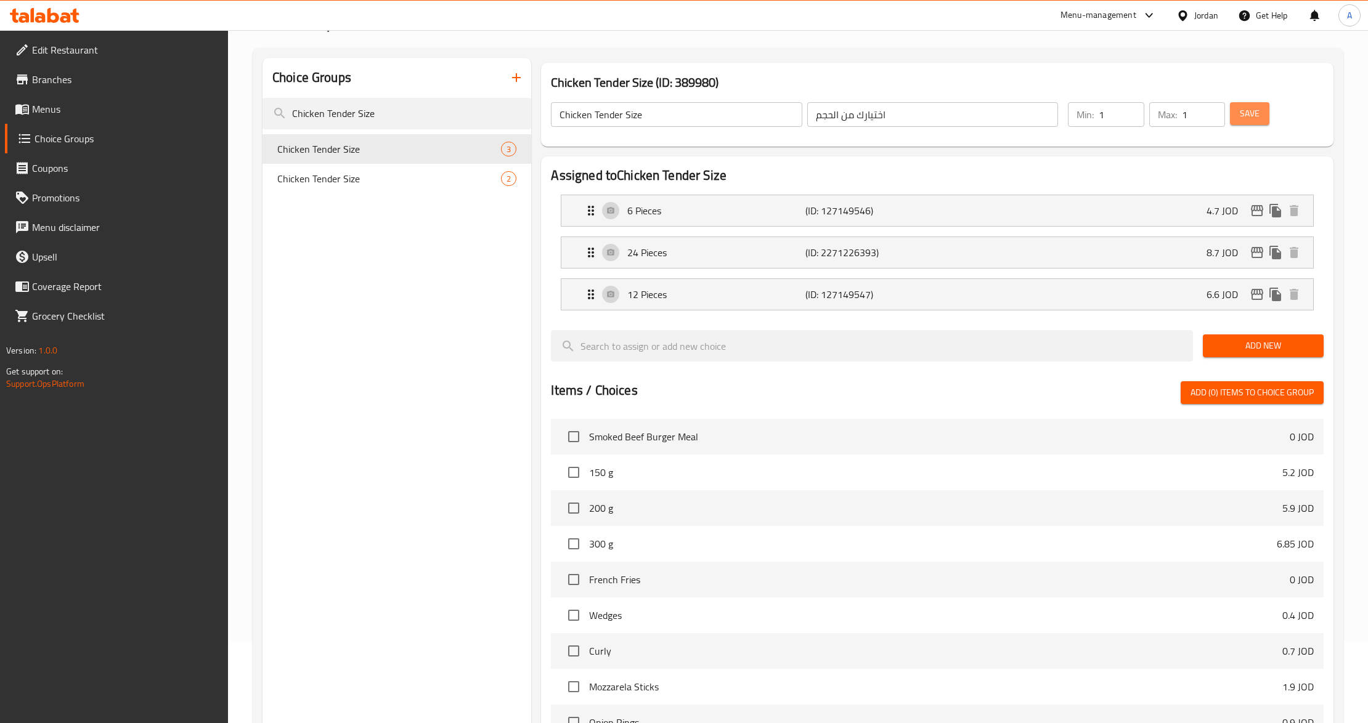
click at [1257, 118] on span "Save" at bounding box center [1249, 113] width 20 height 15
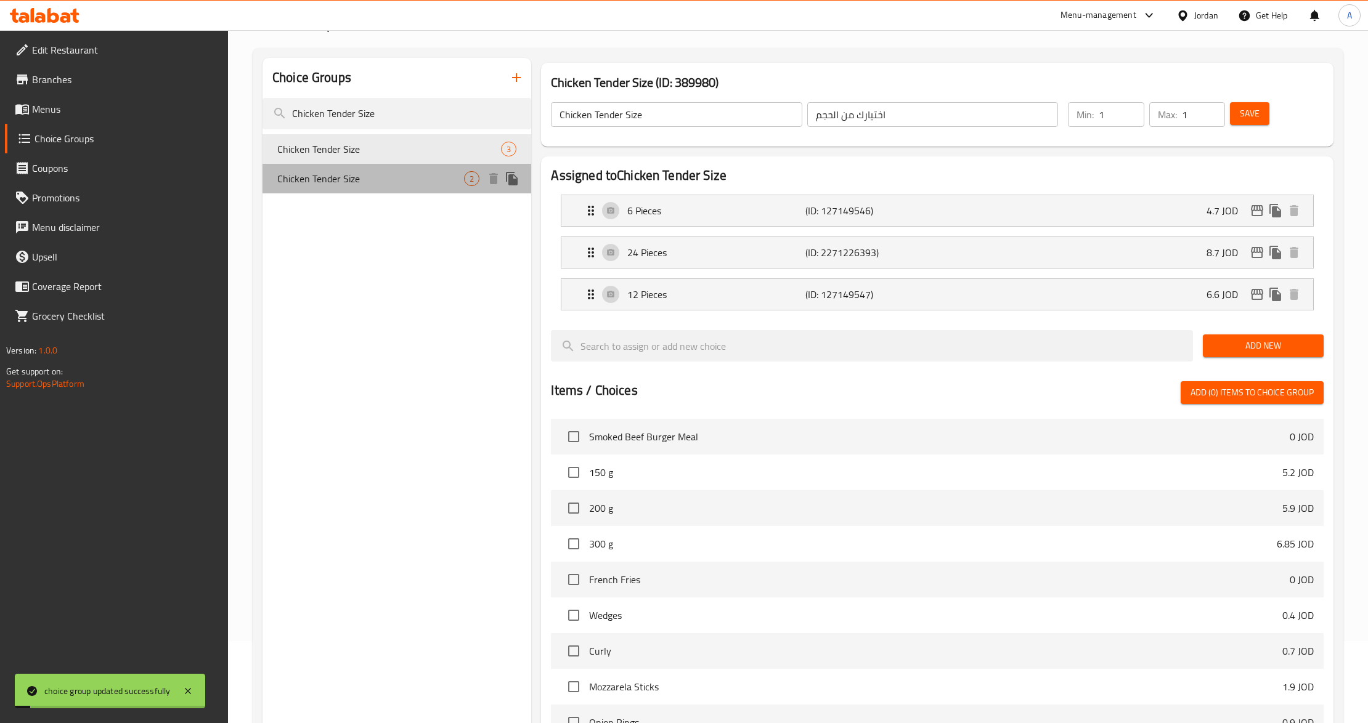
click at [379, 181] on span "Chicken Tender Size" at bounding box center [370, 178] width 187 height 15
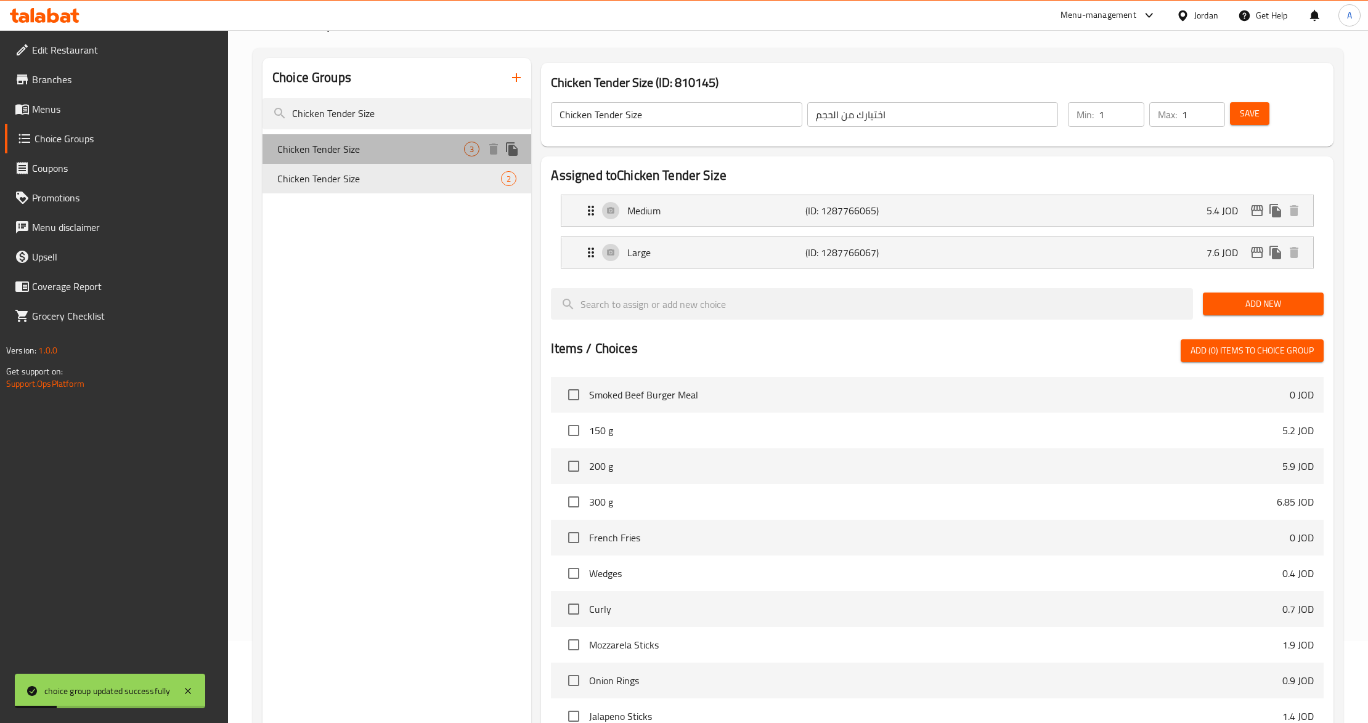
click at [431, 153] on span "Chicken Tender Size" at bounding box center [370, 149] width 187 height 15
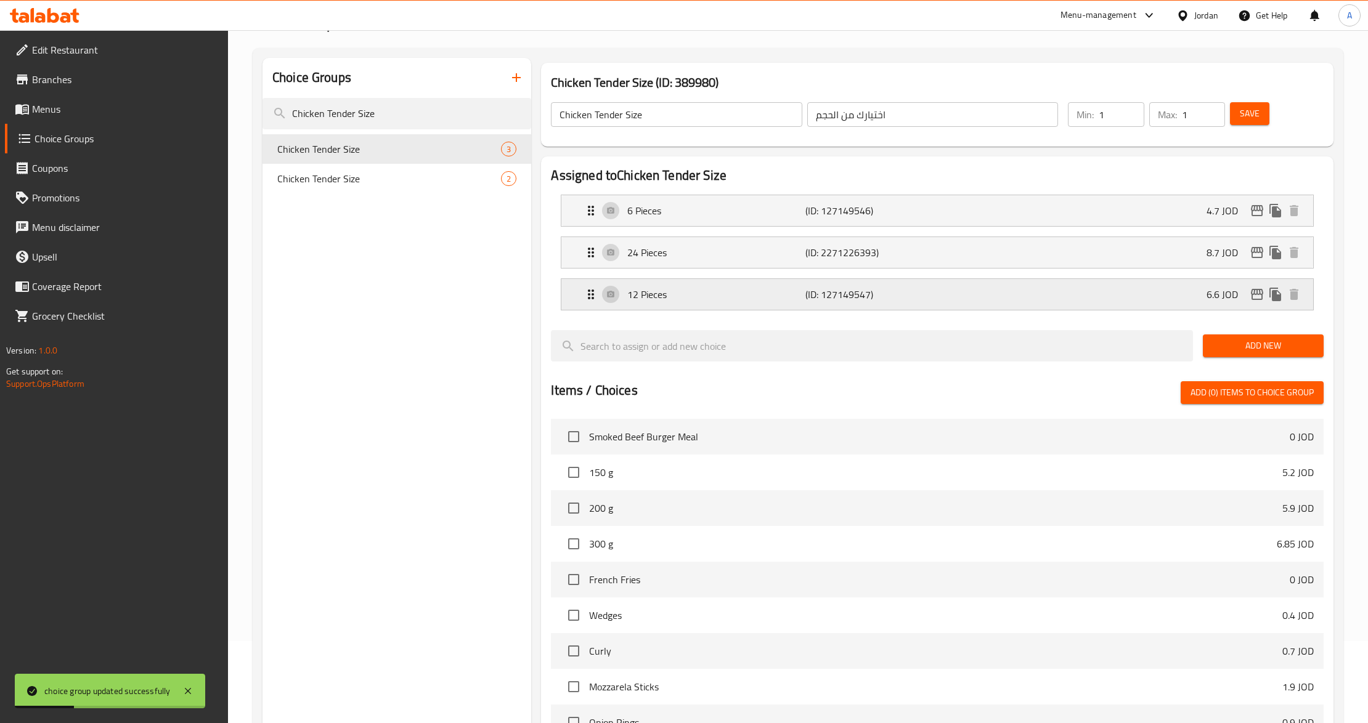
click at [674, 291] on p "12 Pieces" at bounding box center [716, 294] width 178 height 15
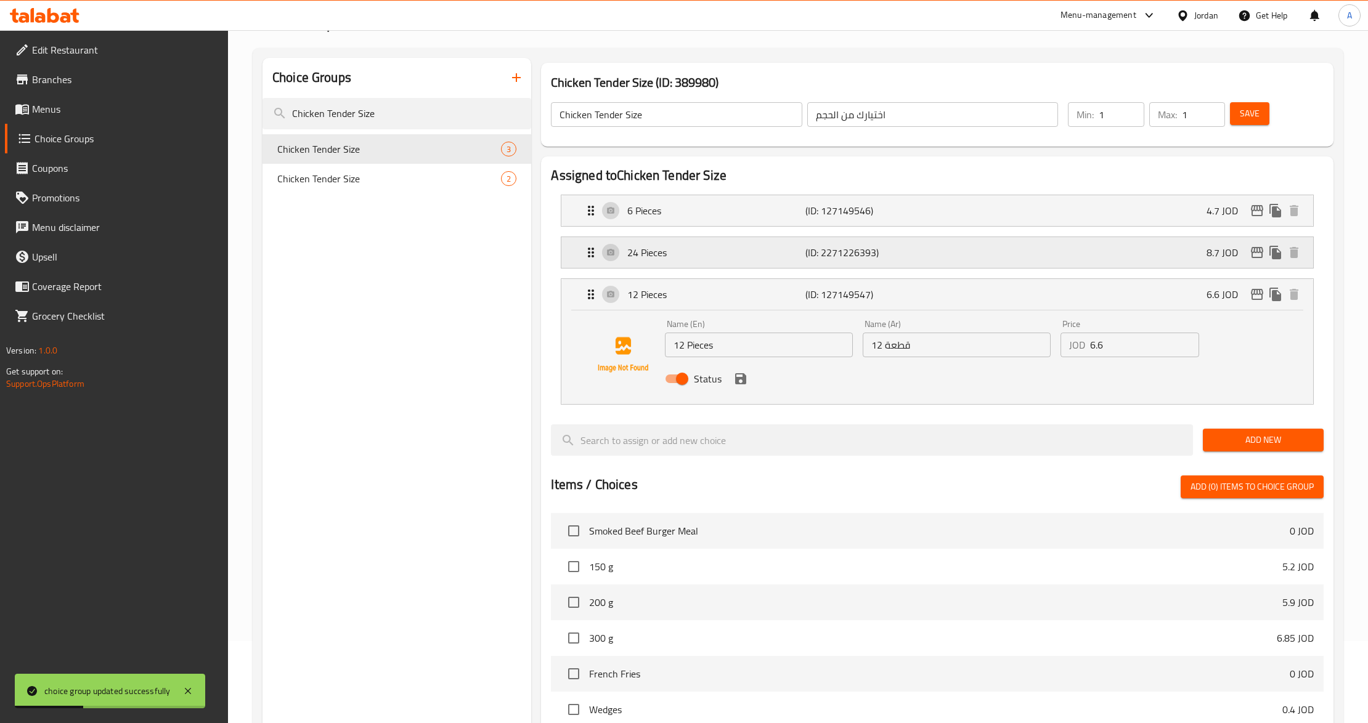
click at [696, 260] on p "24 Pieces" at bounding box center [716, 252] width 178 height 15
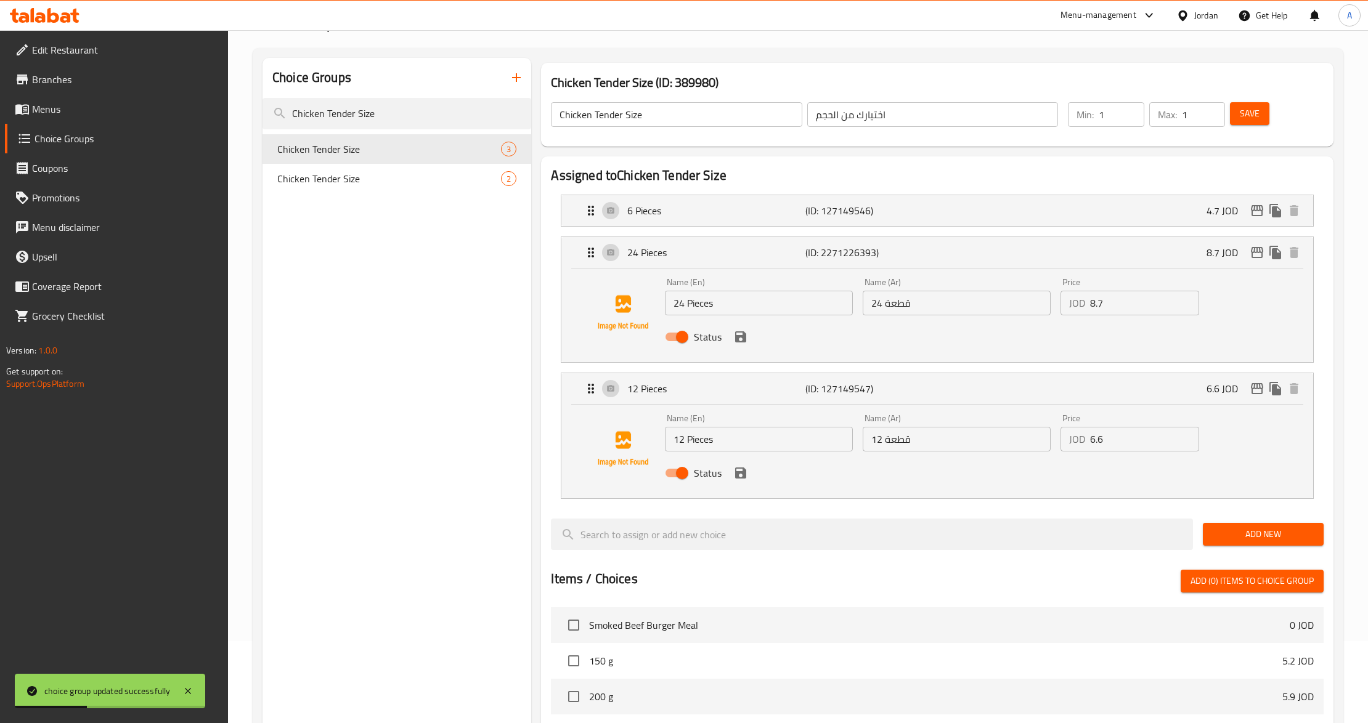
drag, startPoint x: 692, startPoint y: 213, endPoint x: 696, endPoint y: 227, distance: 14.0
click at [691, 213] on p "6 Pieces" at bounding box center [716, 210] width 178 height 15
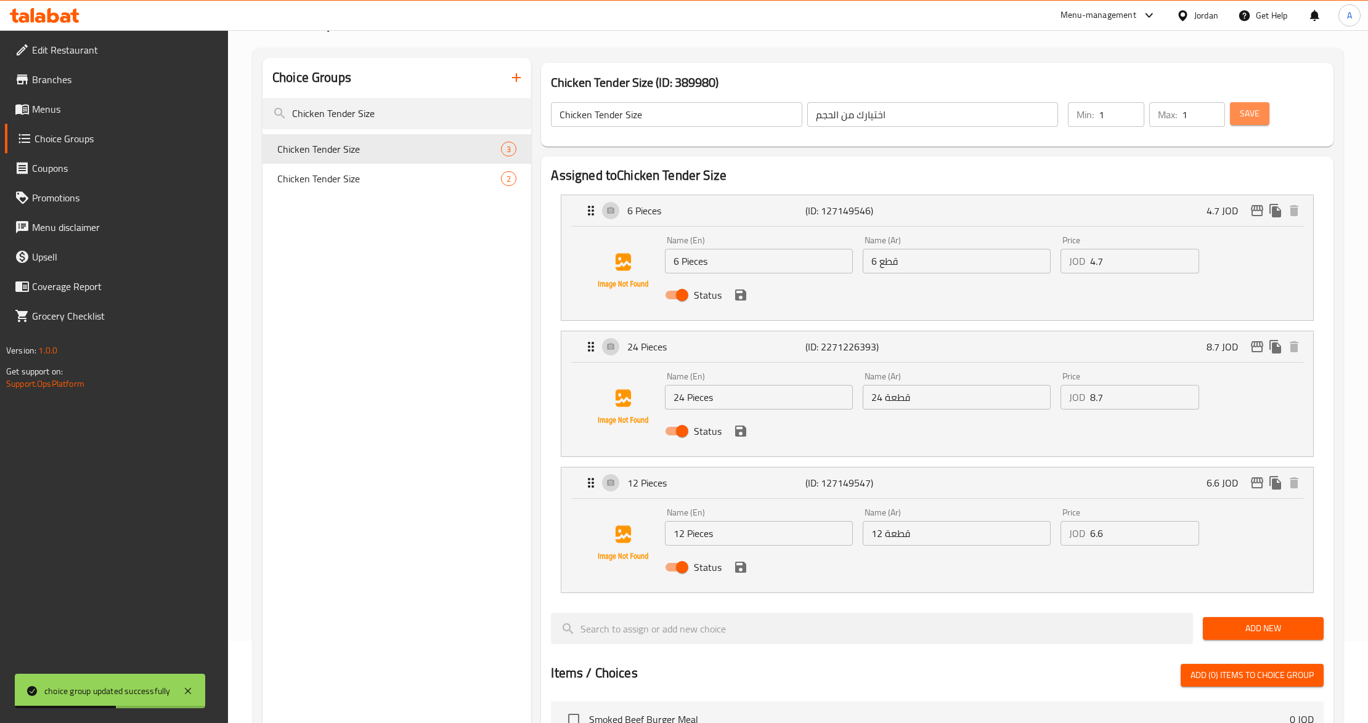
click at [1258, 116] on span "Save" at bounding box center [1249, 113] width 20 height 15
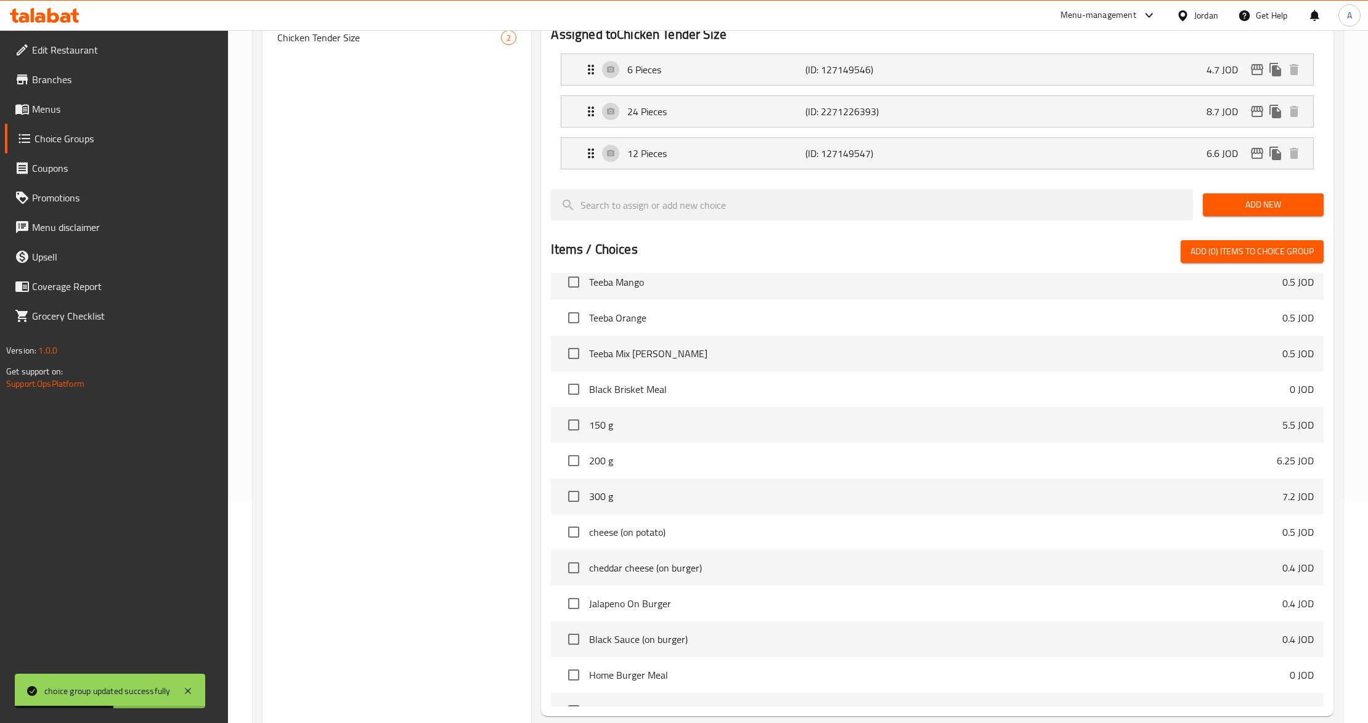
scroll to position [343, 0]
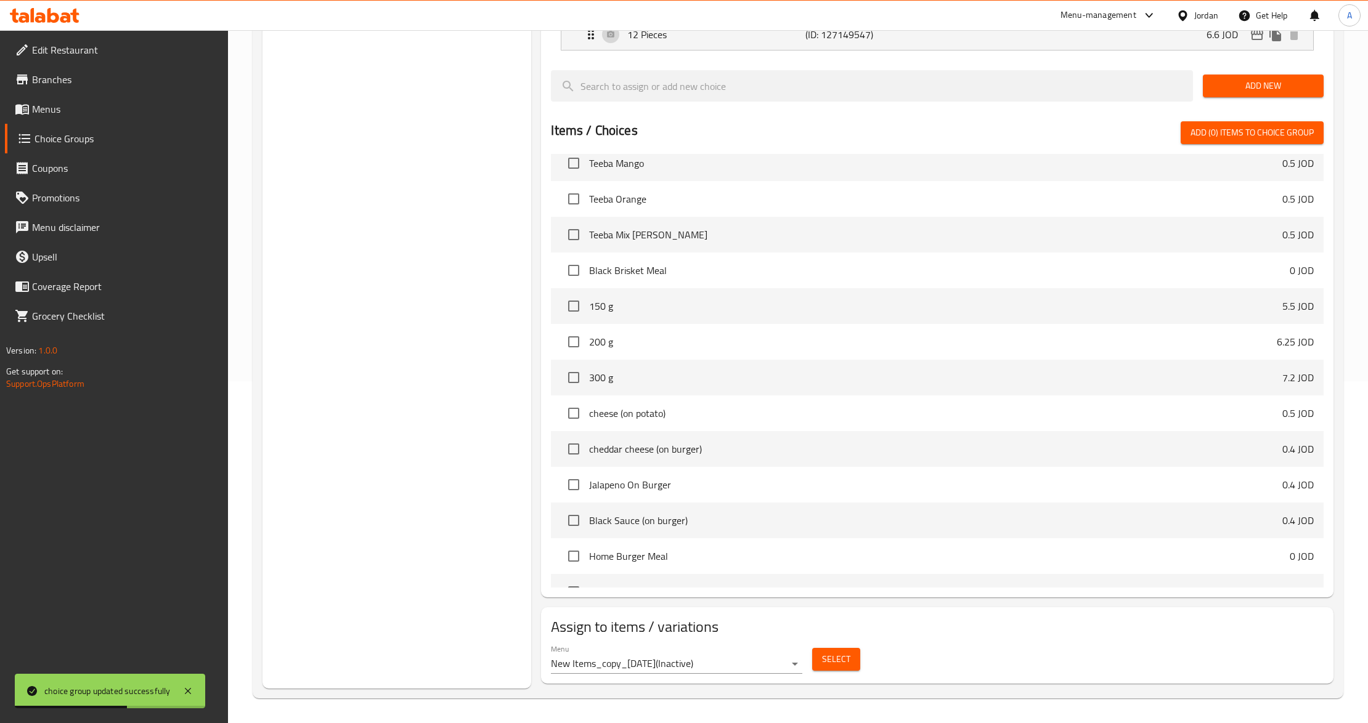
click at [686, 381] on body "choice group updated successfully ​ Menu-management Jordan Get Help A Edit Rest…" at bounding box center [684, 34] width 1368 height 693
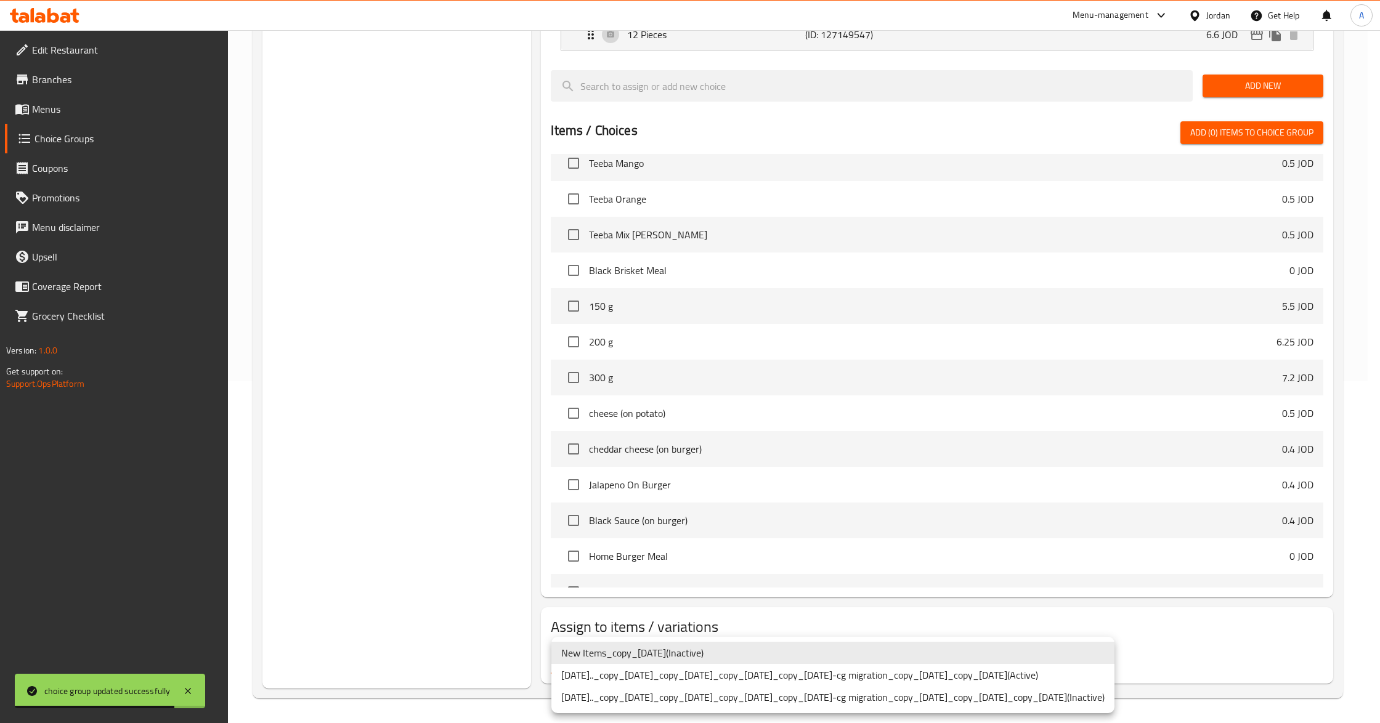
click at [692, 679] on li "oct 26 2021.._copy_13/06/2022_copy_13/06/2022_copy_20/06/2022_copy_21/08/2022-c…" at bounding box center [832, 675] width 563 height 22
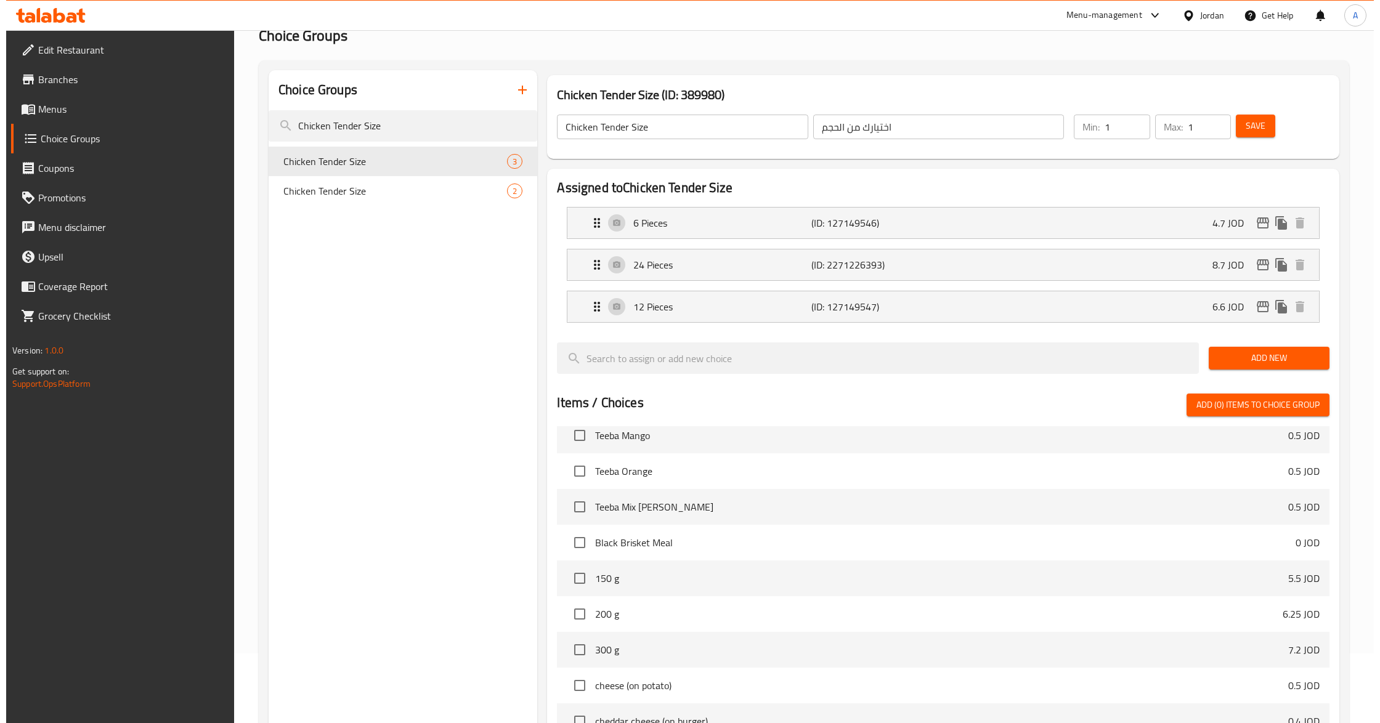
scroll to position [0, 0]
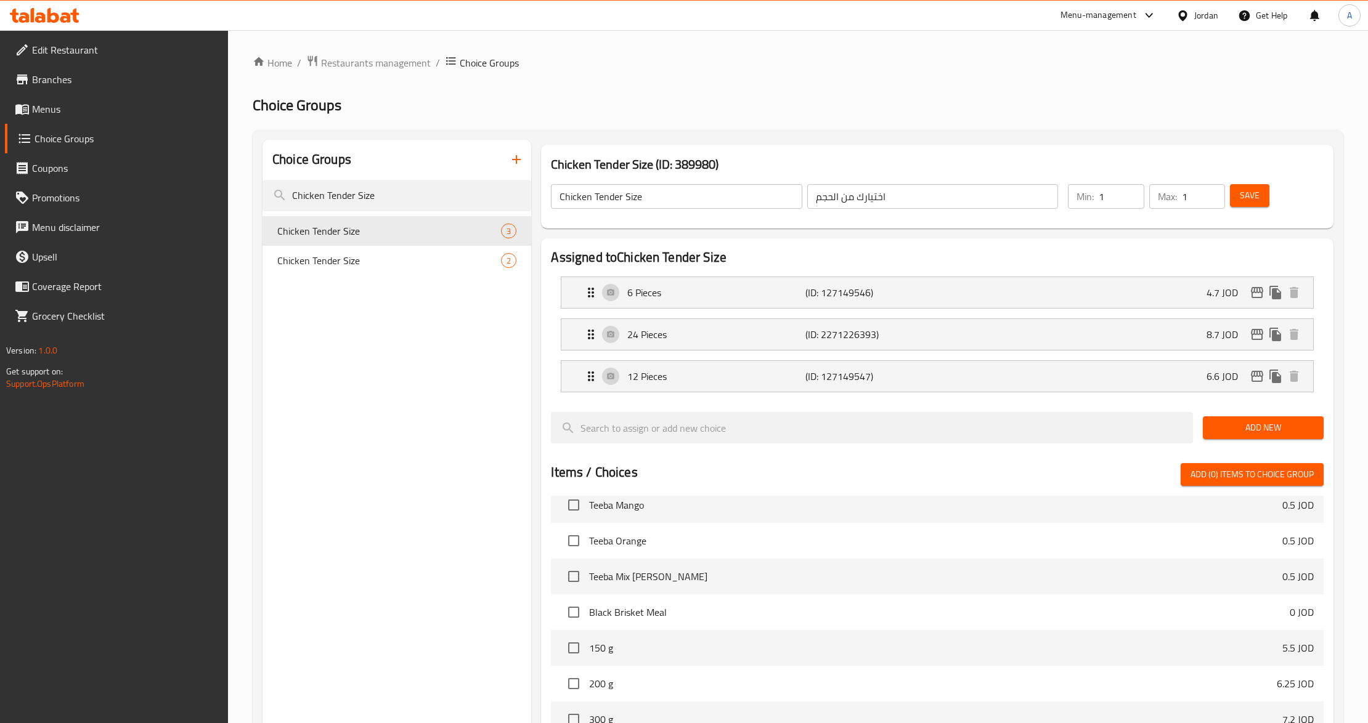
click at [824, 198] on input "اختيارك من الحجم" at bounding box center [932, 196] width 251 height 25
click at [720, 203] on input "Chicken Tender Size" at bounding box center [676, 196] width 251 height 25
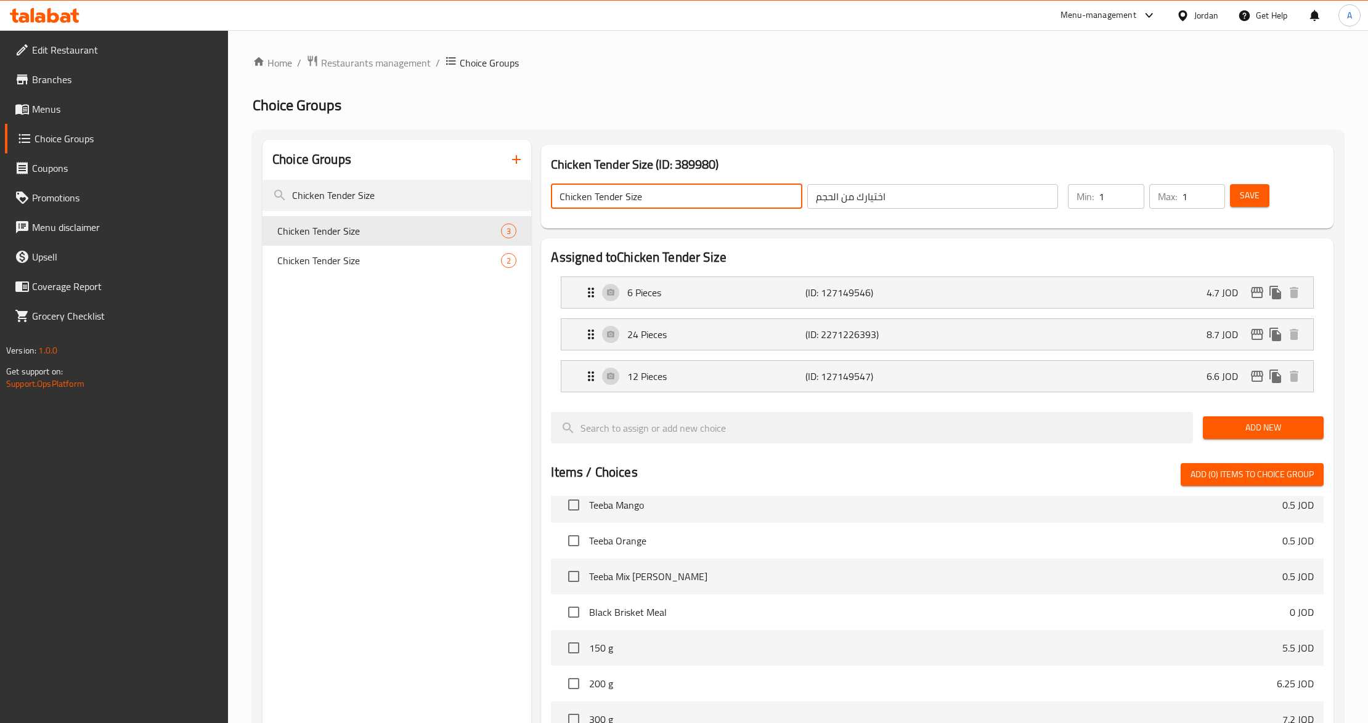
click at [720, 203] on input "Chicken Tender Size" at bounding box center [676, 196] width 251 height 25
click at [875, 203] on input "اختيارك من الحجم" at bounding box center [932, 196] width 251 height 25
paste input "جم الدجاج الطري"
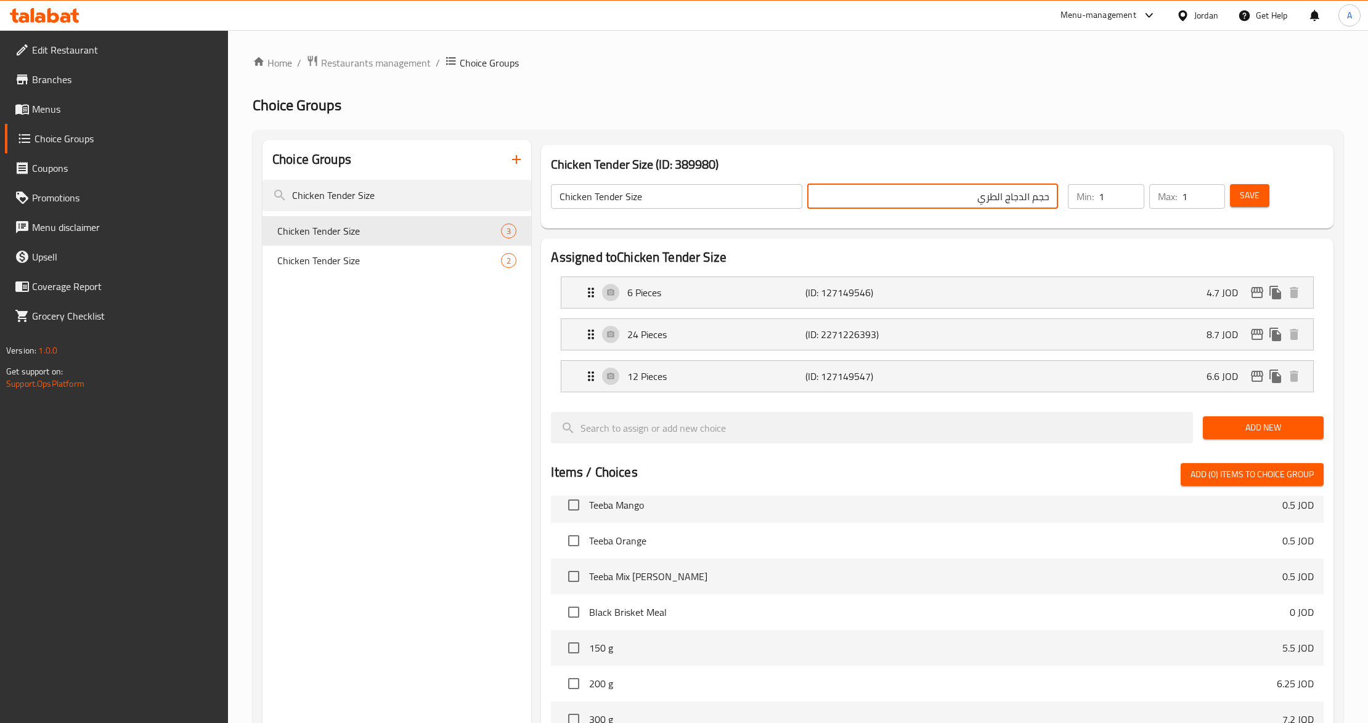
click at [1021, 201] on input "حجم الدجاج الطري" at bounding box center [932, 196] width 251 height 25
click at [991, 200] on input "حجم دجاج الطري" at bounding box center [932, 196] width 251 height 25
type input "حجم دجاج تندر"
click at [1254, 198] on span "Save" at bounding box center [1249, 195] width 20 height 15
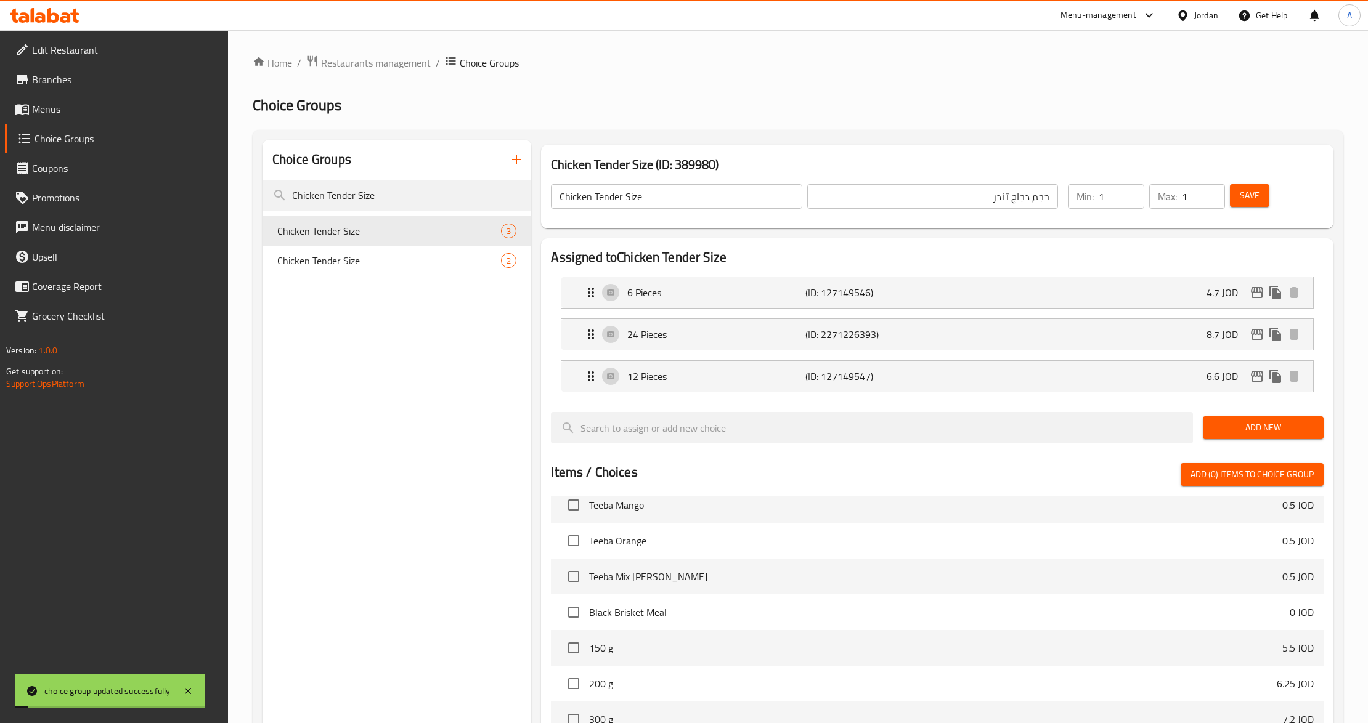
click at [1248, 200] on span "Save" at bounding box center [1249, 195] width 20 height 15
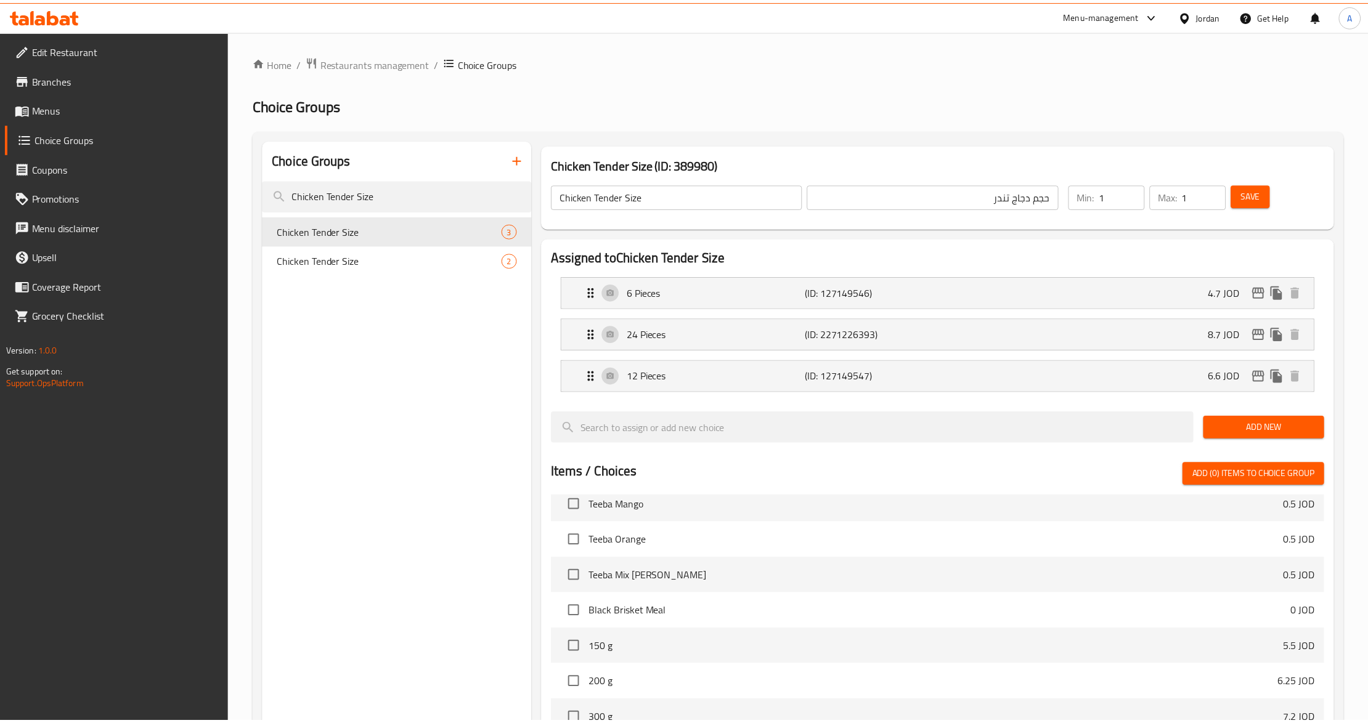
scroll to position [343, 0]
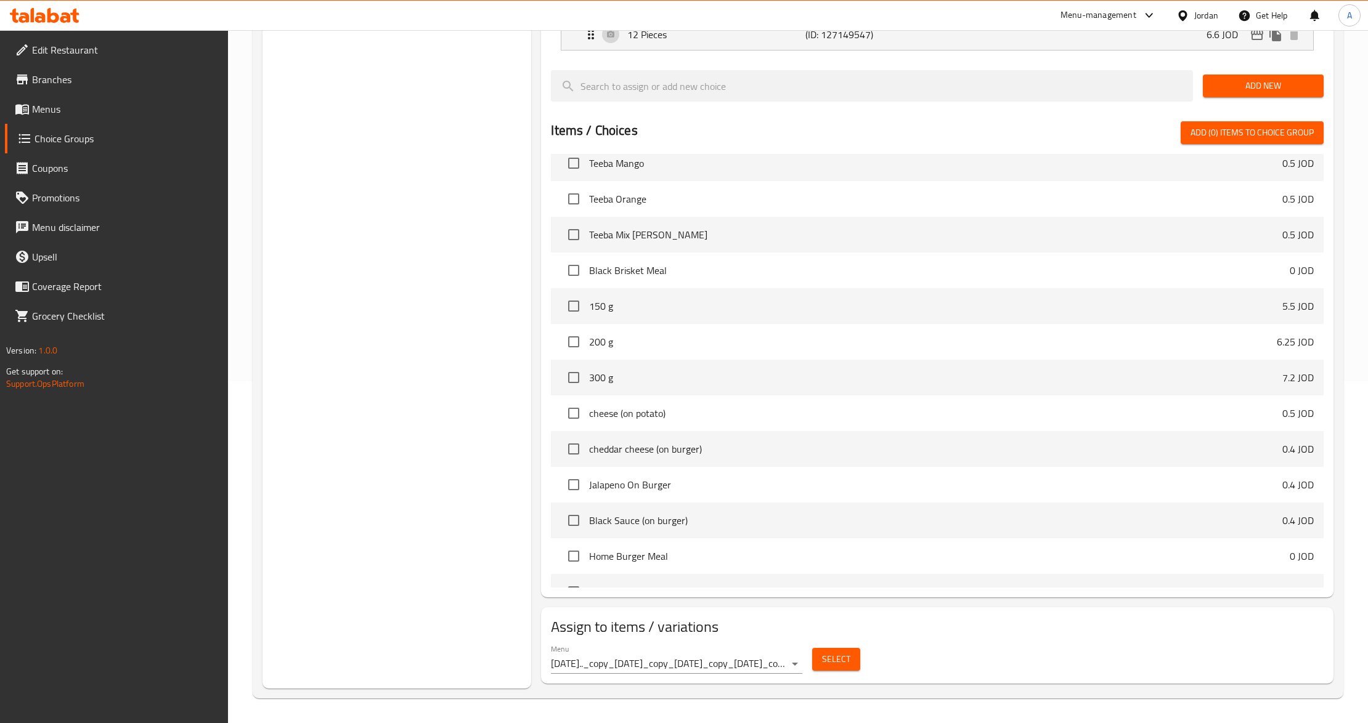
click at [1188, 18] on div at bounding box center [1185, 16] width 18 height 14
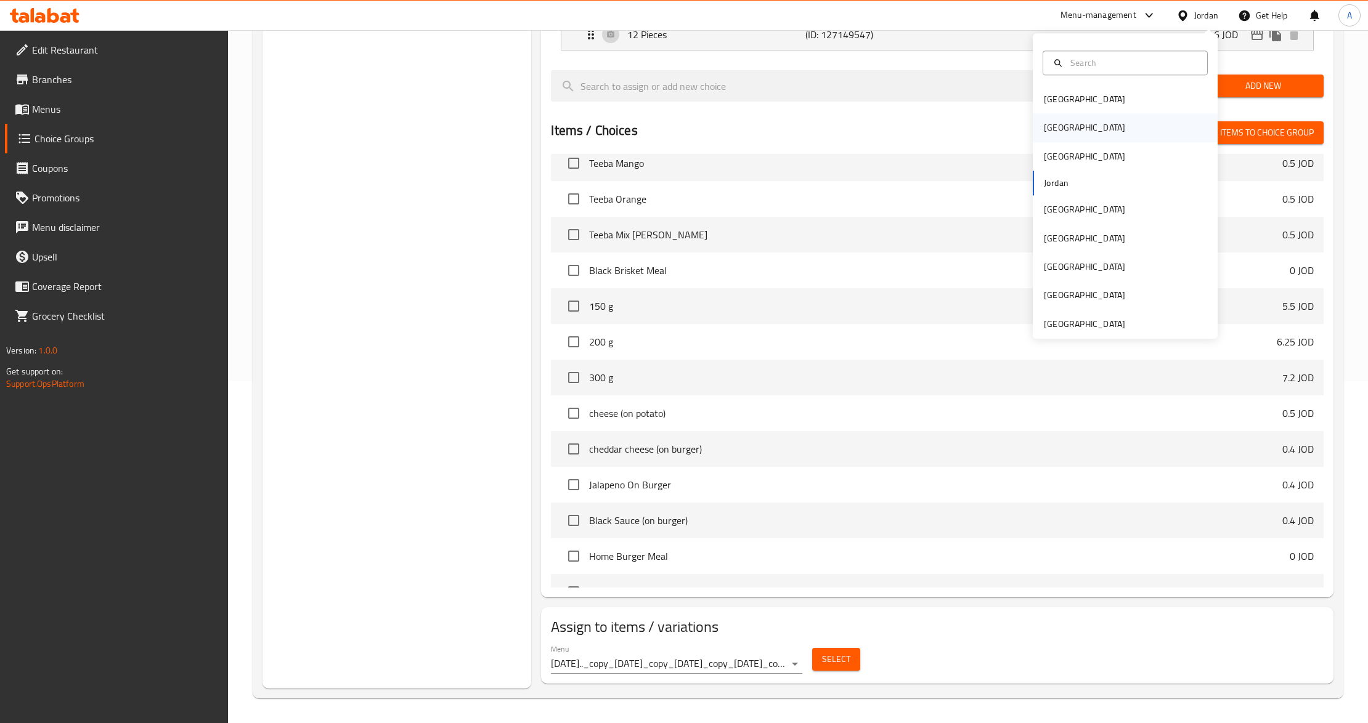
click at [1048, 134] on div "[GEOGRAPHIC_DATA]" at bounding box center [1084, 128] width 101 height 28
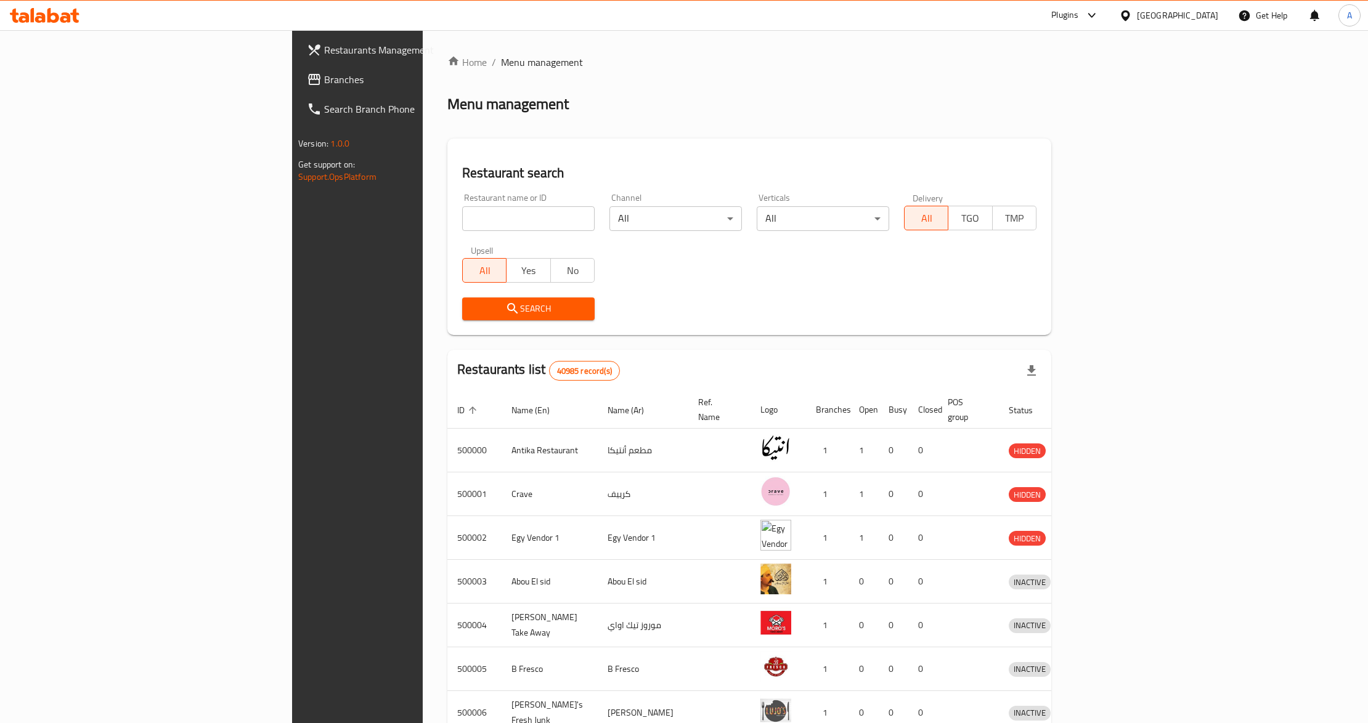
click at [483, 212] on input "search" at bounding box center [528, 218] width 132 height 25
paste input "674104"
type input "674104"
click at [505, 306] on icon "submit" at bounding box center [512, 308] width 15 height 15
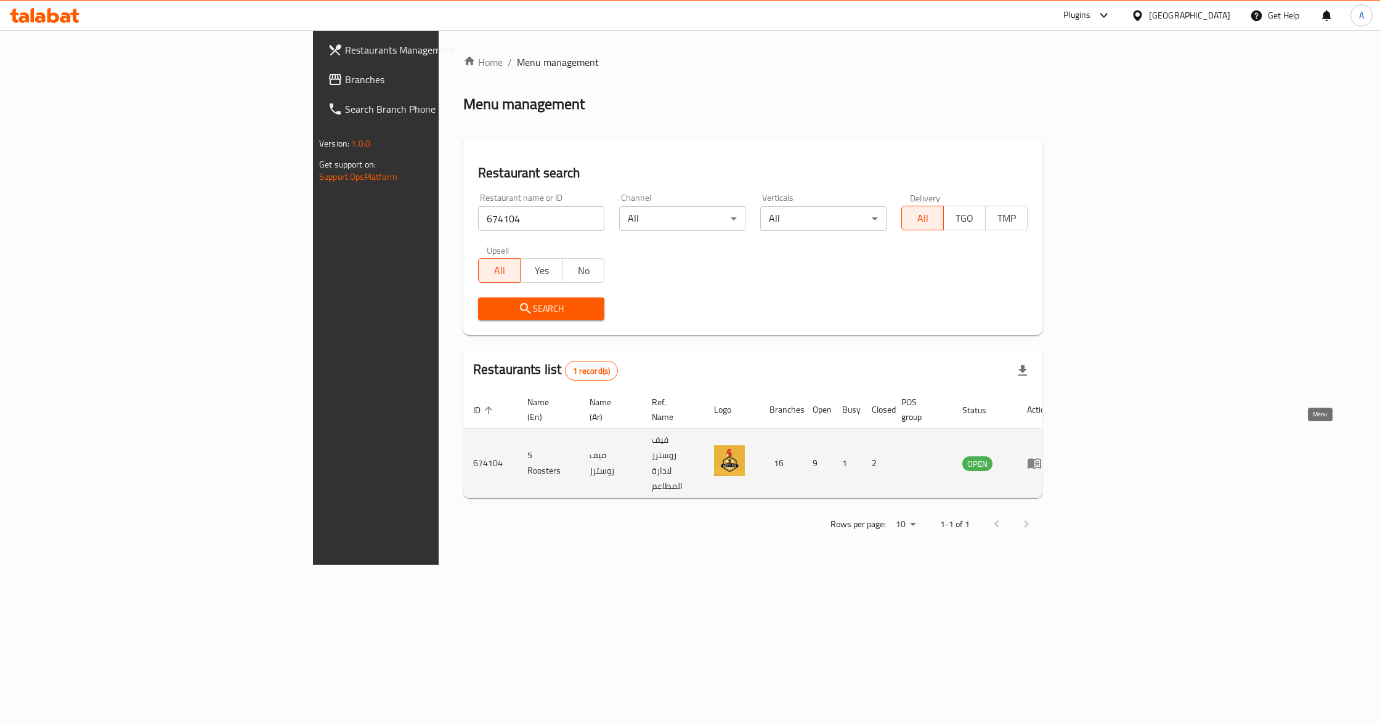
click at [1042, 456] on icon "enhanced table" at bounding box center [1034, 463] width 15 height 15
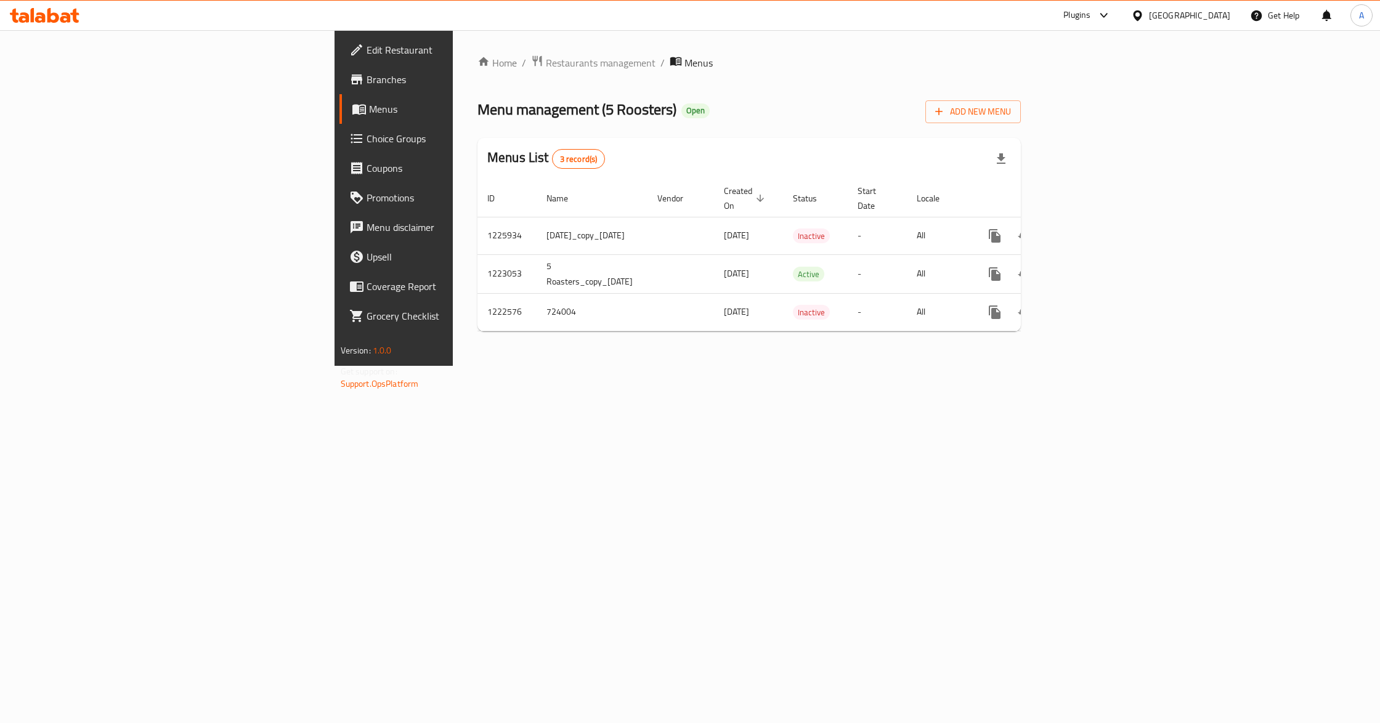
click at [339, 87] on link "Branches" at bounding box center [451, 80] width 225 height 30
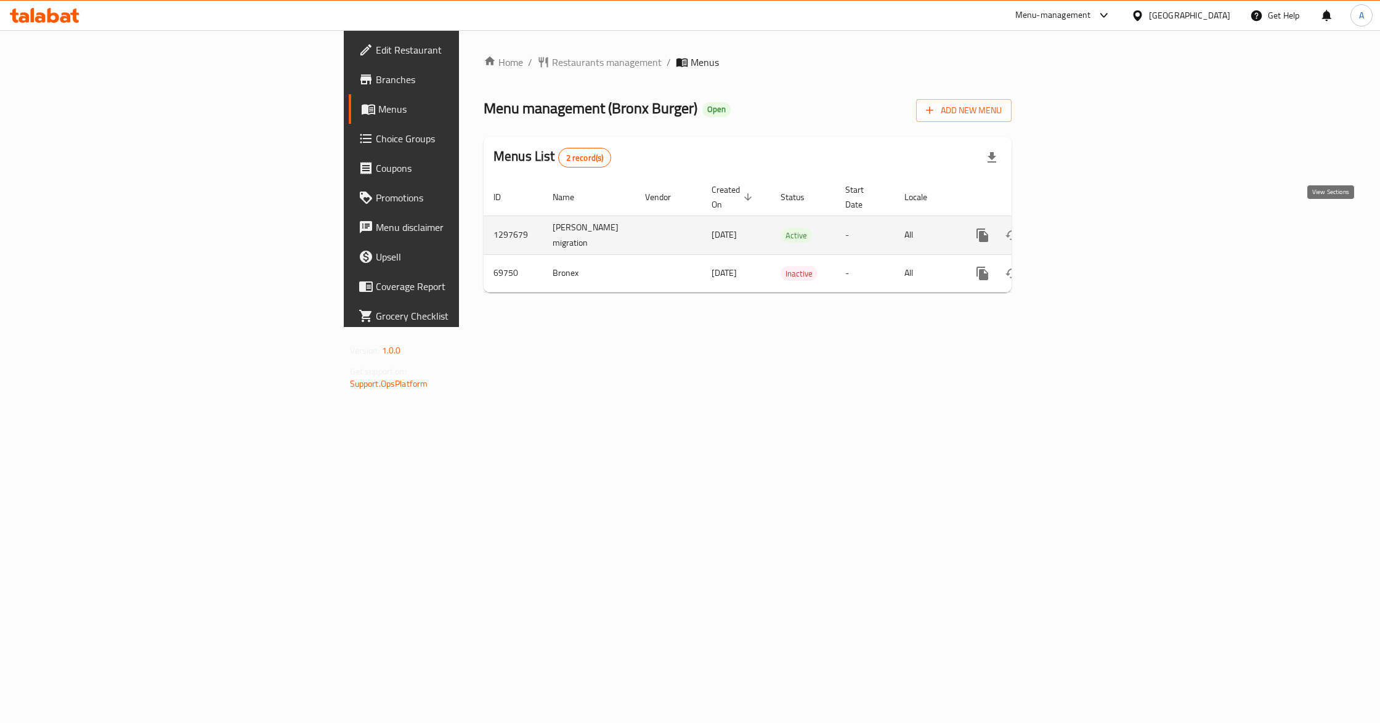
click at [1086, 233] on link "enhanced table" at bounding box center [1071, 236] width 30 height 30
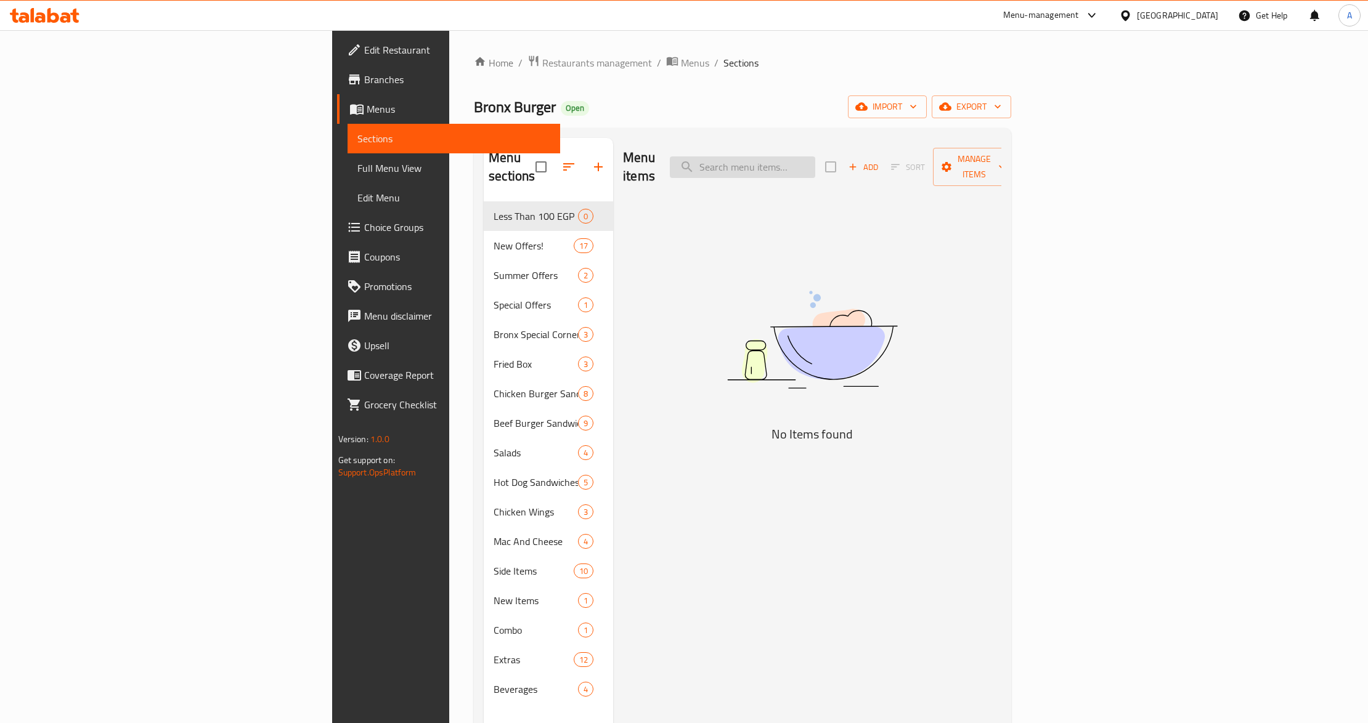
click at [815, 156] on input "search" at bounding box center [742, 167] width 145 height 22
paste input "504198"
type input "504198"
click at [815, 158] on input "504198" at bounding box center [742, 167] width 145 height 22
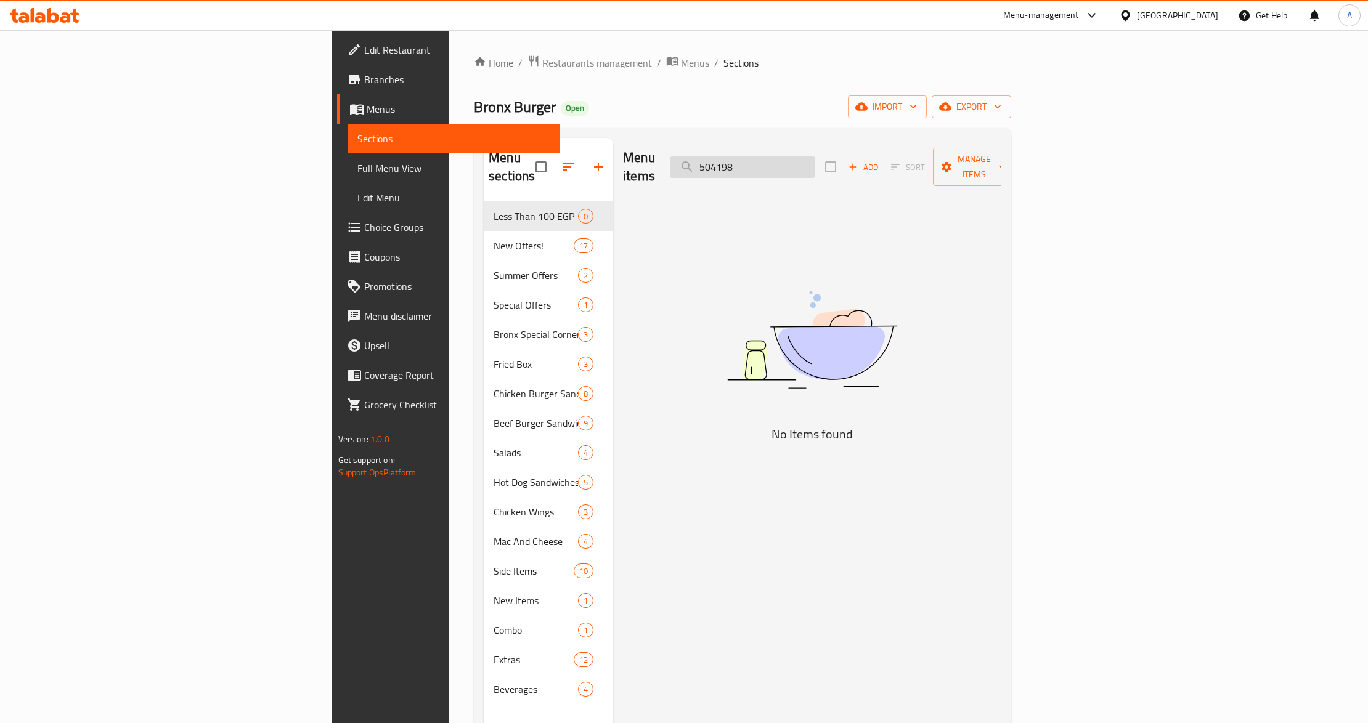
click at [815, 158] on input "504198" at bounding box center [742, 167] width 145 height 22
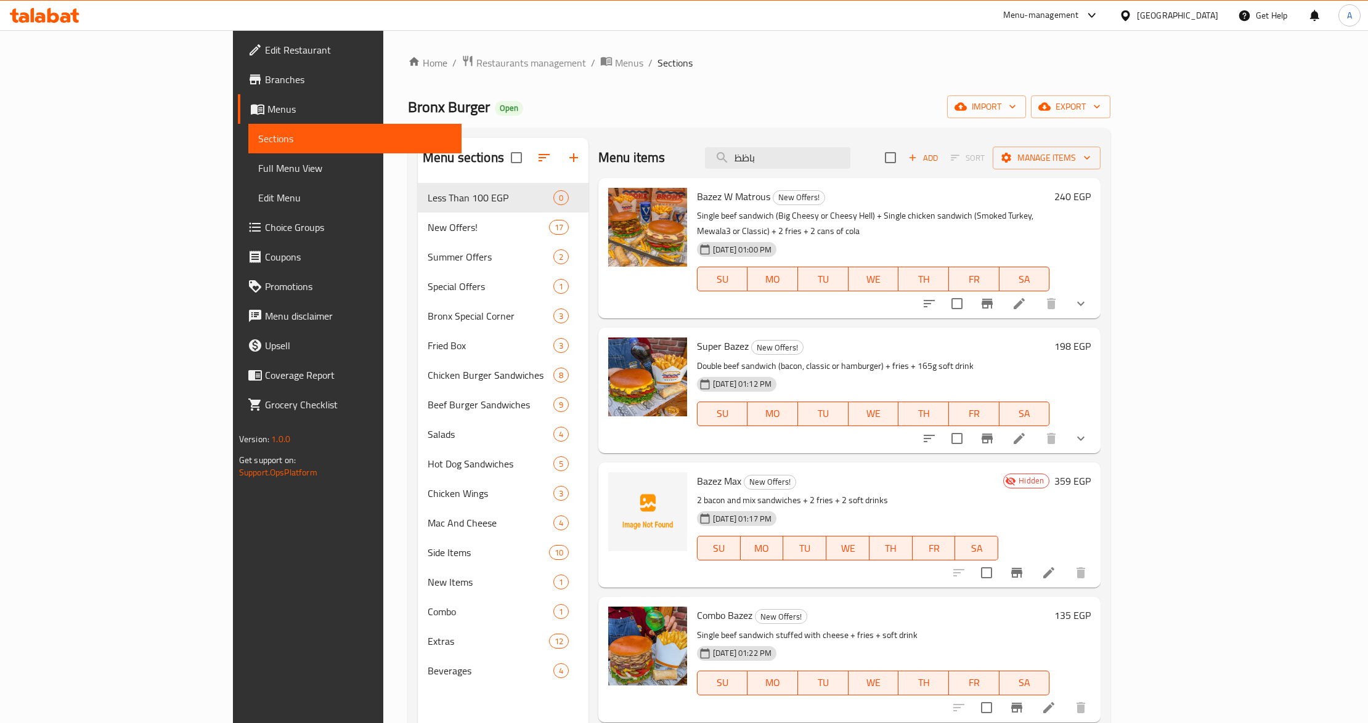
click at [992, 299] on icon "Branch-specific-item" at bounding box center [986, 304] width 11 height 10
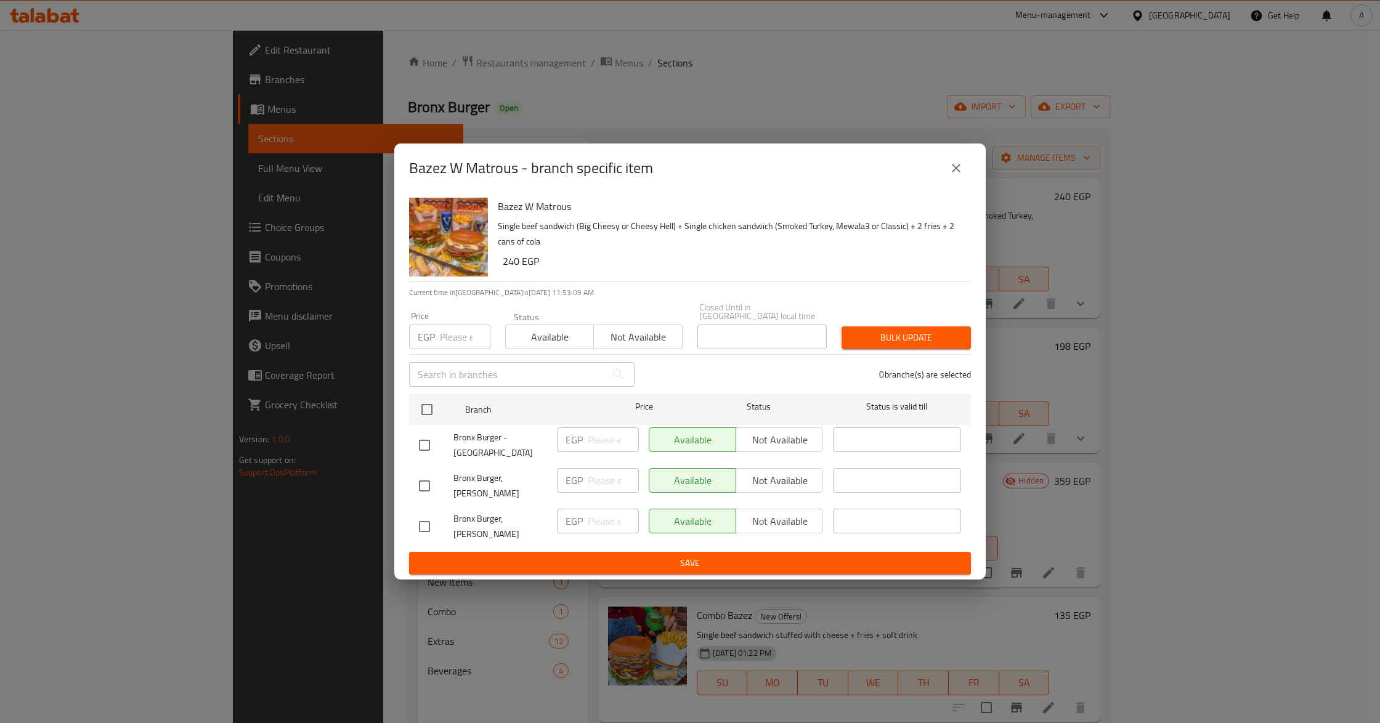
click at [957, 176] on icon "close" at bounding box center [956, 168] width 15 height 15
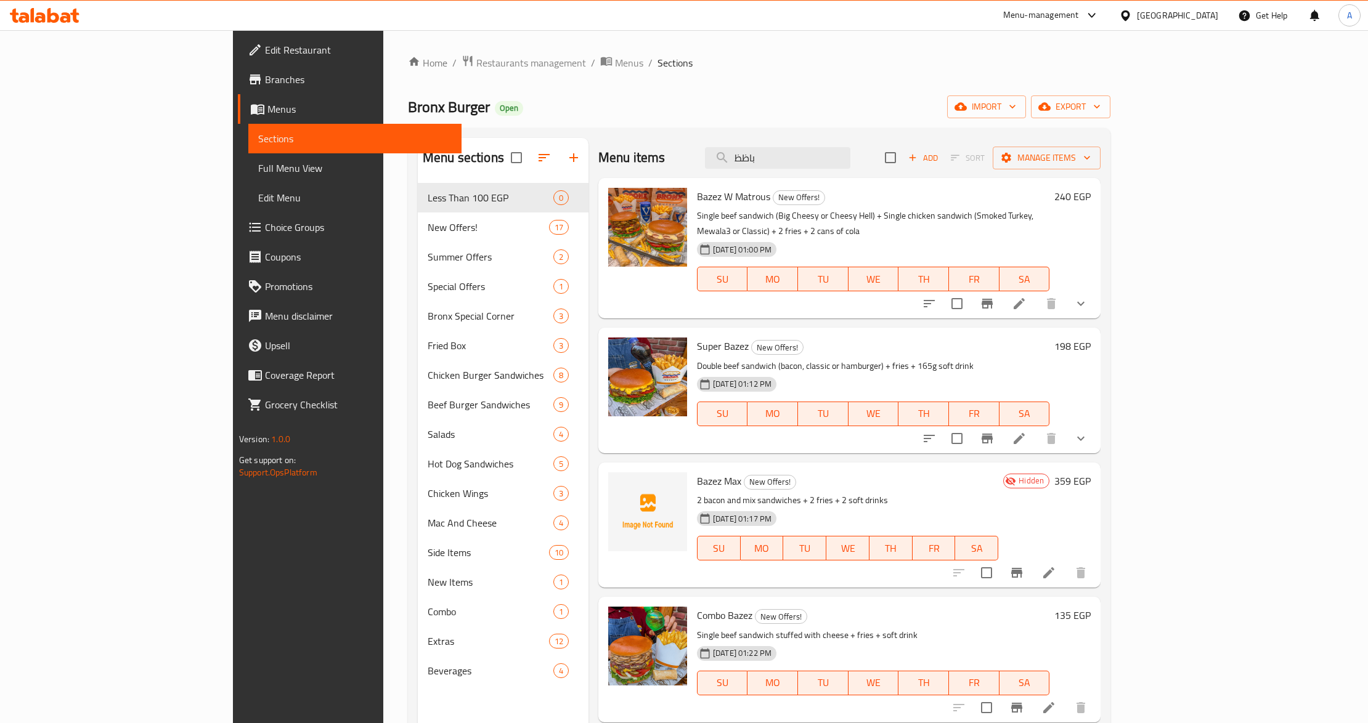
click at [918, 359] on p "Double beef sandwich (bacon, classic or hamburger) + fries + 165g soft drink" at bounding box center [873, 366] width 352 height 15
click at [957, 217] on p "Single beef sandwich (Big Cheesy or Cheesy Hell) + Single chicken sandwich (Smo…" at bounding box center [873, 223] width 352 height 31
click at [875, 241] on div "[DATE] 01:00 PM SU MO TU WE TH FR SA" at bounding box center [873, 270] width 362 height 67
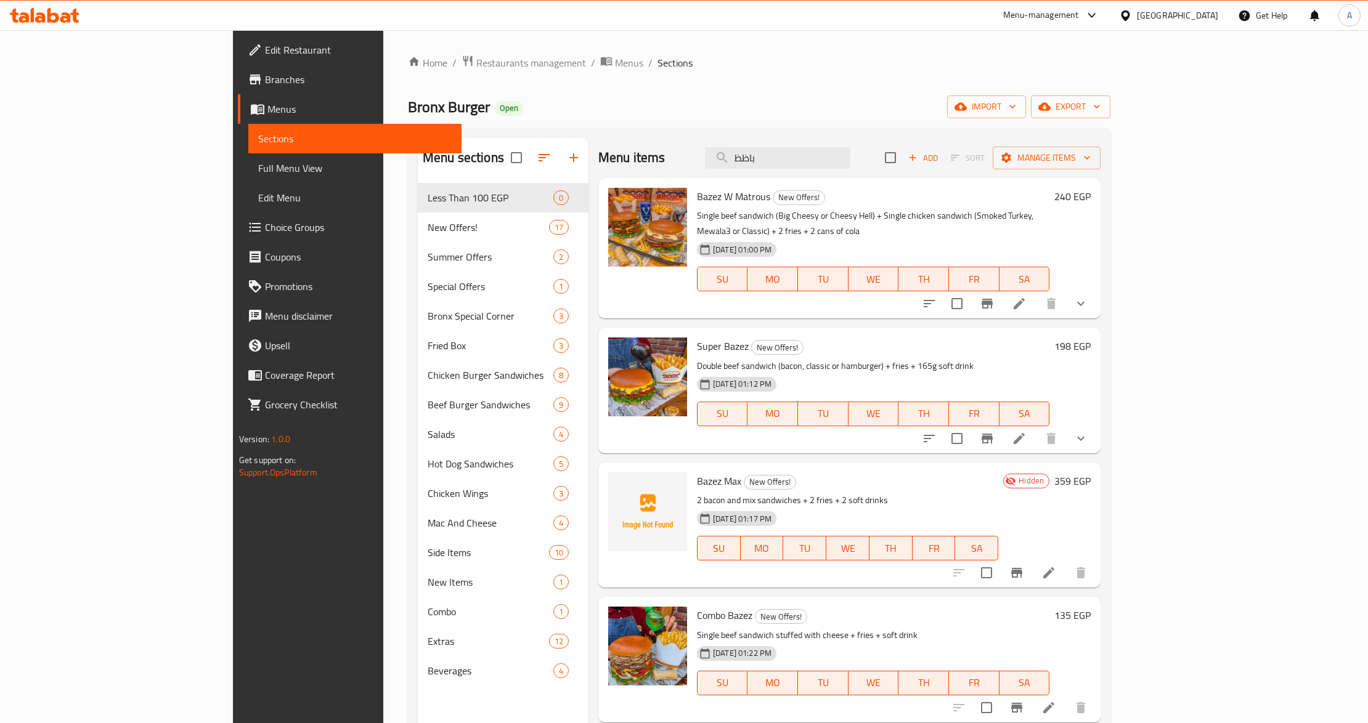
click at [977, 474] on h6 "Bazez Max New Offers!" at bounding box center [847, 480] width 301 height 17
click at [850, 152] on input "باظظ" at bounding box center [777, 158] width 145 height 22
paste input "Combo El Wahsh"
click at [850, 152] on input "باظظ" at bounding box center [777, 158] width 145 height 22
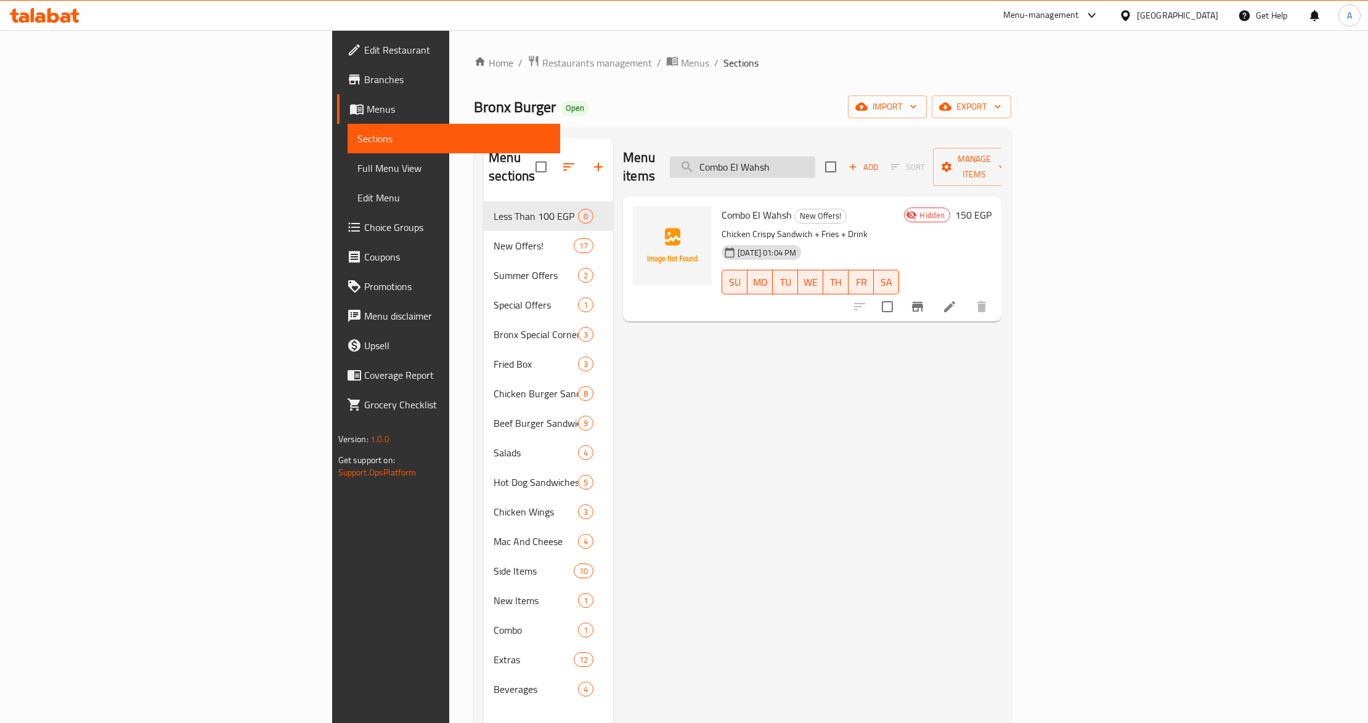
click at [815, 158] on input "Combo El Wahsh" at bounding box center [742, 167] width 145 height 22
paste input "Bazez Max"
click at [815, 163] on input "Bazez Max" at bounding box center [742, 167] width 145 height 22
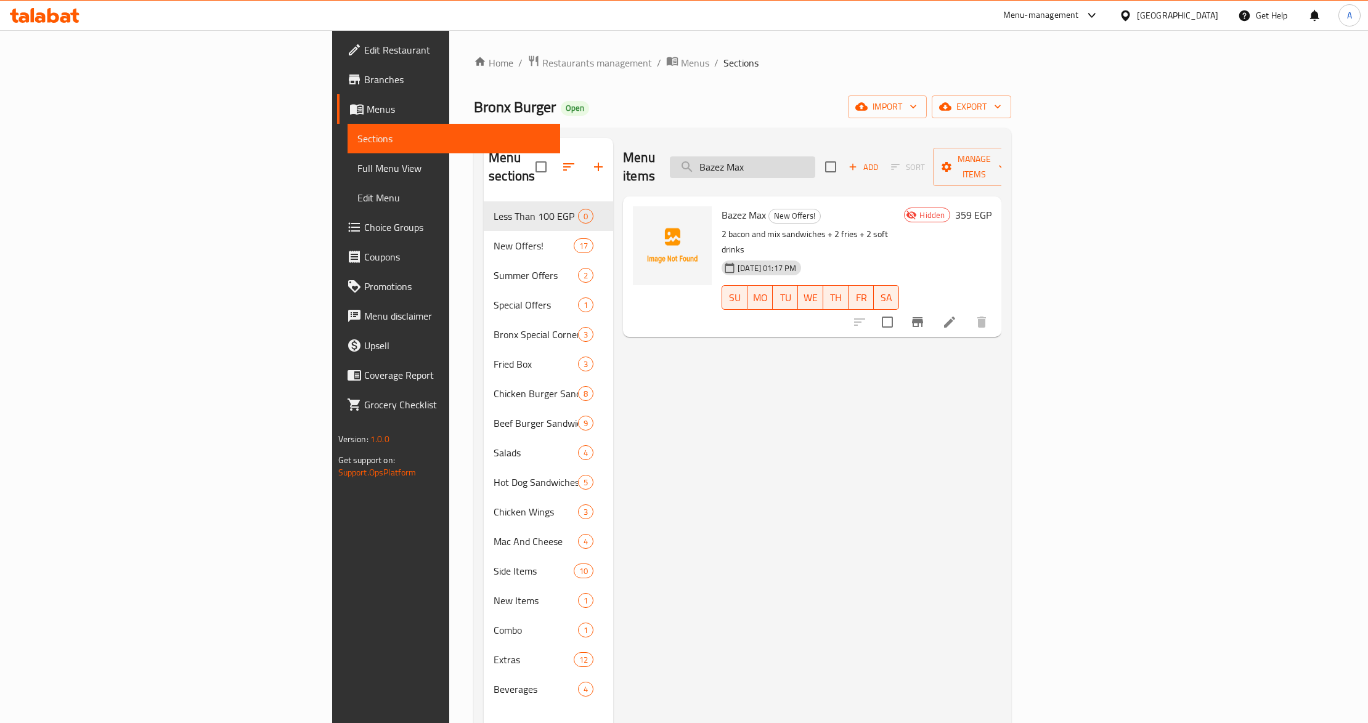
click at [815, 163] on input "Bazez Max" at bounding box center [742, 167] width 145 height 22
paste input "El Wohoush Offers"
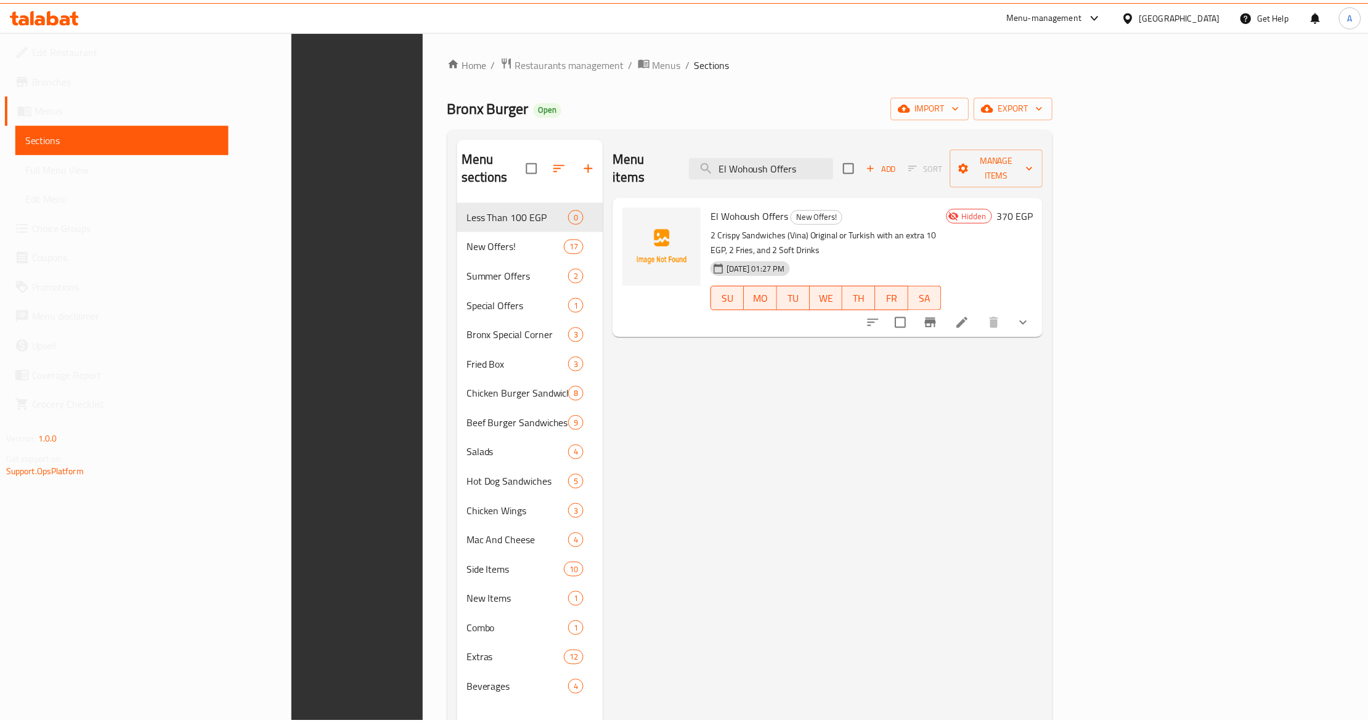
scroll to position [173, 0]
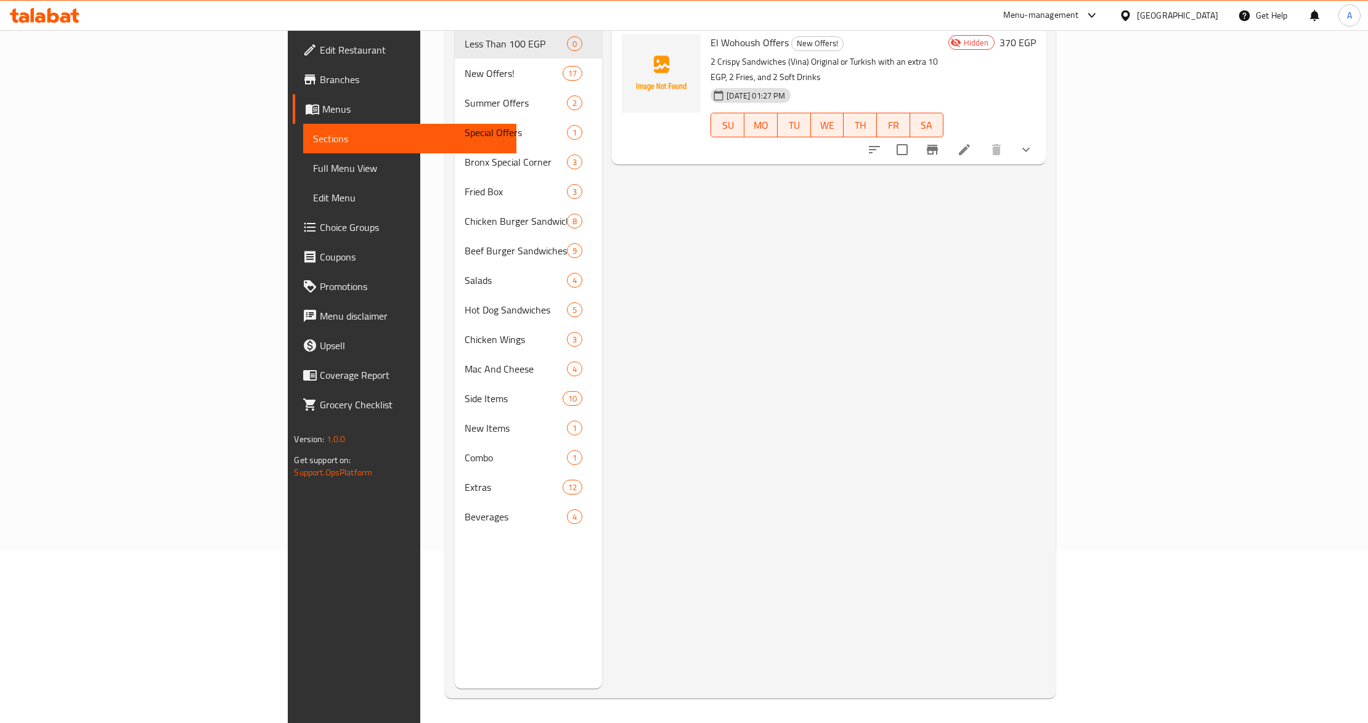
click at [848, 402] on div "Menu items El Wohoush Offers Add Sort Manage items El Wohoush Offers New Offers…" at bounding box center [823, 327] width 443 height 723
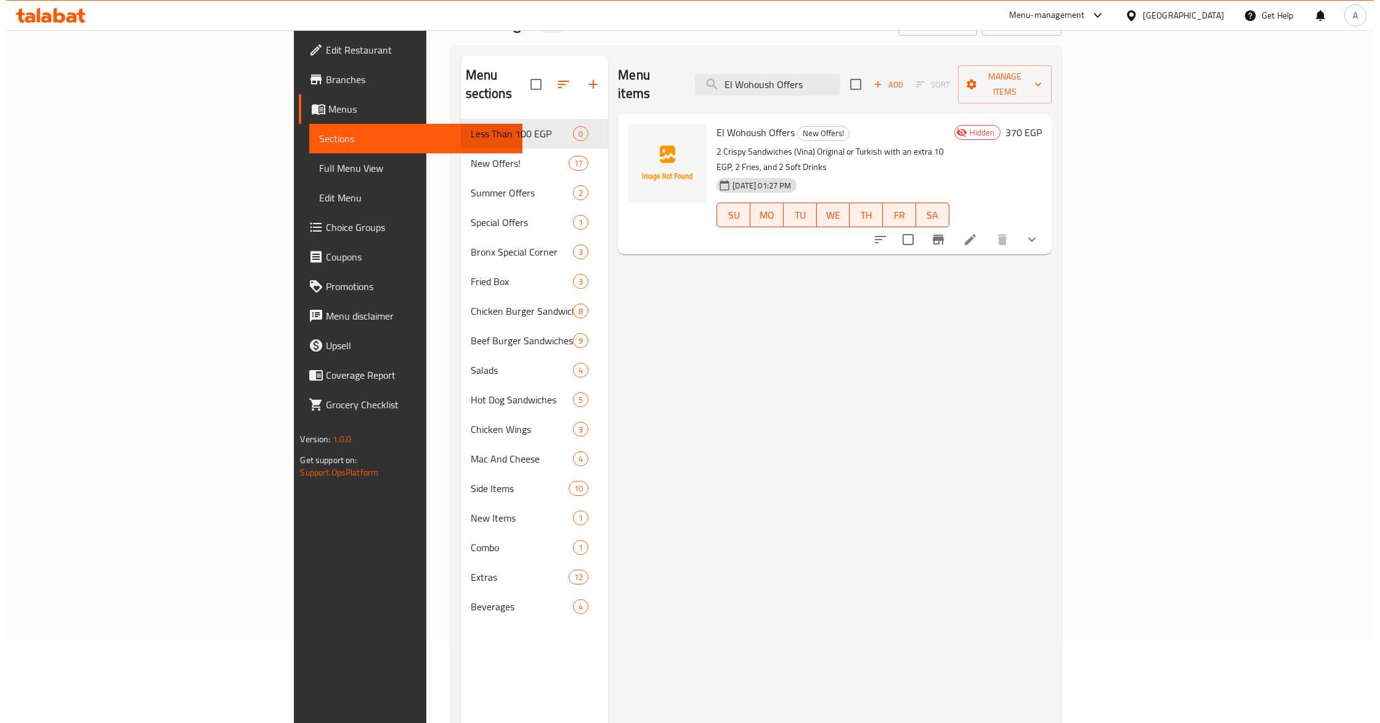
scroll to position [0, 0]
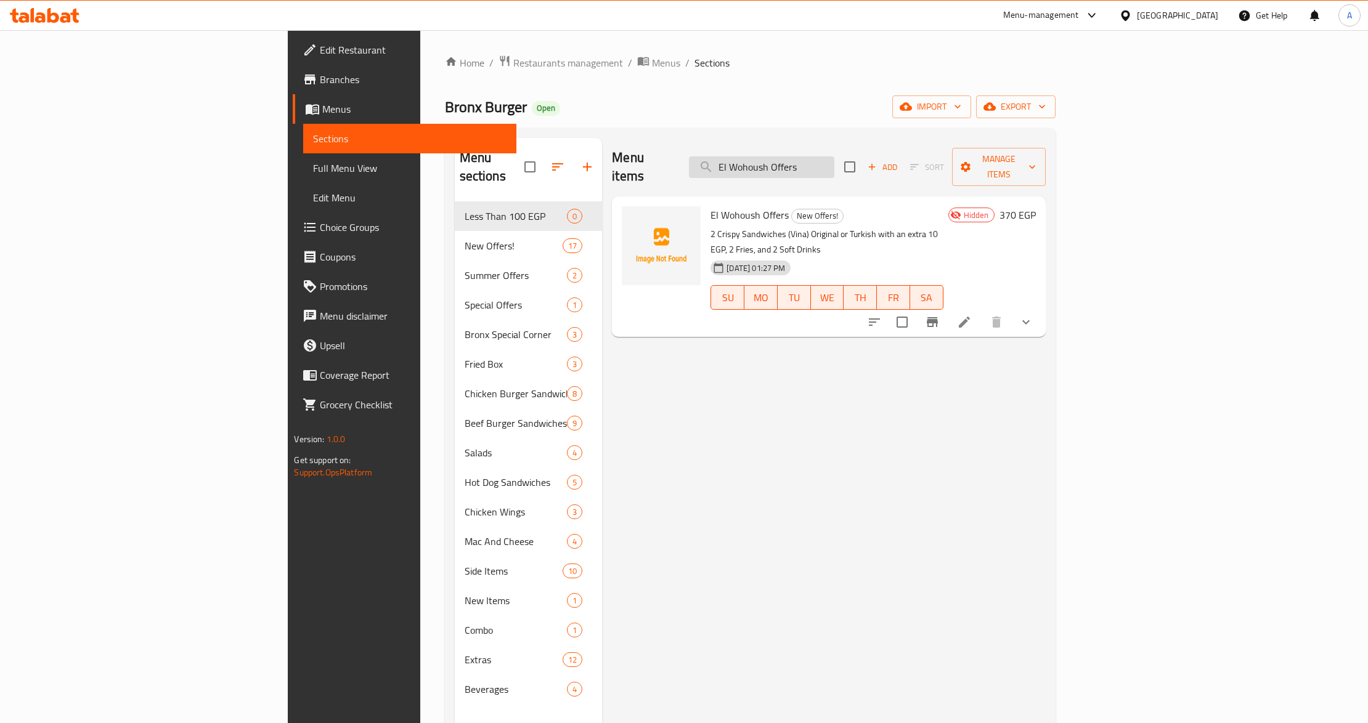
click at [834, 158] on input "El Wohoush Offers" at bounding box center [761, 167] width 145 height 22
paste input "Box El Wohoush"
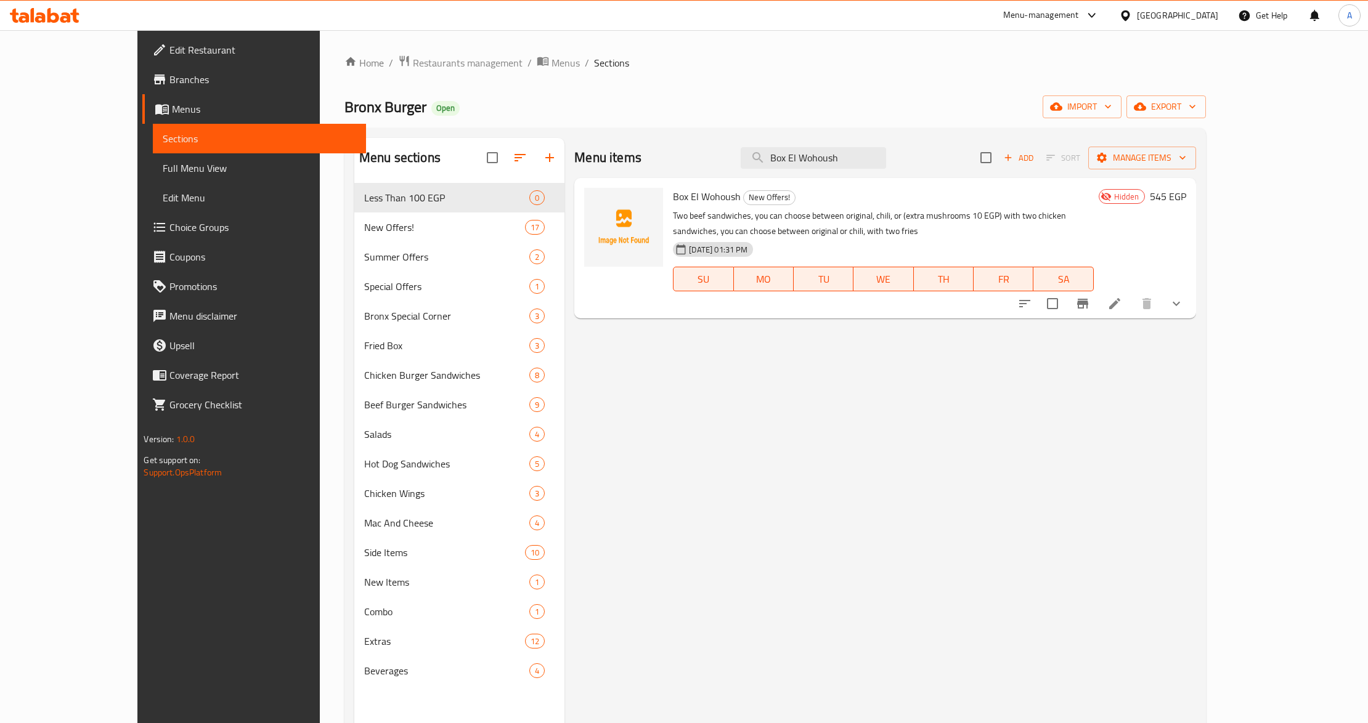
click at [797, 468] on div "Menu items Box El Wohoush Add Sort Manage items Box El Wohoush New Offers! Two …" at bounding box center [879, 499] width 631 height 723
click at [885, 161] on input "Box El Wohoush" at bounding box center [812, 158] width 145 height 22
paste input "Combo Offer"
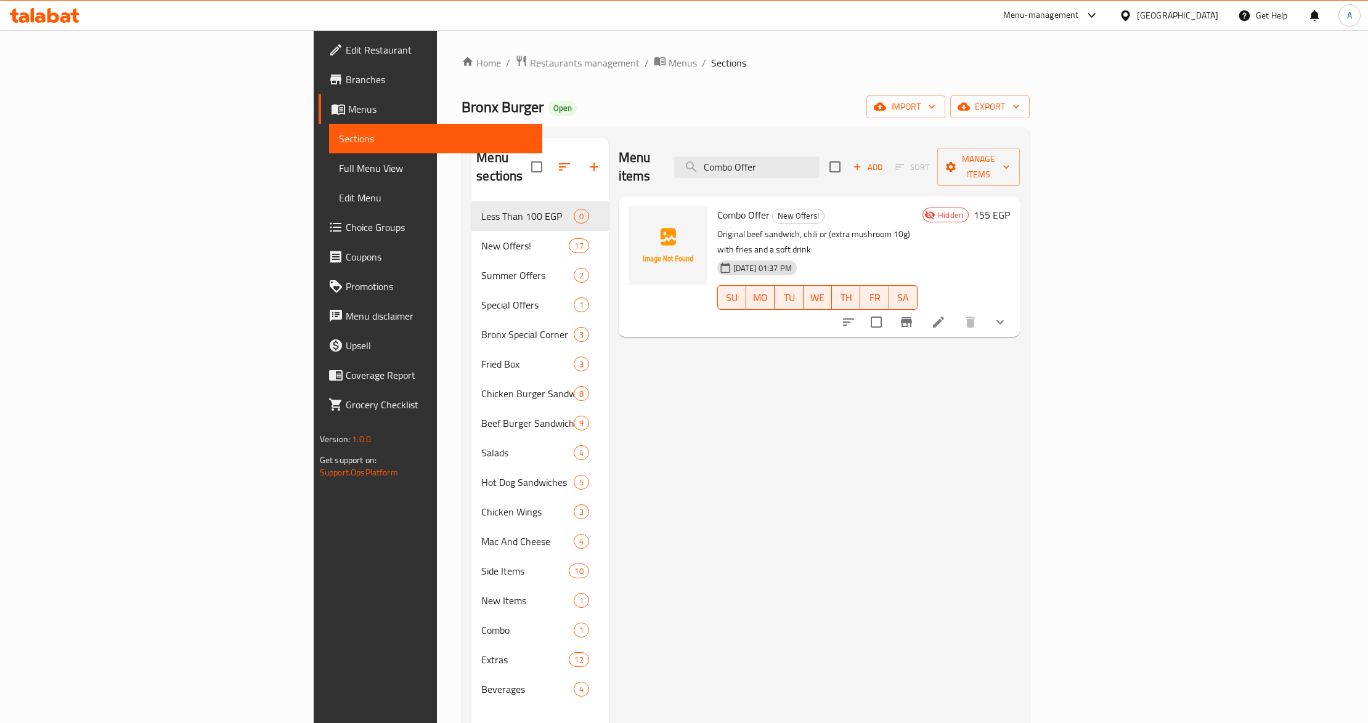
type input "Combo Offer"
drag, startPoint x: 1018, startPoint y: 393, endPoint x: 1071, endPoint y: 213, distance: 187.9
click at [1018, 393] on div "Menu items Combo Offer Add Sort Manage items Combo Offer New Offers! Original b…" at bounding box center [814, 499] width 411 height 723
